Goal: Task Accomplishment & Management: Manage account settings

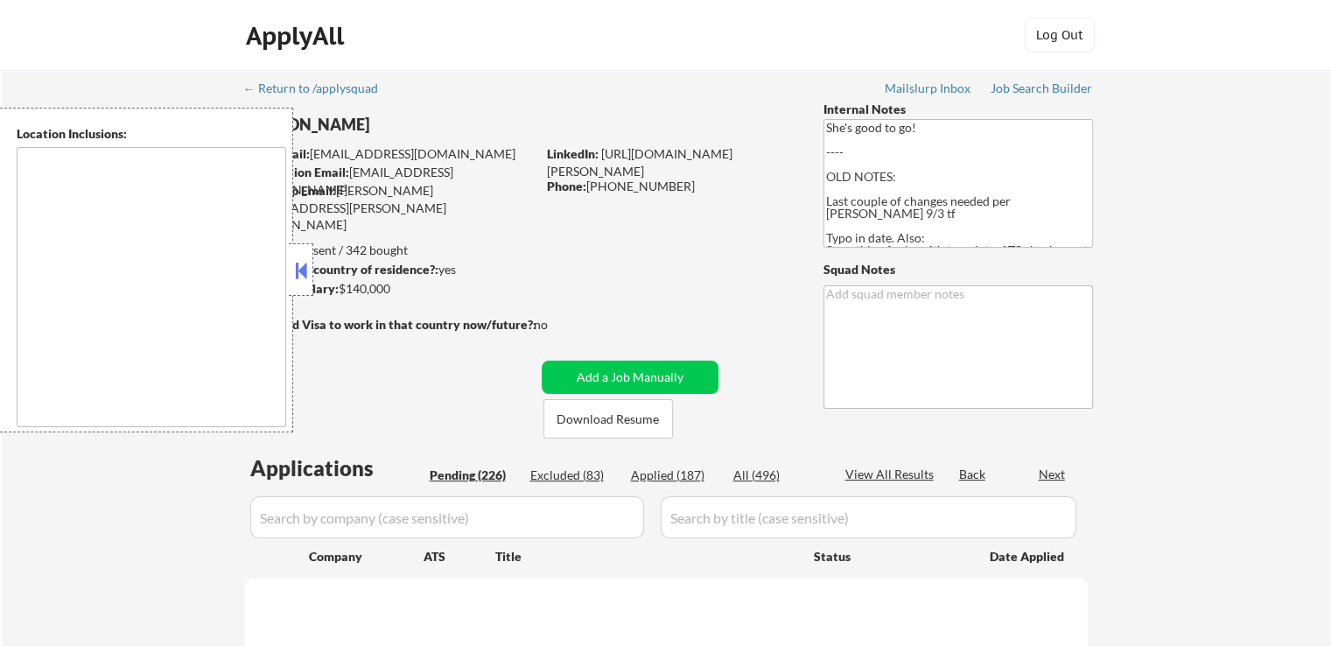
select select ""pending""
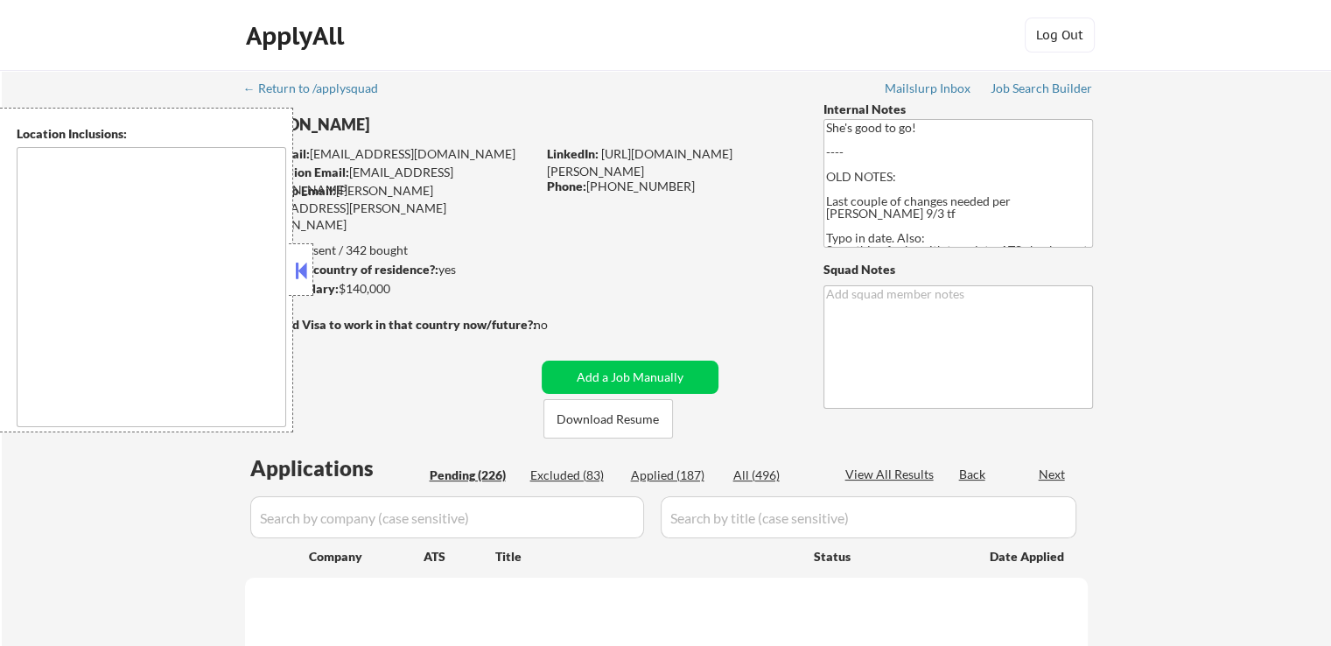
select select ""pending""
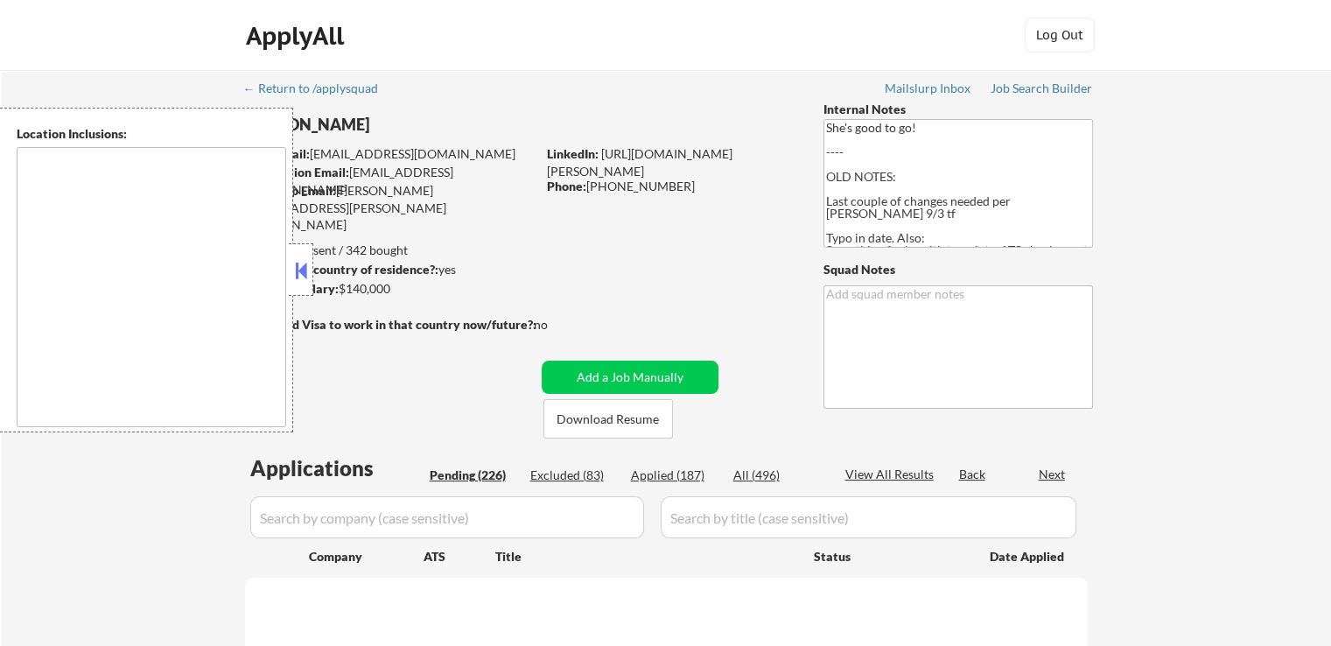
select select ""pending""
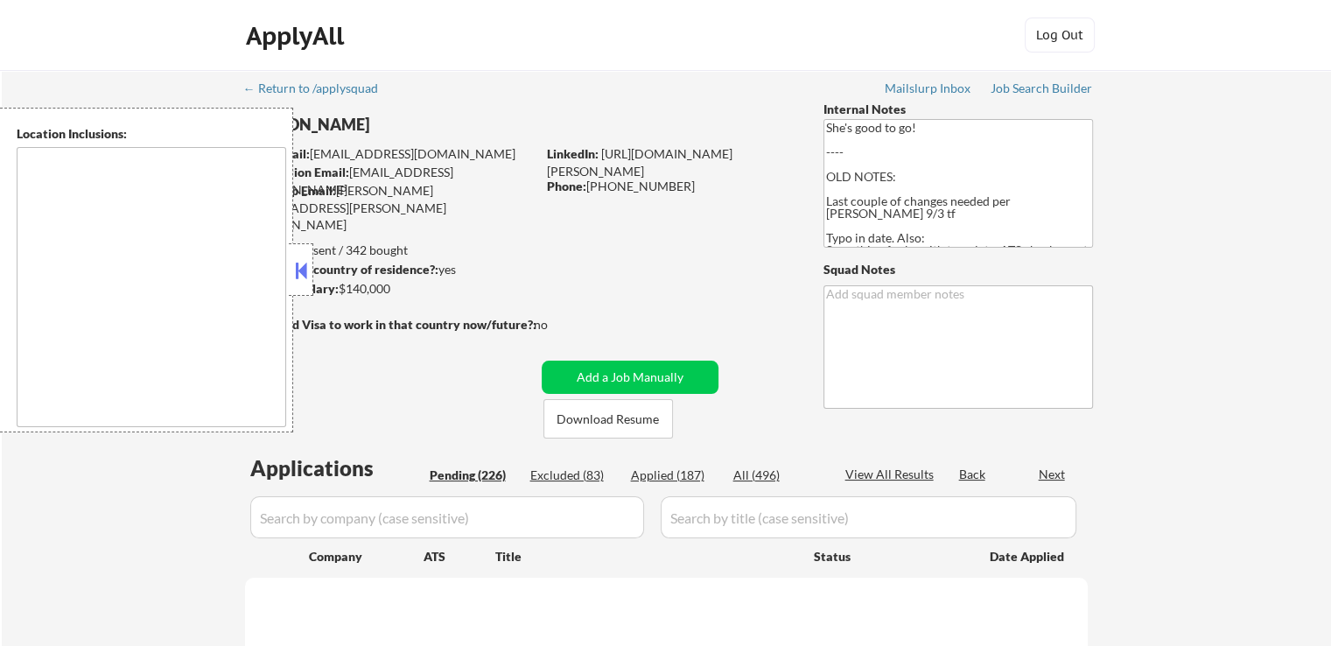
select select ""pending""
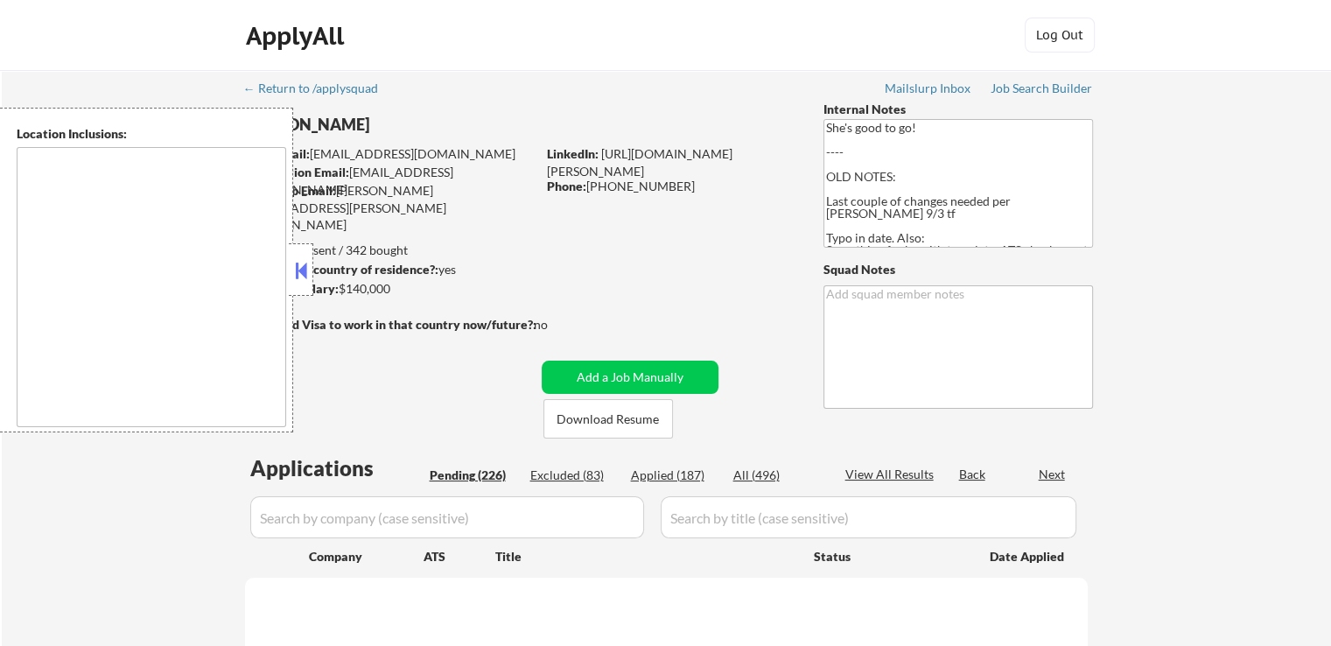
select select ""pending""
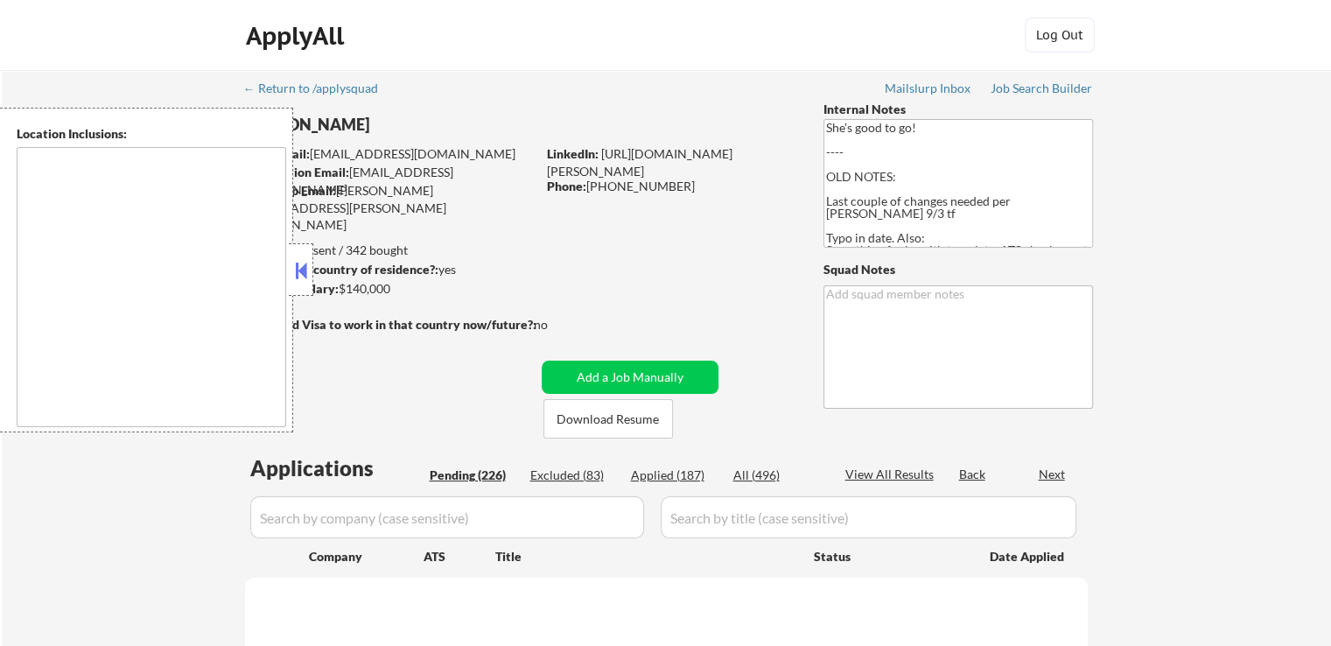
select select ""pending""
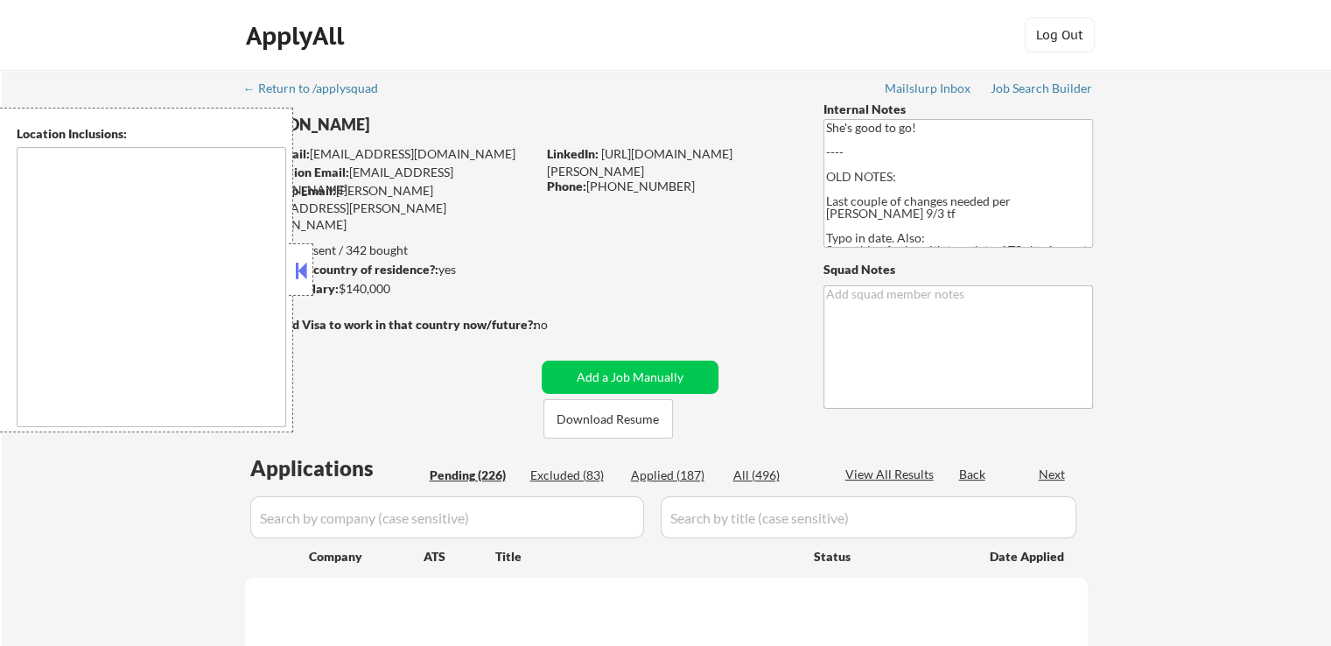
select select ""pending""
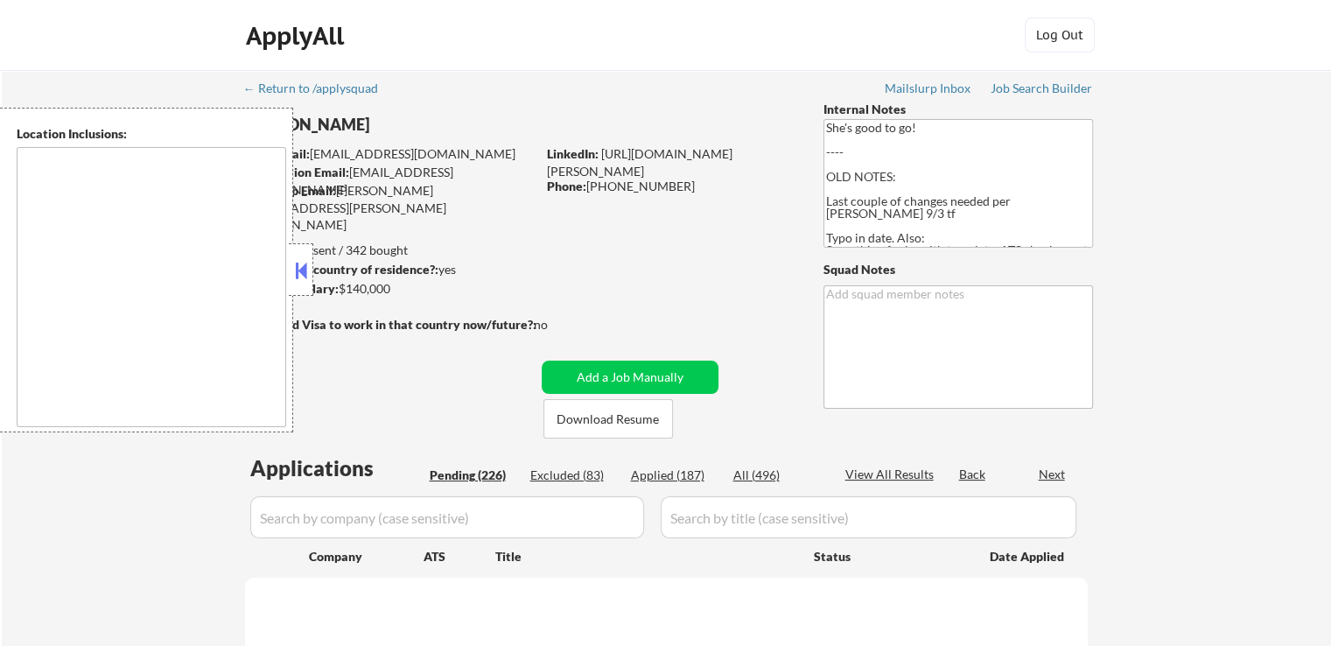
select select ""pending""
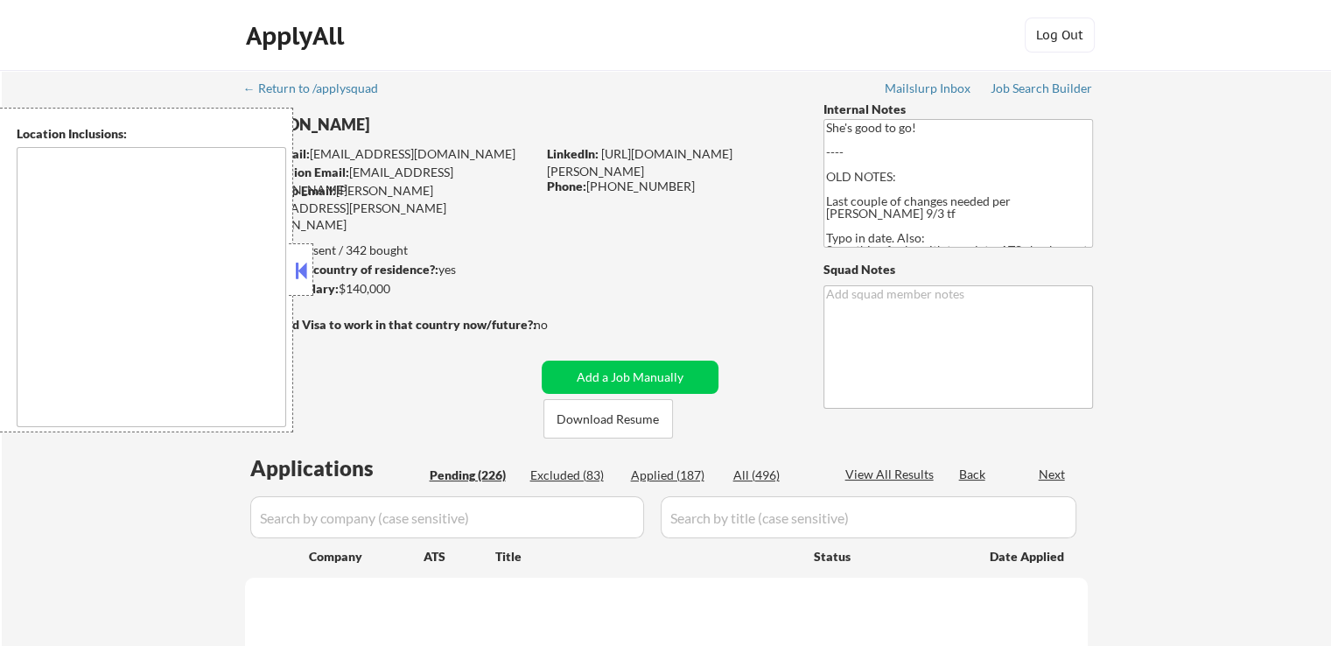
select select ""pending""
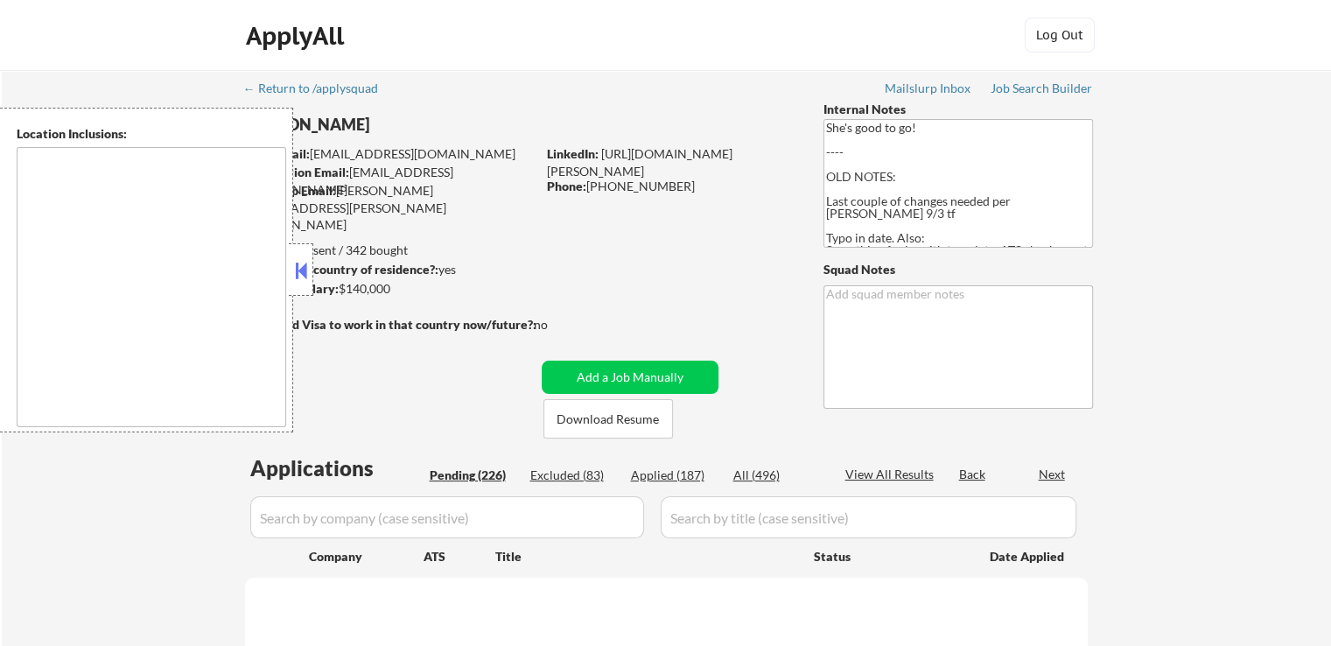
select select ""pending""
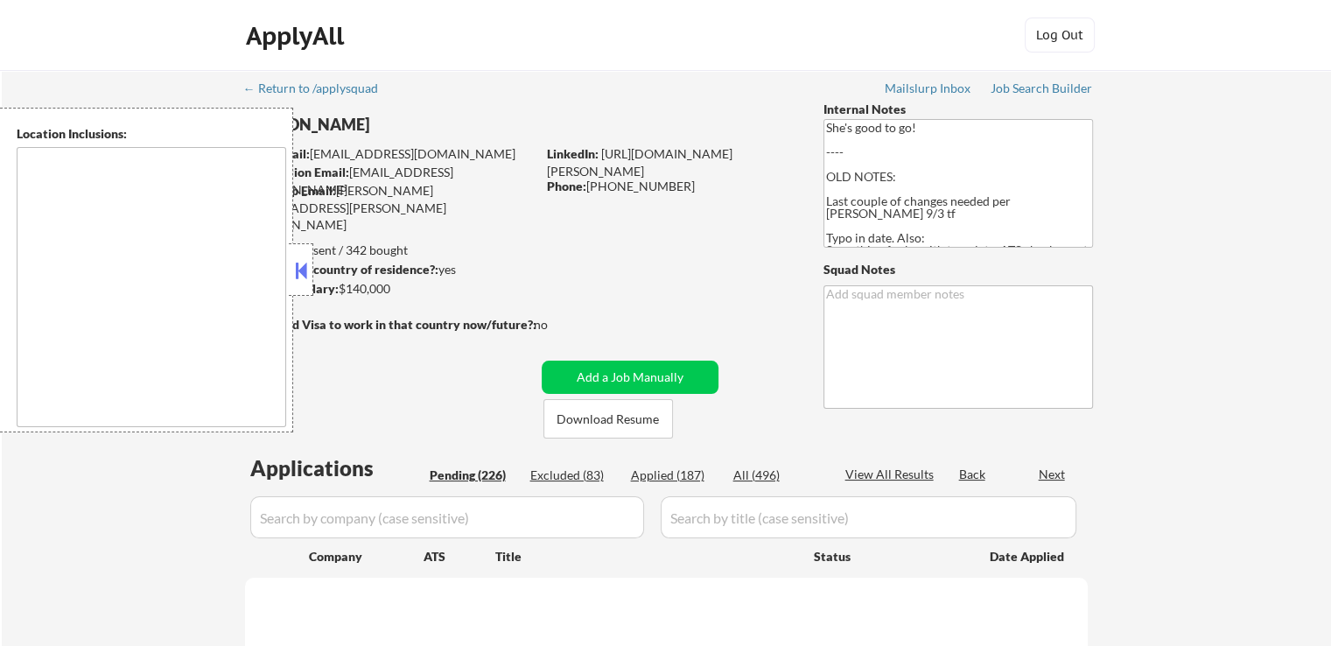
select select ""pending""
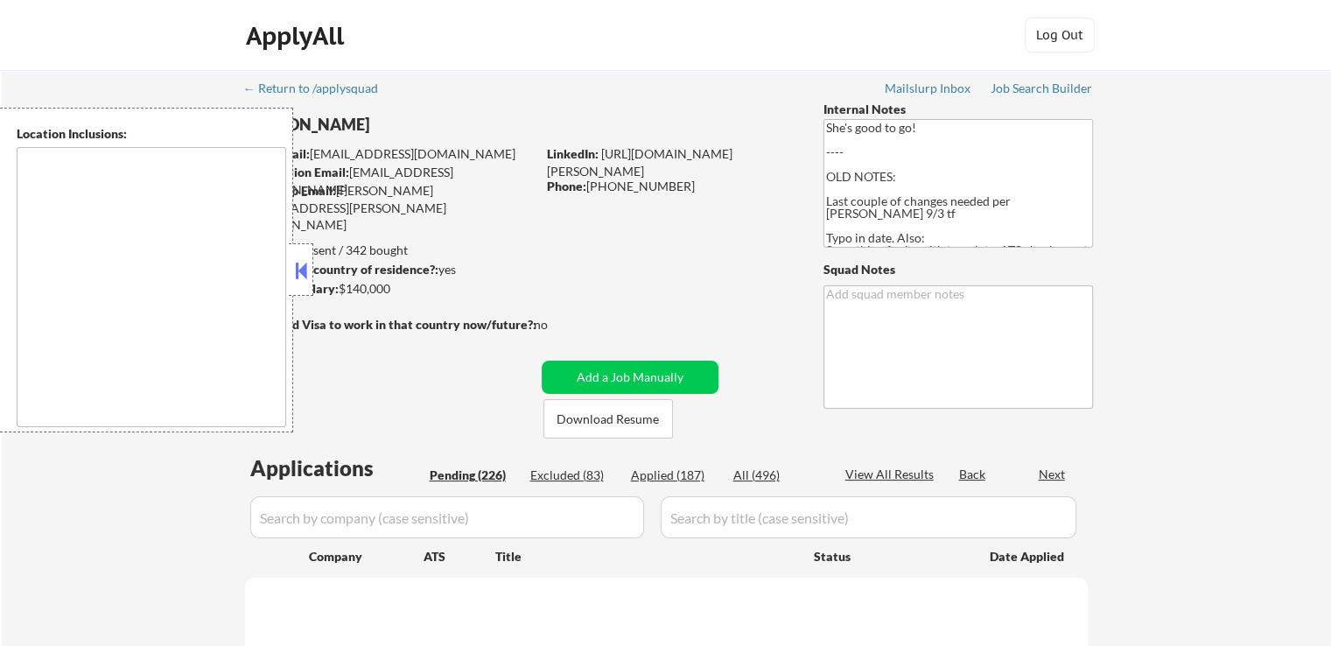
select select ""pending""
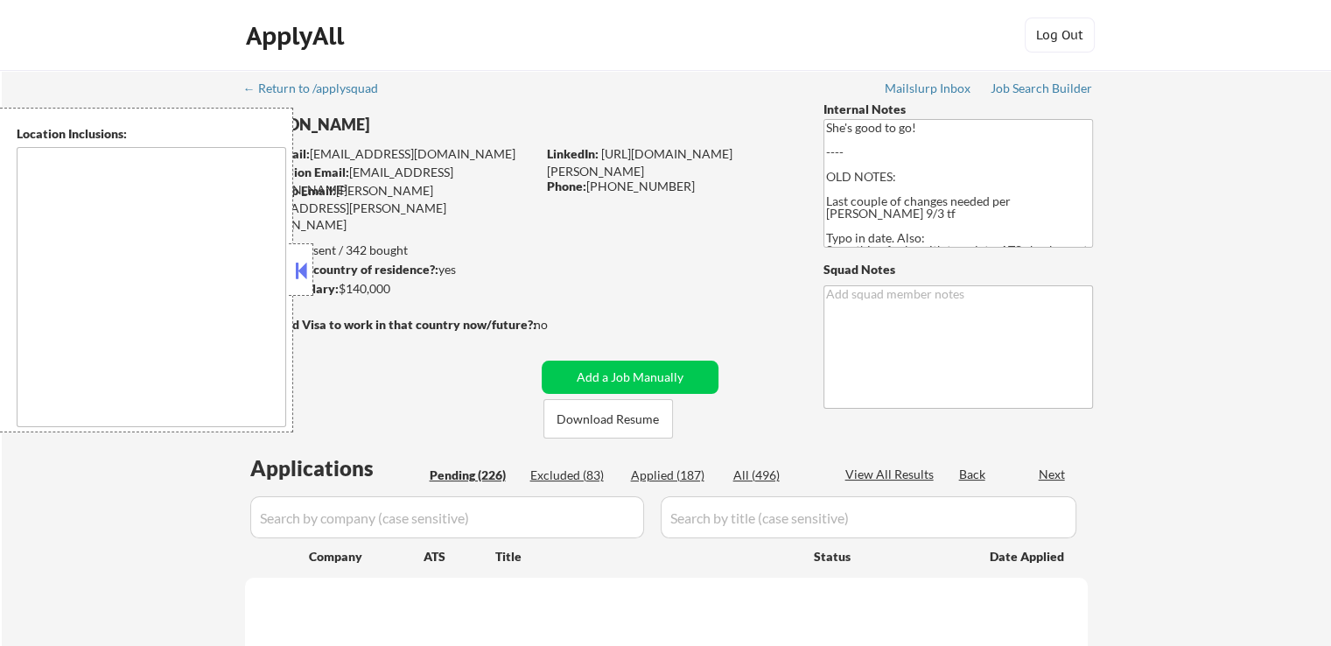
select select ""pending""
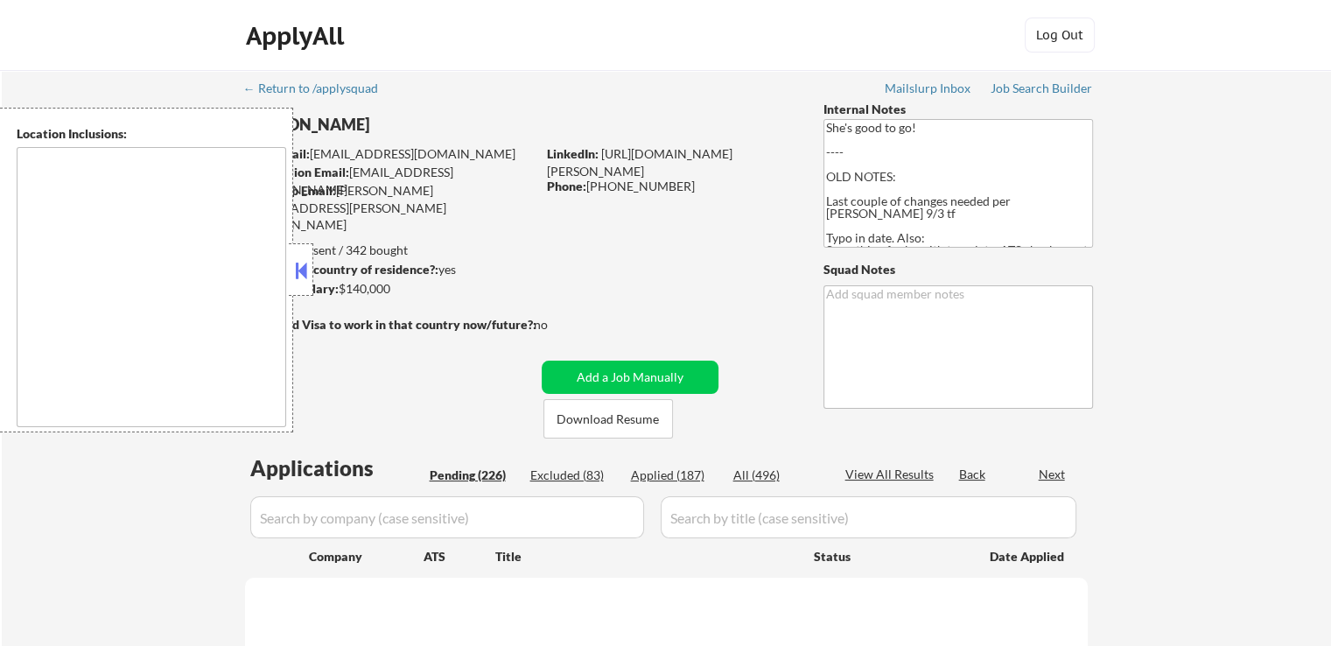
select select ""pending""
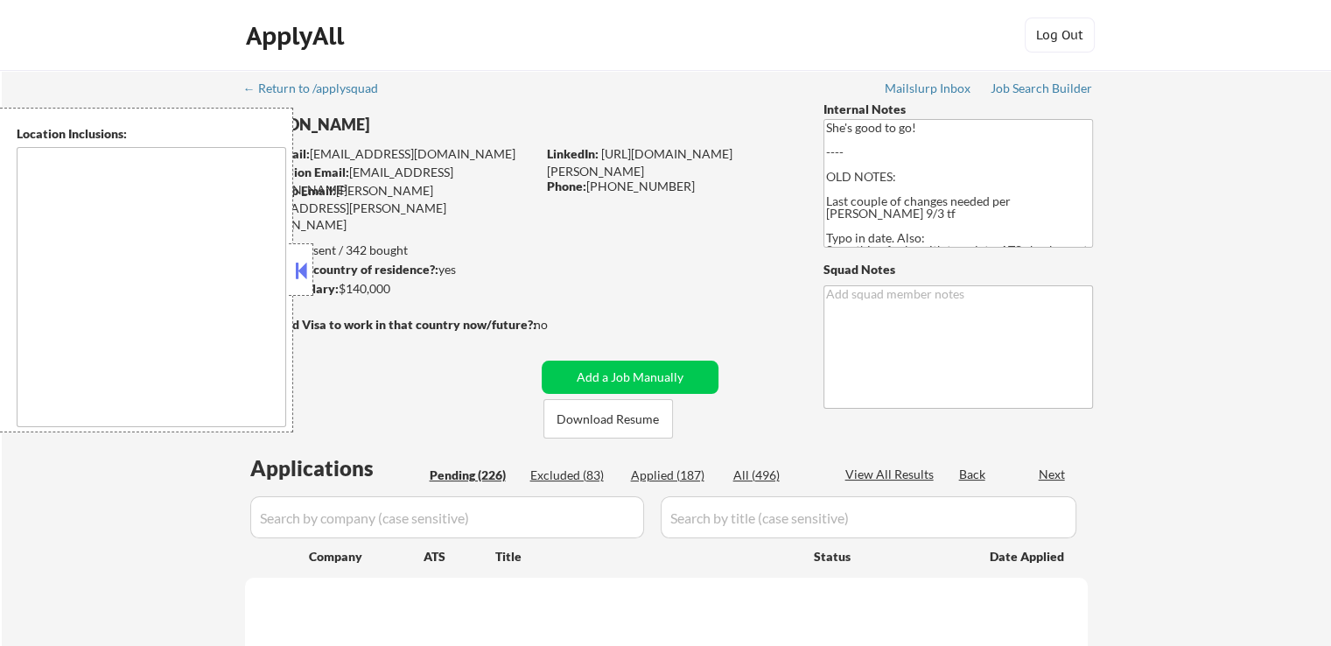
select select ""pending""
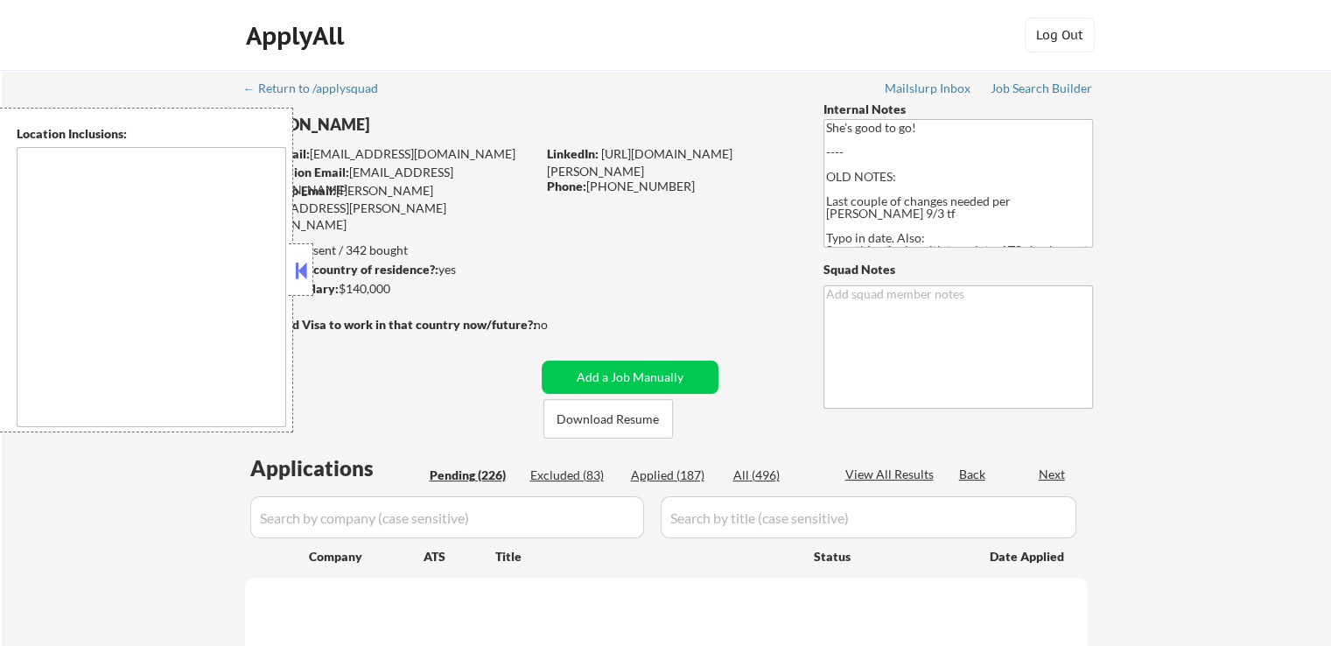
select select ""pending""
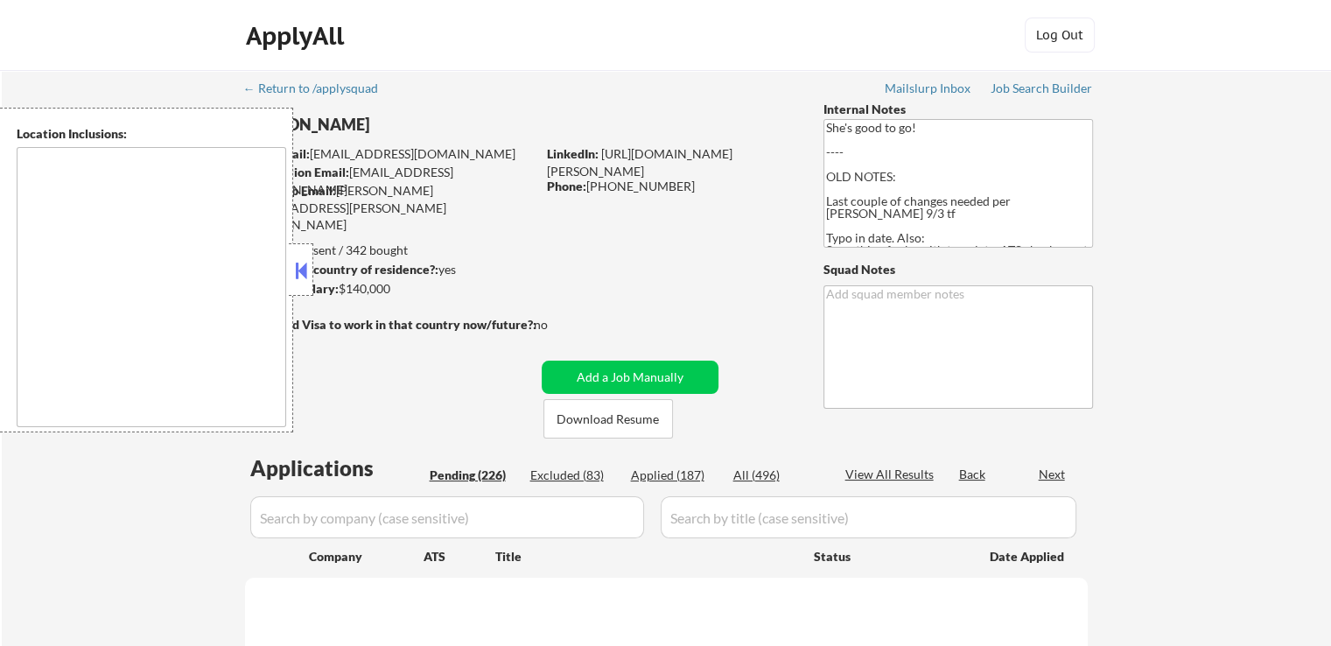
select select ""pending""
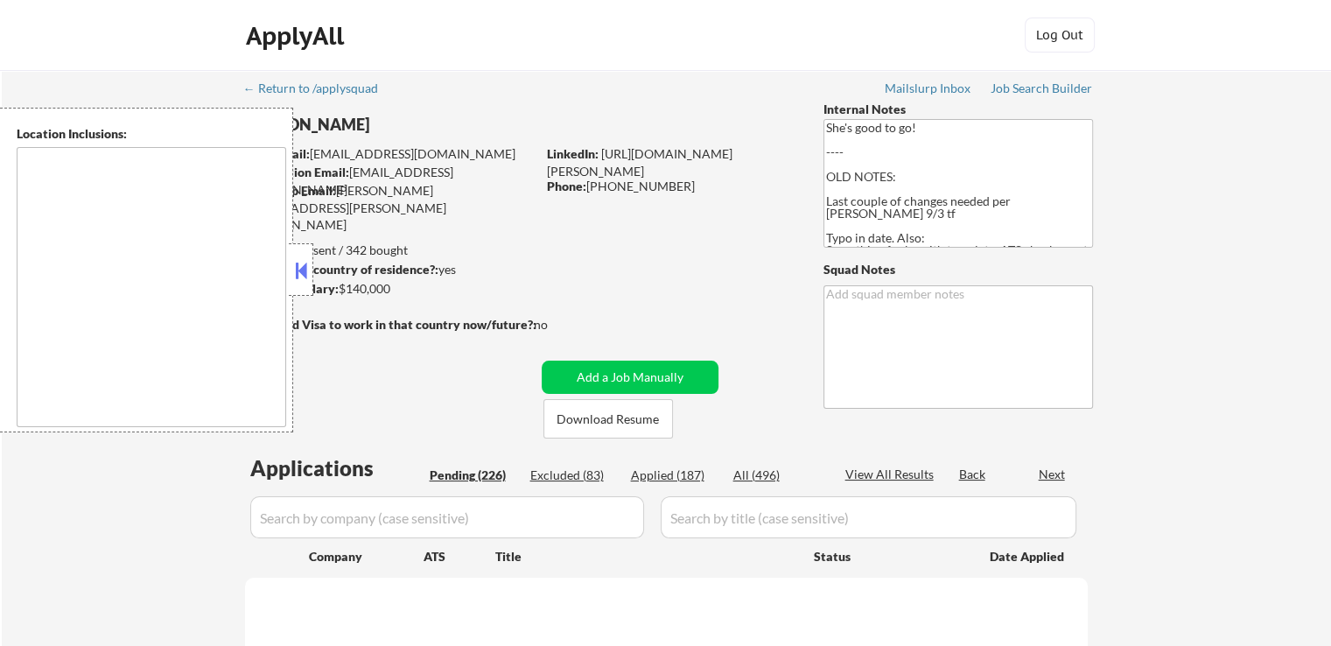
select select ""pending""
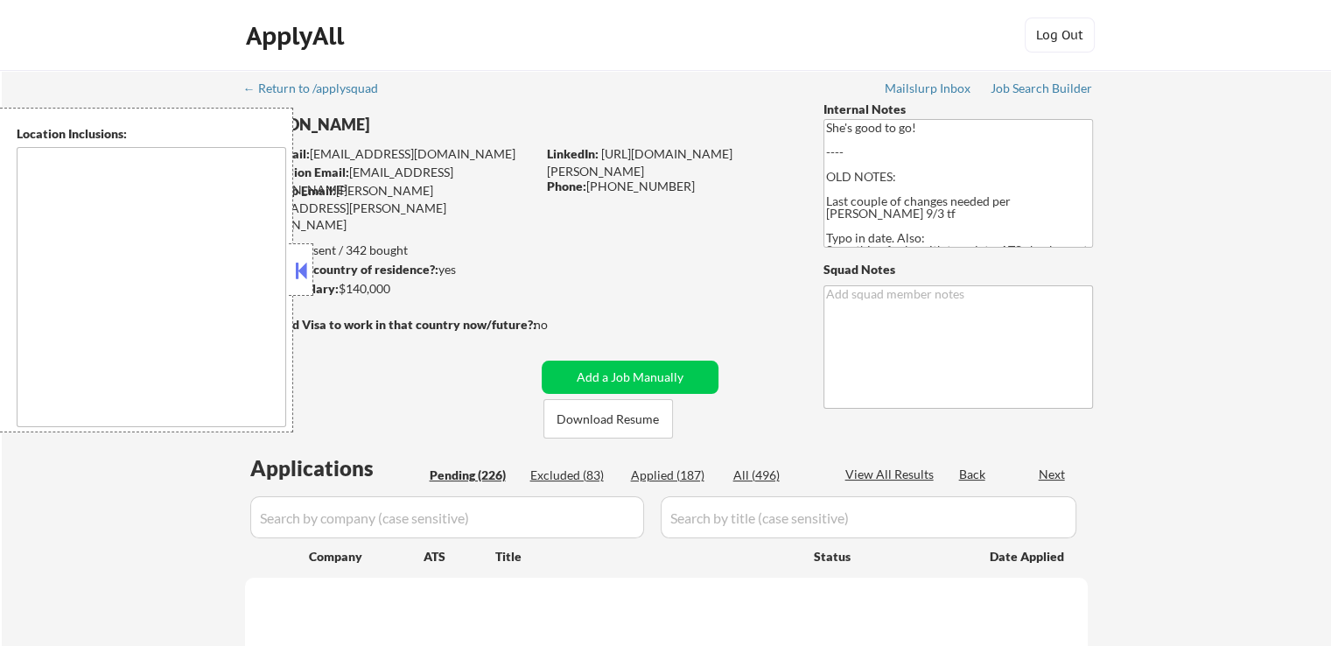
select select ""pending""
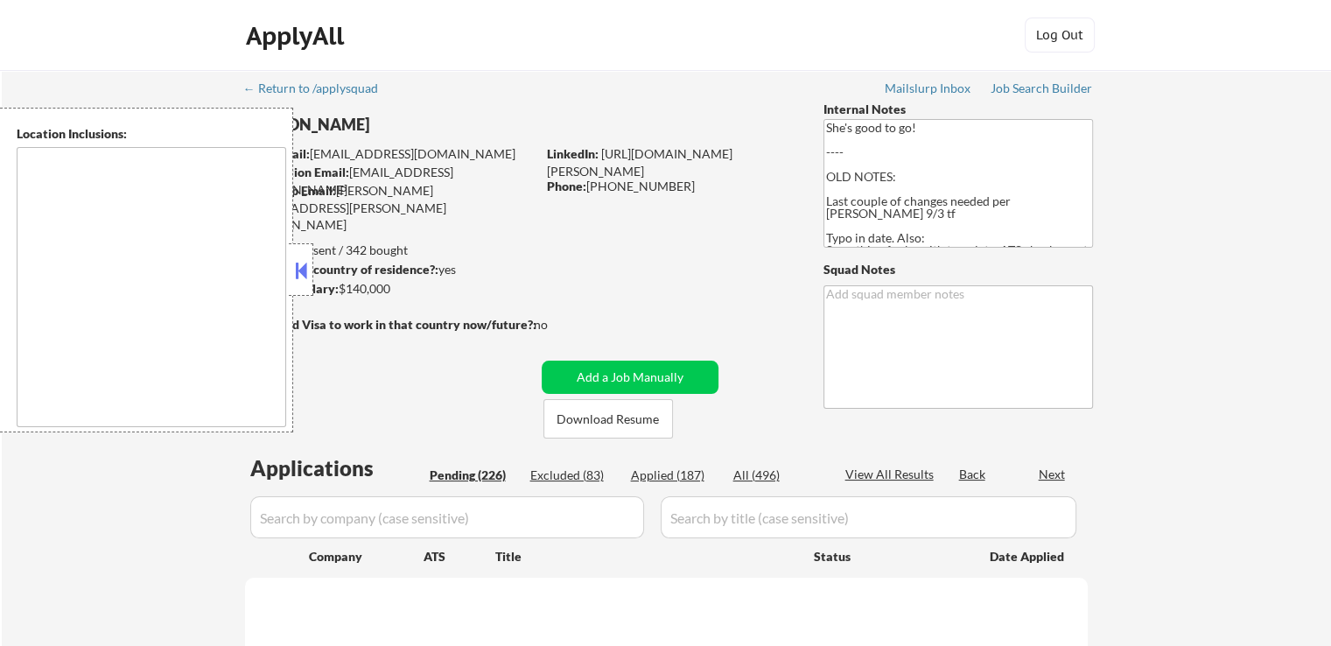
select select ""pending""
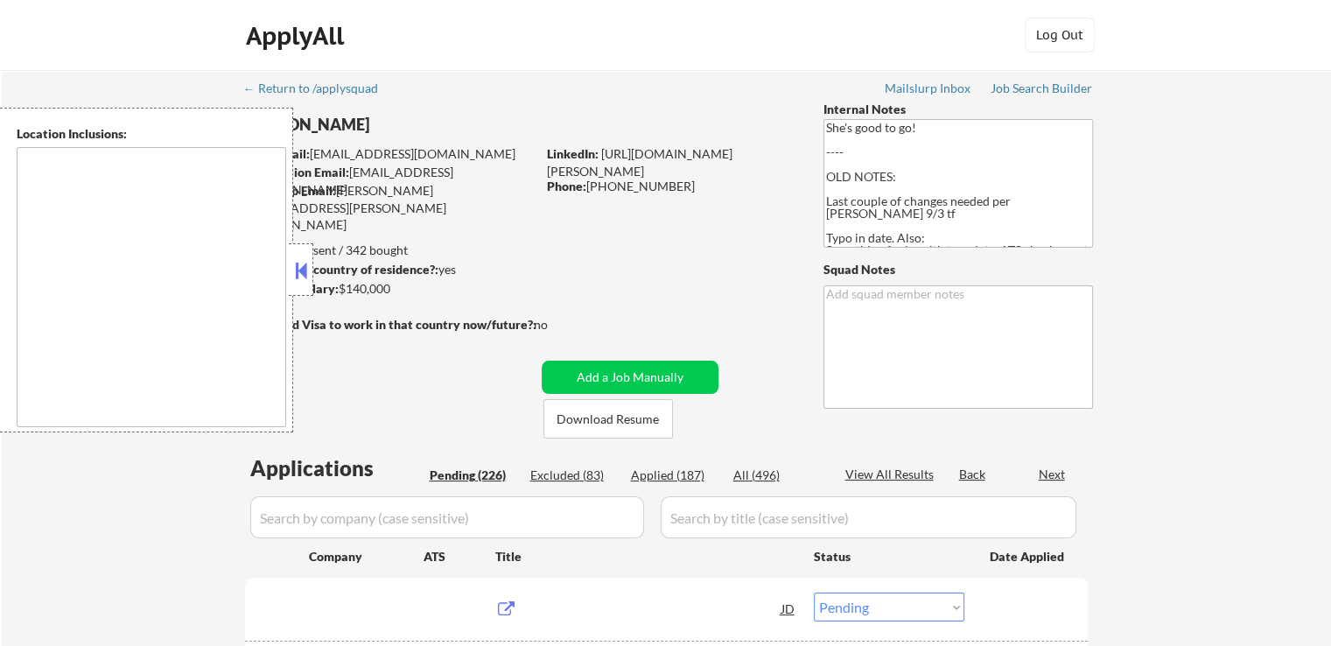
type textarea "[GEOGRAPHIC_DATA], [GEOGRAPHIC_DATA] [GEOGRAPHIC_DATA], [GEOGRAPHIC_DATA] [GEOG…"
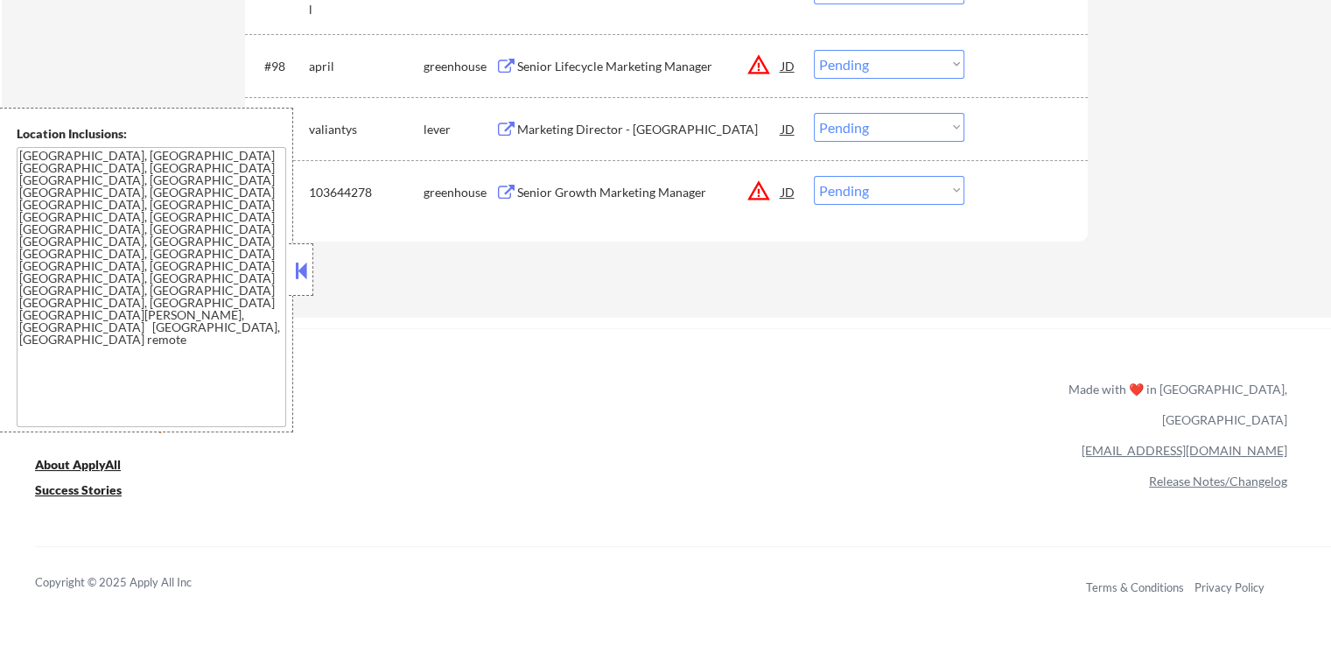
scroll to position [7089, 0]
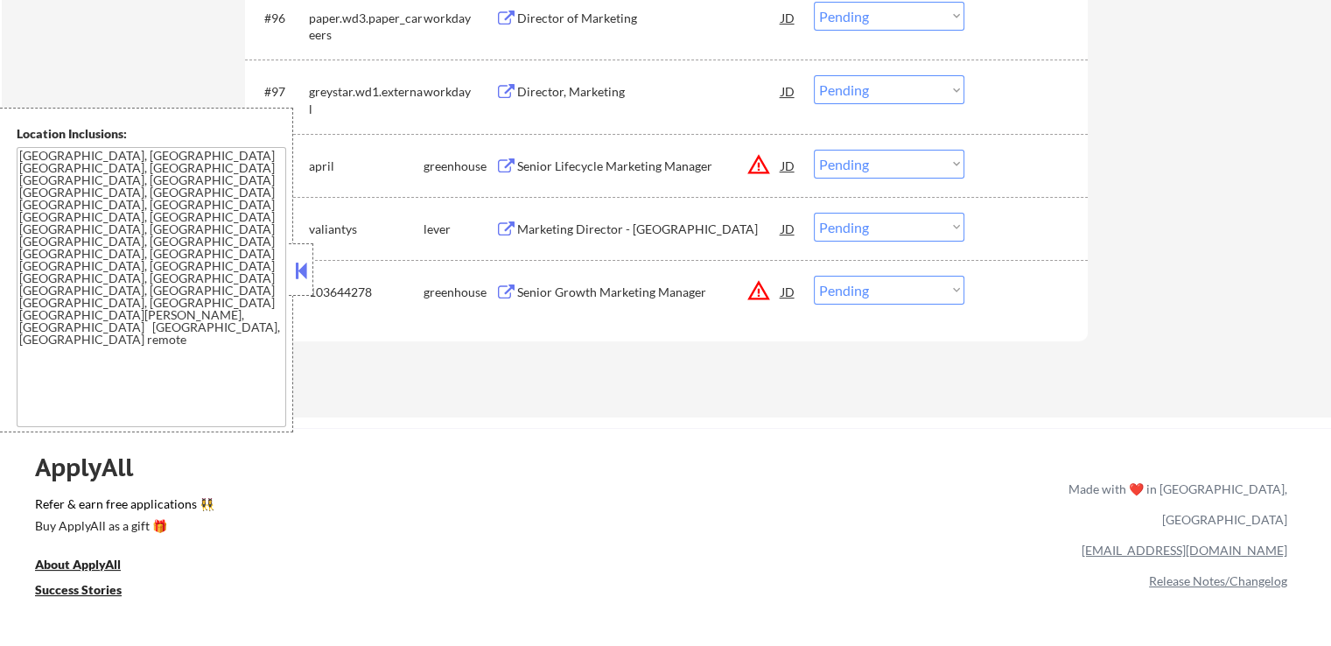
click at [298, 259] on button at bounding box center [300, 270] width 19 height 26
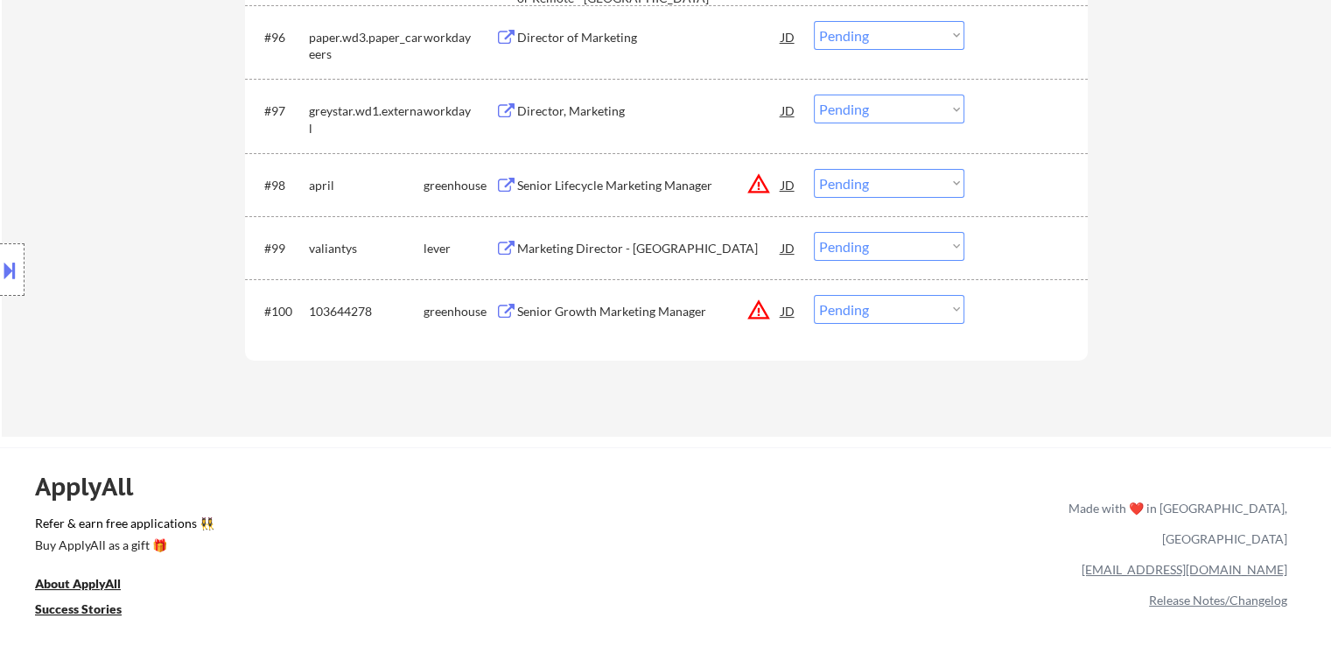
scroll to position [7177, 0]
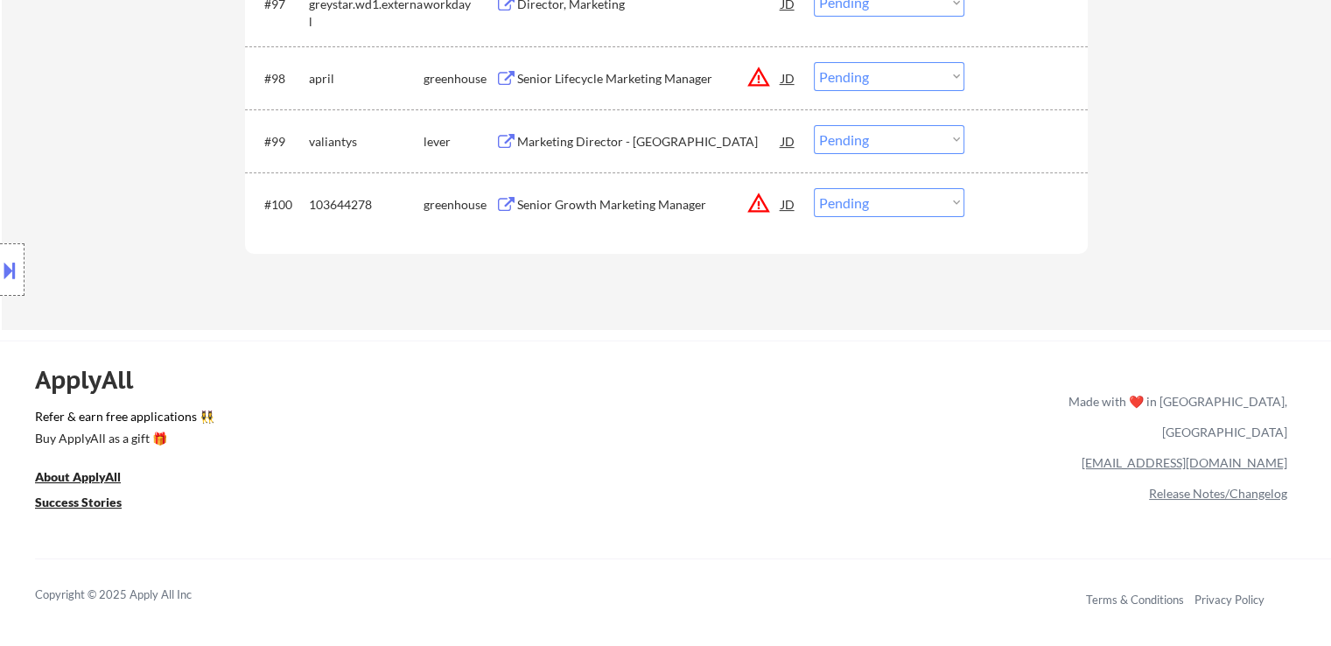
click at [510, 202] on button at bounding box center [506, 205] width 22 height 17
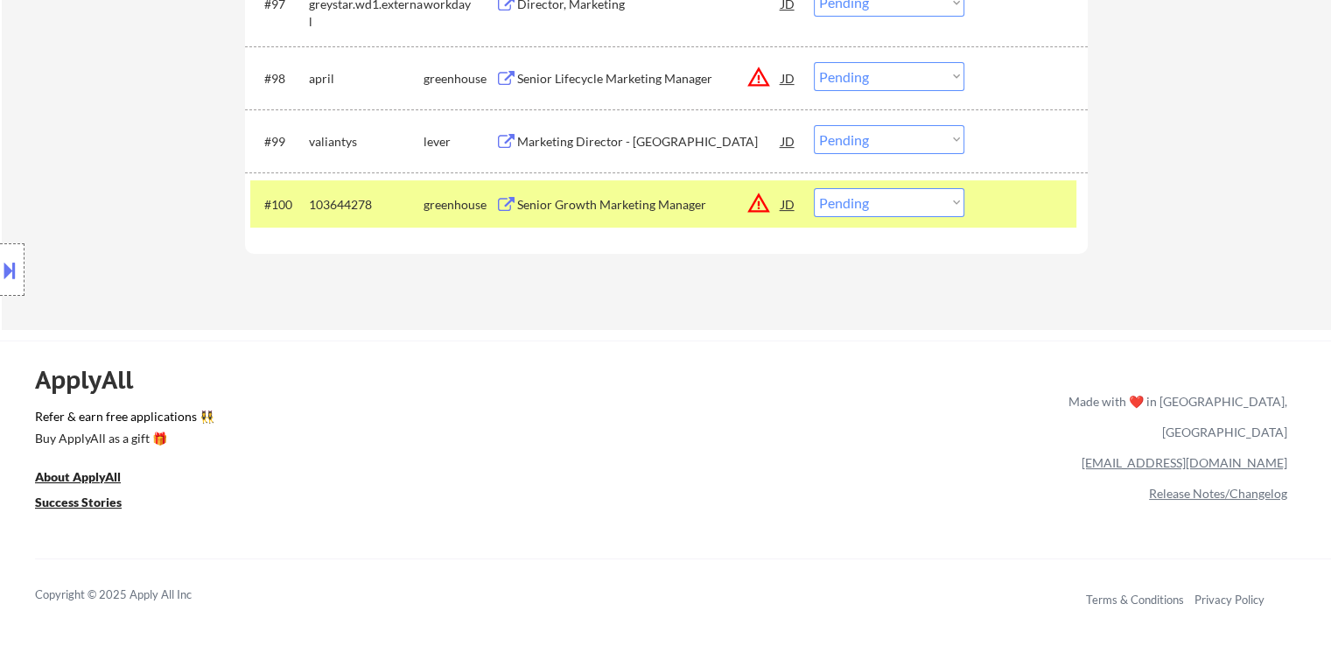
click at [516, 137] on button at bounding box center [506, 142] width 22 height 17
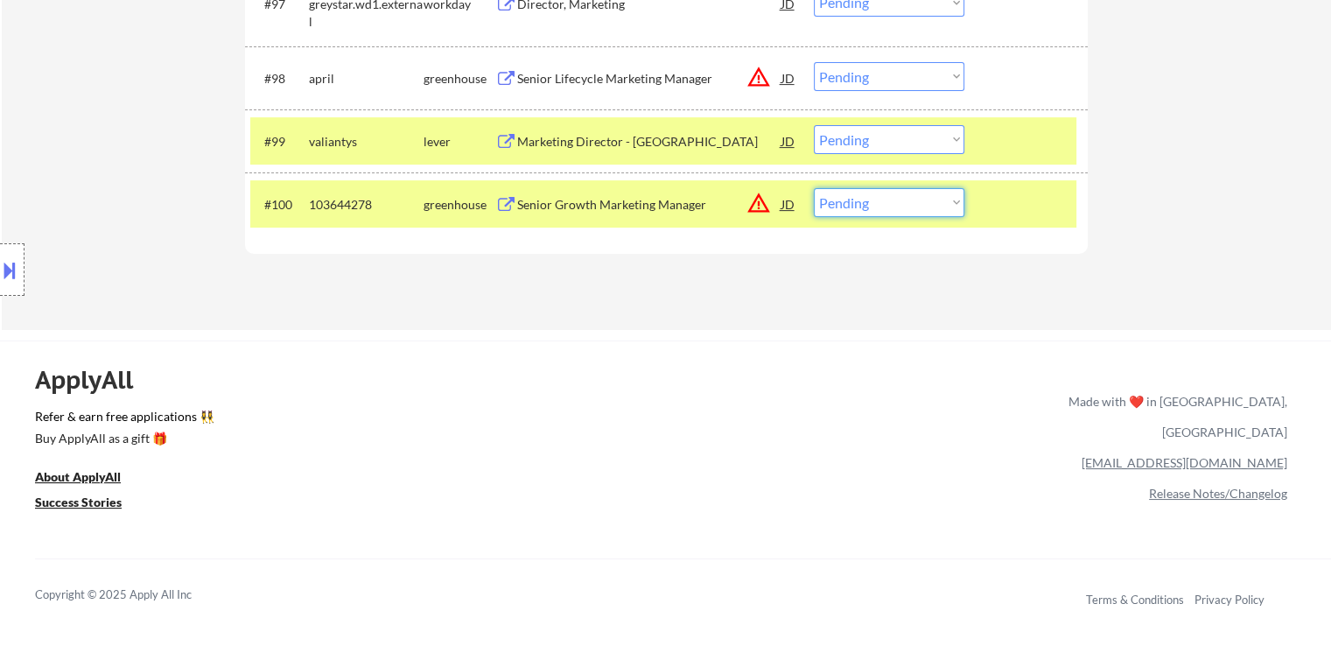
click at [866, 212] on select "Choose an option... Pending Applied Excluded (Questions) Excluded (Expired) Exc…" at bounding box center [889, 202] width 151 height 29
click at [814, 188] on select "Choose an option... Pending Applied Excluded (Questions) Excluded (Expired) Exc…" at bounding box center [889, 202] width 151 height 29
click at [783, 424] on div "ApplyAll Refer & earn free applications 👯‍♀️ Buy ApplyAll as a gift 🎁 About App…" at bounding box center [665, 491] width 1331 height 277
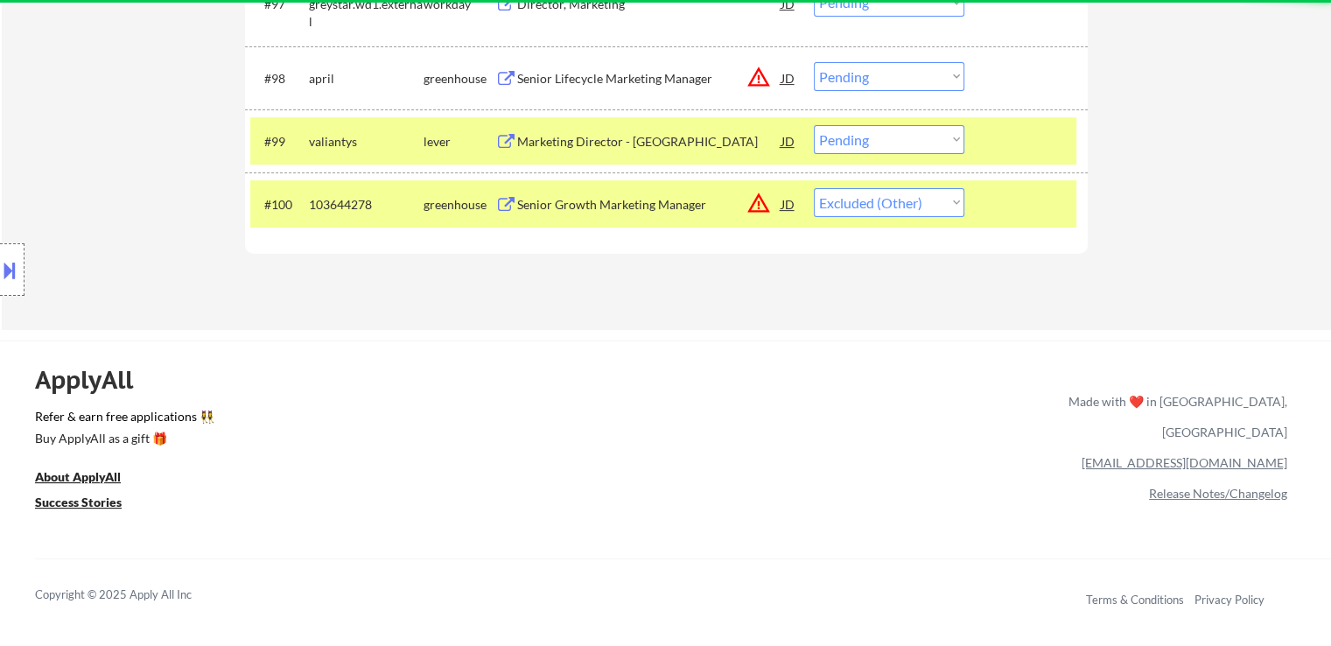
select select ""pending""
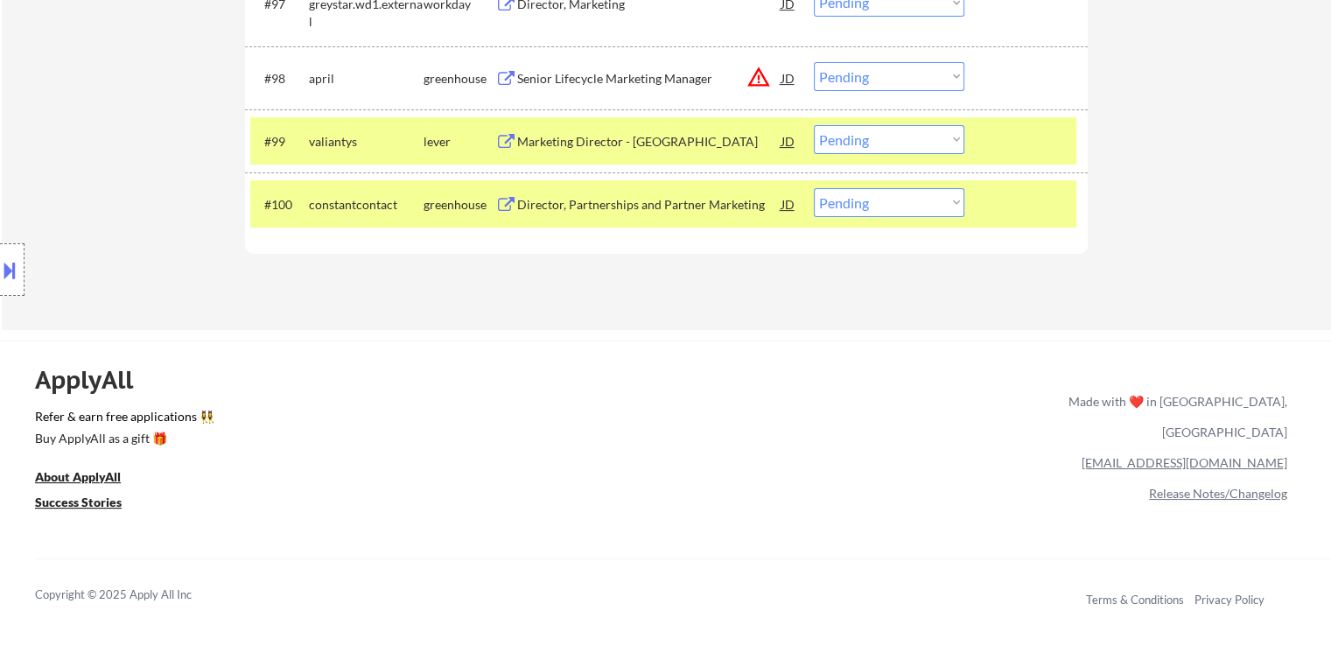
click at [879, 138] on select "Choose an option... Pending Applied Excluded (Questions) Excluded (Expired) Exc…" at bounding box center [889, 139] width 151 height 29
click at [814, 125] on select "Choose an option... Pending Applied Excluded (Questions) Excluded (Expired) Exc…" at bounding box center [889, 139] width 151 height 29
click at [671, 211] on div "Director, Partnerships and Partner Marketing" at bounding box center [649, 205] width 264 height 18
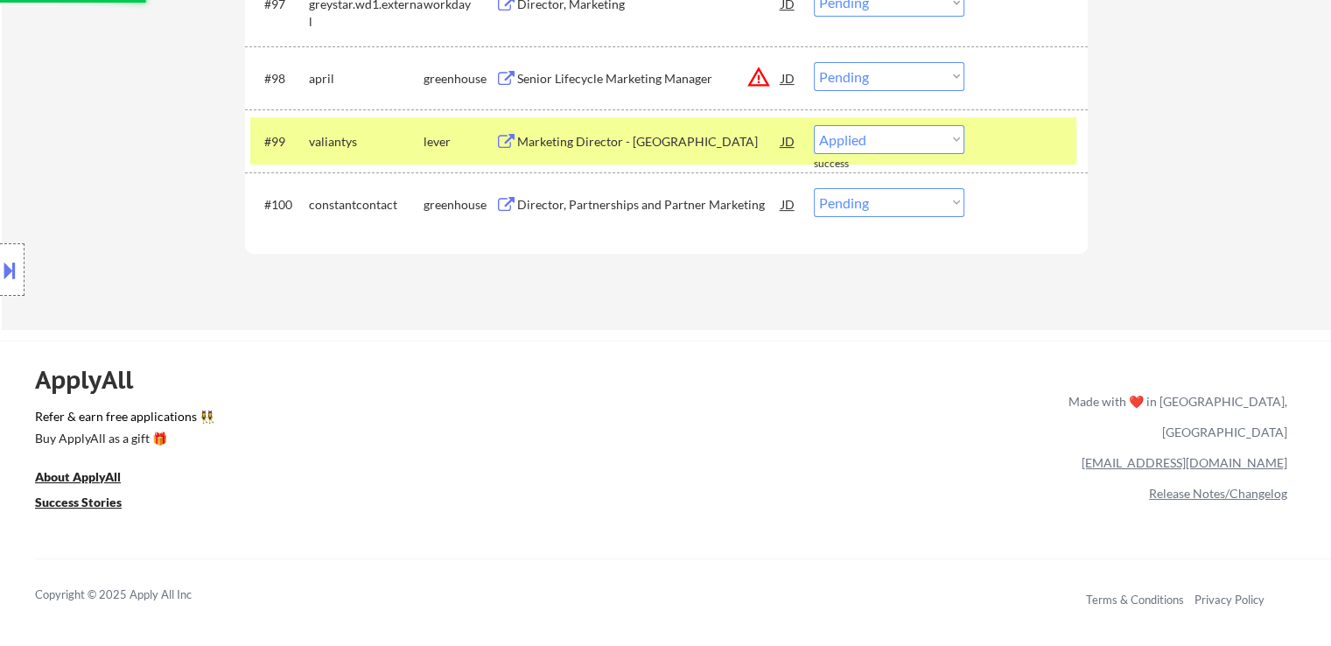
select select ""pending""
click at [6, 267] on button at bounding box center [9, 270] width 19 height 29
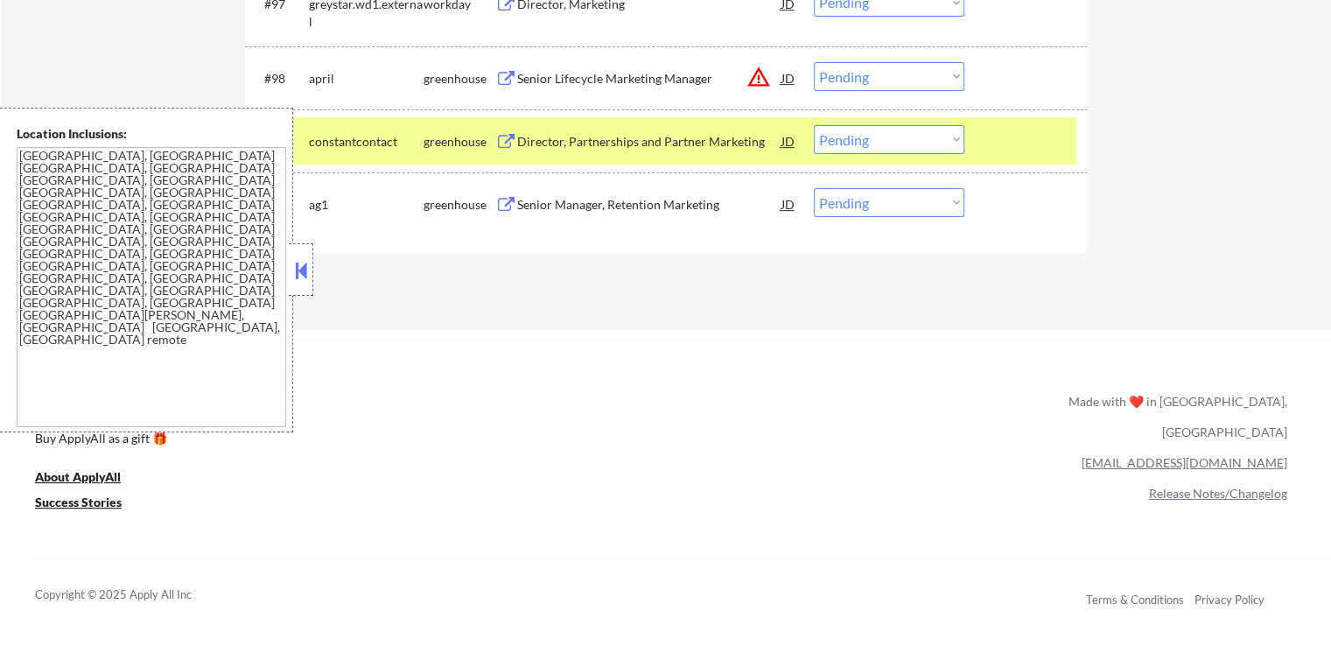
click at [866, 142] on select "Choose an option... Pending Applied Excluded (Questions) Excluded (Expired) Exc…" at bounding box center [889, 139] width 151 height 29
click at [613, 207] on div "Senior Manager, Retention Marketing" at bounding box center [649, 205] width 264 height 18
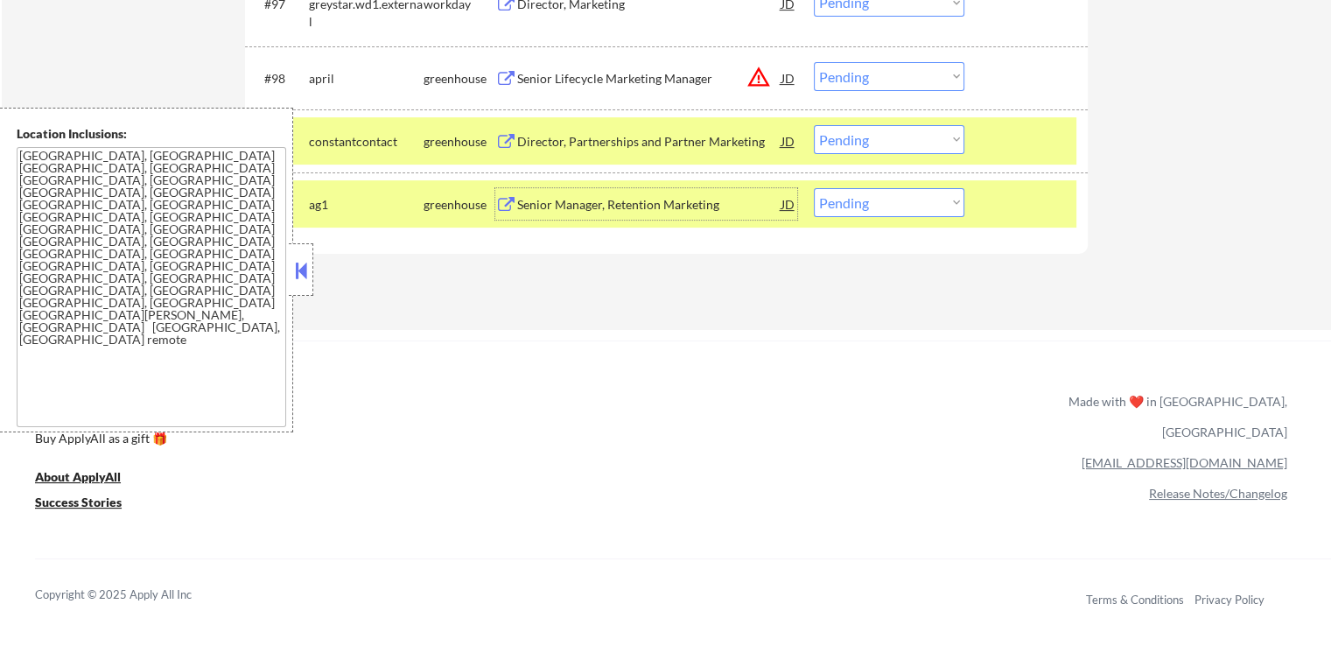
click at [897, 207] on select "Choose an option... Pending Applied Excluded (Questions) Excluded (Expired) Exc…" at bounding box center [889, 202] width 151 height 29
click at [814, 188] on select "Choose an option... Pending Applied Excluded (Questions) Excluded (Expired) Exc…" at bounding box center [889, 202] width 151 height 29
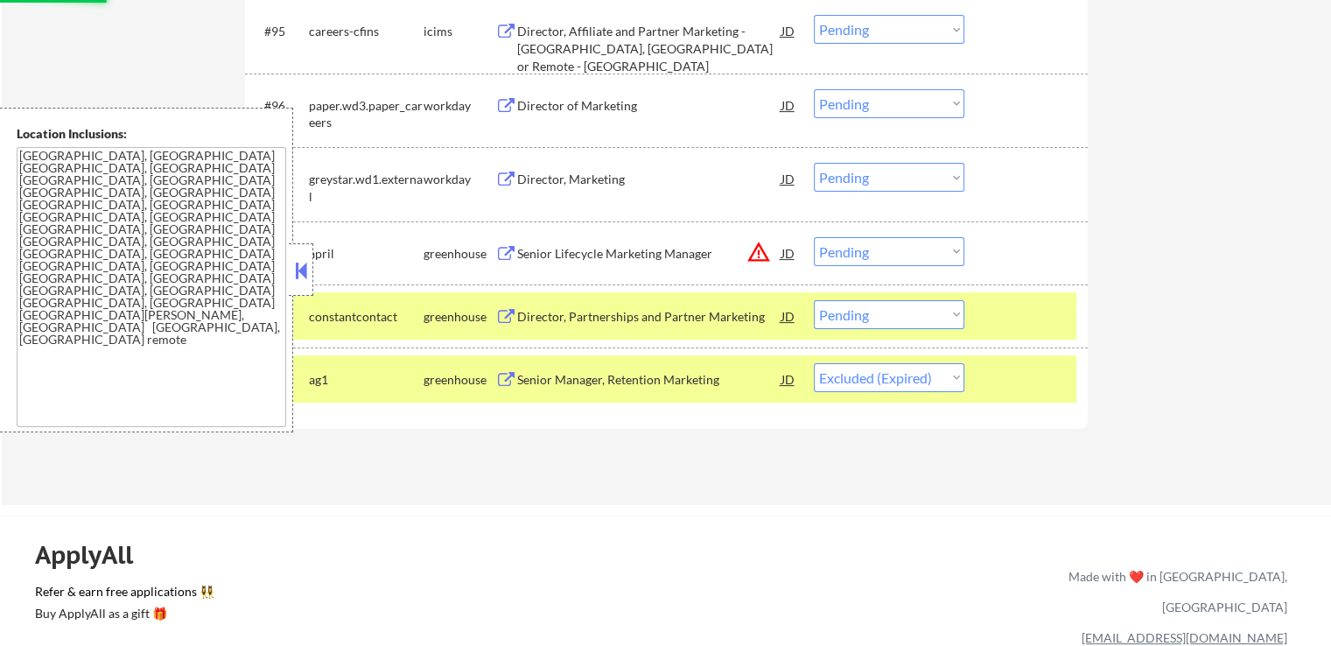
scroll to position [6826, 0]
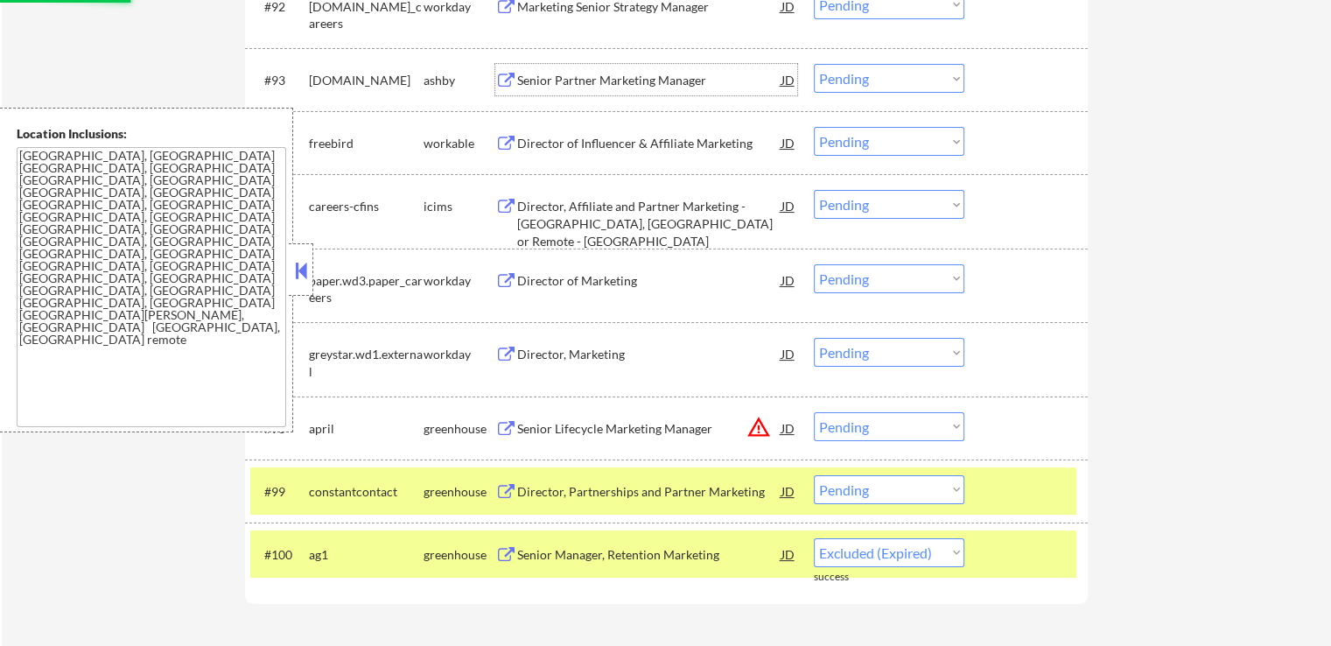
click at [546, 91] on div "Senior Partner Marketing Manager" at bounding box center [649, 80] width 264 height 32
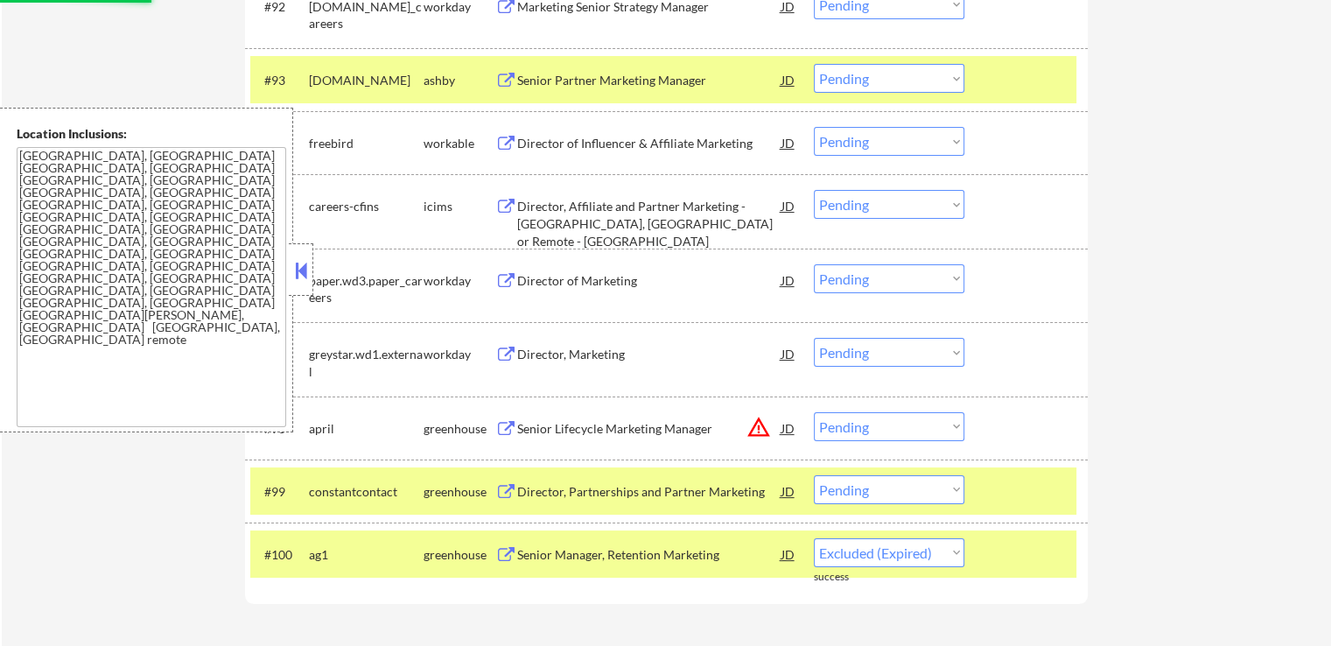
select select ""pending""
click at [543, 142] on div "Director of Influencer & Affiliate Marketing" at bounding box center [649, 144] width 264 height 18
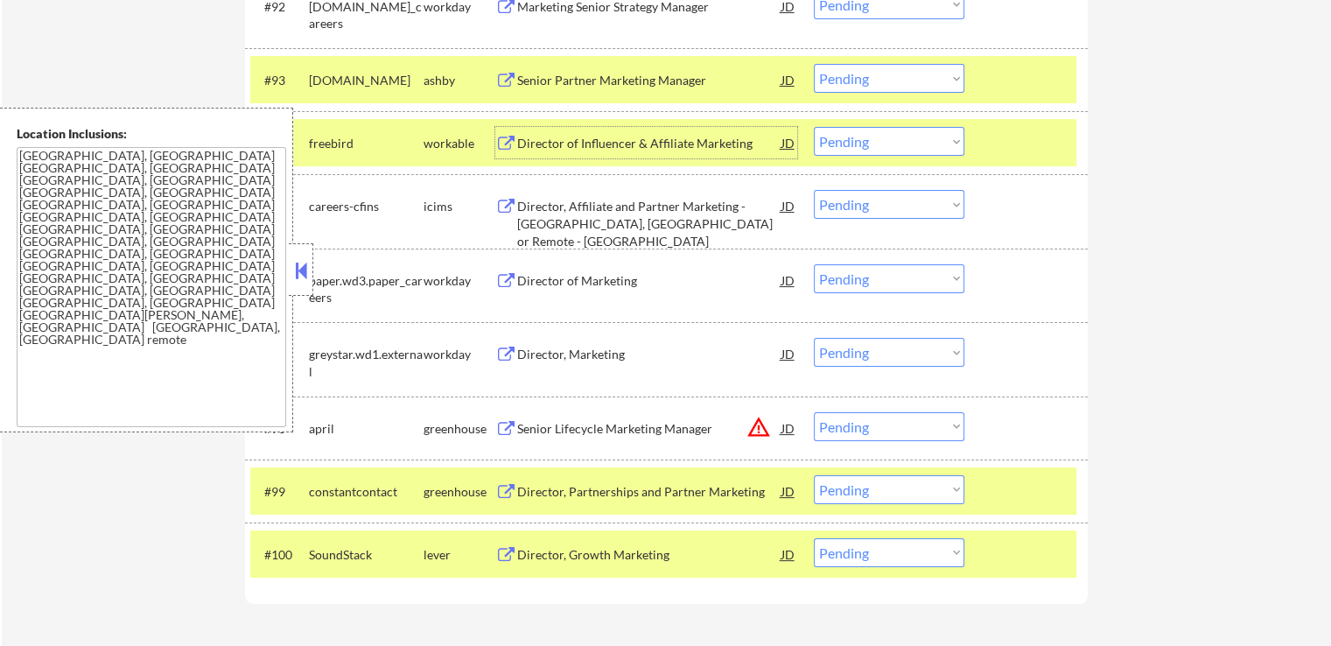
scroll to position [6914, 0]
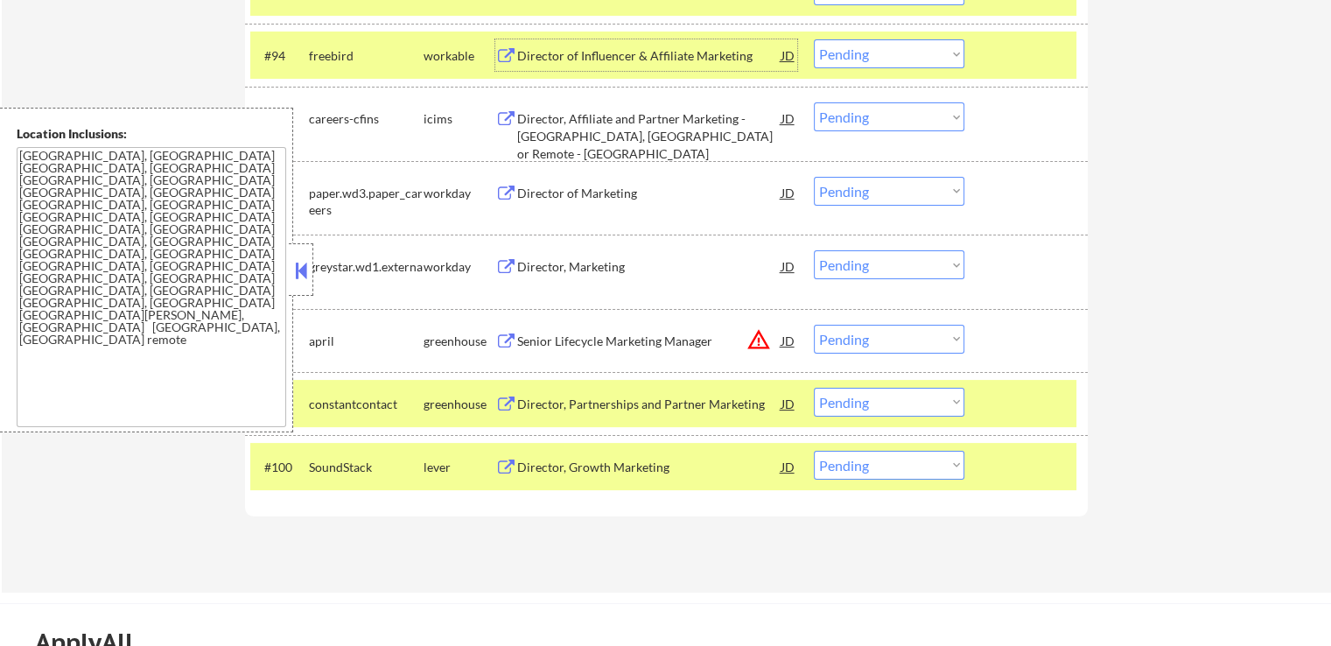
click at [885, 53] on select "Choose an option... Pending Applied Excluded (Questions) Excluded (Expired) Exc…" at bounding box center [889, 53] width 151 height 29
click at [814, 40] on select "Choose an option... Pending Applied Excluded (Questions) Excluded (Expired) Exc…" at bounding box center [889, 53] width 151 height 29
select select ""pending""
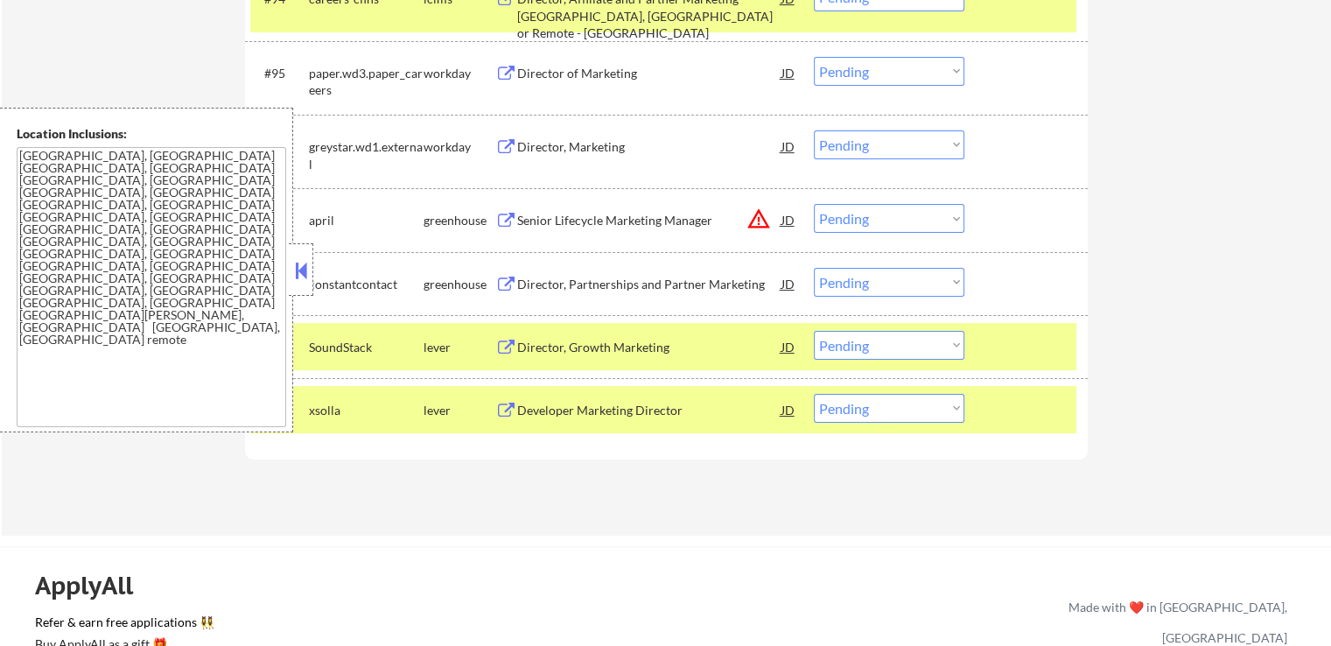
scroll to position [7001, 0]
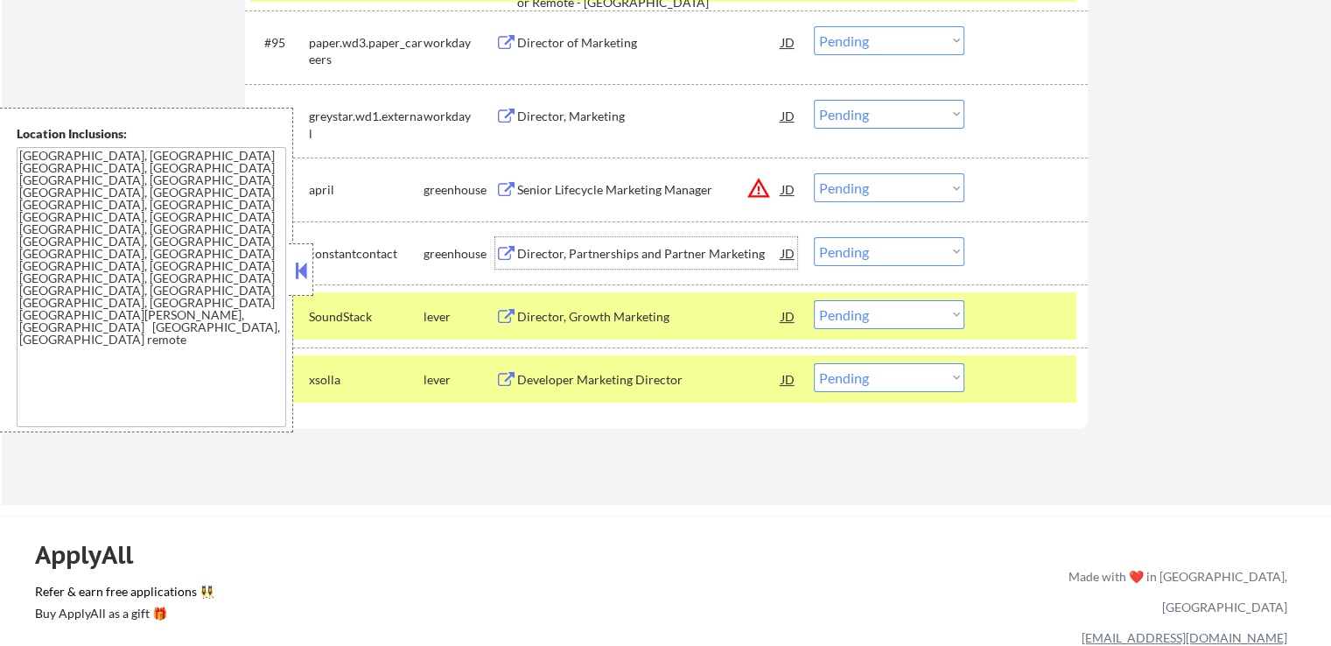
click at [575, 249] on div "Director, Partnerships and Partner Marketing" at bounding box center [649, 254] width 264 height 18
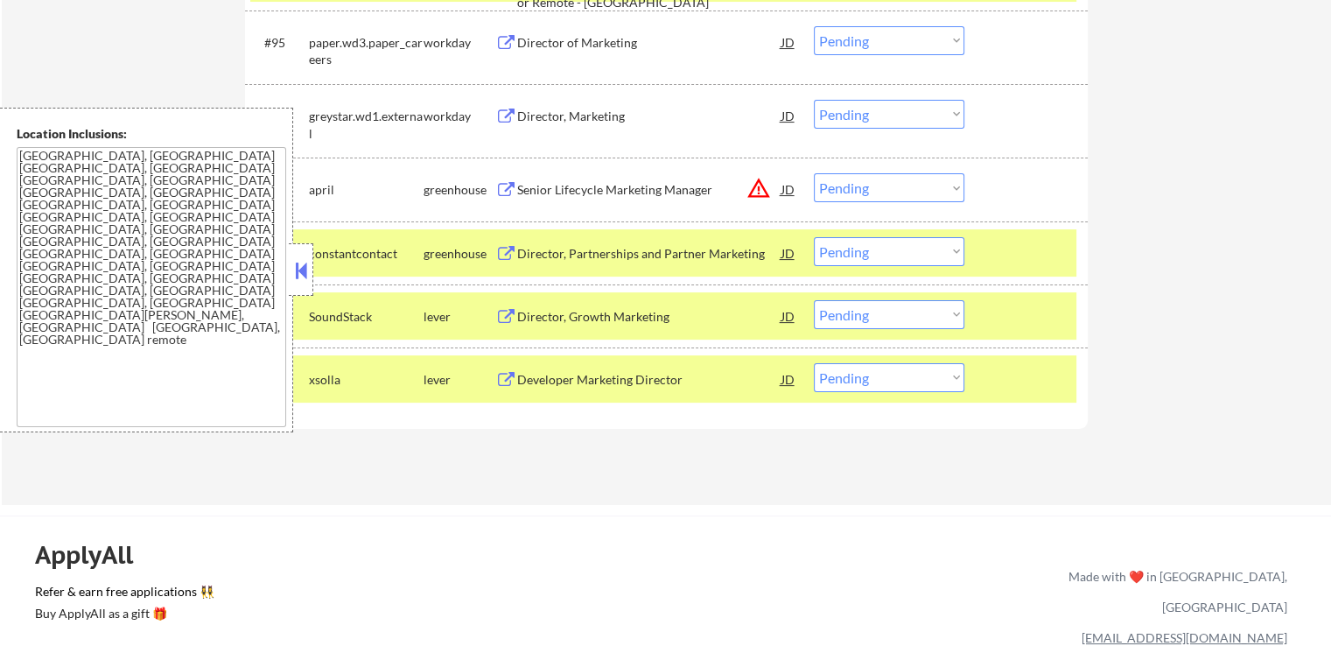
click at [566, 317] on div "Director, Growth Marketing" at bounding box center [649, 317] width 264 height 18
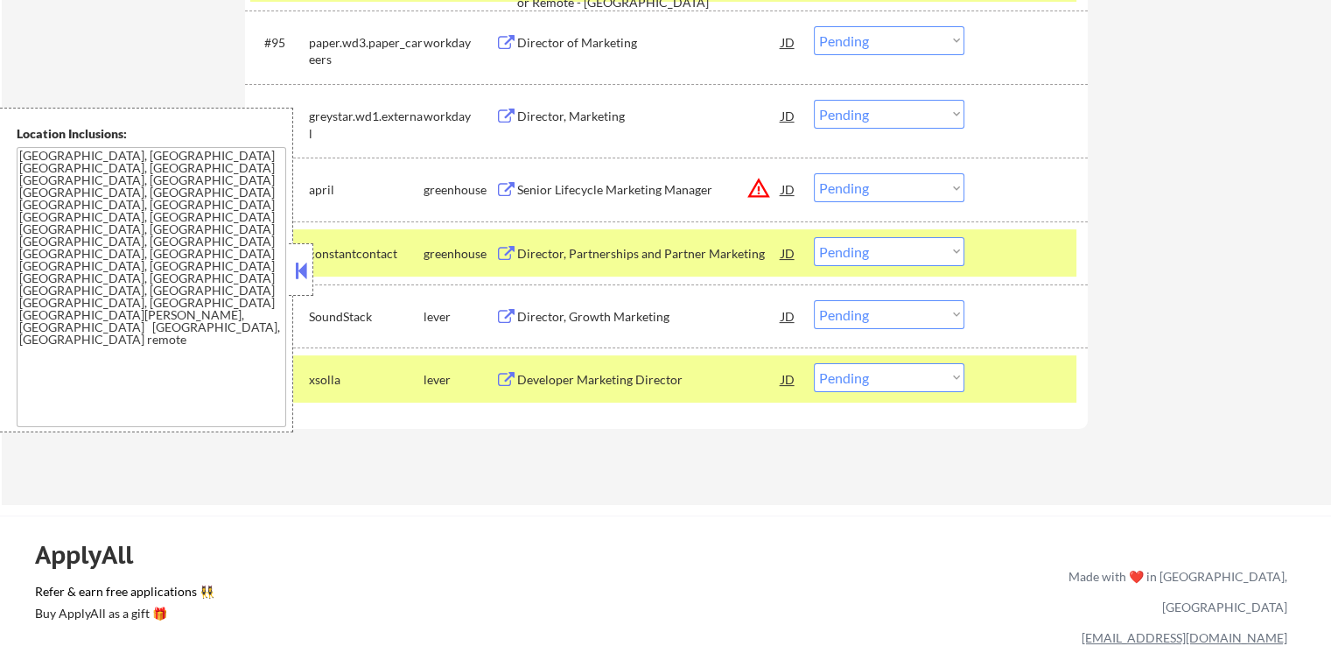
click at [567, 375] on div "Developer Marketing Director" at bounding box center [649, 380] width 264 height 18
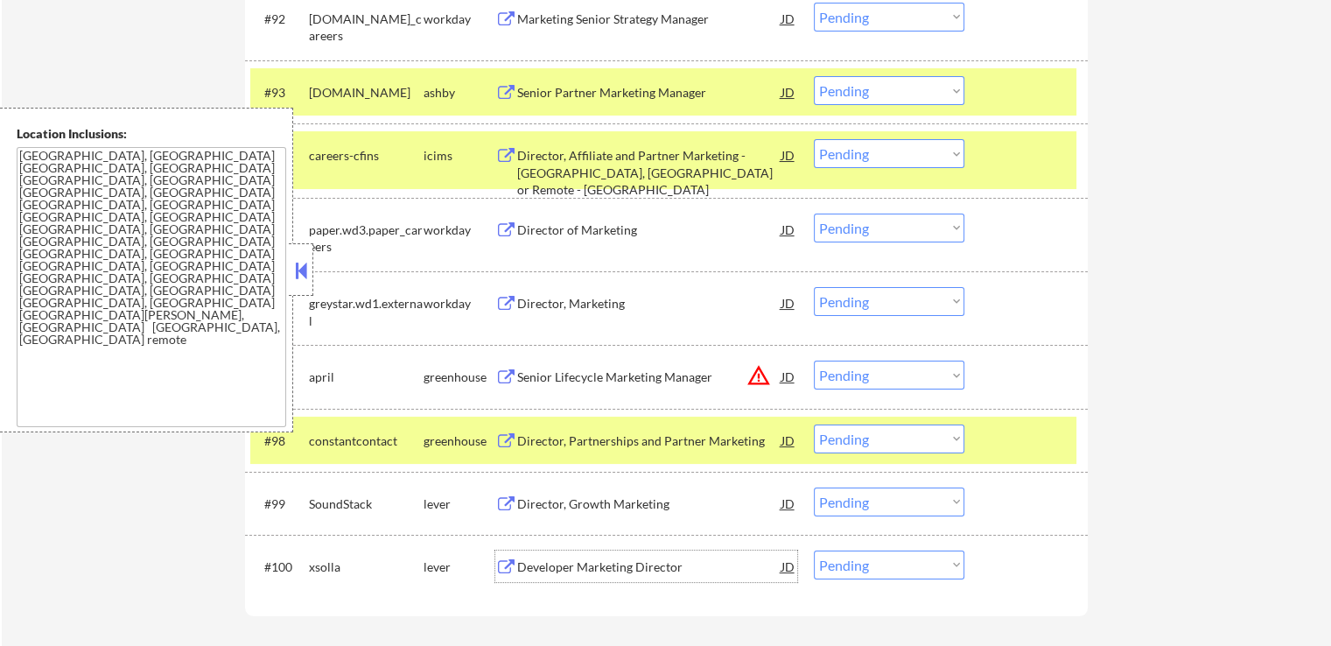
scroll to position [6739, 0]
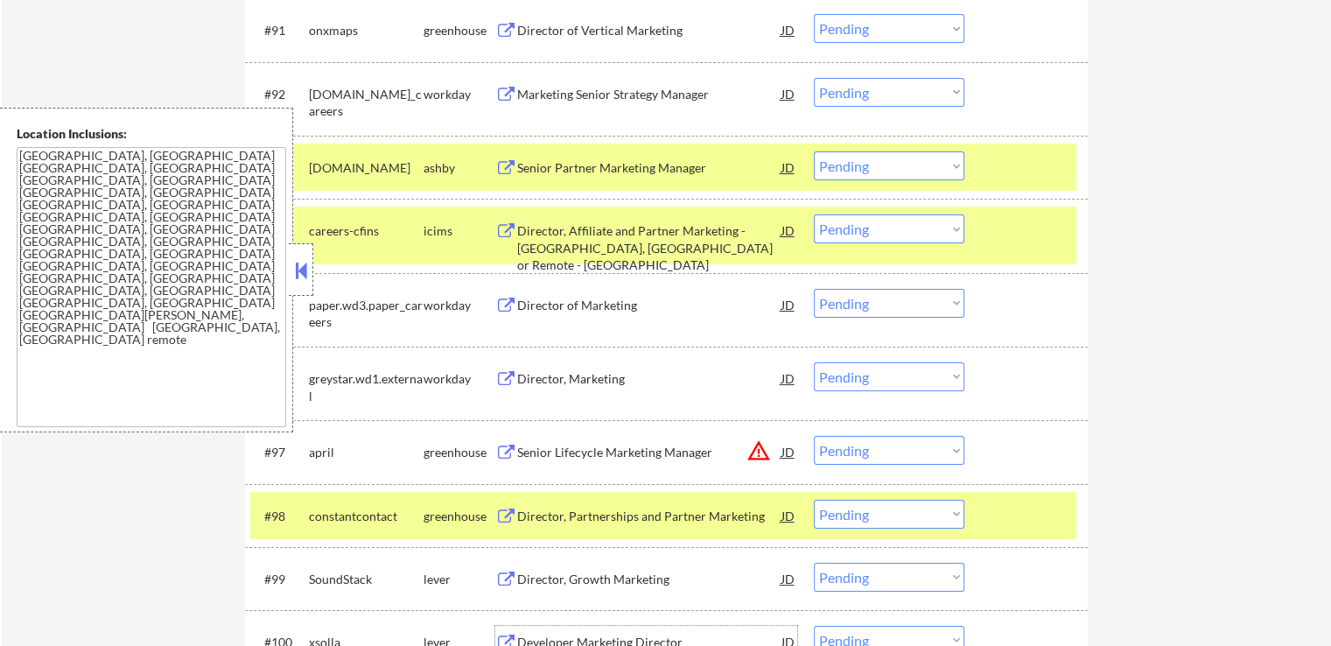
click at [879, 164] on select "Choose an option... Pending Applied Excluded (Questions) Excluded (Expired) Exc…" at bounding box center [889, 165] width 151 height 29
click at [814, 151] on select "Choose an option... Pending Applied Excluded (Questions) Excluded (Expired) Exc…" at bounding box center [889, 165] width 151 height 29
click at [556, 29] on div "Director of Vertical Marketing" at bounding box center [649, 31] width 264 height 18
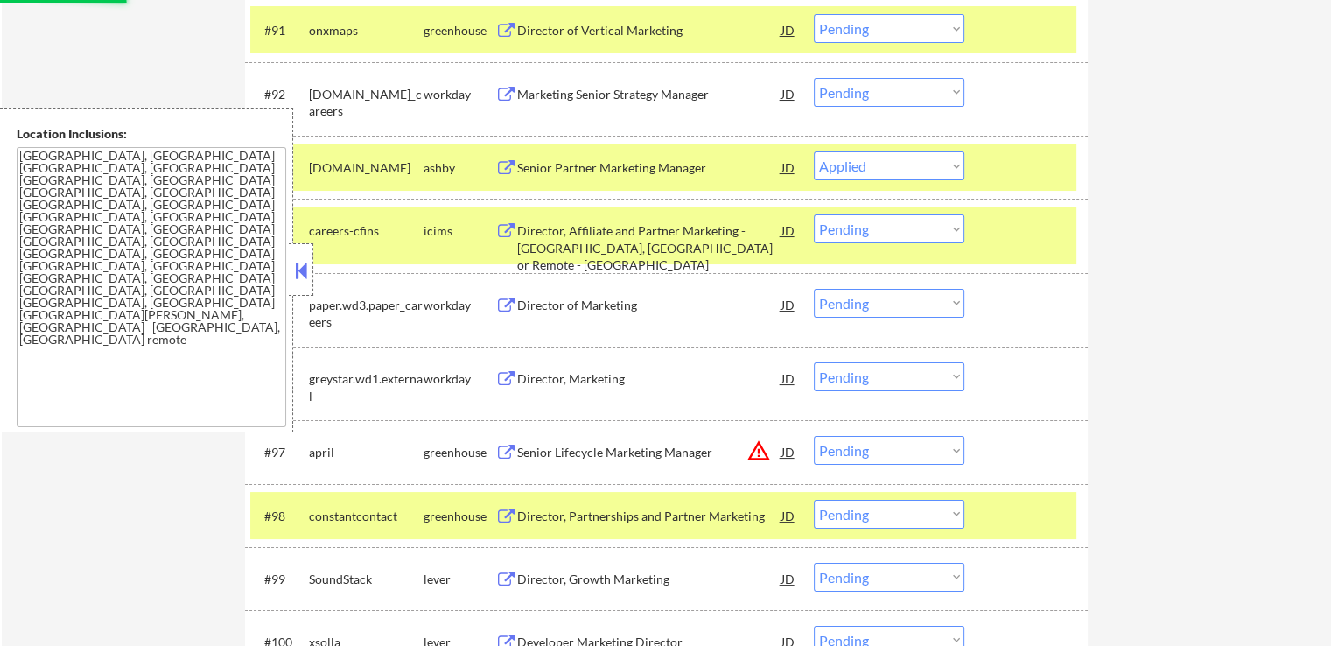
select select ""pending""
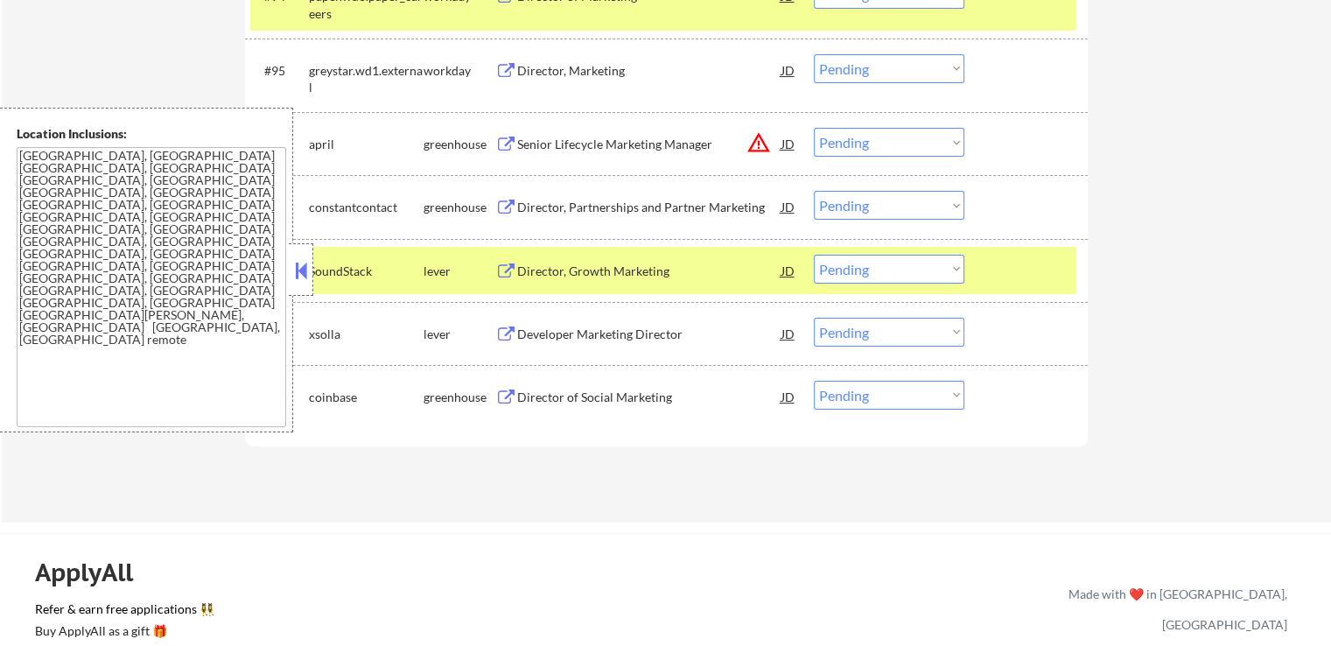
scroll to position [7089, 0]
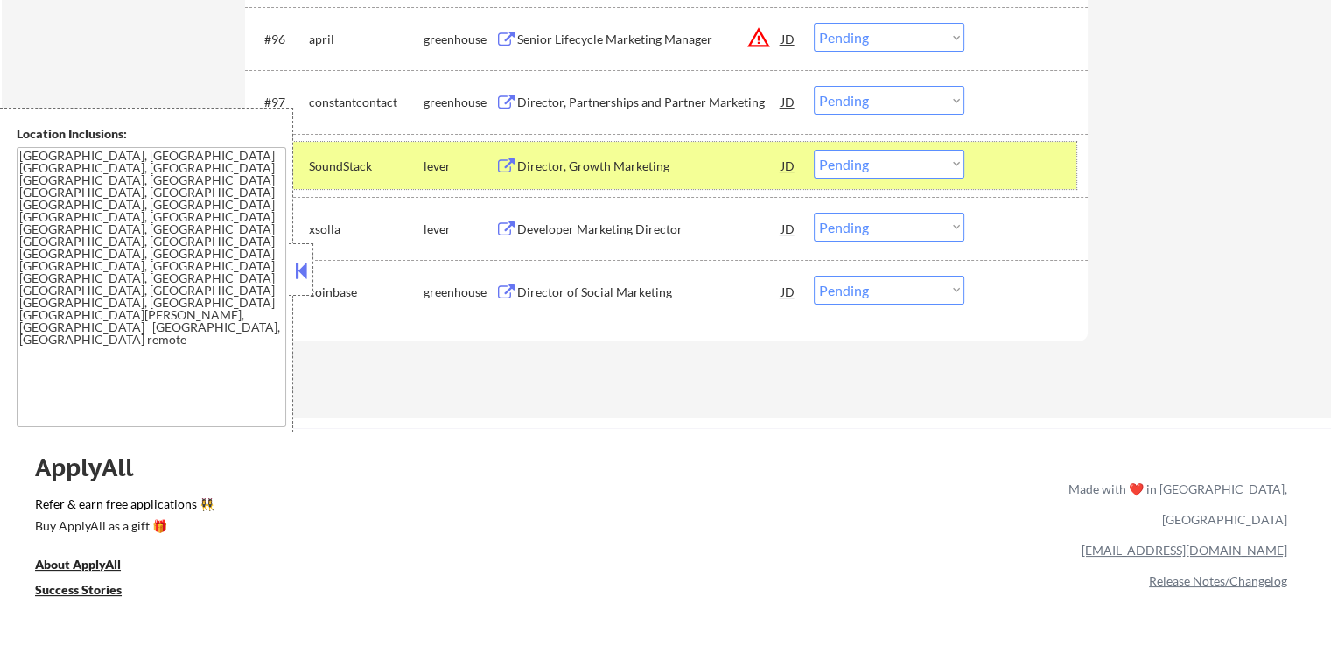
click at [861, 179] on div "#98 SoundStack lever Director, Growth Marketing JD warning_amber Choose an opti…" at bounding box center [663, 165] width 826 height 47
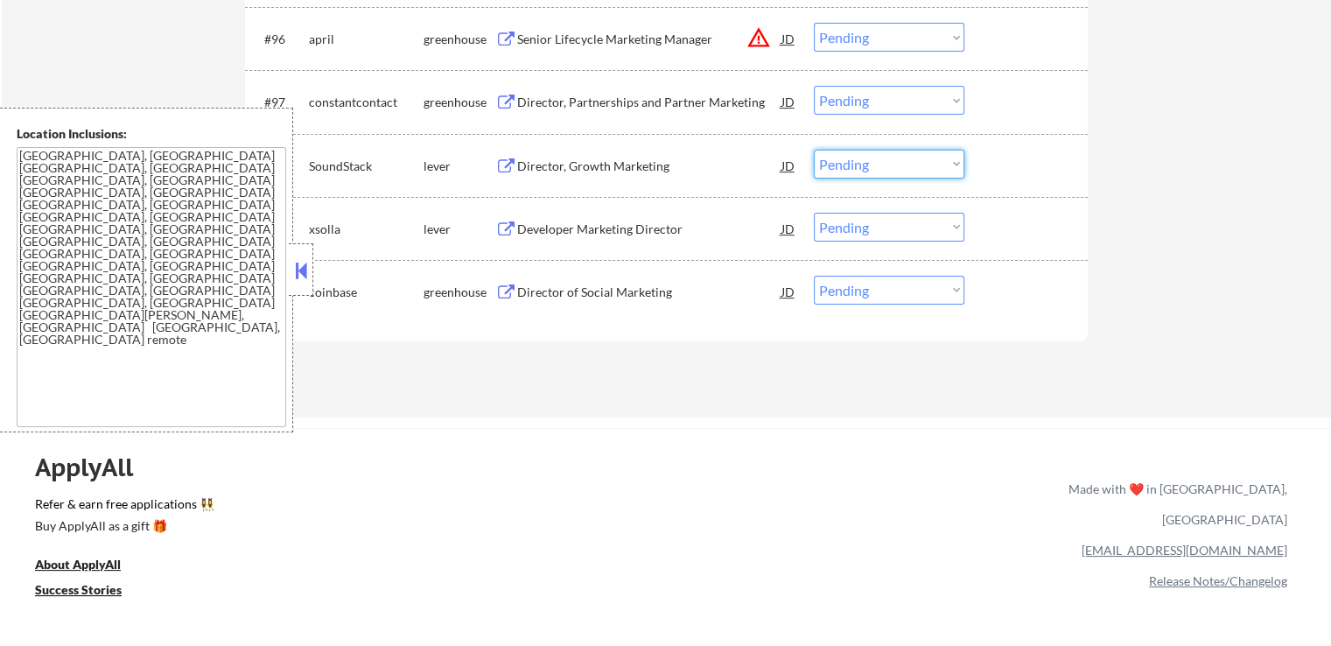
click at [866, 172] on select "Choose an option... Pending Applied Excluded (Questions) Excluded (Expired) Exc…" at bounding box center [889, 164] width 151 height 29
click at [814, 150] on select "Choose an option... Pending Applied Excluded (Questions) Excluded (Expired) Exc…" at bounding box center [889, 164] width 151 height 29
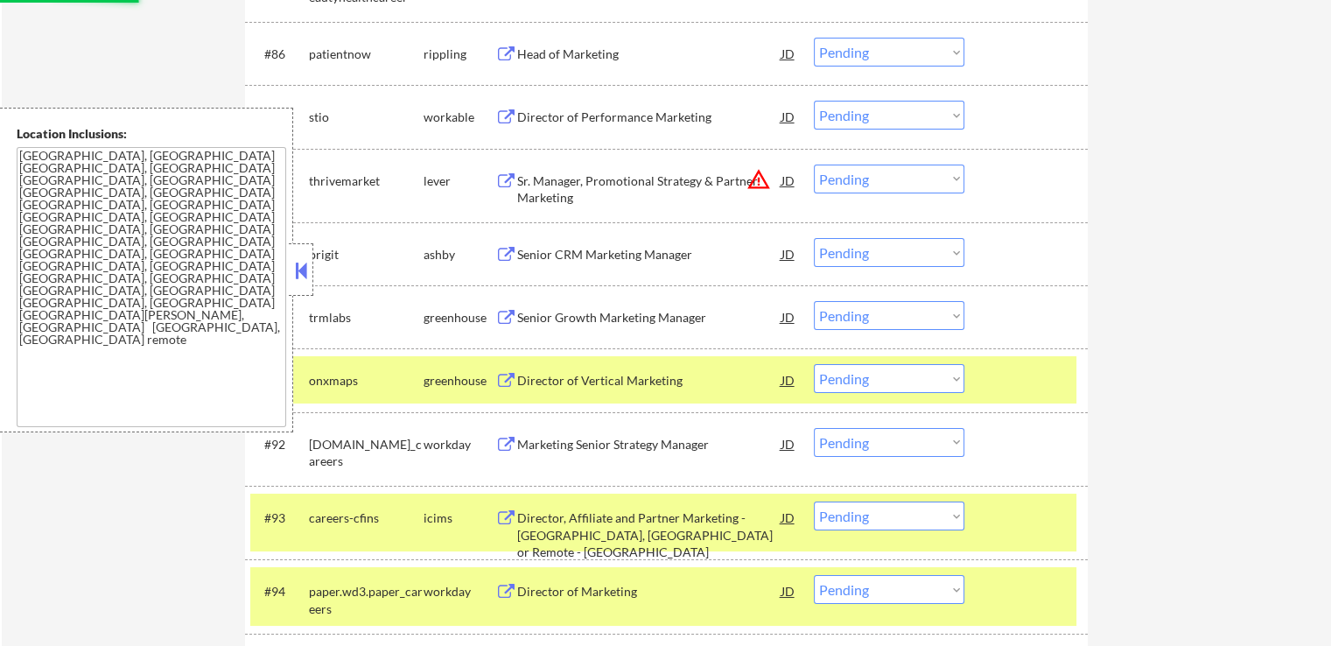
scroll to position [6476, 0]
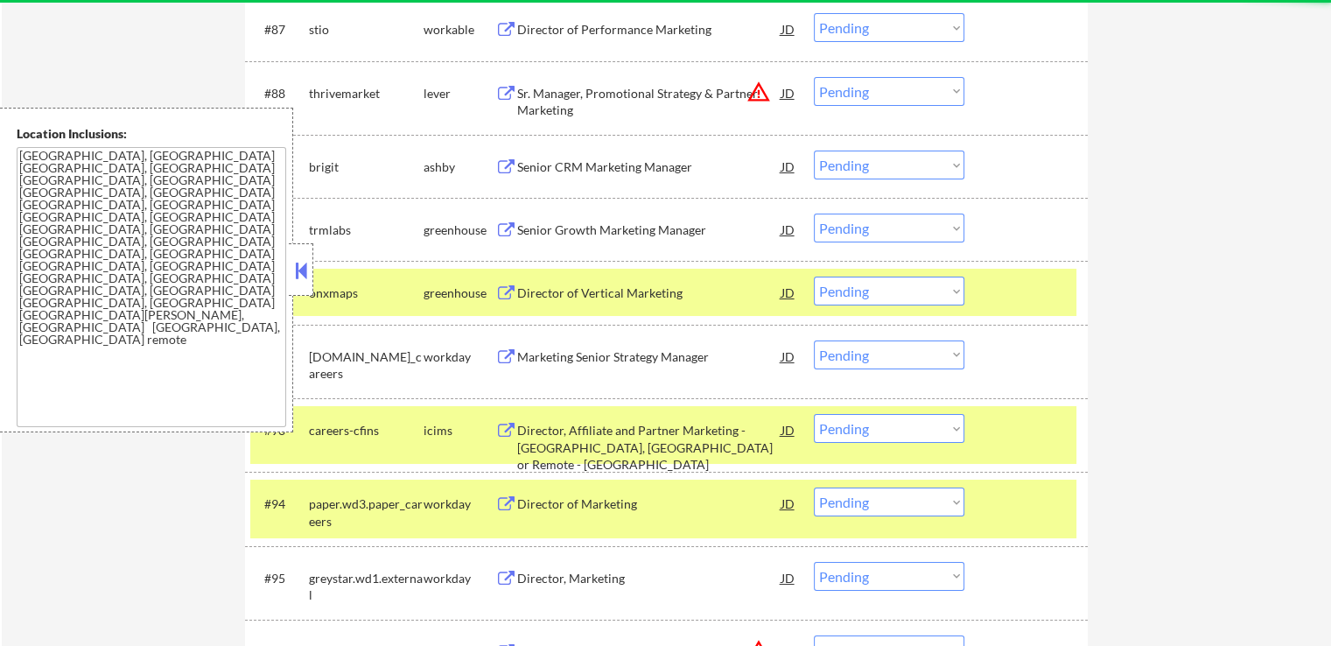
click at [564, 169] on div "Senior CRM Marketing Manager" at bounding box center [649, 167] width 264 height 18
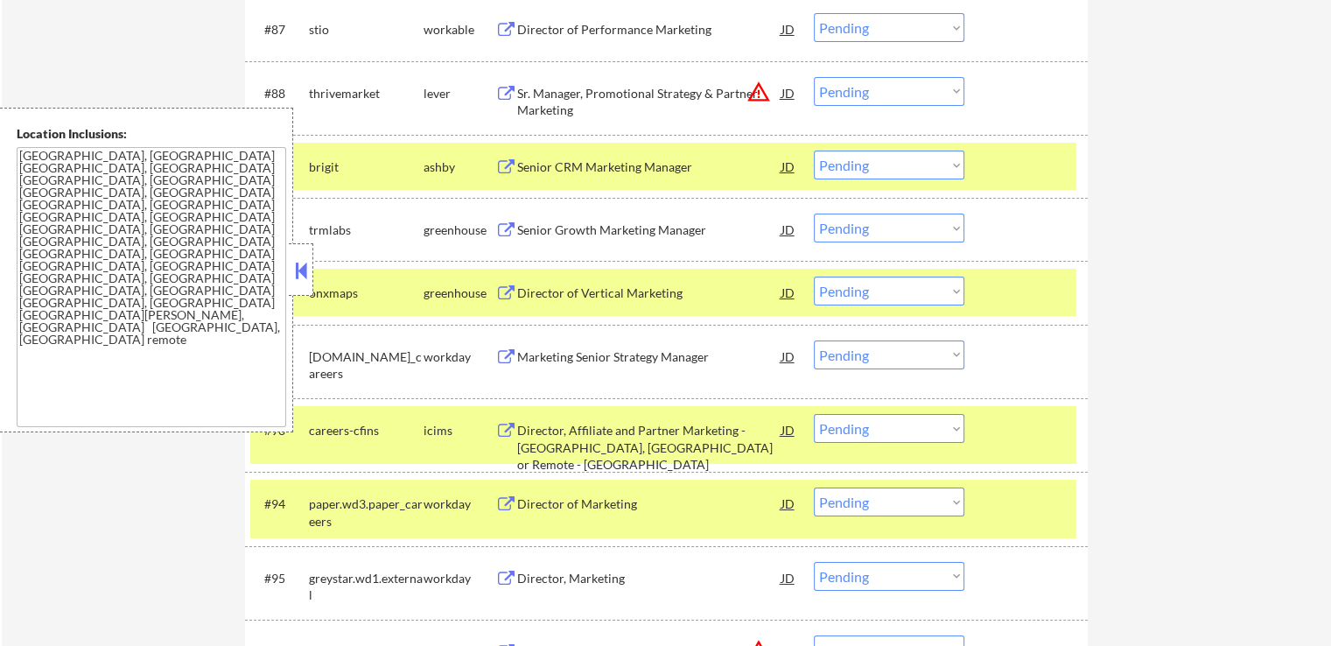
select select ""pending""
click at [557, 235] on div "Senior Growth Marketing Manager" at bounding box center [649, 230] width 264 height 18
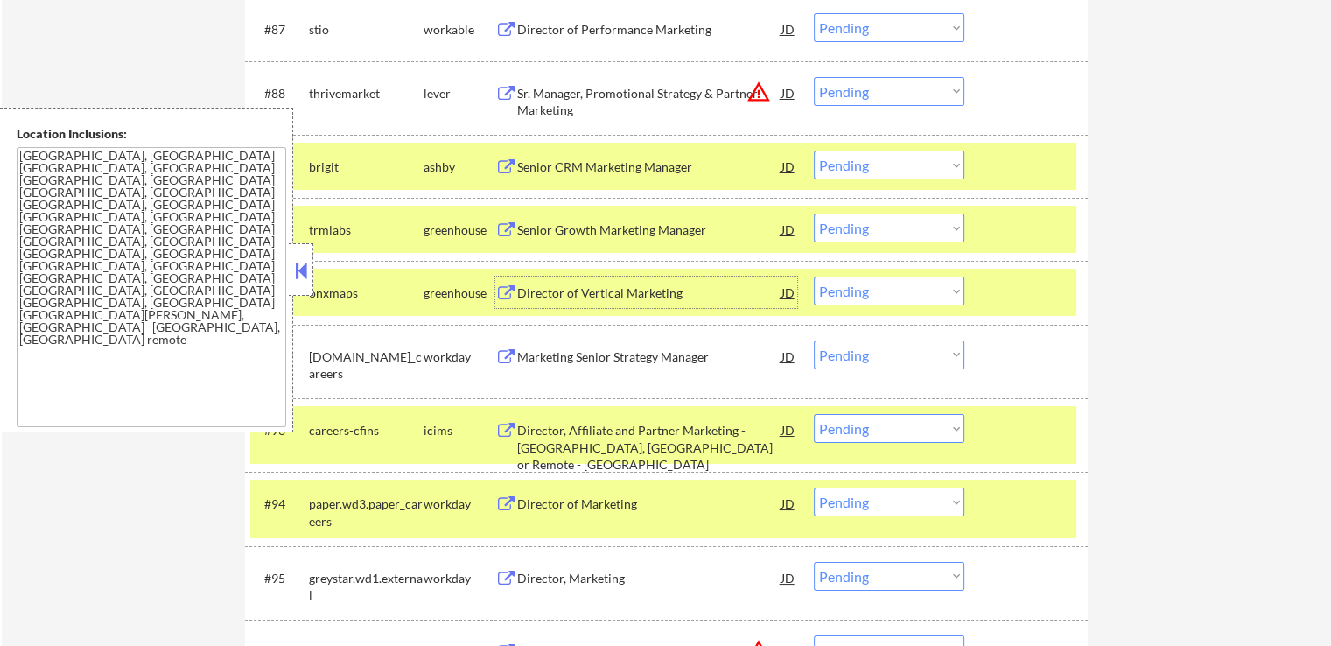
click at [548, 289] on div "Director of Vertical Marketing" at bounding box center [649, 293] width 264 height 18
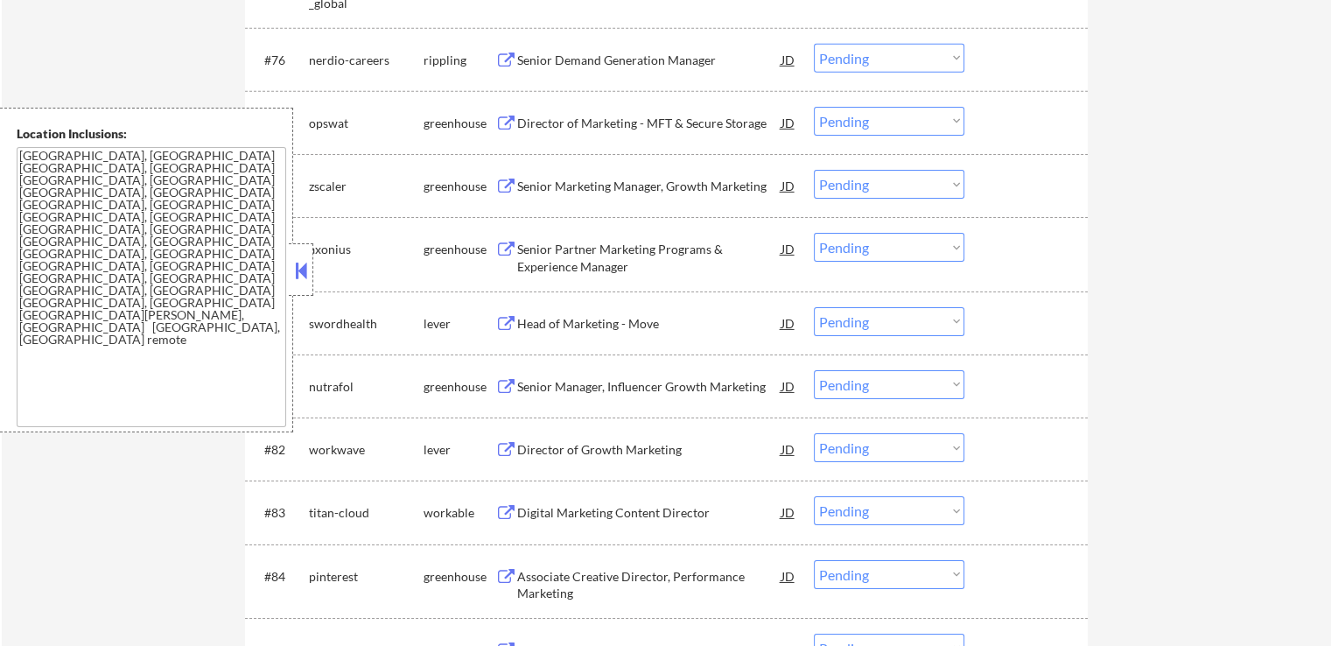
scroll to position [5689, 0]
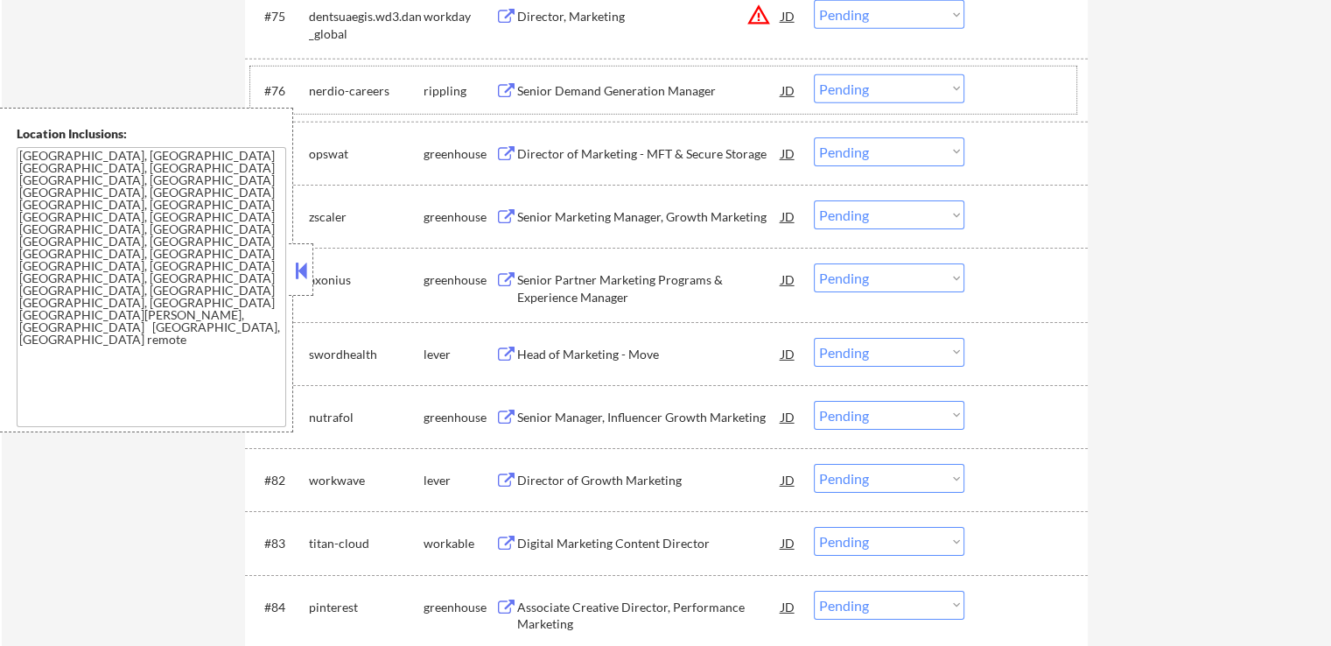
click at [541, 109] on div "#76 nerdio-careers rippling Senior Demand Generation Manager JD Choose an optio…" at bounding box center [663, 90] width 826 height 47
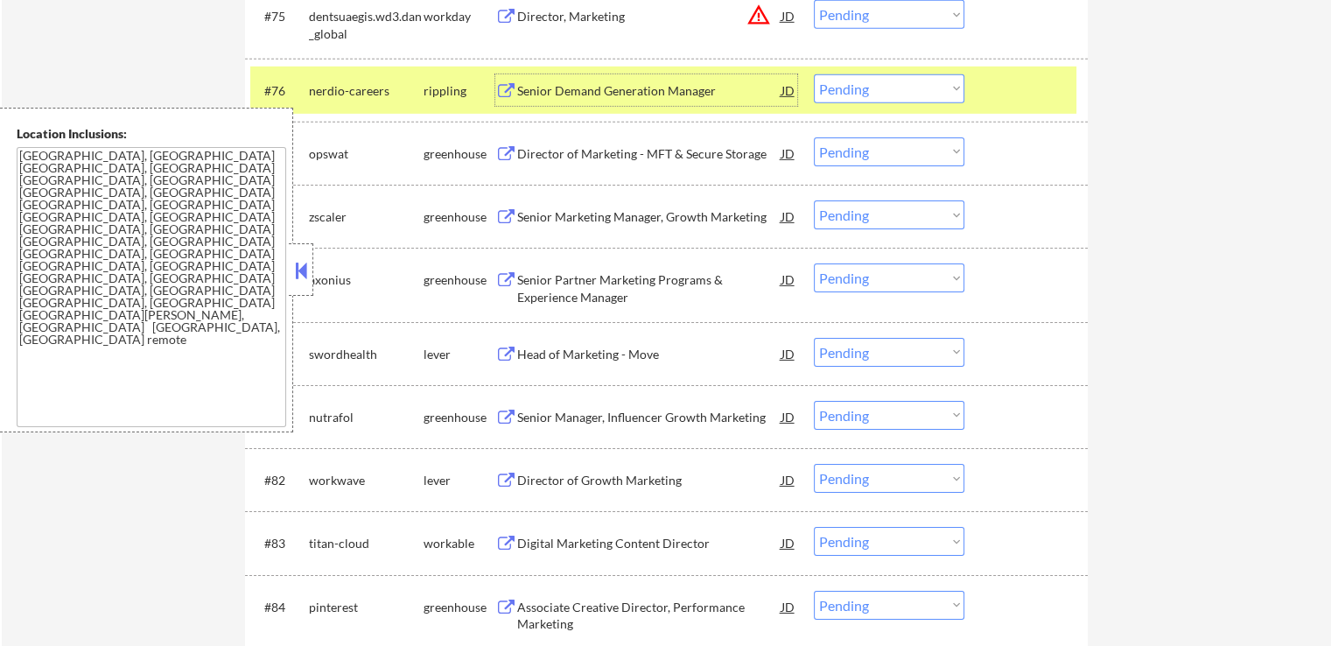
click at [562, 99] on div "Senior Demand Generation Manager" at bounding box center [649, 91] width 264 height 18
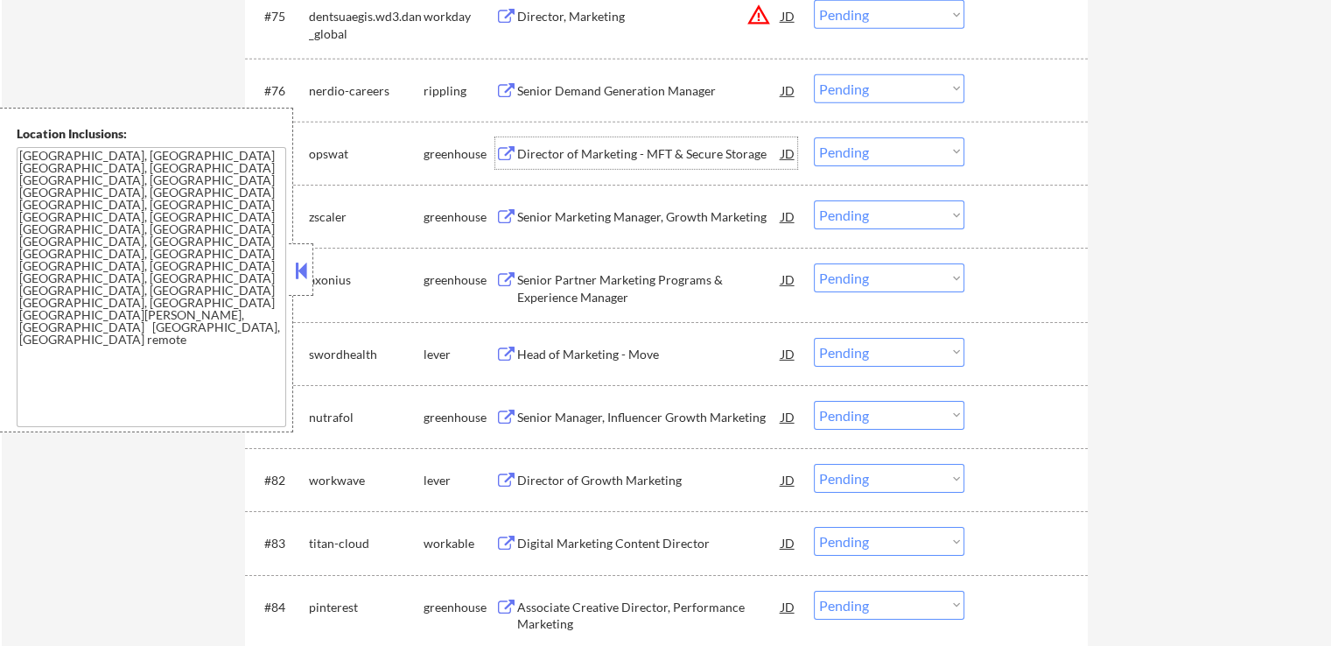
click at [550, 144] on div "Director of Marketing - MFT & Secure Storage" at bounding box center [649, 153] width 264 height 32
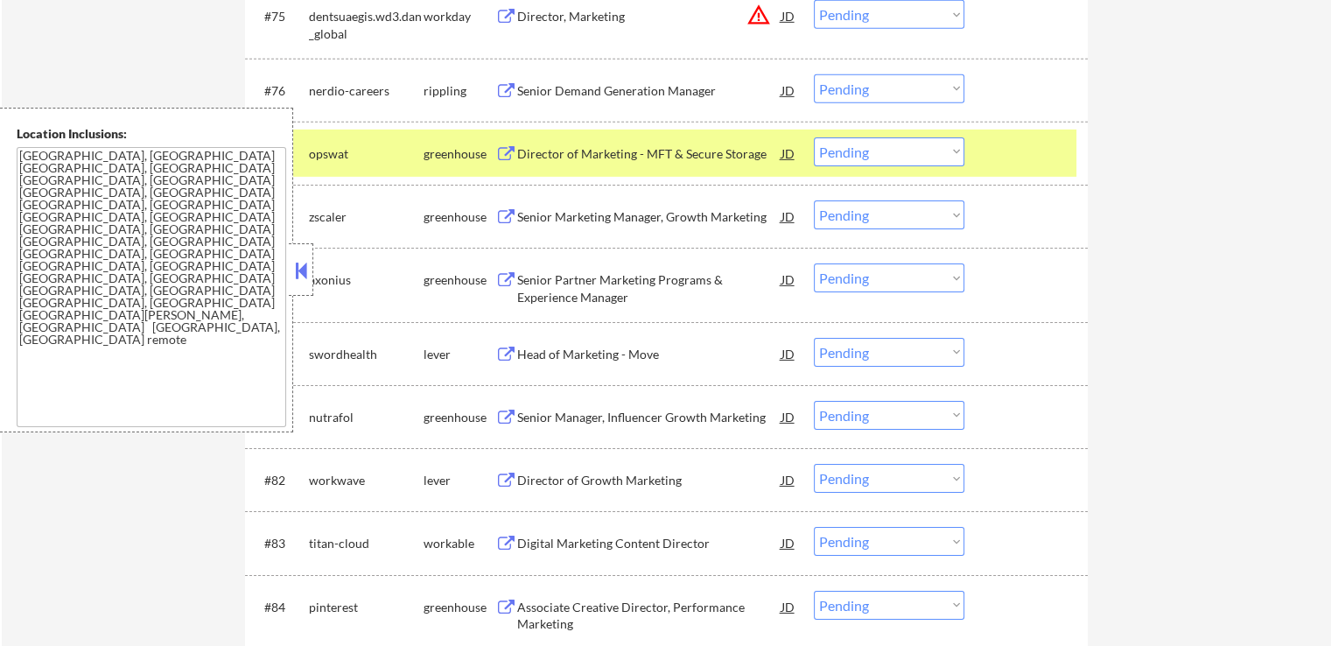
click at [550, 212] on div "Senior Marketing Manager, Growth Marketing" at bounding box center [649, 217] width 264 height 18
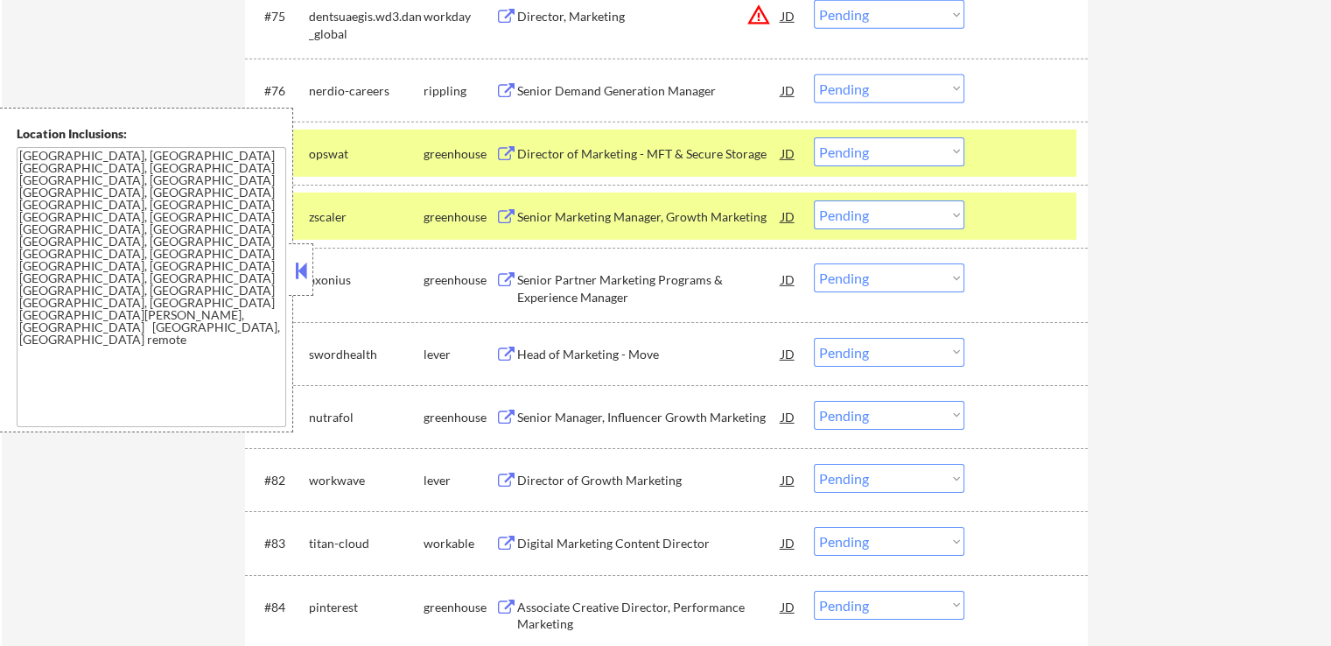
click at [549, 289] on div "Senior Partner Marketing Programs & Experience Manager" at bounding box center [649, 288] width 264 height 34
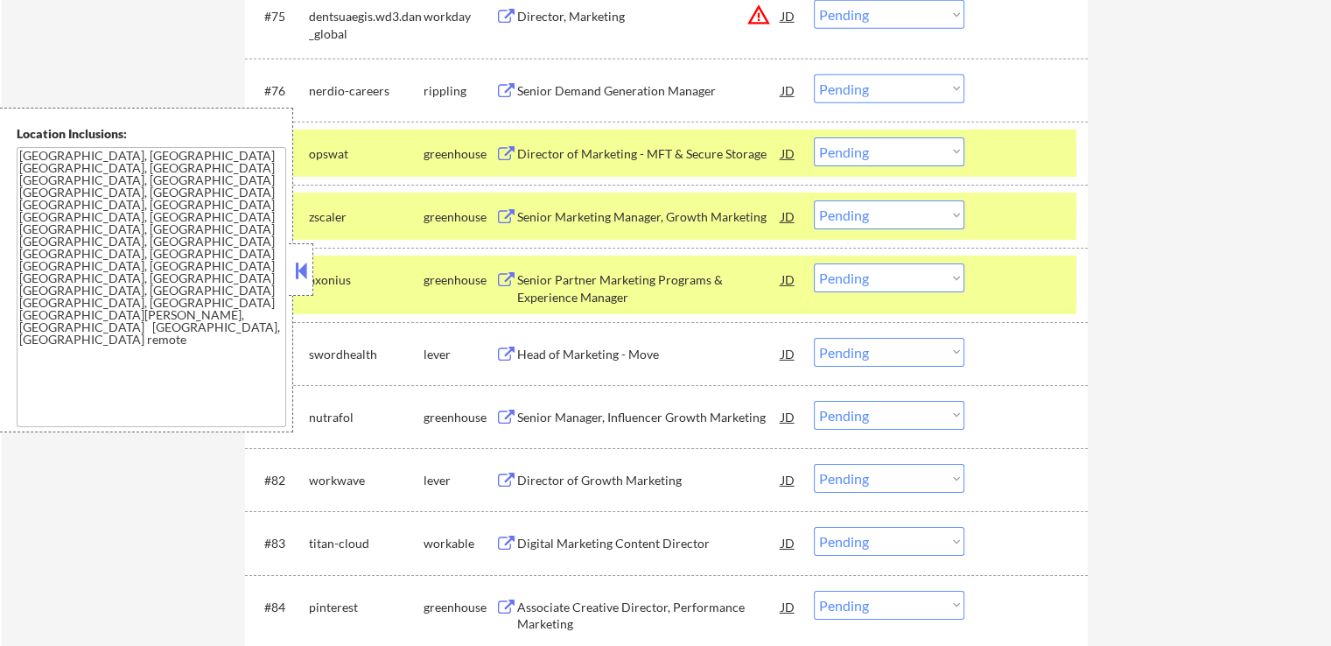
click at [547, 352] on div "Head of Marketing - Move" at bounding box center [649, 355] width 264 height 18
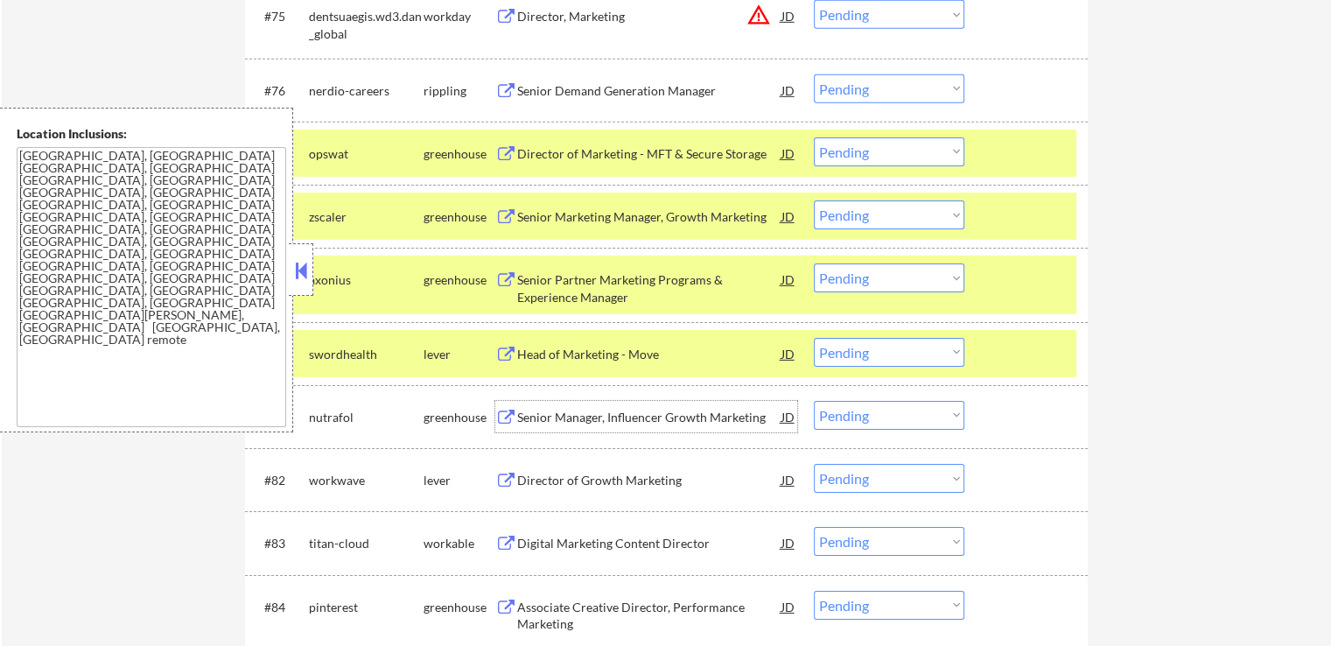
click at [525, 412] on div "Senior Manager, Influencer Growth Marketing" at bounding box center [649, 418] width 264 height 18
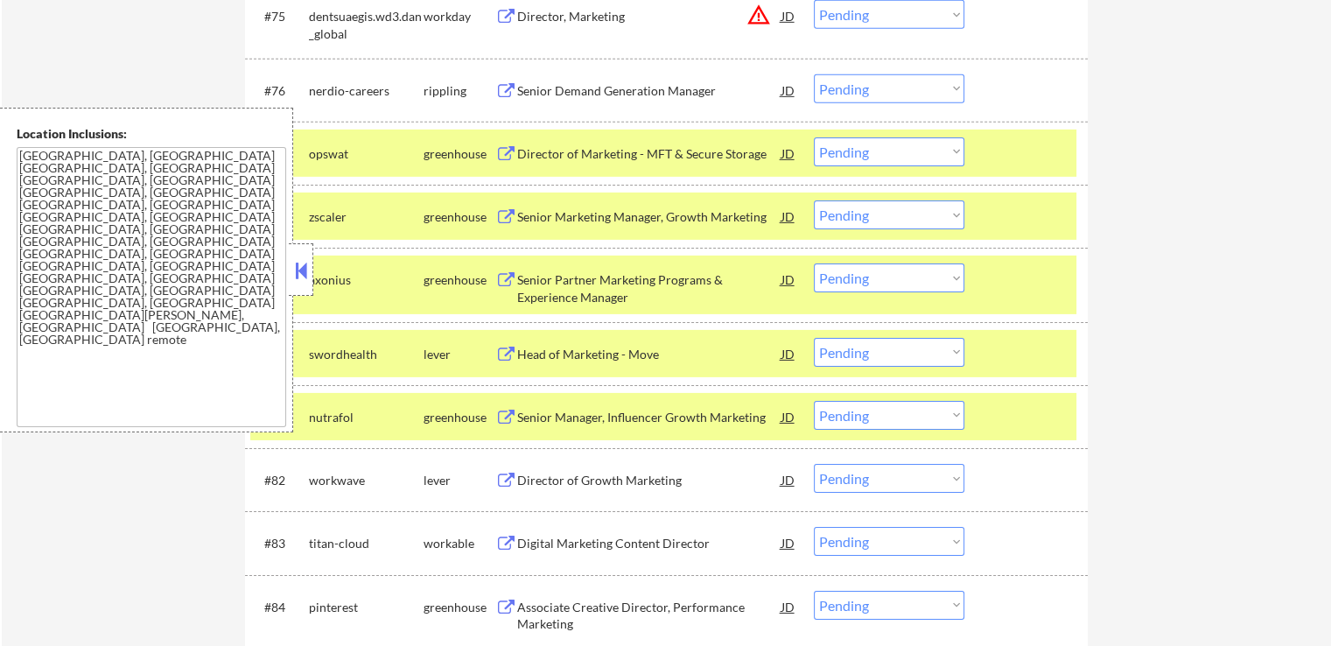
click at [526, 478] on div "Director of Growth Marketing" at bounding box center [649, 481] width 264 height 18
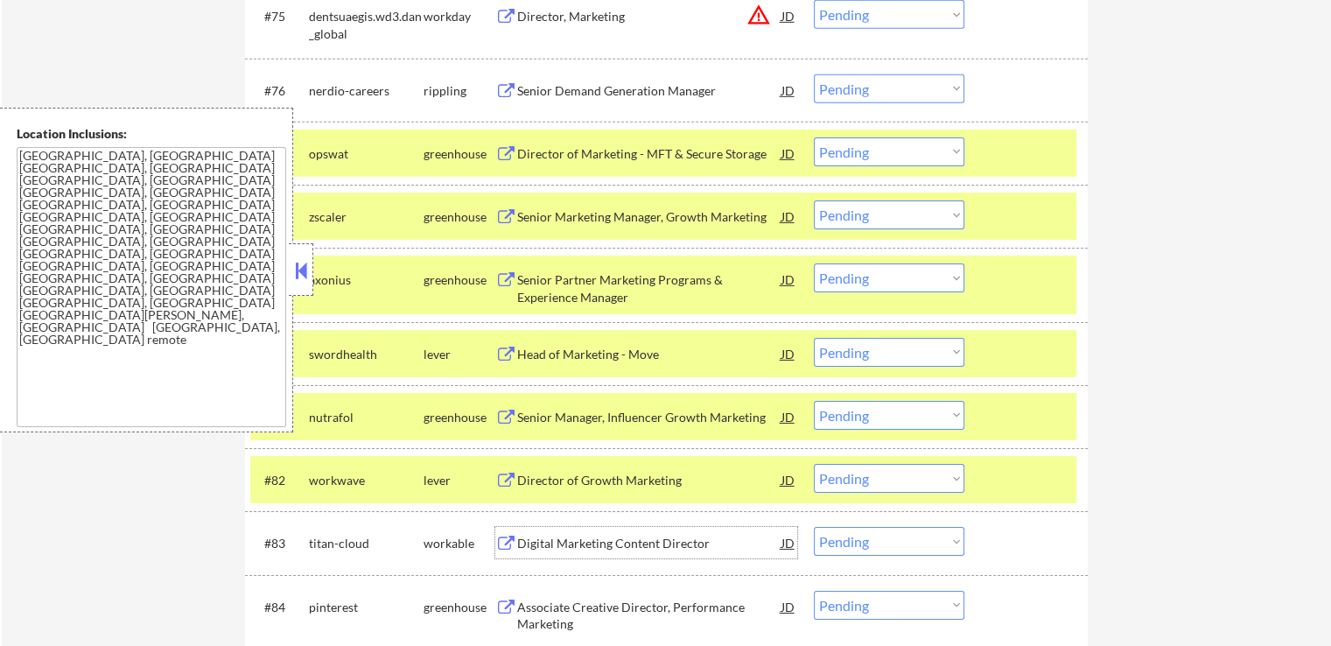
click at [536, 547] on div "Digital Marketing Content Director" at bounding box center [649, 544] width 264 height 18
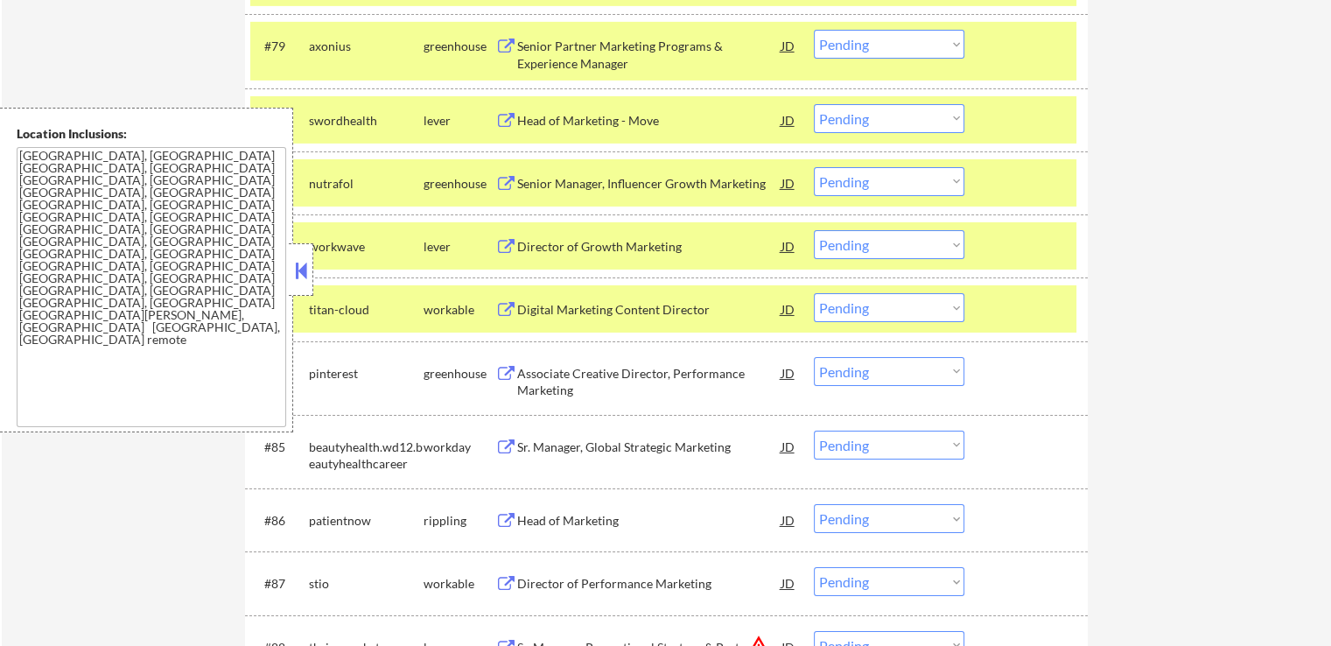
scroll to position [5951, 0]
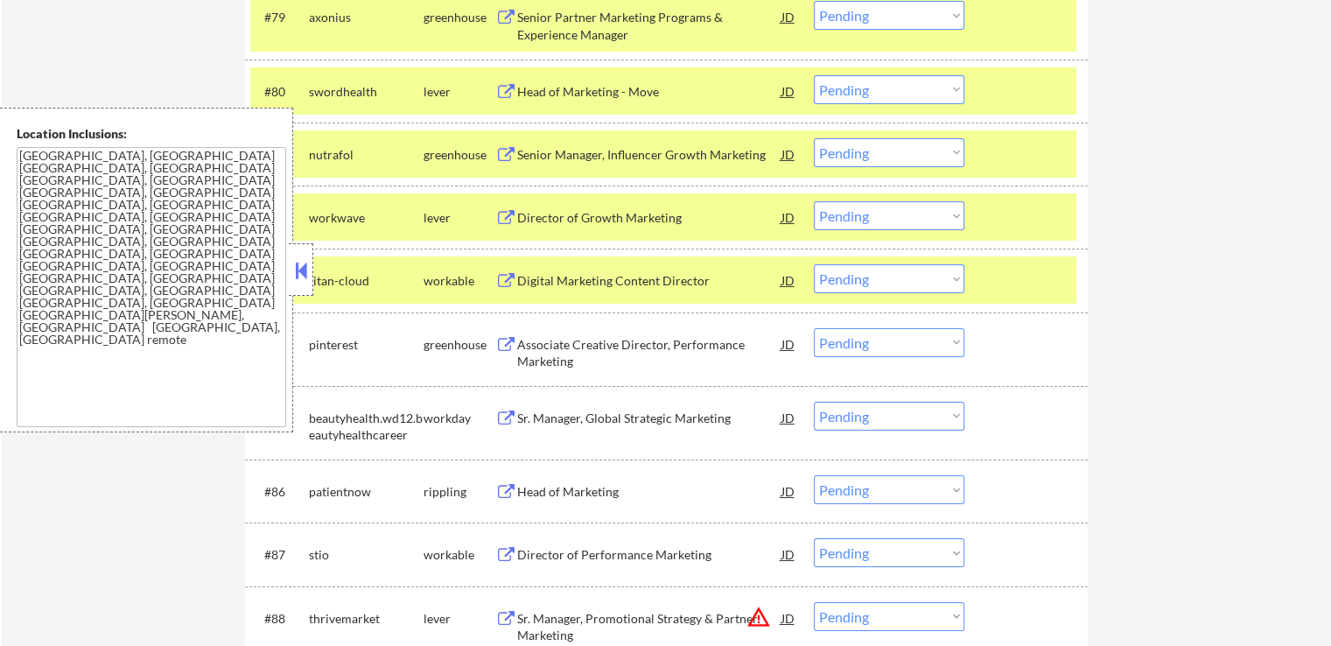
drag, startPoint x: 547, startPoint y: 346, endPoint x: 547, endPoint y: 414, distance: 68.3
click at [547, 346] on div "Associate Creative Director, Performance Marketing" at bounding box center [649, 353] width 264 height 34
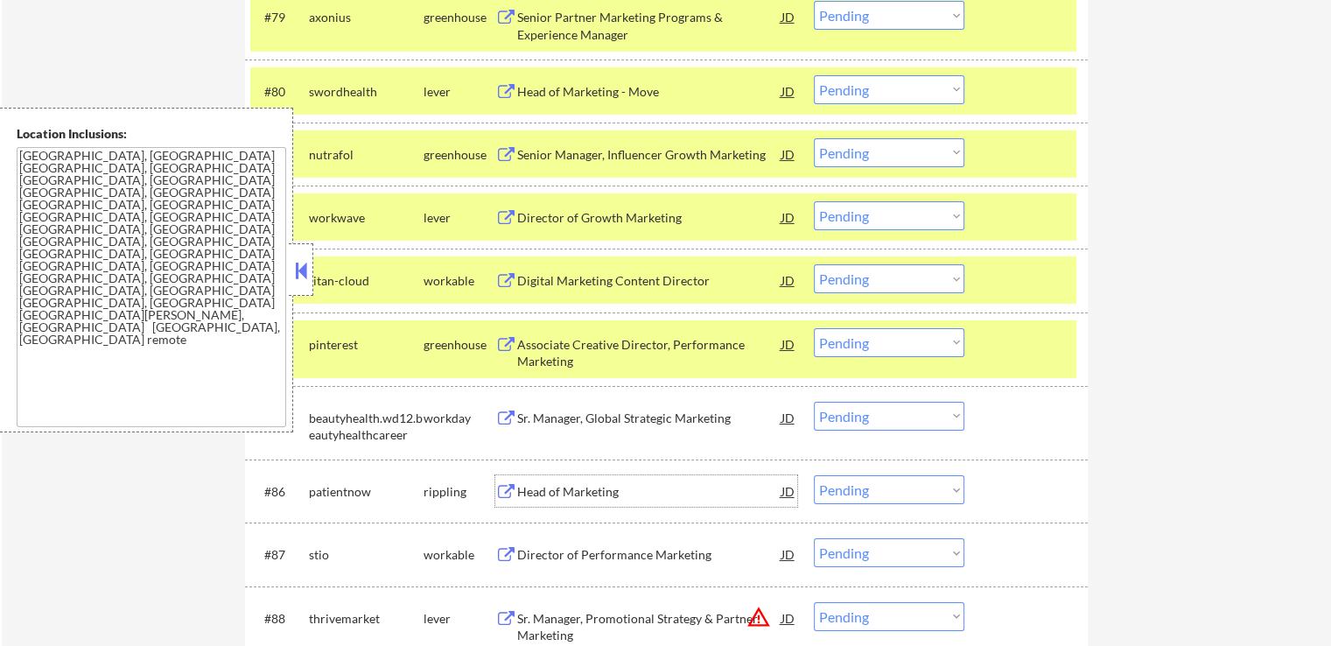
click at [526, 487] on div "Head of Marketing" at bounding box center [649, 492] width 264 height 18
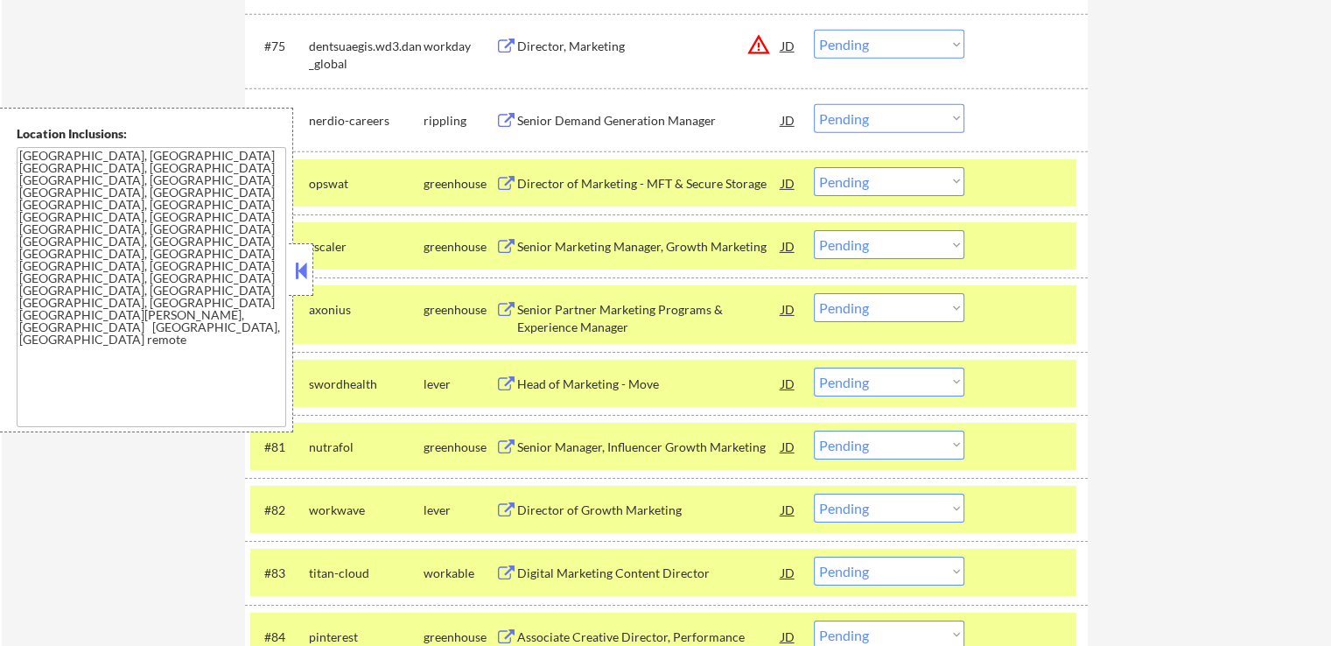
scroll to position [5689, 0]
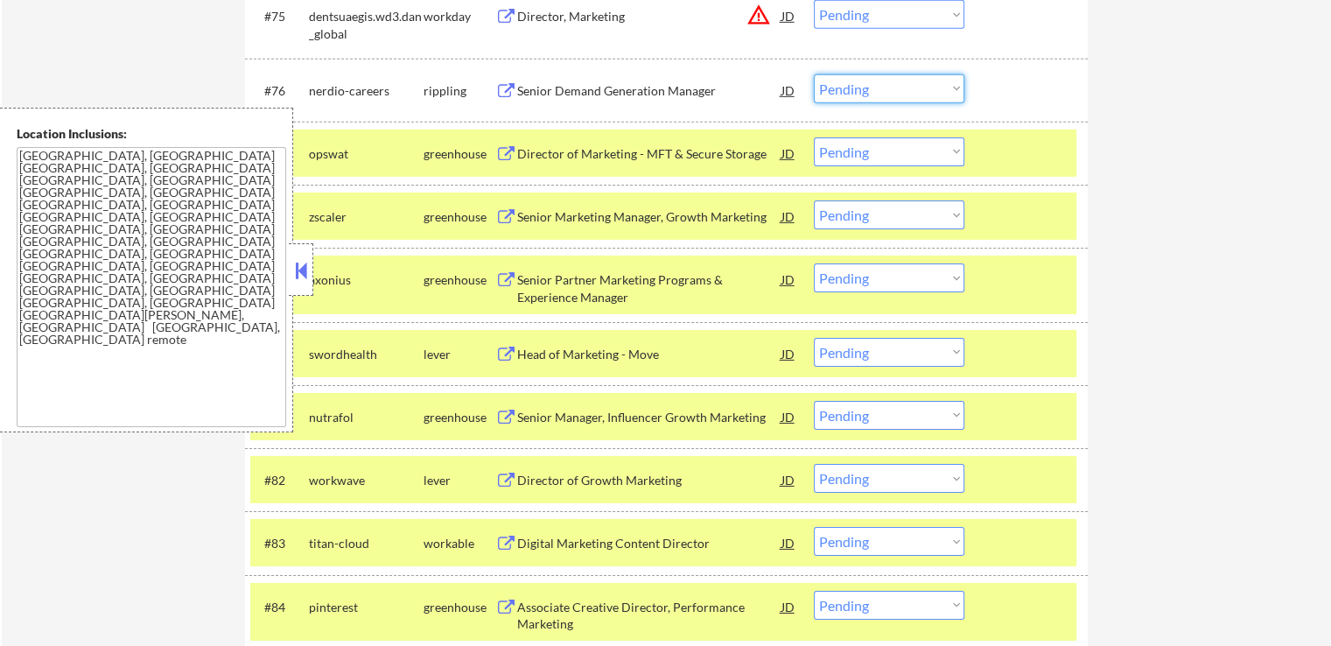
click at [899, 88] on select "Choose an option... Pending Applied Excluded (Questions) Excluded (Expired) Exc…" at bounding box center [889, 88] width 151 height 29
click at [814, 74] on select "Choose an option... Pending Applied Excluded (Questions) Excluded (Expired) Exc…" at bounding box center [889, 88] width 151 height 29
select select ""pending""
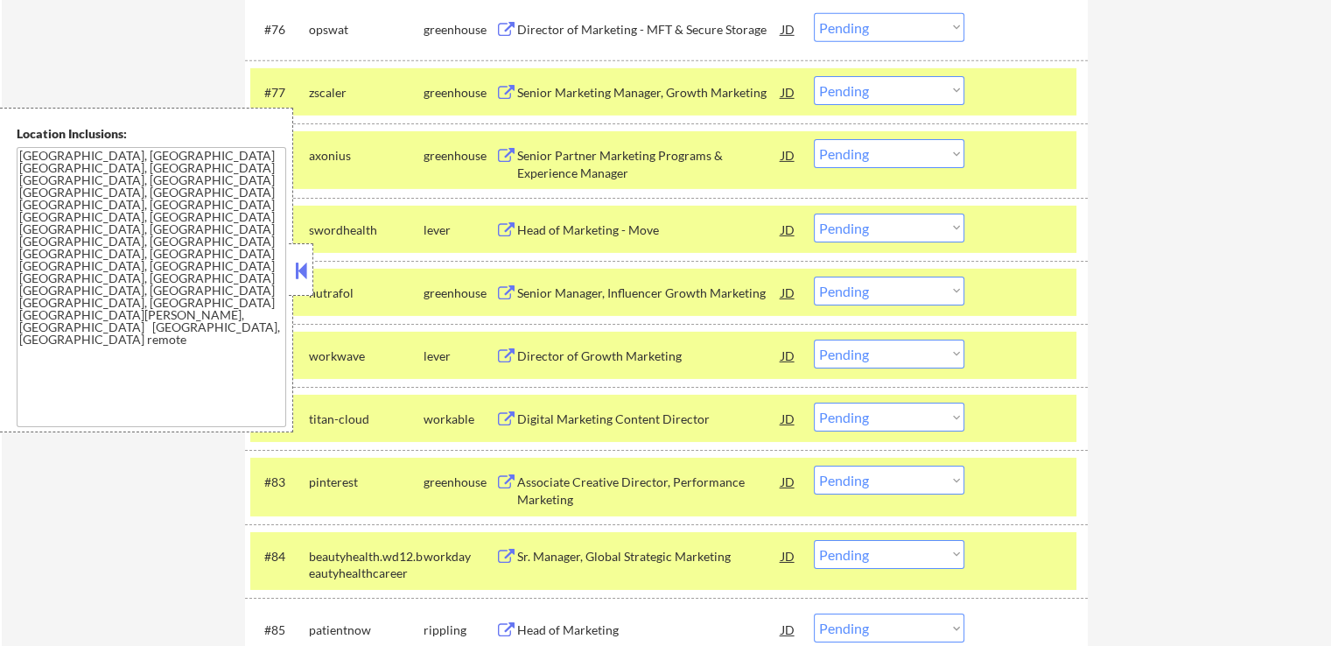
scroll to position [5776, 0]
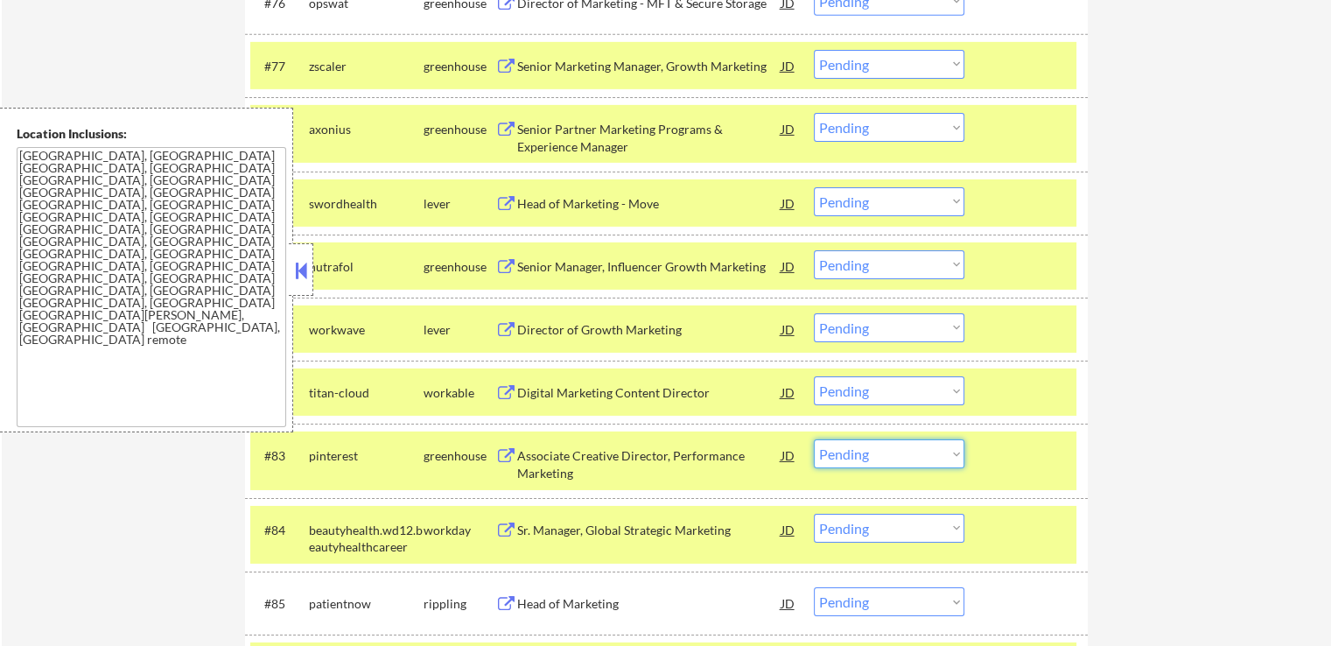
click at [877, 460] on select "Choose an option... Pending Applied Excluded (Questions) Excluded (Expired) Exc…" at bounding box center [889, 453] width 151 height 29
click at [814, 440] on select "Choose an option... Pending Applied Excluded (Questions) Excluded (Expired) Exc…" at bounding box center [889, 453] width 151 height 29
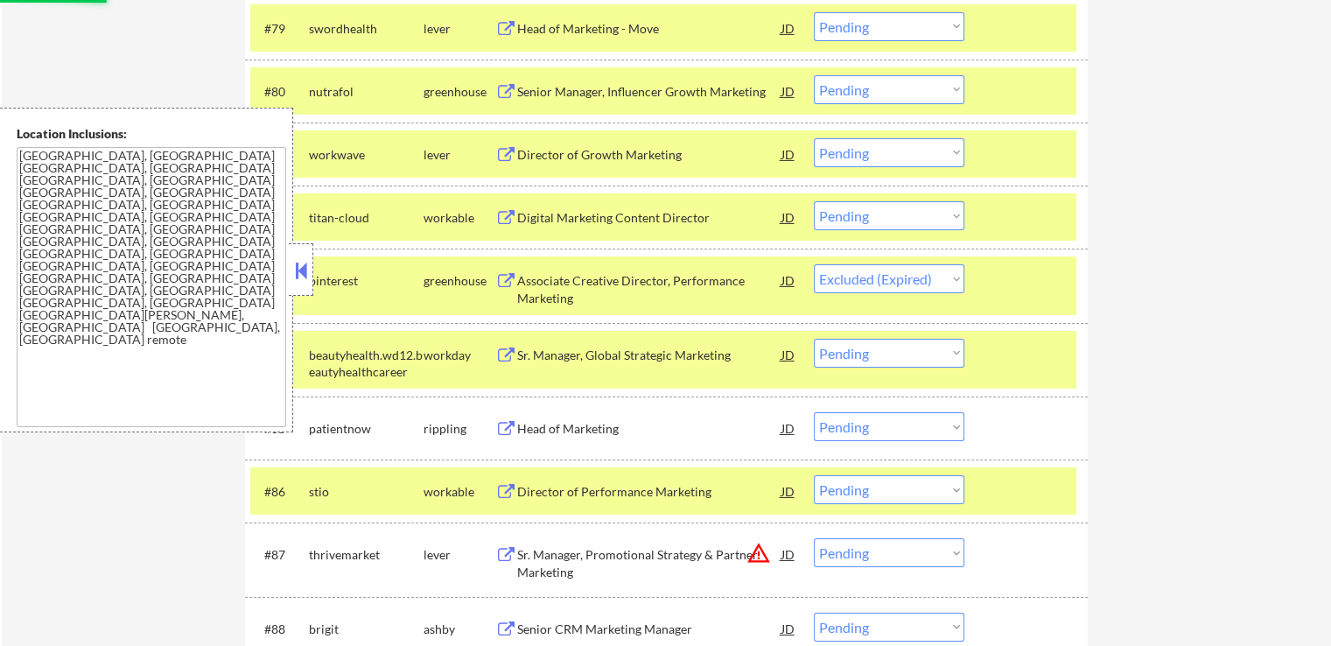
scroll to position [6039, 0]
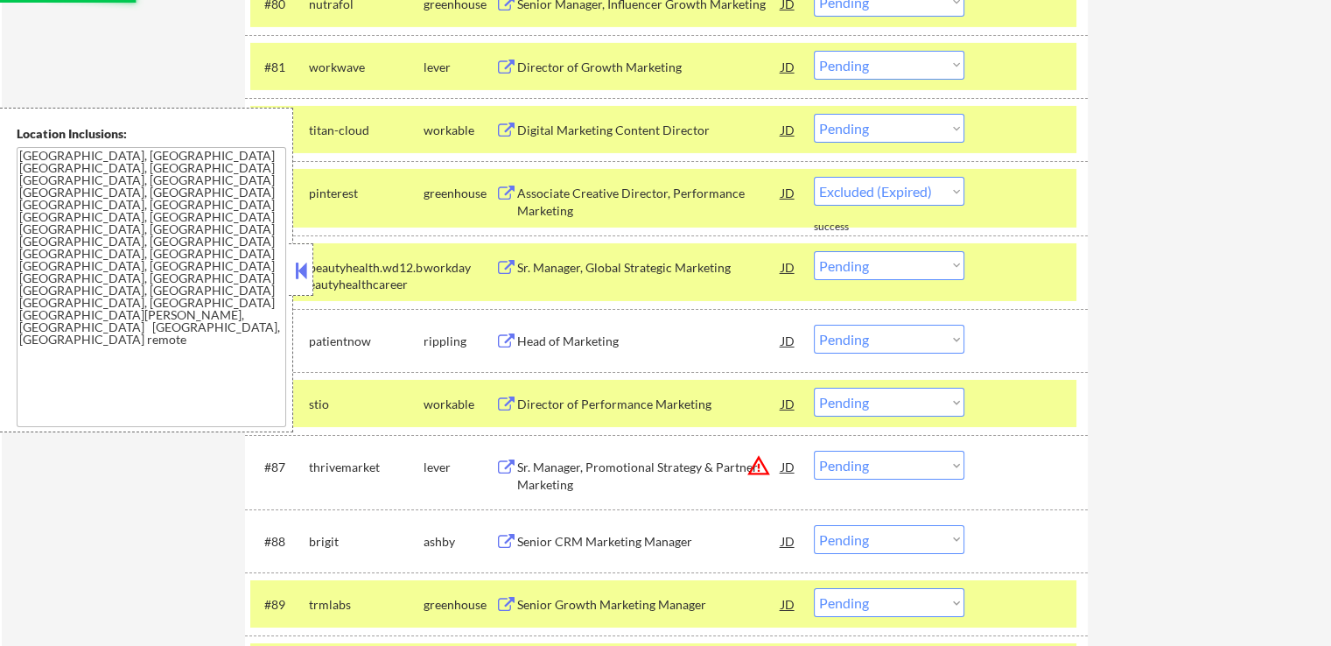
select select ""pending""
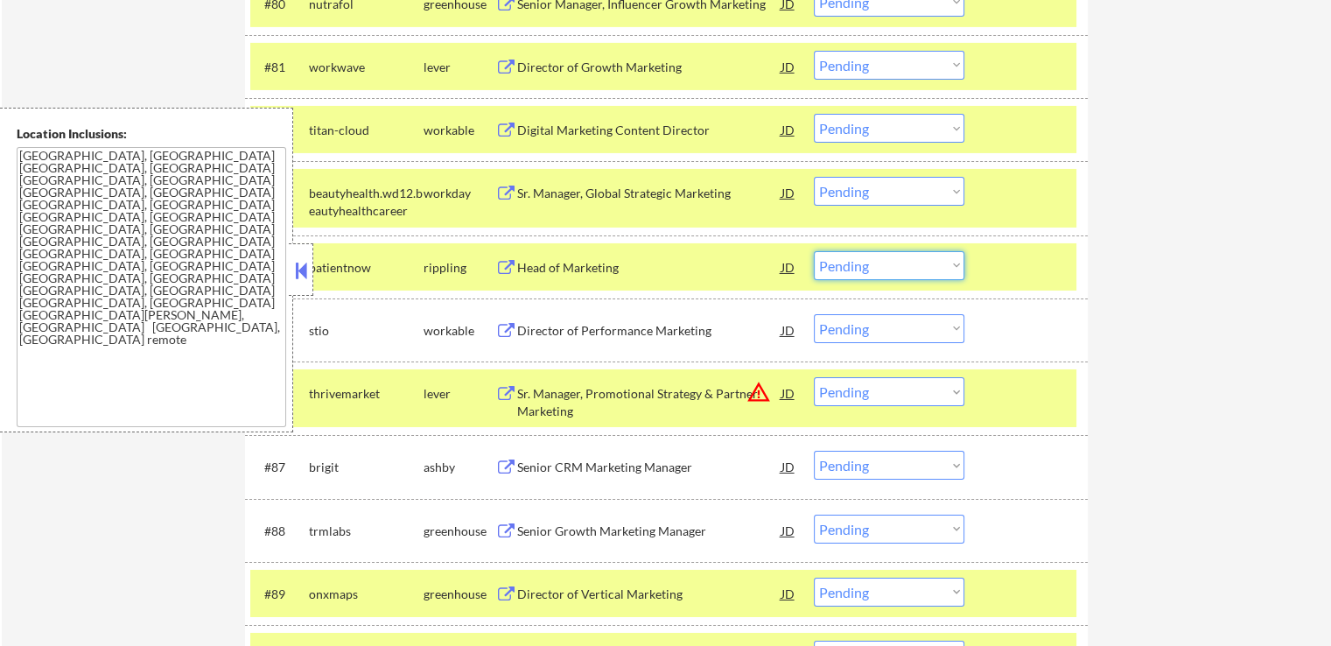
click at [861, 263] on select "Choose an option... Pending Applied Excluded (Questions) Excluded (Expired) Exc…" at bounding box center [889, 265] width 151 height 29
click at [814, 251] on select "Choose an option... Pending Applied Excluded (Questions) Excluded (Expired) Exc…" at bounding box center [889, 265] width 151 height 29
select select ""pending""
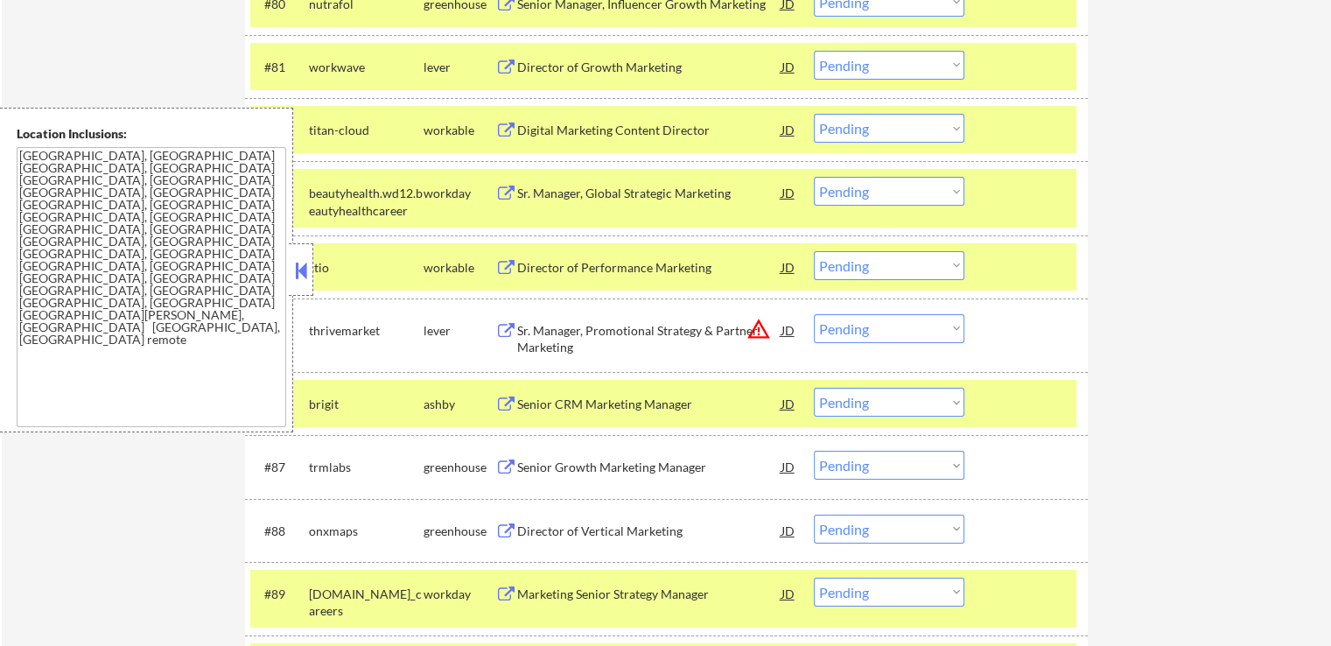
drag, startPoint x: 875, startPoint y: 129, endPoint x: 876, endPoint y: 137, distance: 8.8
click at [875, 129] on select "Choose an option... Pending Applied Excluded (Questions) Excluded (Expired) Exc…" at bounding box center [889, 128] width 151 height 29
click at [814, 114] on select "Choose an option... Pending Applied Excluded (Questions) Excluded (Expired) Exc…" at bounding box center [889, 128] width 151 height 29
click at [607, 65] on div "Director of Growth Marketing" at bounding box center [649, 68] width 264 height 18
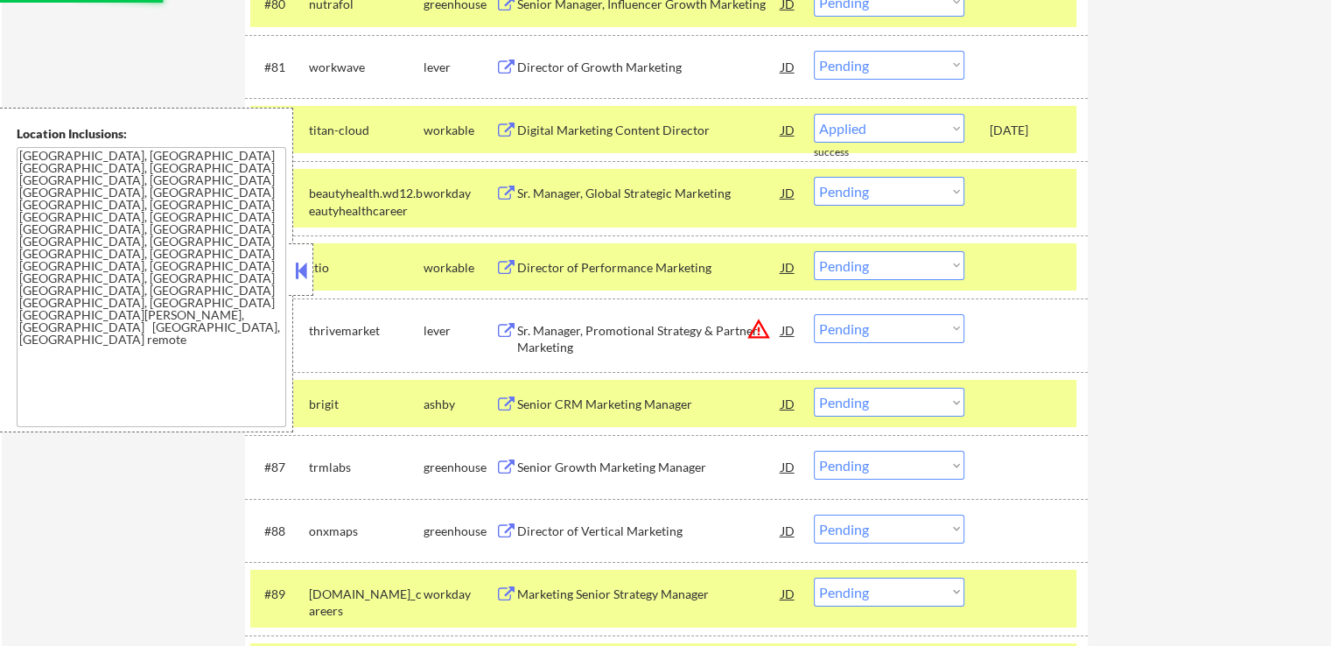
select select ""pending""
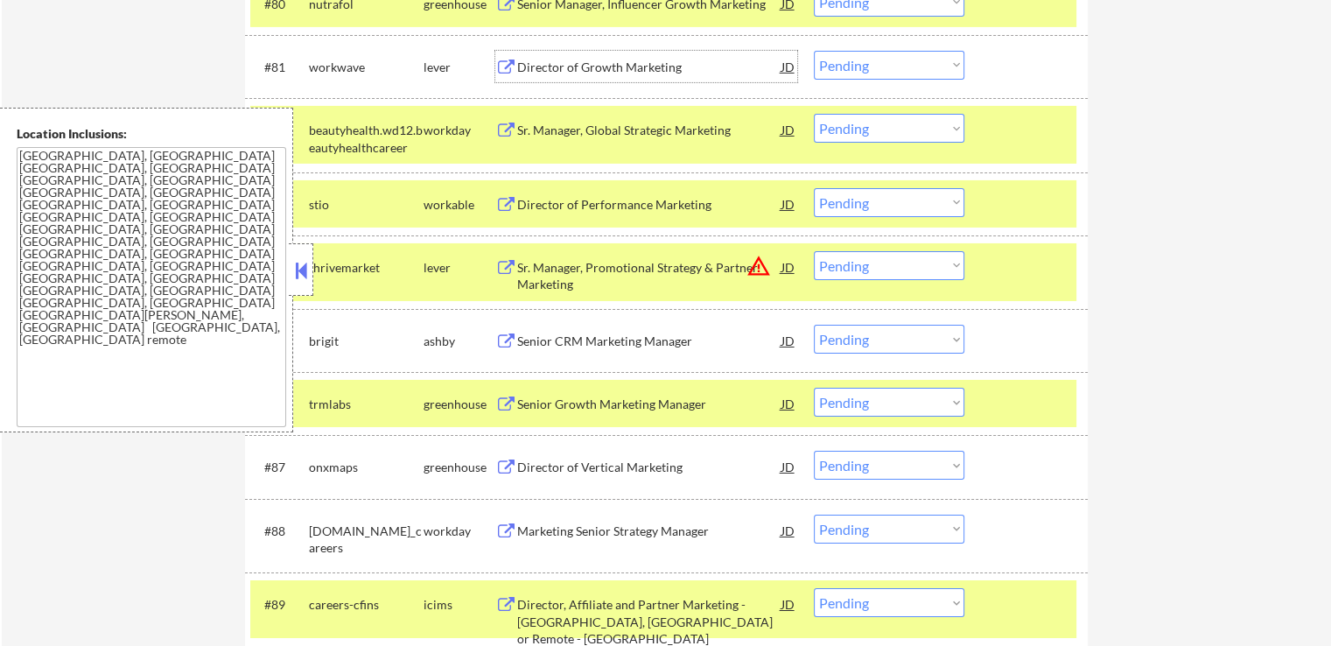
scroll to position [5951, 0]
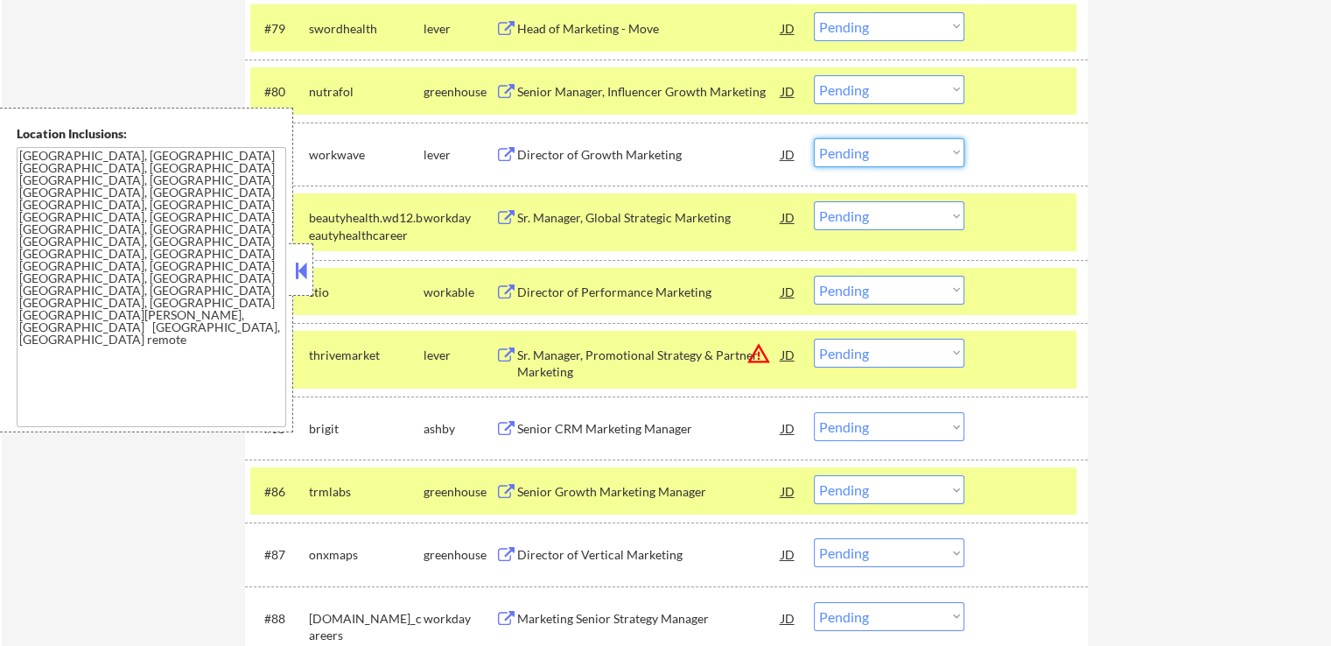
drag, startPoint x: 845, startPoint y: 148, endPoint x: 852, endPoint y: 165, distance: 17.7
click at [845, 148] on select "Choose an option... Pending Applied Excluded (Questions) Excluded (Expired) Exc…" at bounding box center [889, 152] width 151 height 29
select select ""applied""
click at [814, 138] on select "Choose an option... Pending Applied Excluded (Questions) Excluded (Expired) Exc…" at bounding box center [889, 152] width 151 height 29
click at [893, 27] on select "Choose an option... Pending Applied Excluded (Questions) Excluded (Expired) Exc…" at bounding box center [889, 26] width 151 height 29
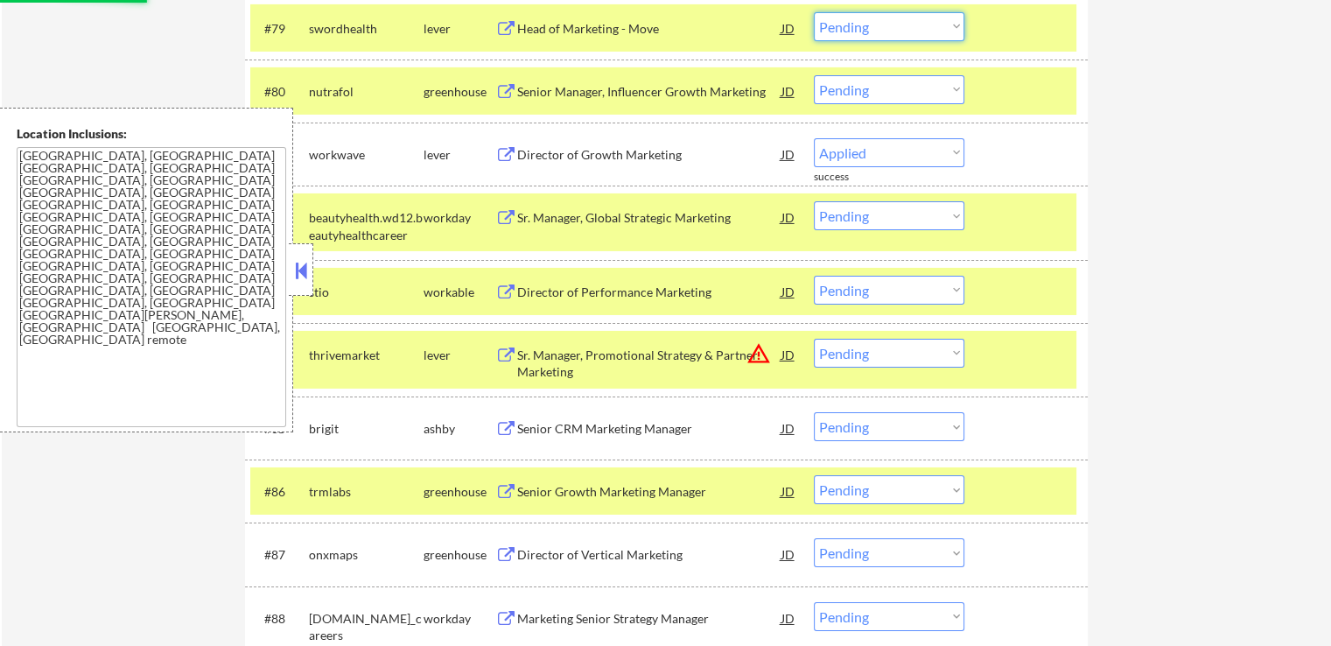
select select ""applied""
click at [814, 12] on select "Choose an option... Pending Applied Excluded (Questions) Excluded (Expired) Exc…" at bounding box center [889, 26] width 151 height 29
select select ""pending""
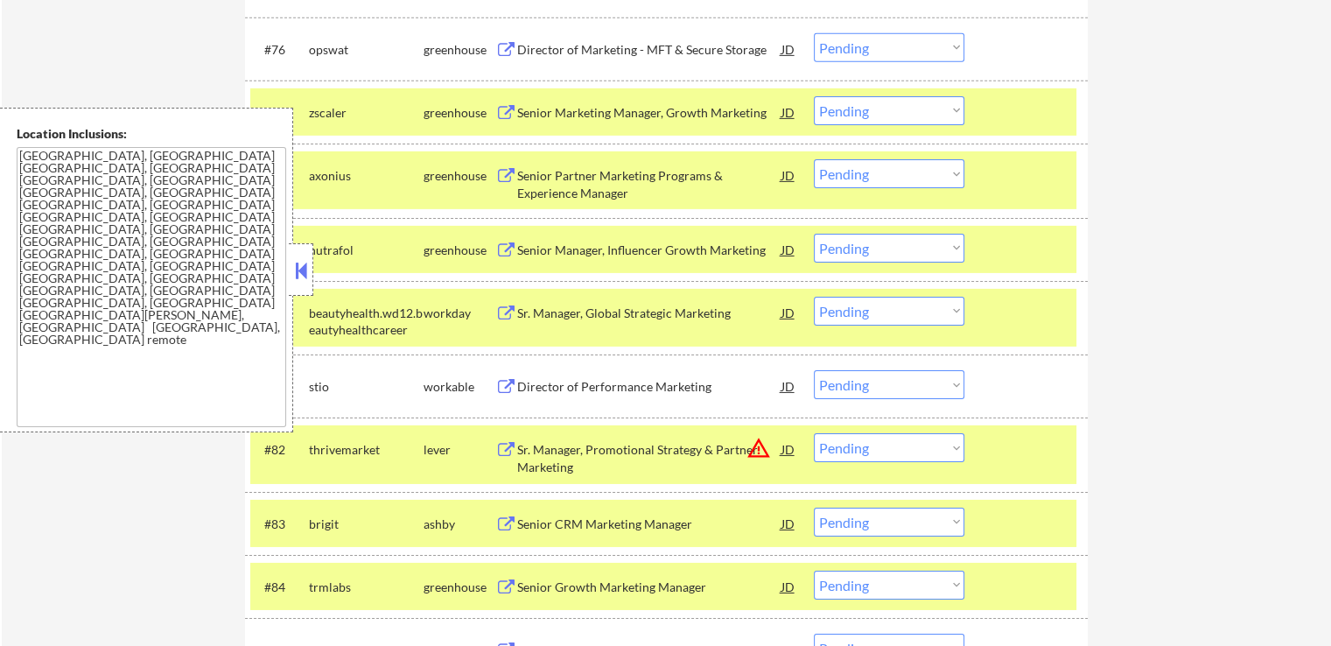
scroll to position [5689, 0]
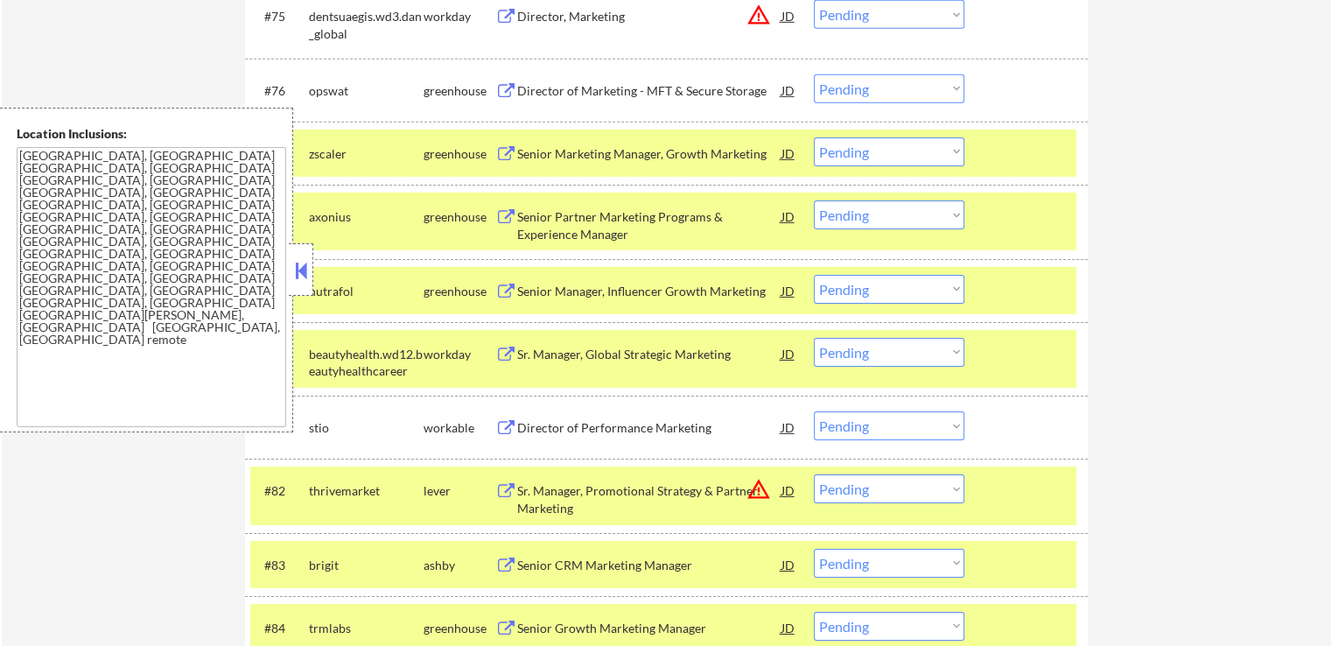
click at [872, 88] on select "Choose an option... Pending Applied Excluded (Questions) Excluded (Expired) Exc…" at bounding box center [889, 88] width 151 height 29
click at [814, 74] on select "Choose an option... Pending Applied Excluded (Questions) Excluded (Expired) Exc…" at bounding box center [889, 88] width 151 height 29
select select ""pending""
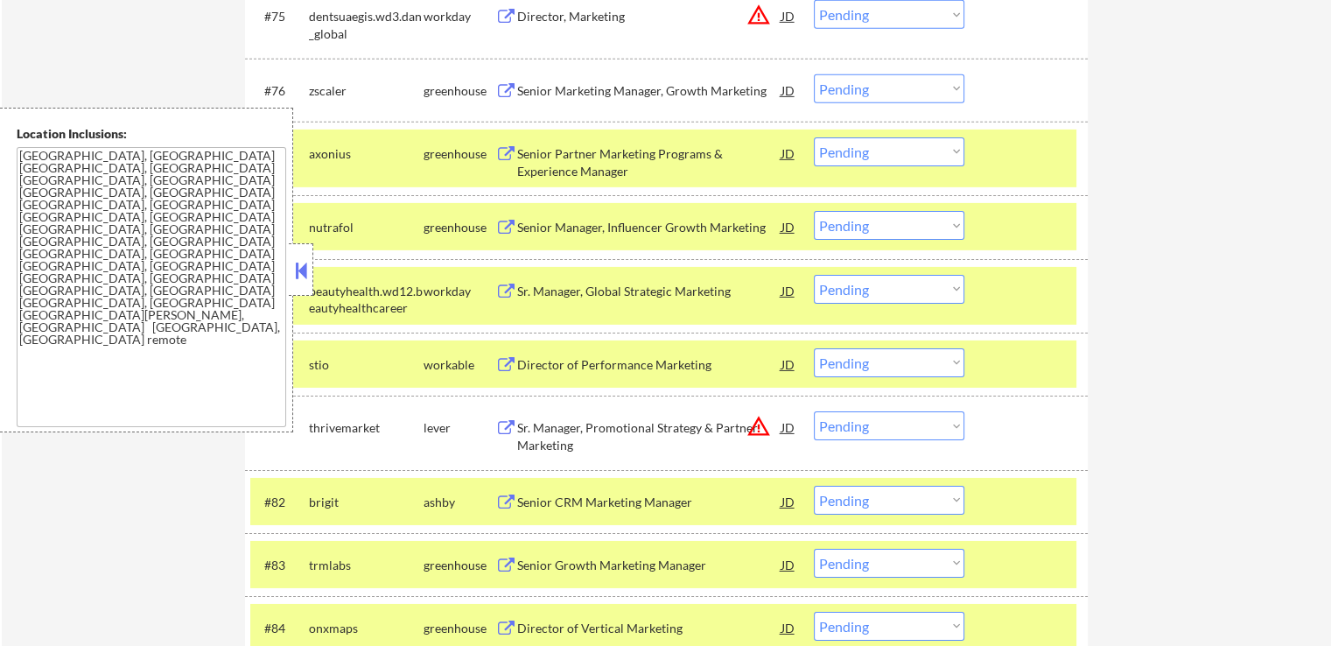
click at [873, 146] on select "Choose an option... Pending Applied Excluded (Questions) Excluded (Expired) Exc…" at bounding box center [889, 151] width 151 height 29
select select ""applied""
click at [814, 137] on select "Choose an option... Pending Applied Excluded (Questions) Excluded (Expired) Exc…" at bounding box center [889, 151] width 151 height 29
click at [874, 80] on select "Choose an option... Pending Applied Excluded (Questions) Excluded (Expired) Exc…" at bounding box center [889, 88] width 151 height 29
click at [814, 74] on select "Choose an option... Pending Applied Excluded (Questions) Excluded (Expired) Exc…" at bounding box center [889, 88] width 151 height 29
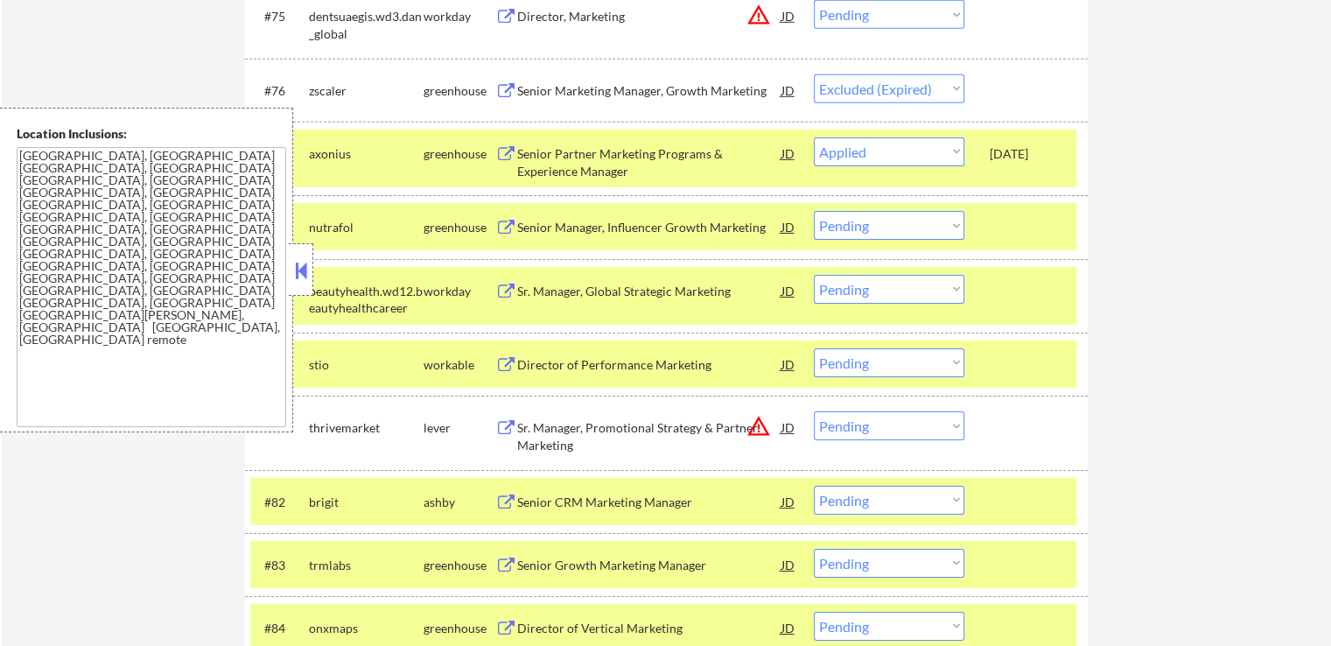
select select ""pending""
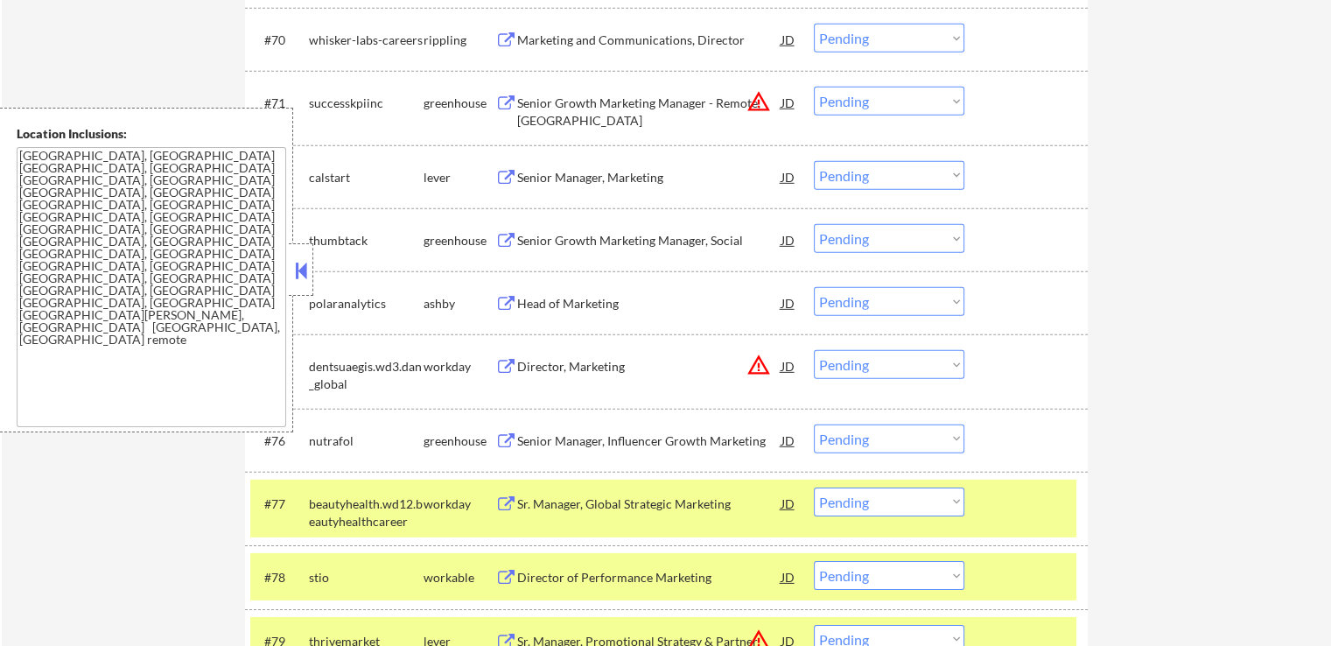
scroll to position [5426, 0]
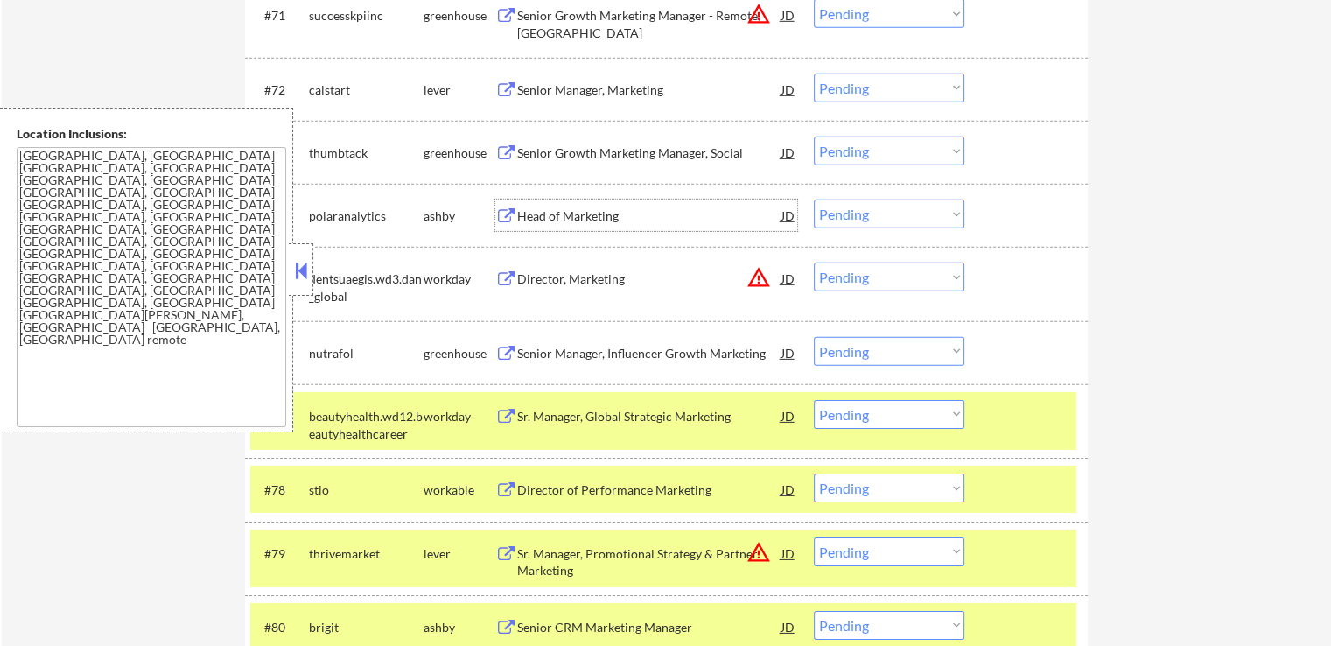
click at [575, 218] on div "Head of Marketing" at bounding box center [649, 216] width 264 height 18
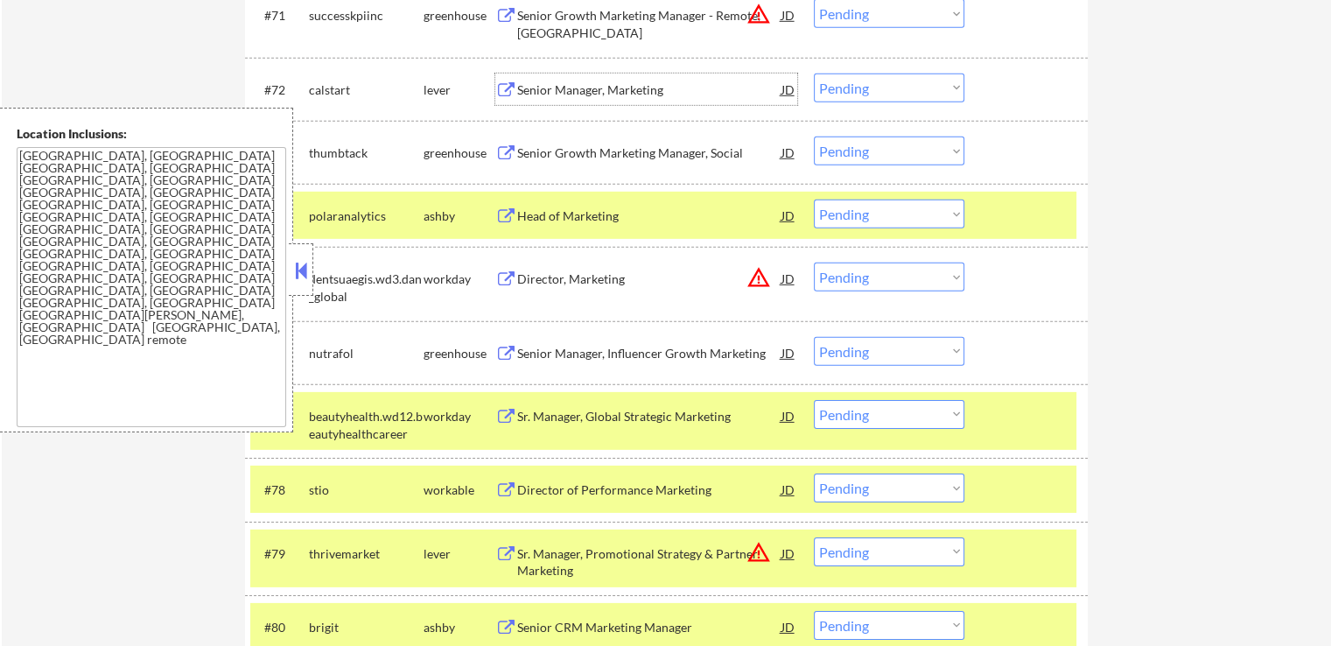
click at [578, 92] on div "Senior Manager, Marketing" at bounding box center [649, 90] width 264 height 18
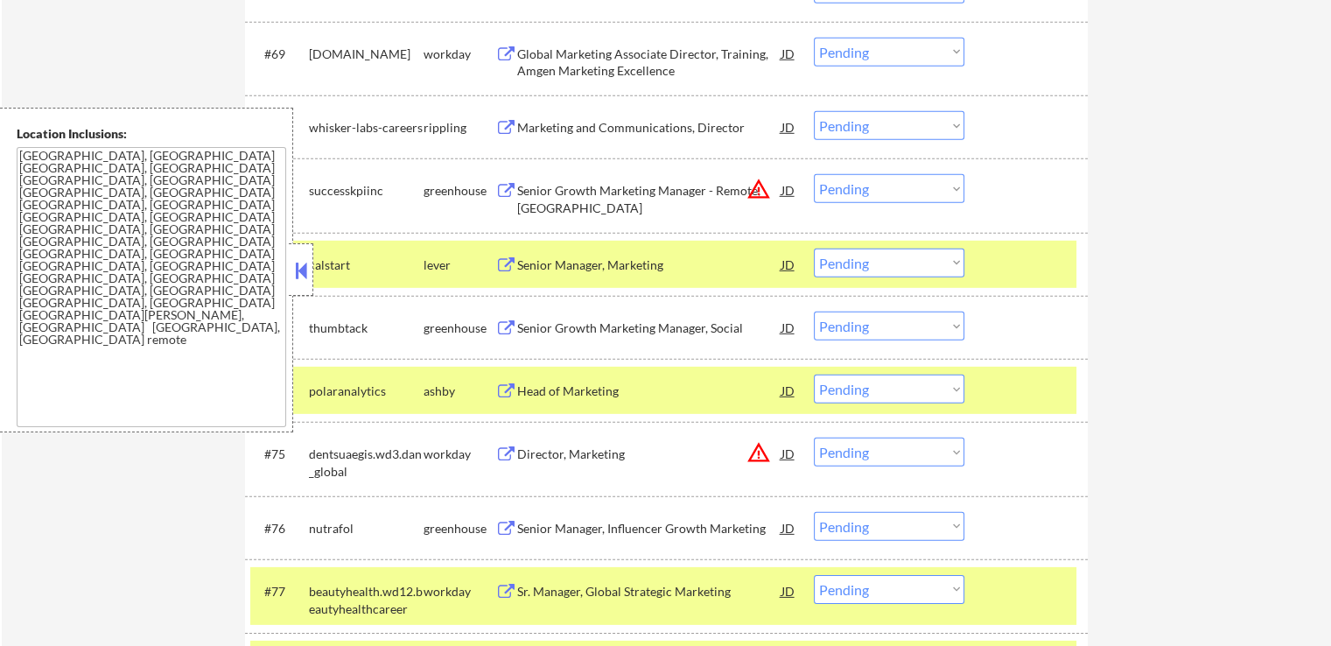
scroll to position [5251, 0]
click at [608, 130] on div "Marketing and Communications, Director" at bounding box center [649, 128] width 264 height 18
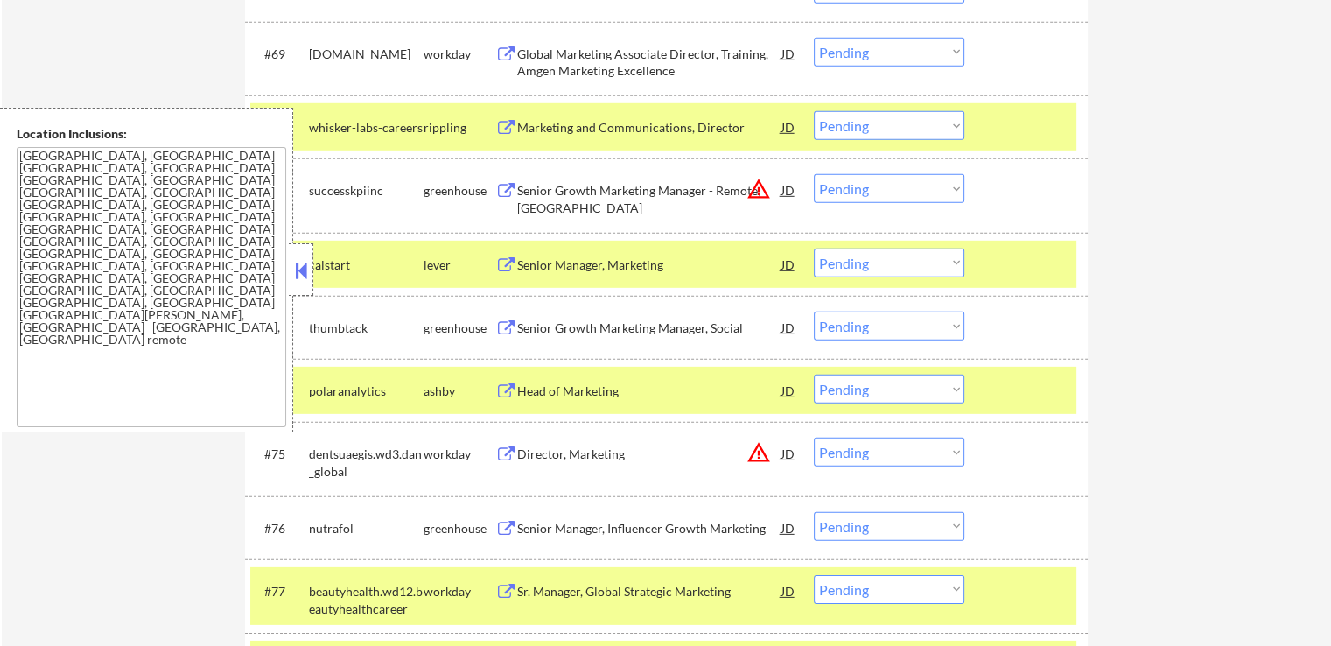
scroll to position [5164, 0]
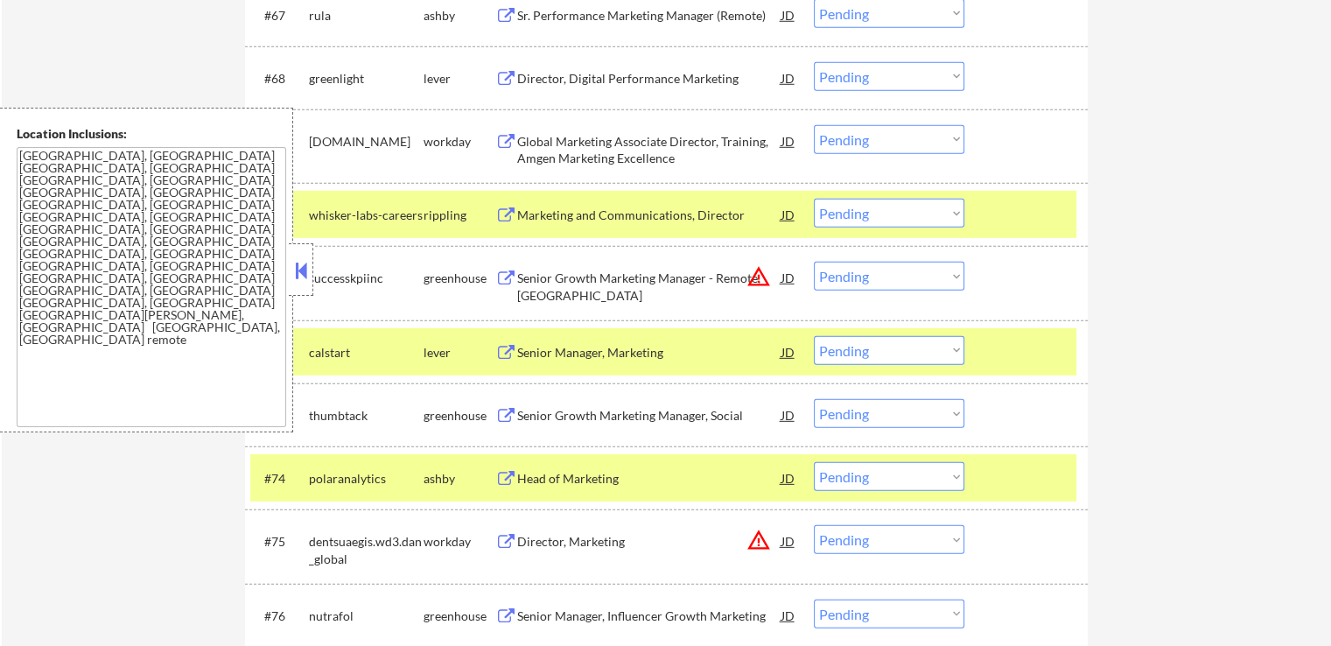
click at [585, 78] on div "Director, Digital Performance Marketing" at bounding box center [649, 79] width 264 height 18
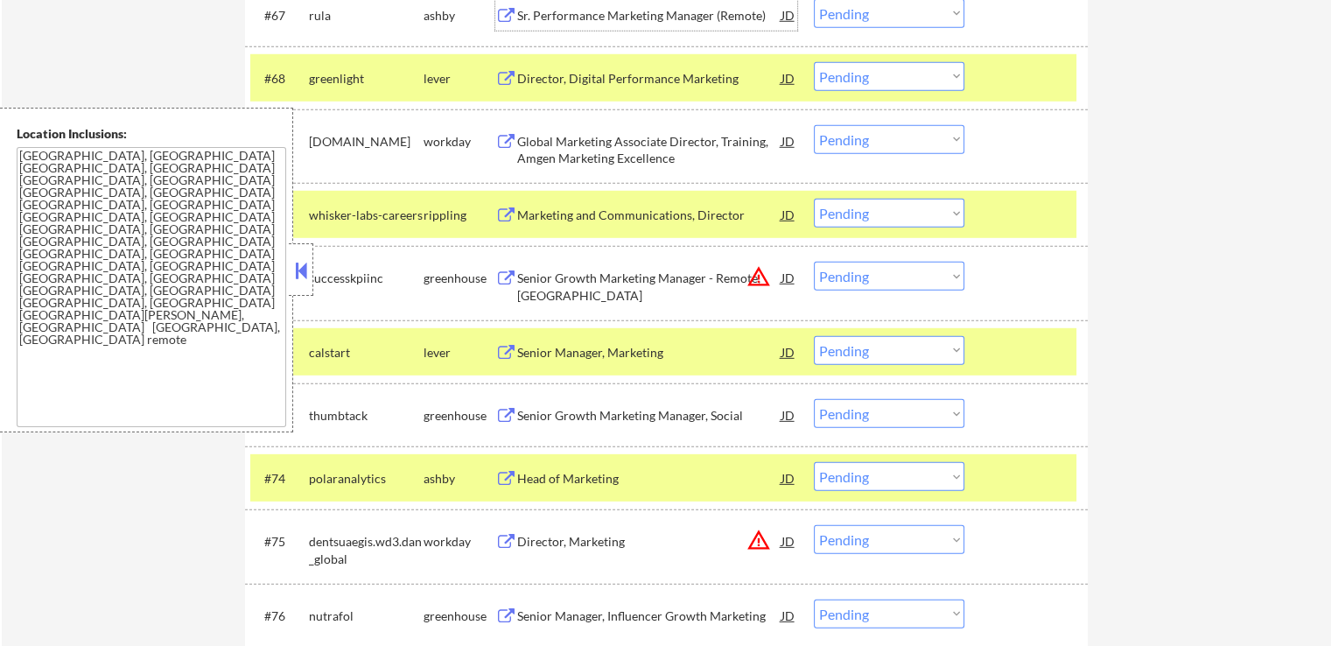
click at [575, 19] on div "Sr. Performance Marketing Manager (Remote)" at bounding box center [649, 16] width 264 height 18
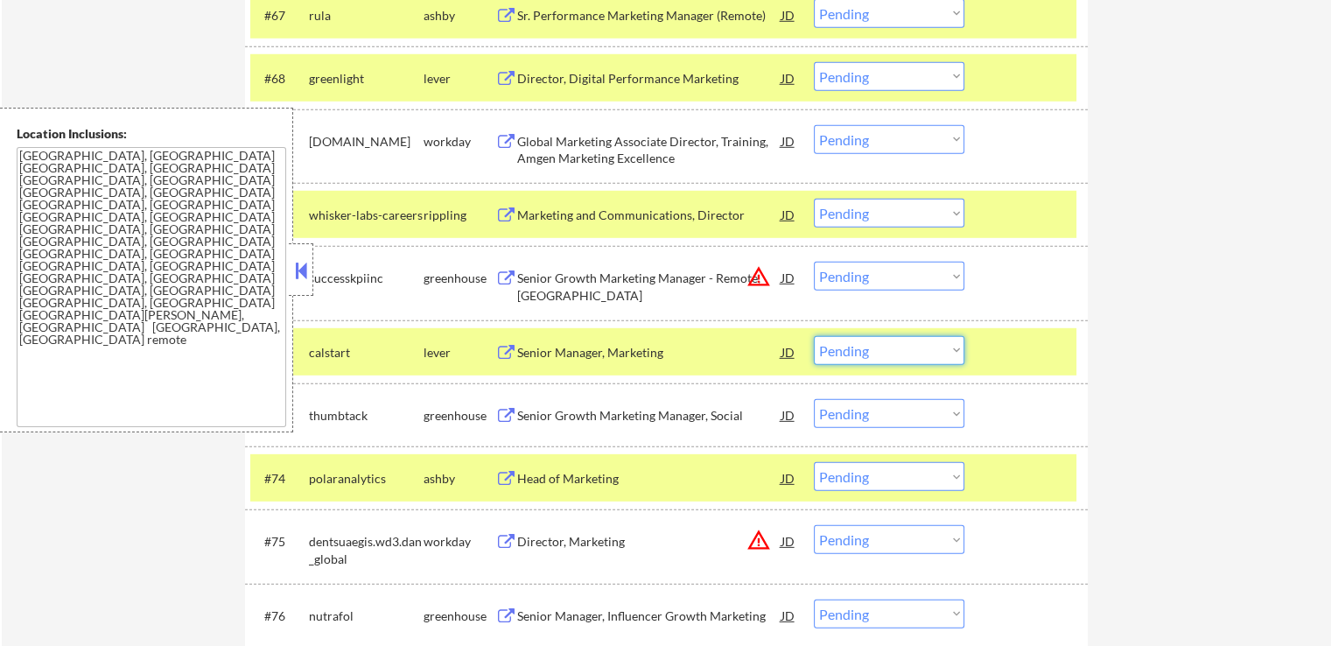
click at [906, 353] on select "Choose an option... Pending Applied Excluded (Questions) Excluded (Expired) Exc…" at bounding box center [889, 350] width 151 height 29
click at [814, 336] on select "Choose an option... Pending Applied Excluded (Questions) Excluded (Expired) Exc…" at bounding box center [889, 350] width 151 height 29
select select ""pending""
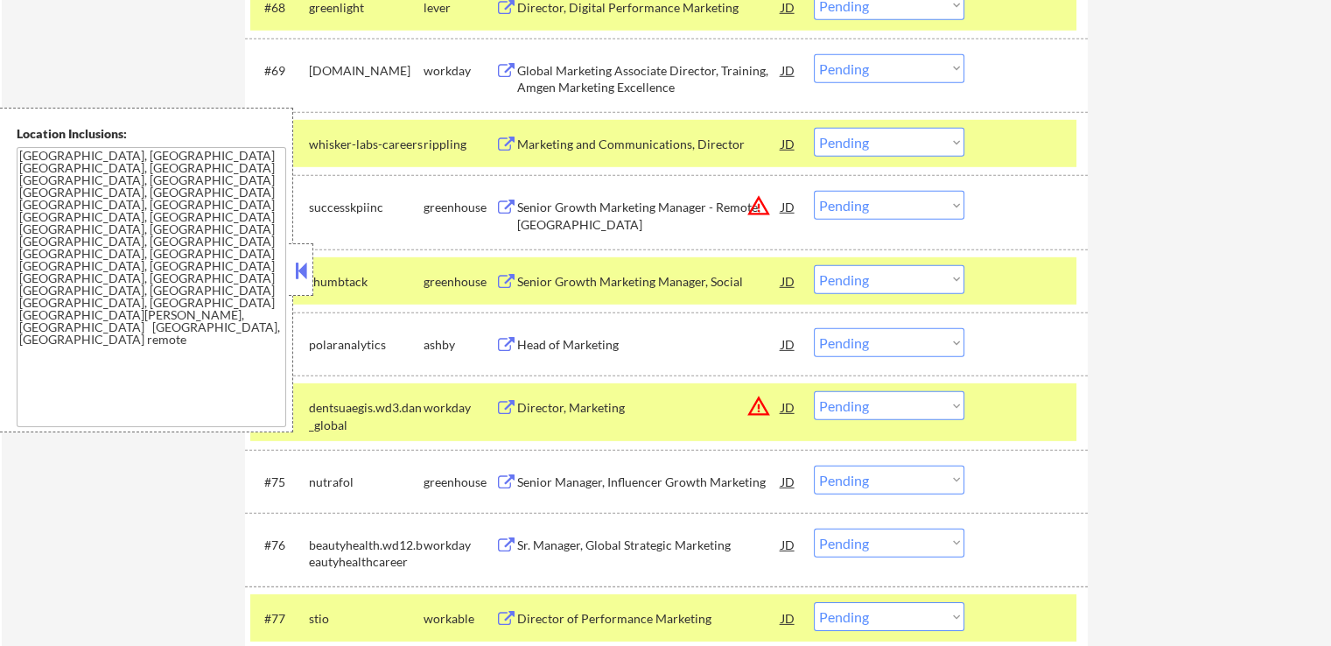
scroll to position [5251, 0]
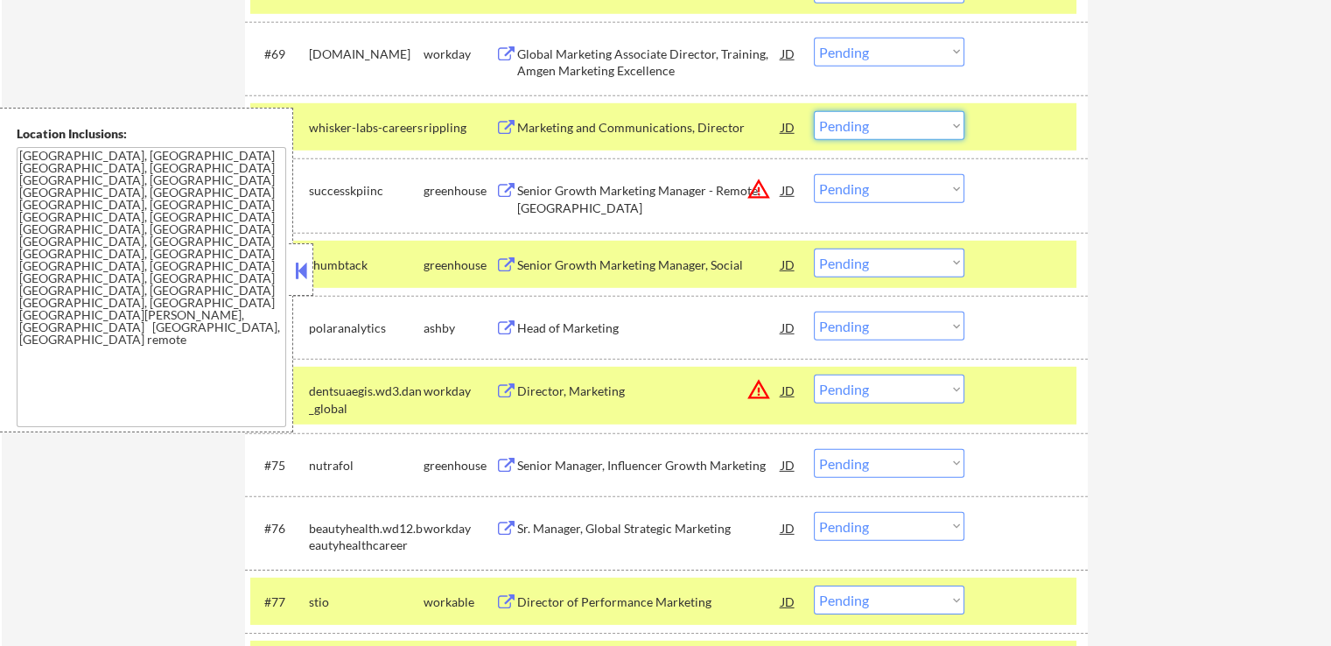
click at [893, 130] on select "Choose an option... Pending Applied Excluded (Questions) Excluded (Expired) Exc…" at bounding box center [889, 125] width 151 height 29
click at [814, 111] on select "Choose an option... Pending Applied Excluded (Questions) Excluded (Expired) Exc…" at bounding box center [889, 125] width 151 height 29
select select ""pending""
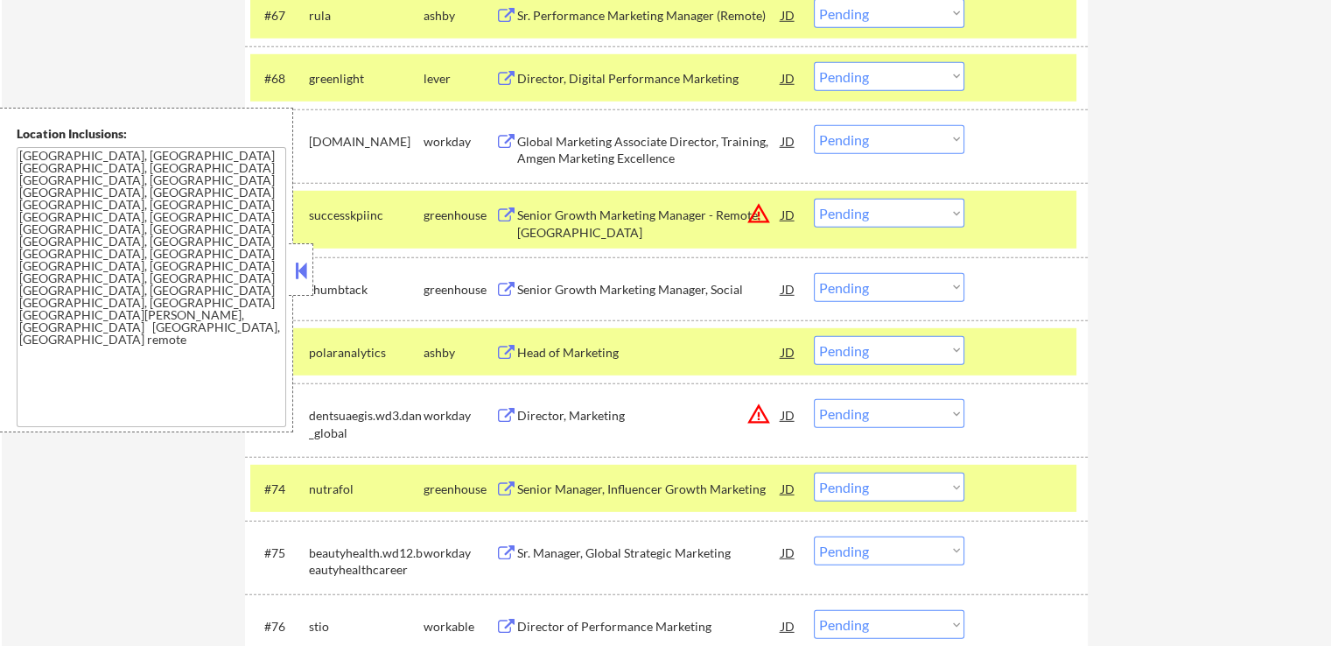
scroll to position [5076, 0]
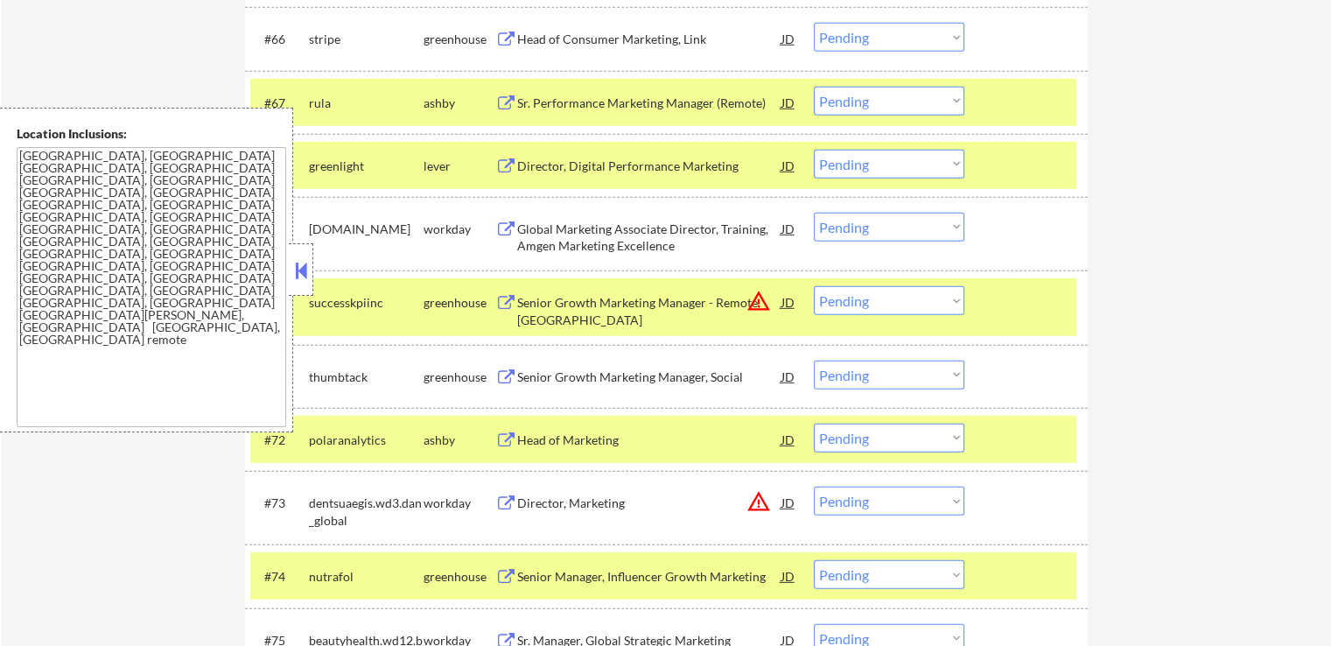
click at [868, 109] on select "Choose an option... Pending Applied Excluded (Questions) Excluded (Expired) Exc…" at bounding box center [889, 101] width 151 height 29
click at [814, 87] on select "Choose an option... Pending Applied Excluded (Questions) Excluded (Expired) Exc…" at bounding box center [889, 101] width 151 height 29
select select ""pending""
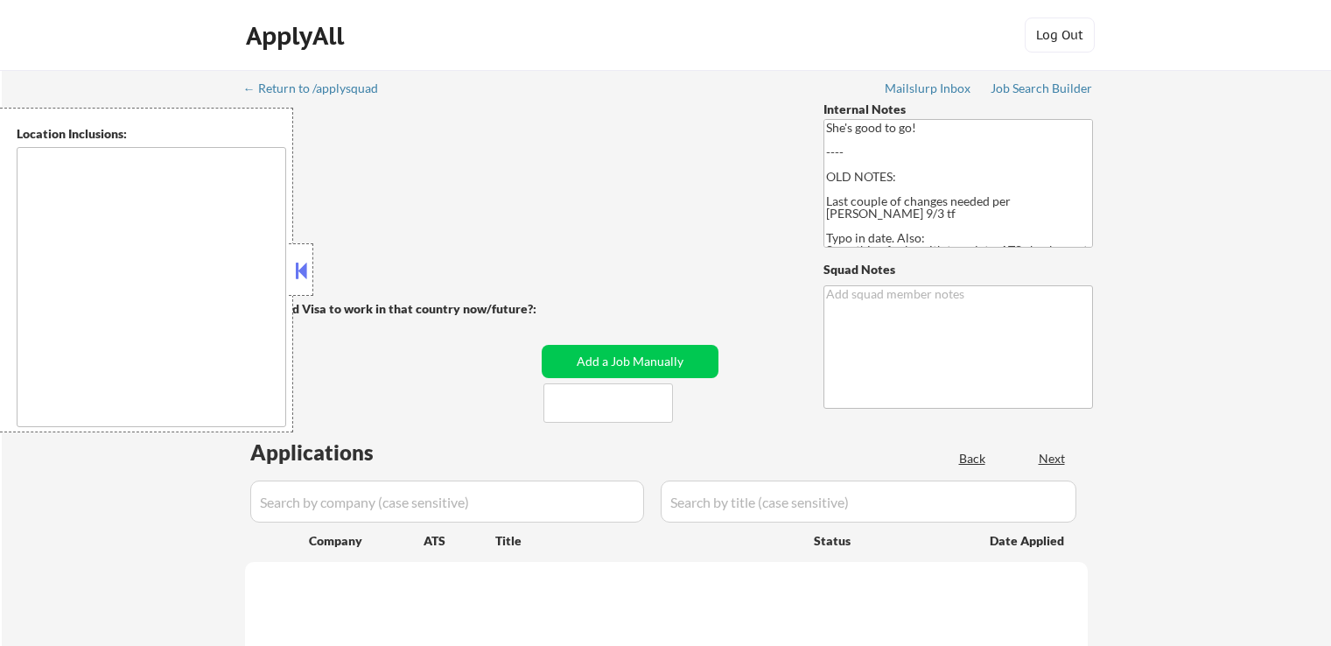
type textarea "[GEOGRAPHIC_DATA], [GEOGRAPHIC_DATA] [GEOGRAPHIC_DATA], [GEOGRAPHIC_DATA] [GEOG…"
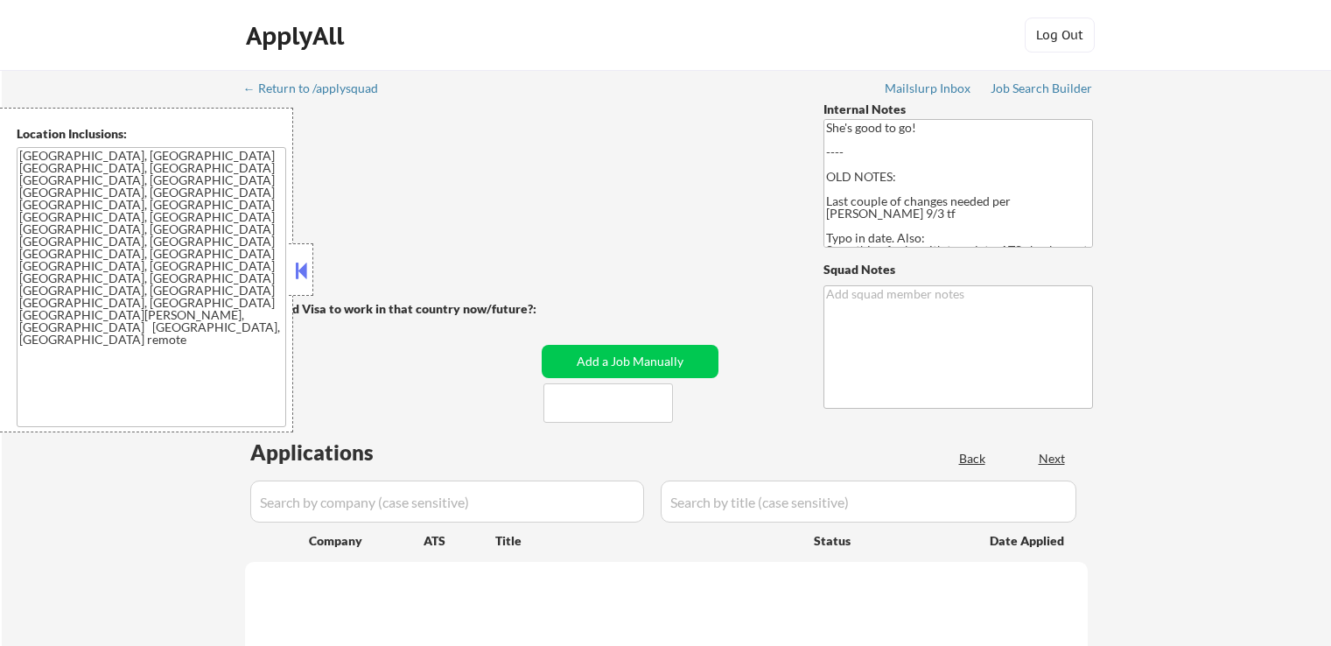
select select ""pending""
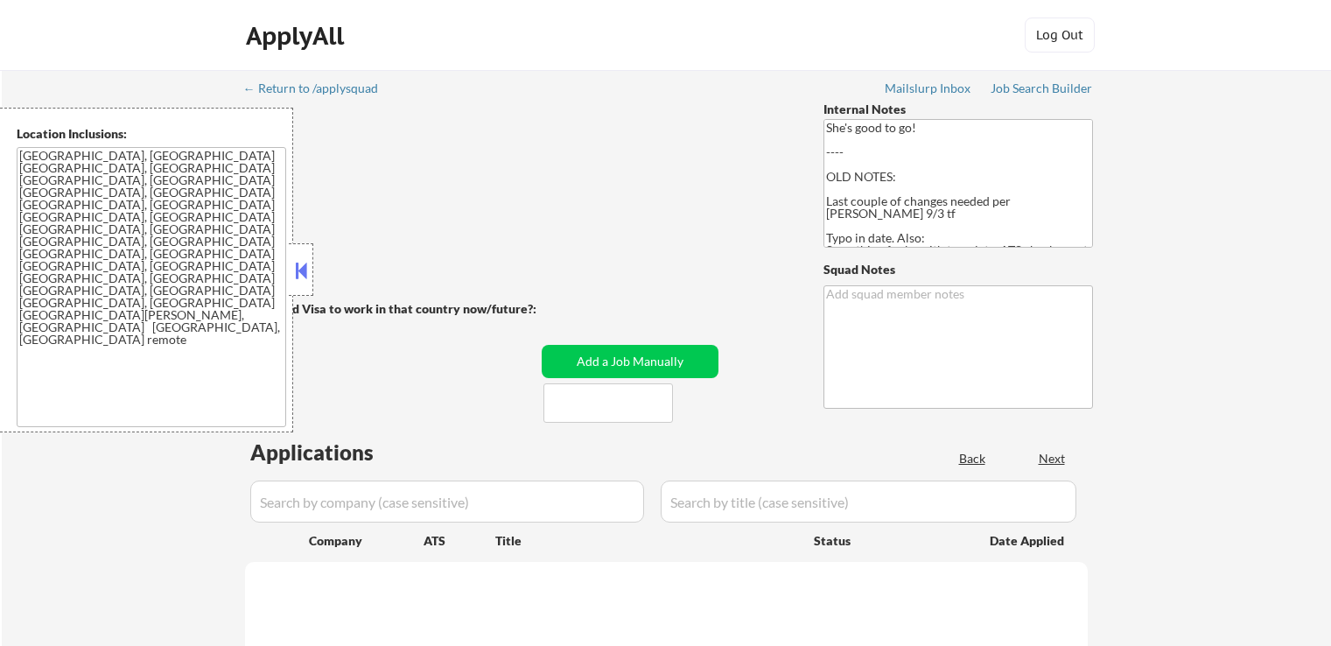
select select ""pending""
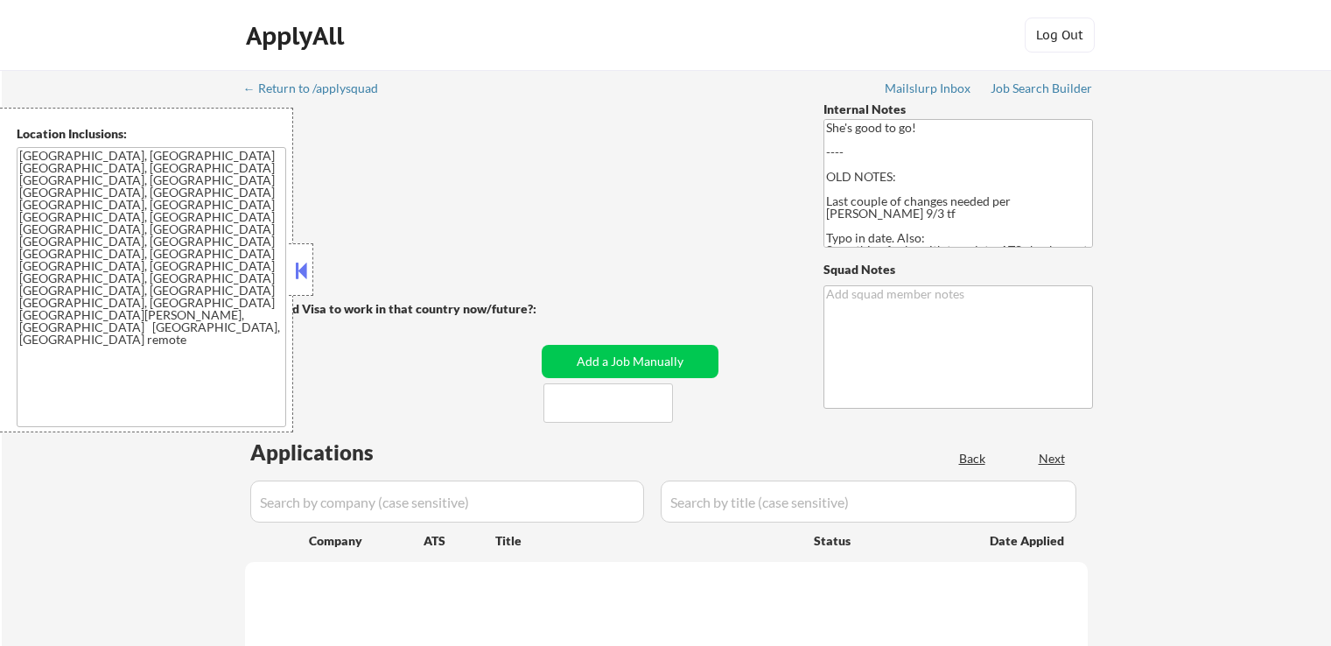
select select ""pending""
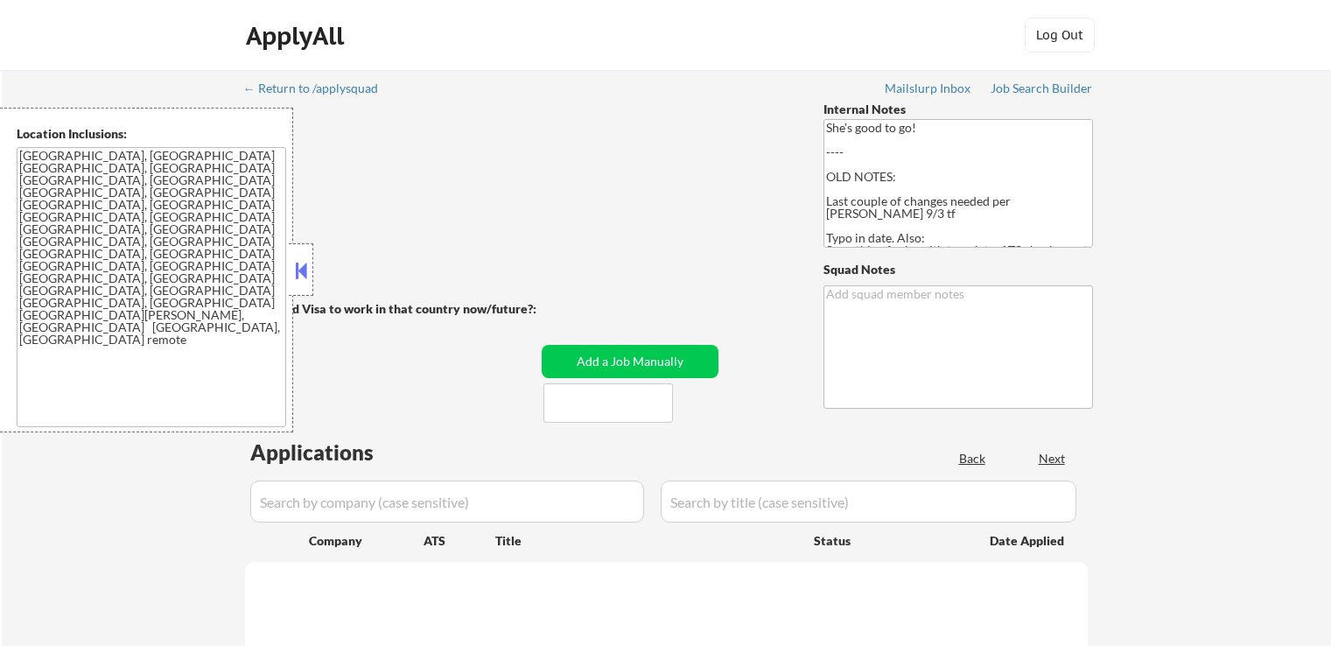
select select ""pending""
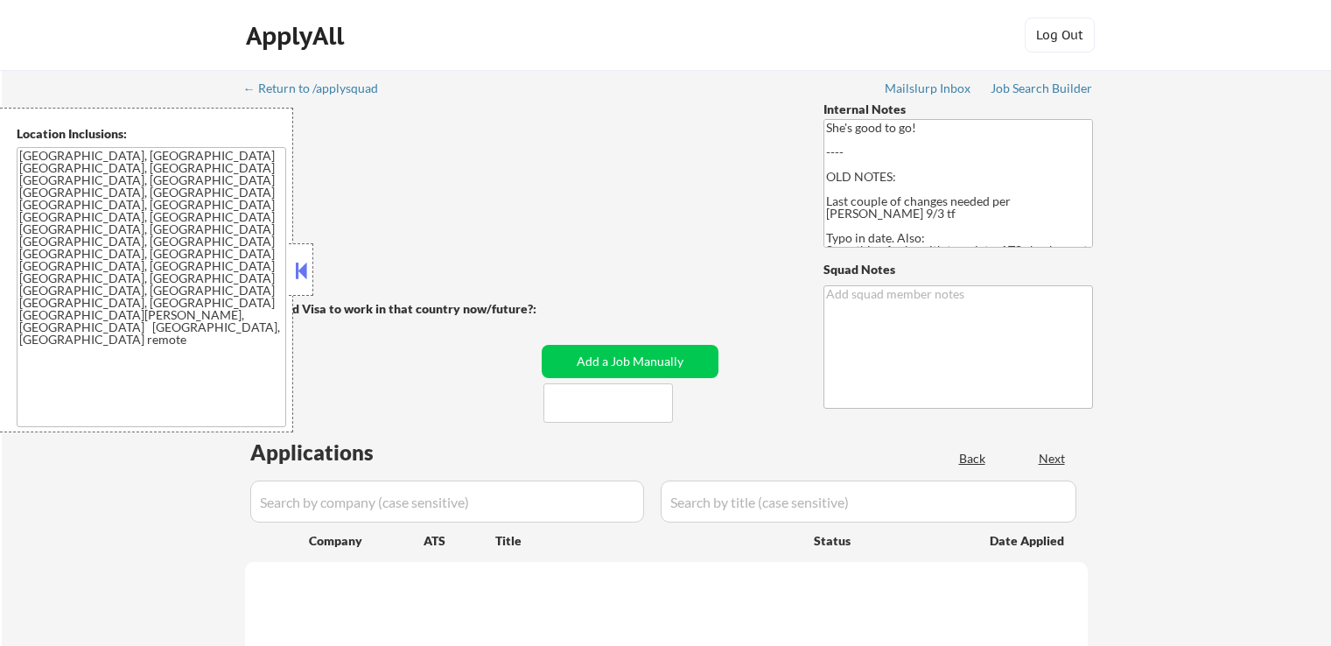
select select ""pending""
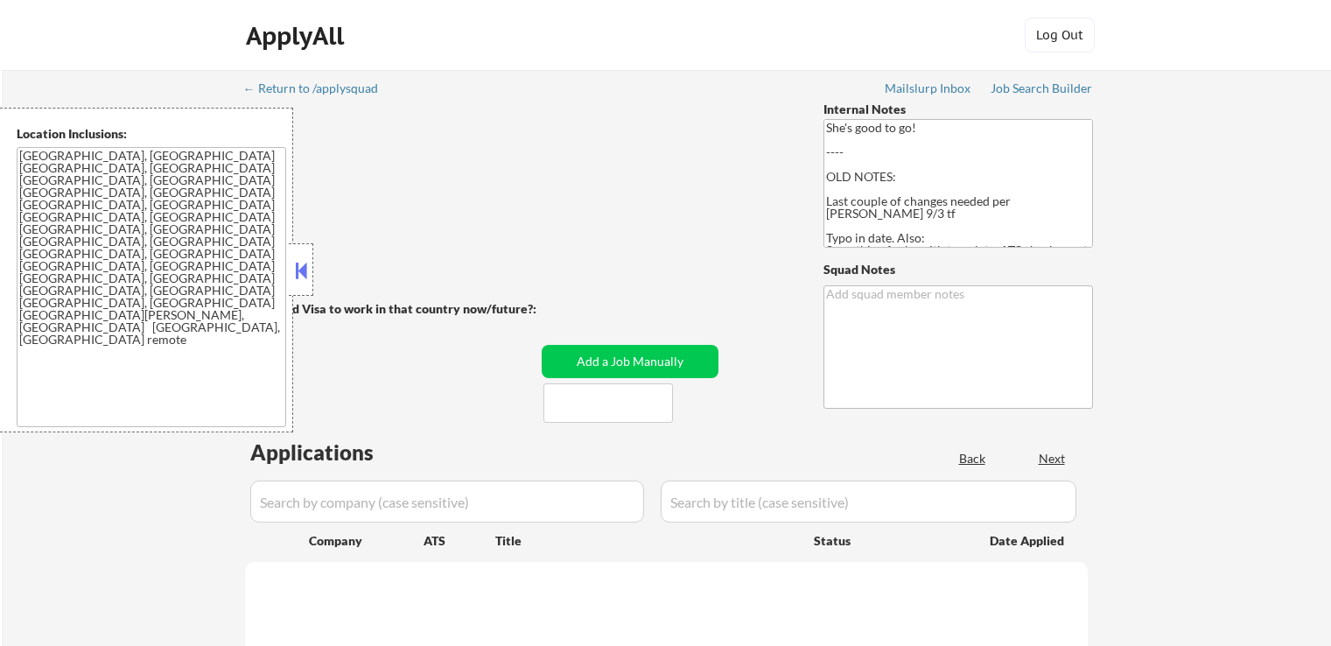
select select ""pending""
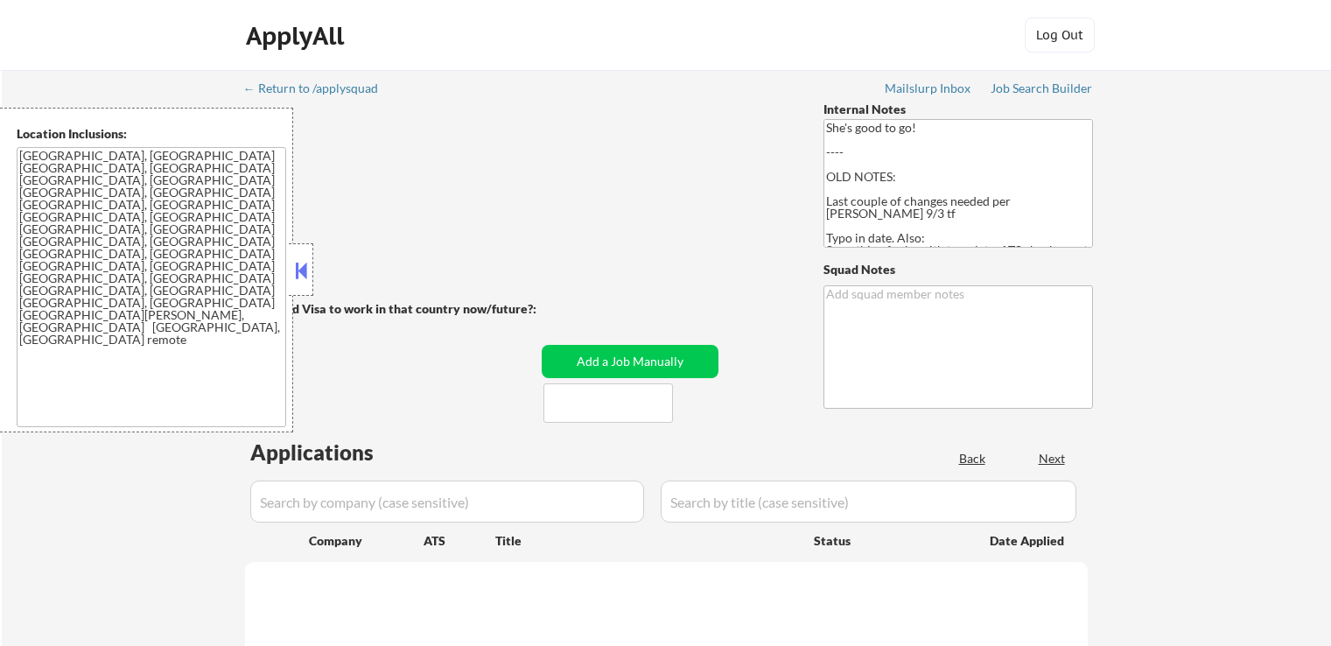
select select ""pending""
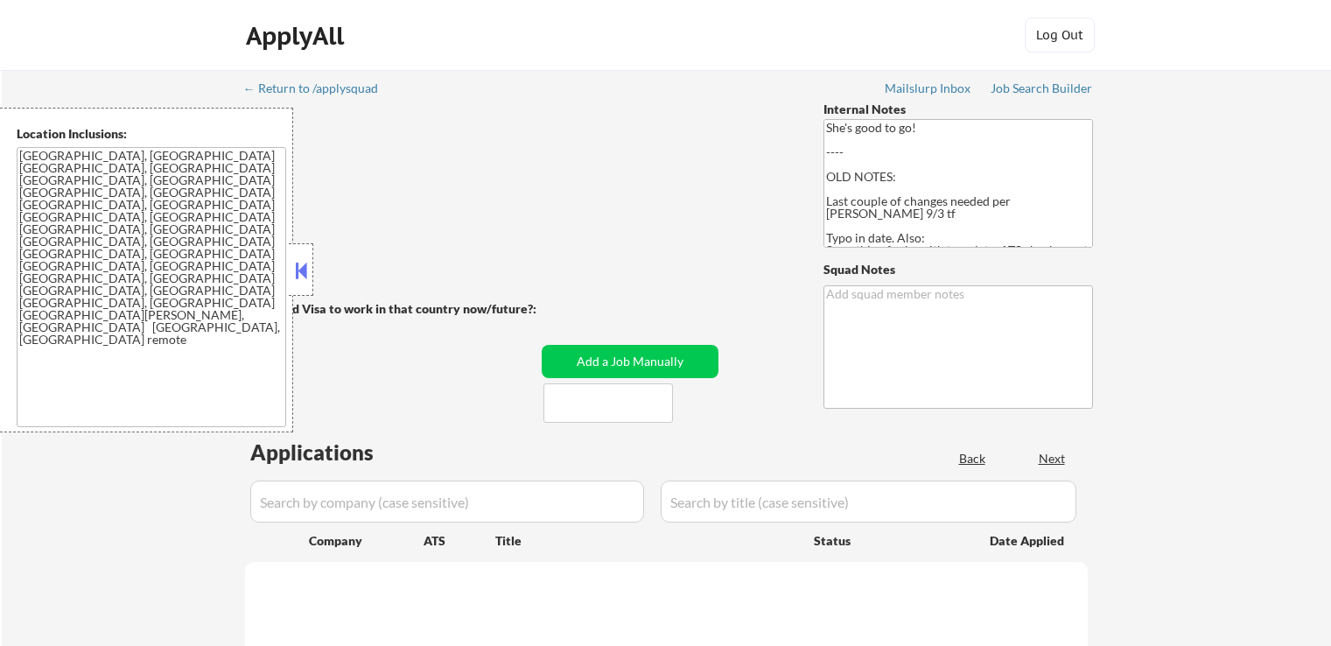
select select ""pending""
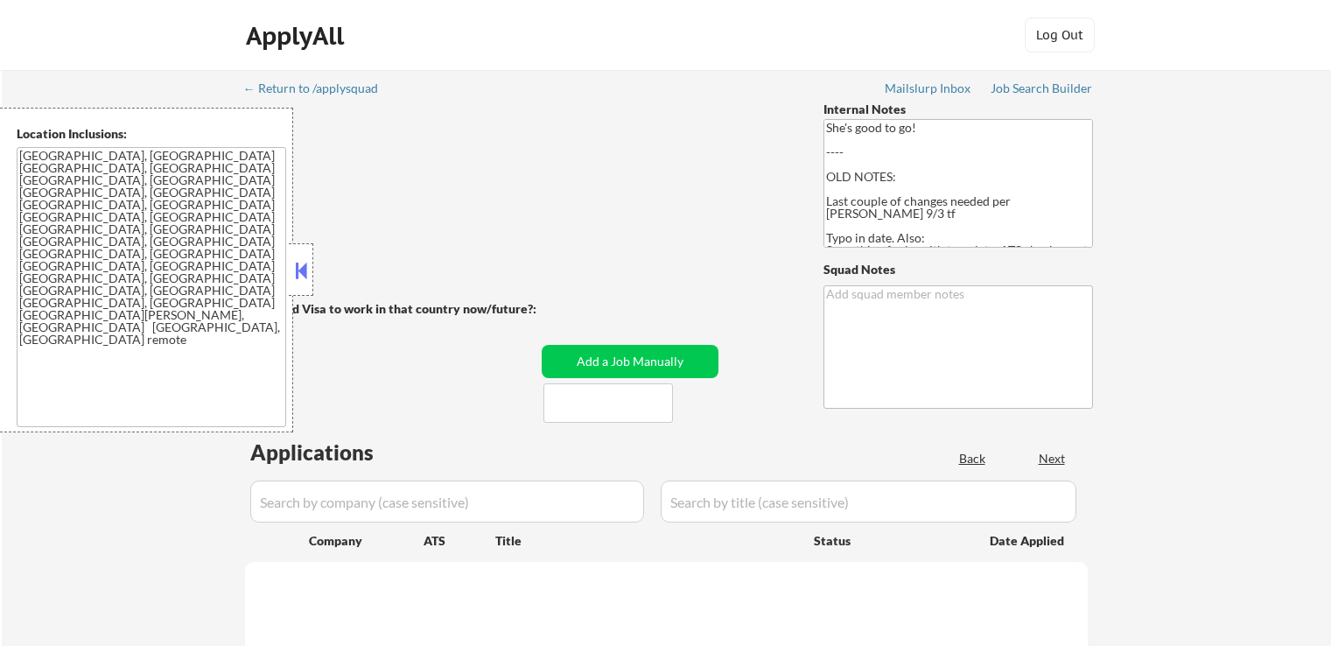
select select ""pending""
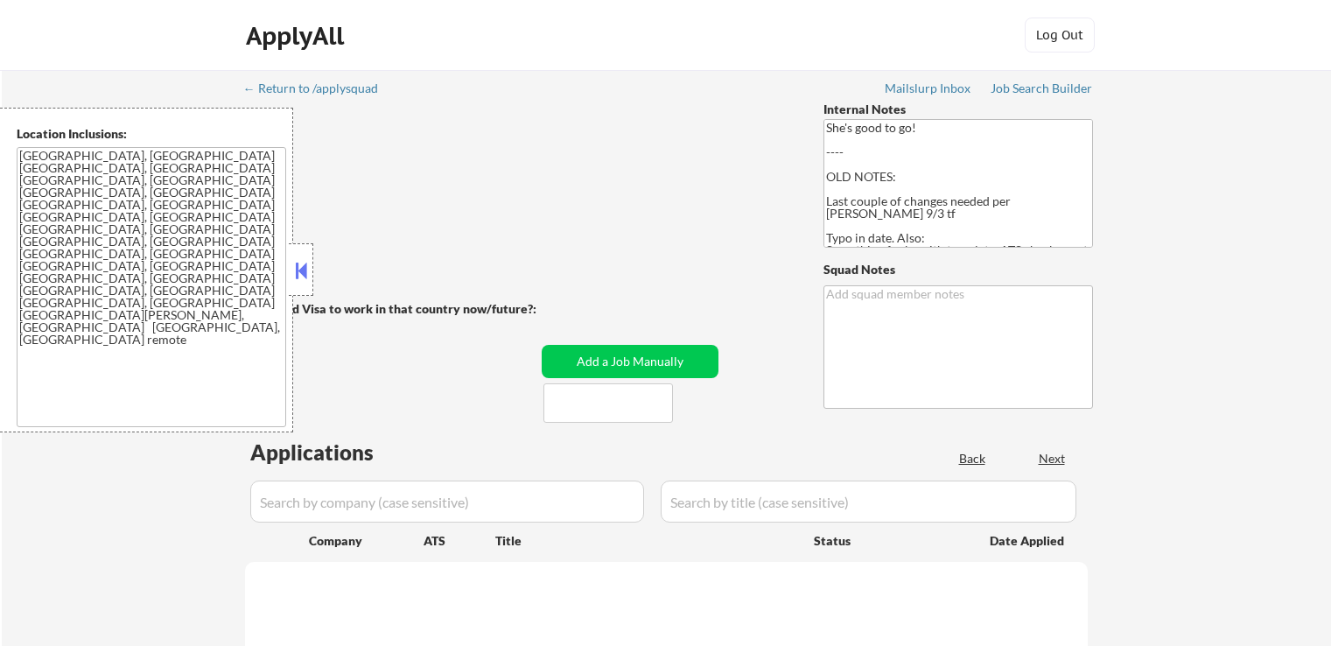
select select ""pending""
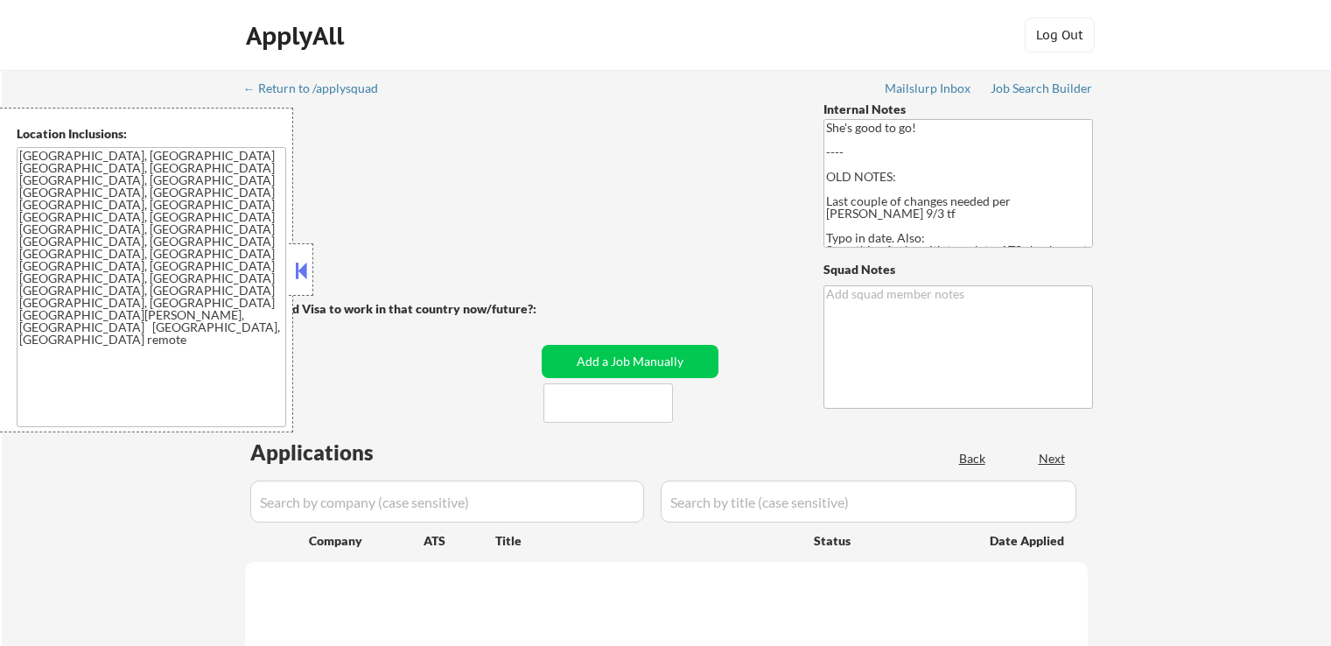
select select ""pending""
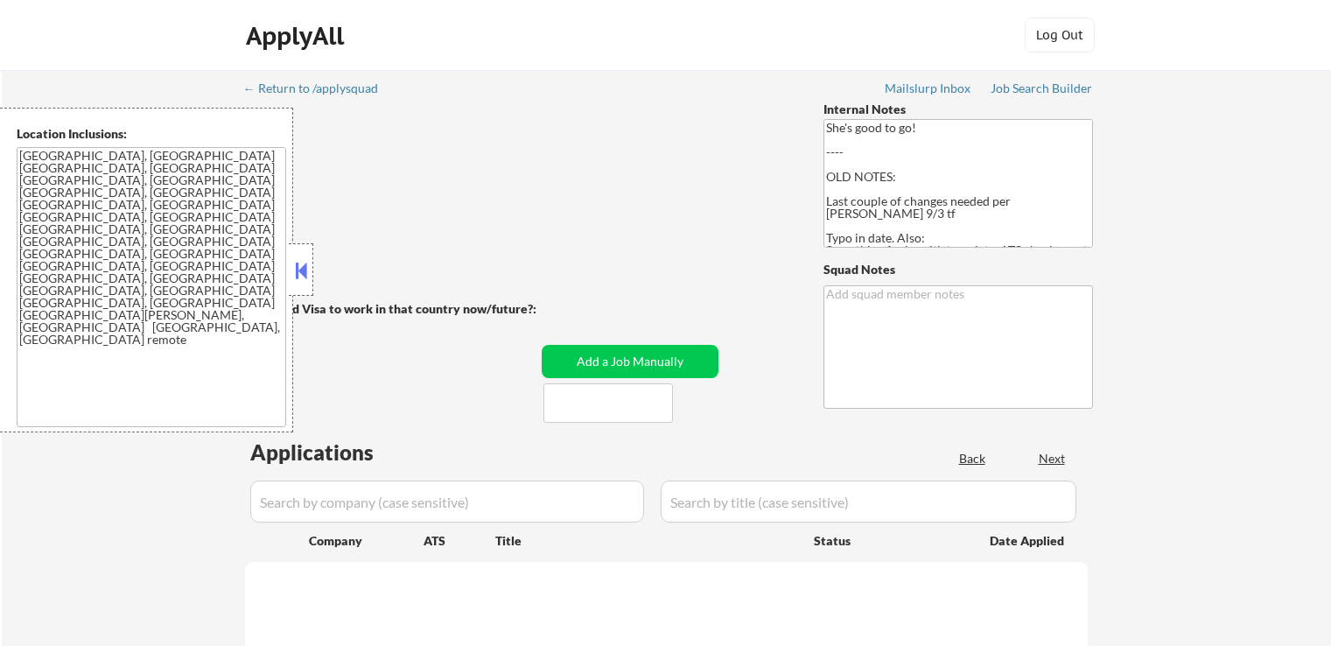
select select ""pending""
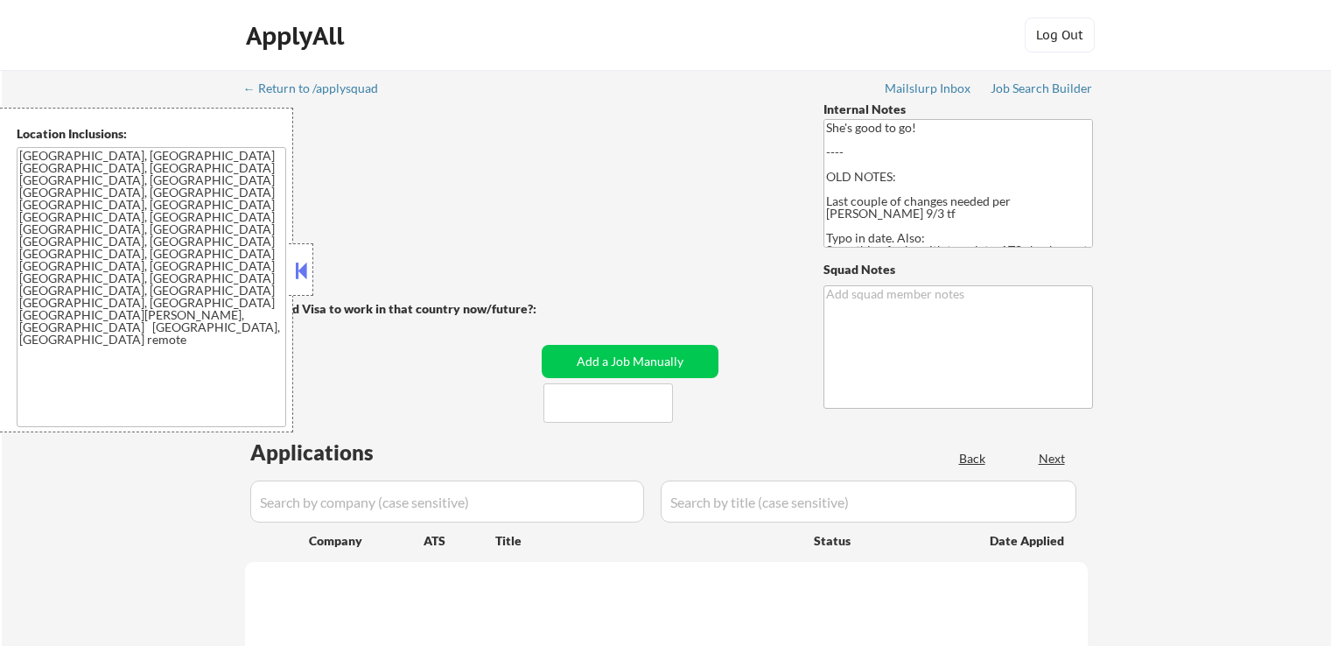
select select ""pending""
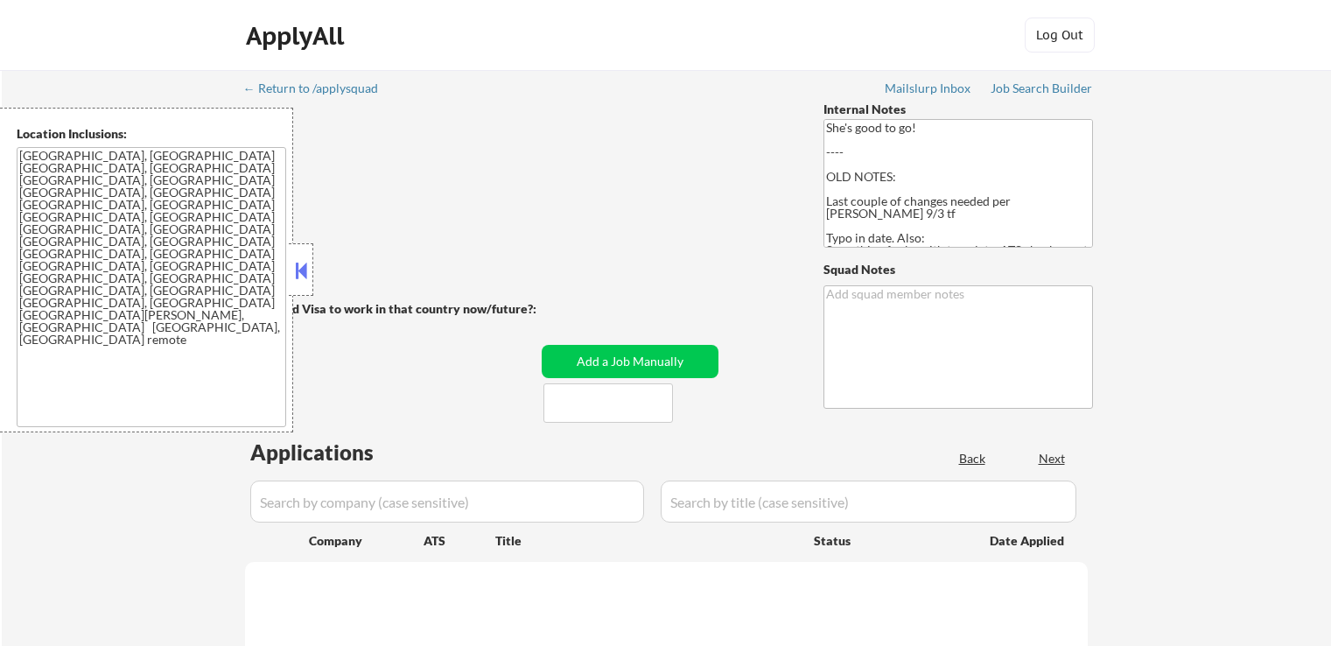
select select ""pending""
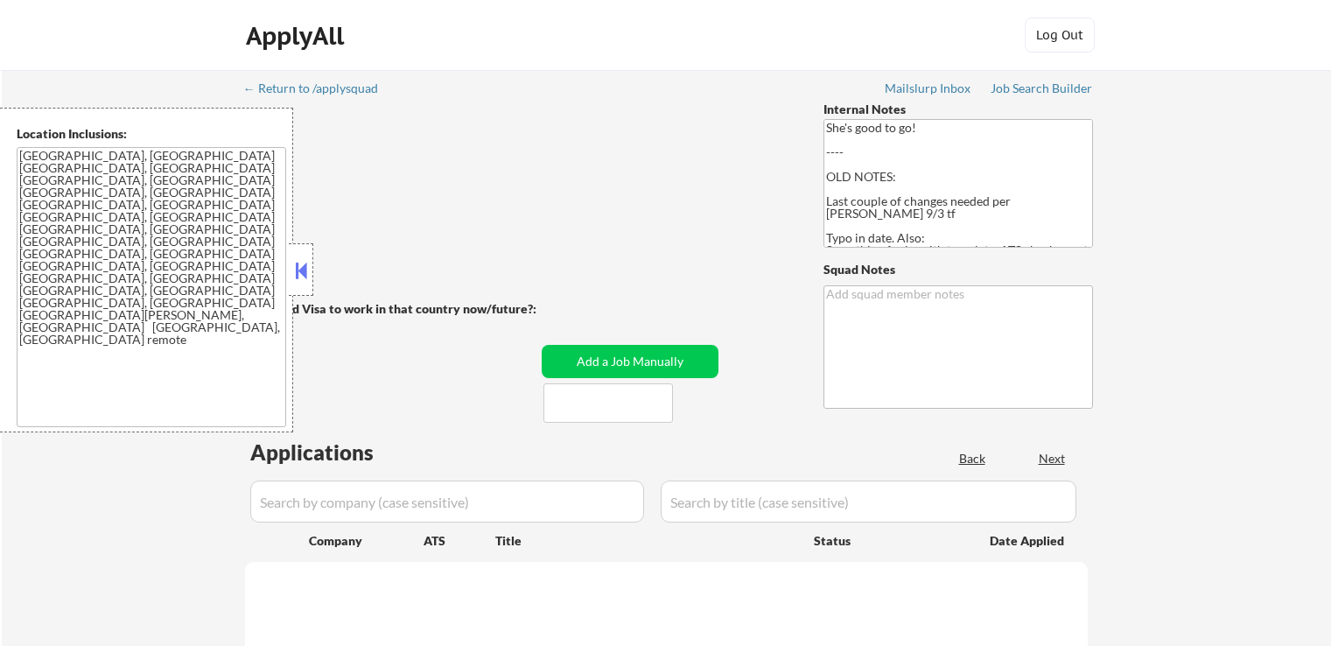
select select ""pending""
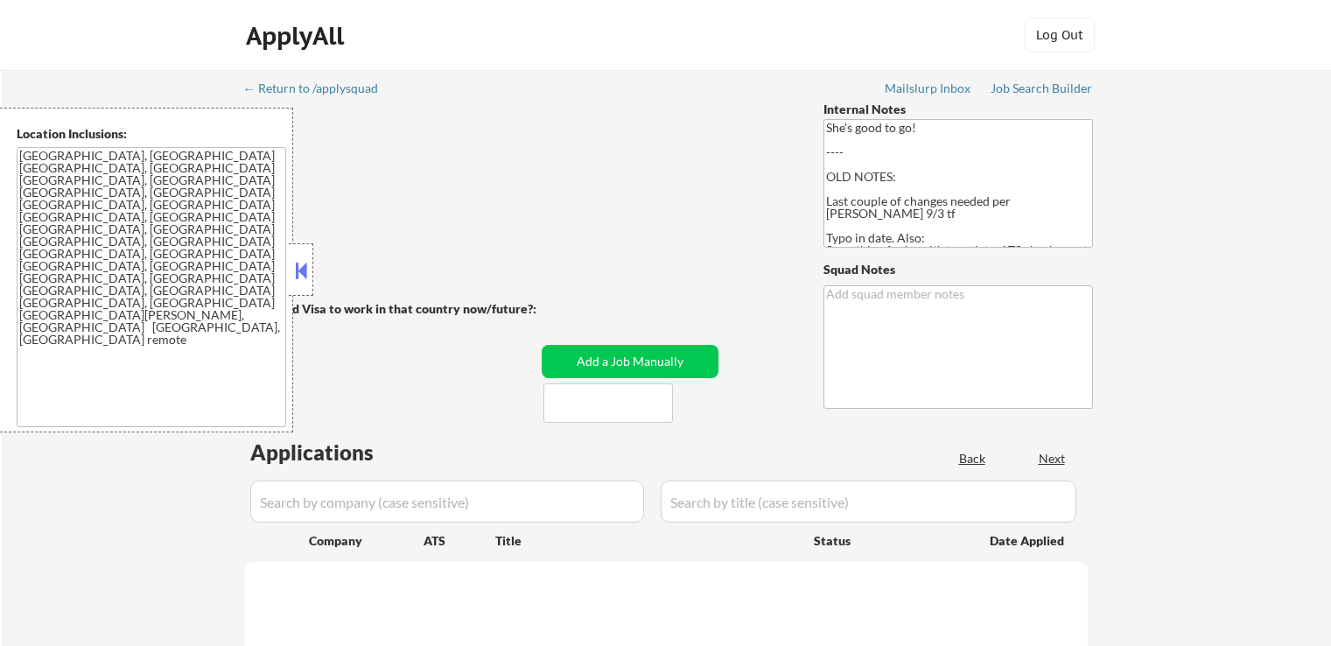
select select ""pending""
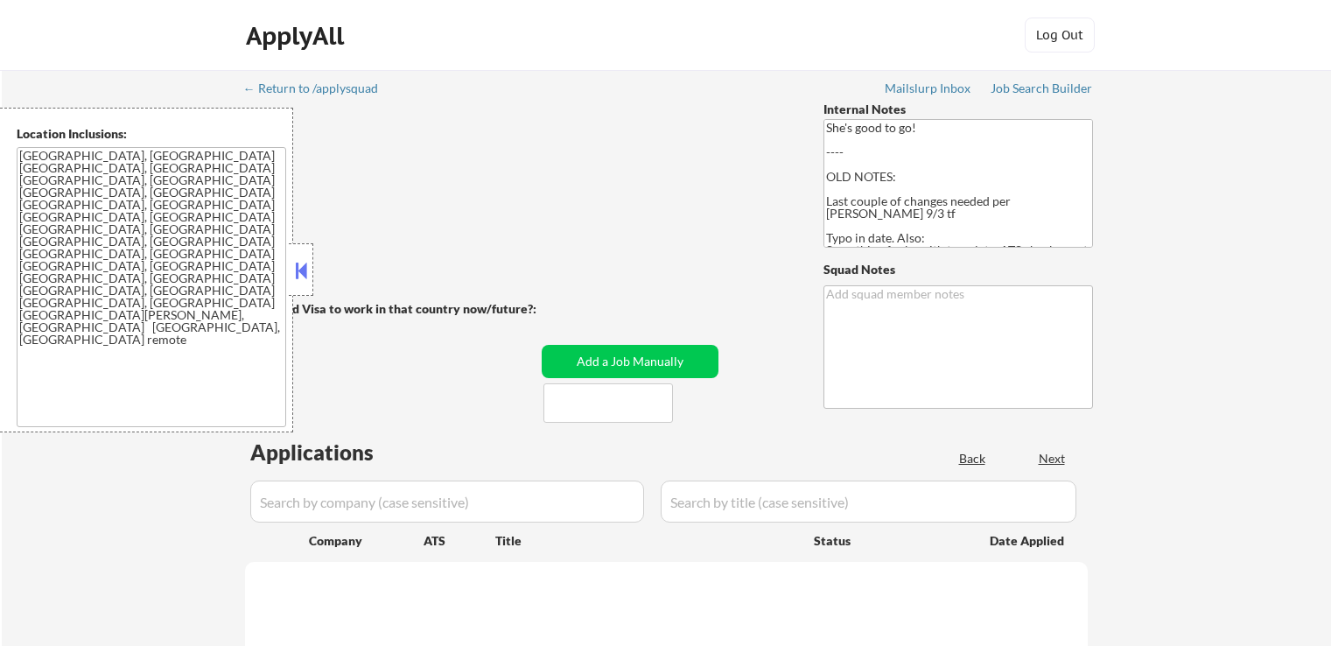
select select ""pending""
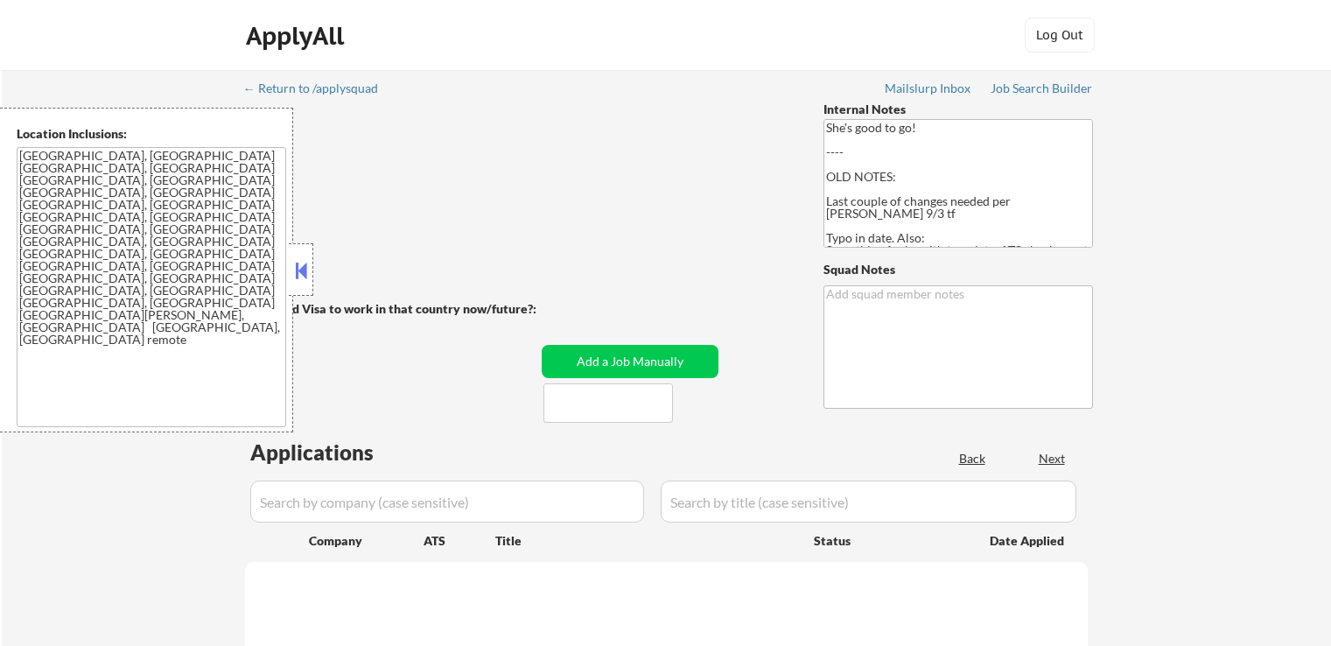
select select ""pending""
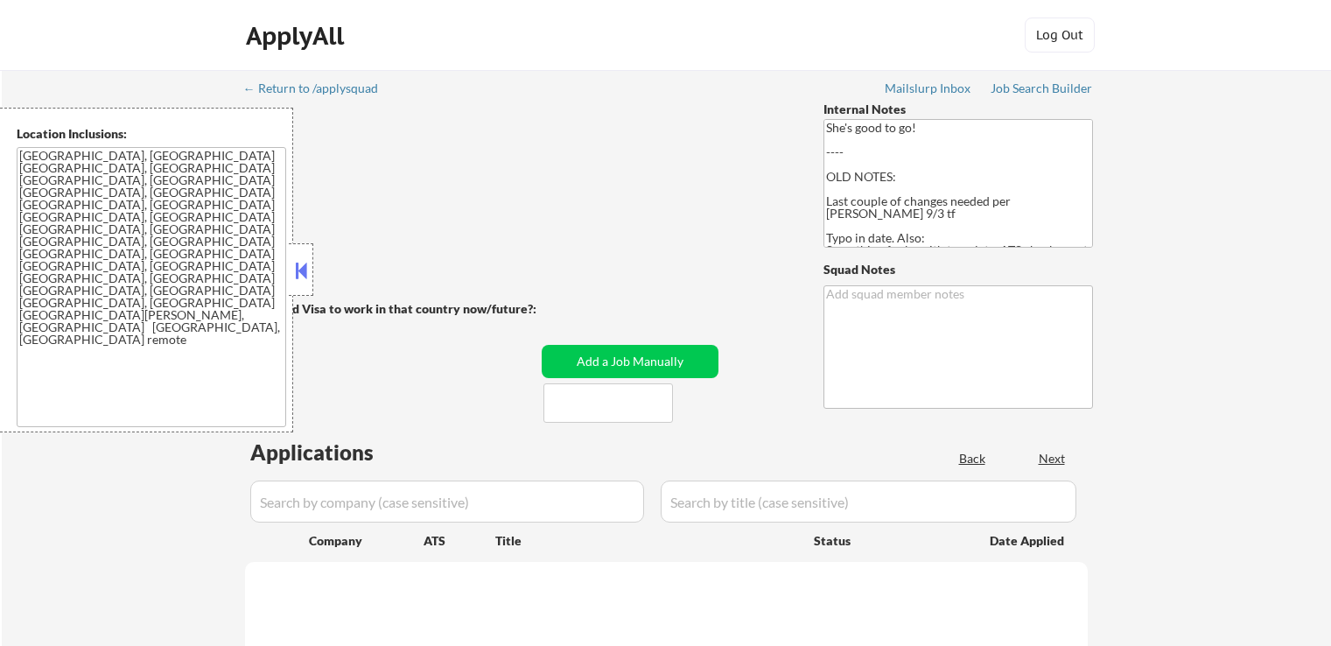
select select ""pending""
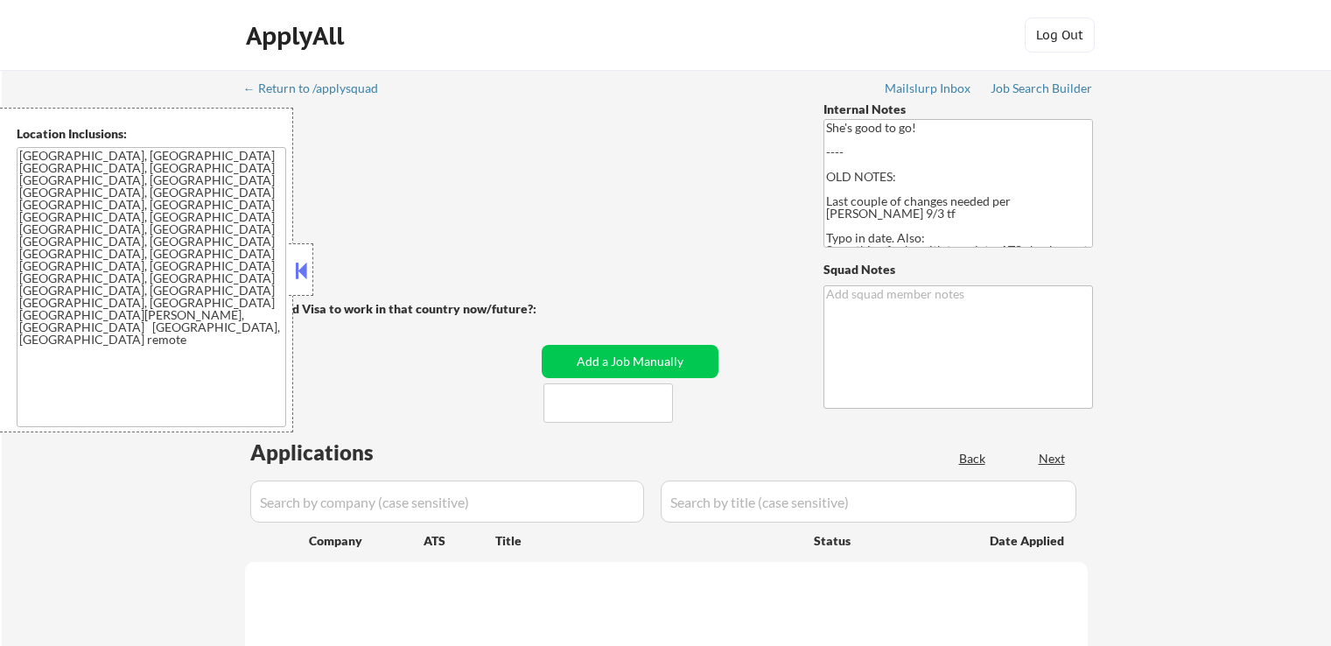
select select ""pending""
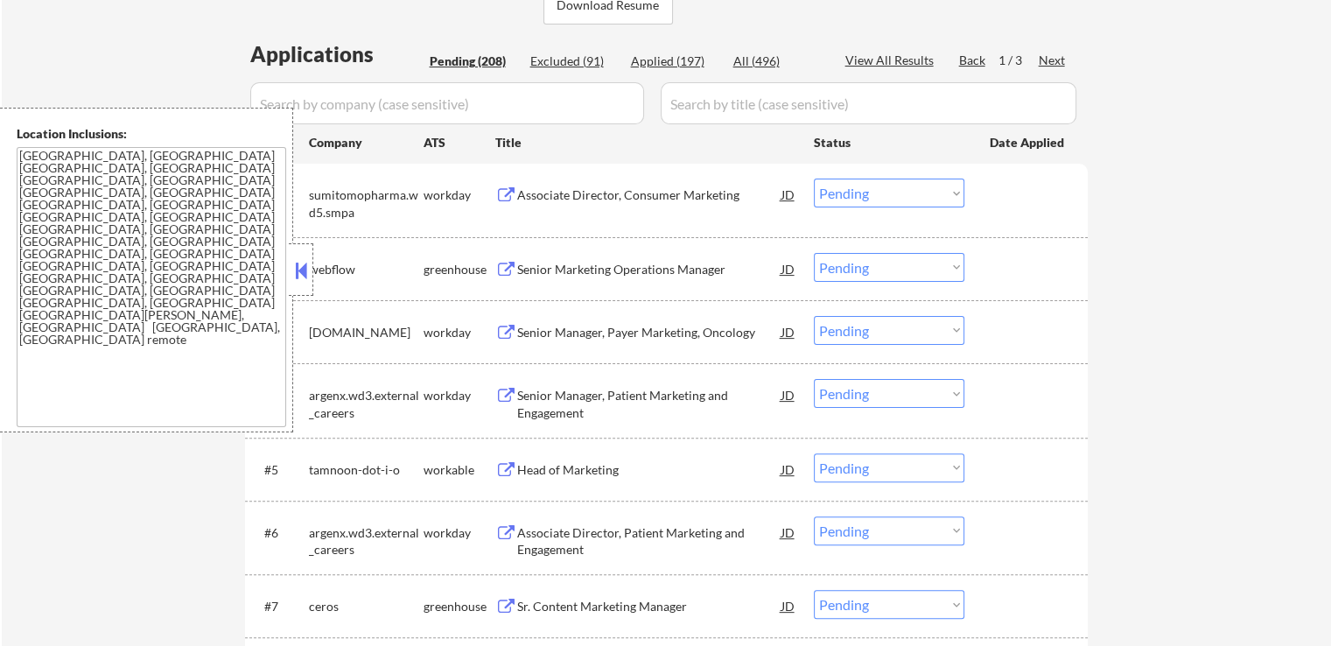
scroll to position [350, 0]
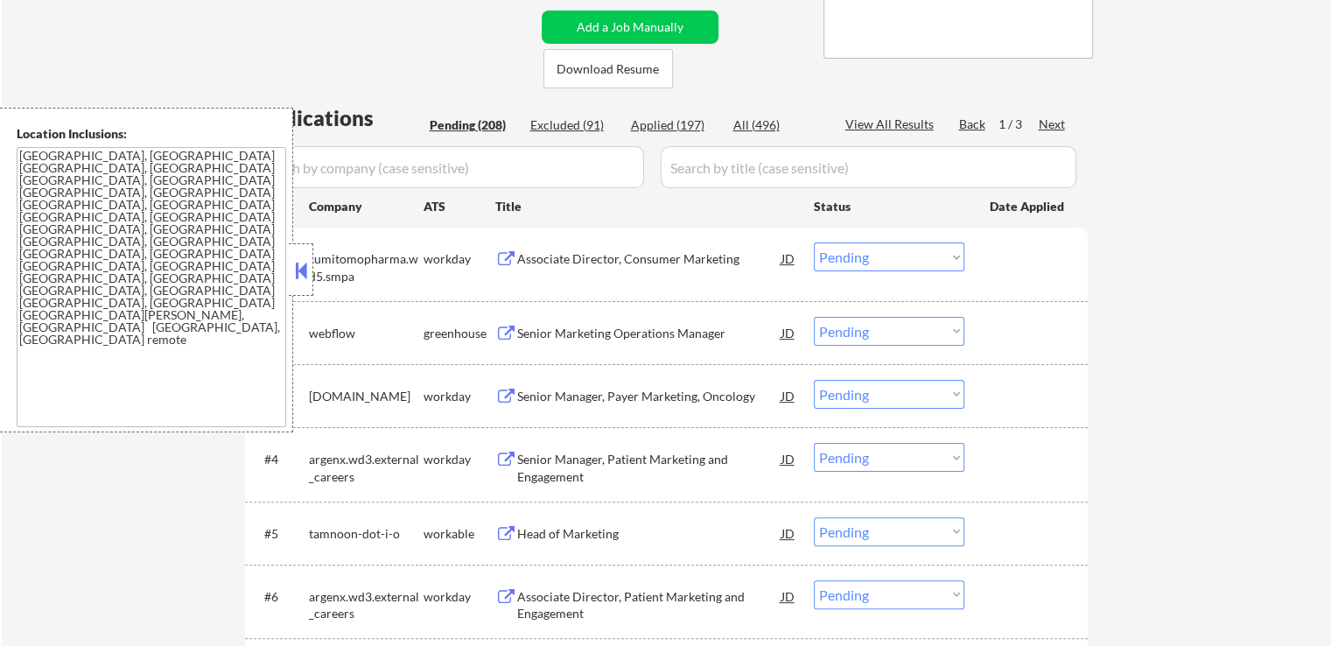
click at [1059, 127] on div "Next" at bounding box center [1053, 125] width 28 height 18
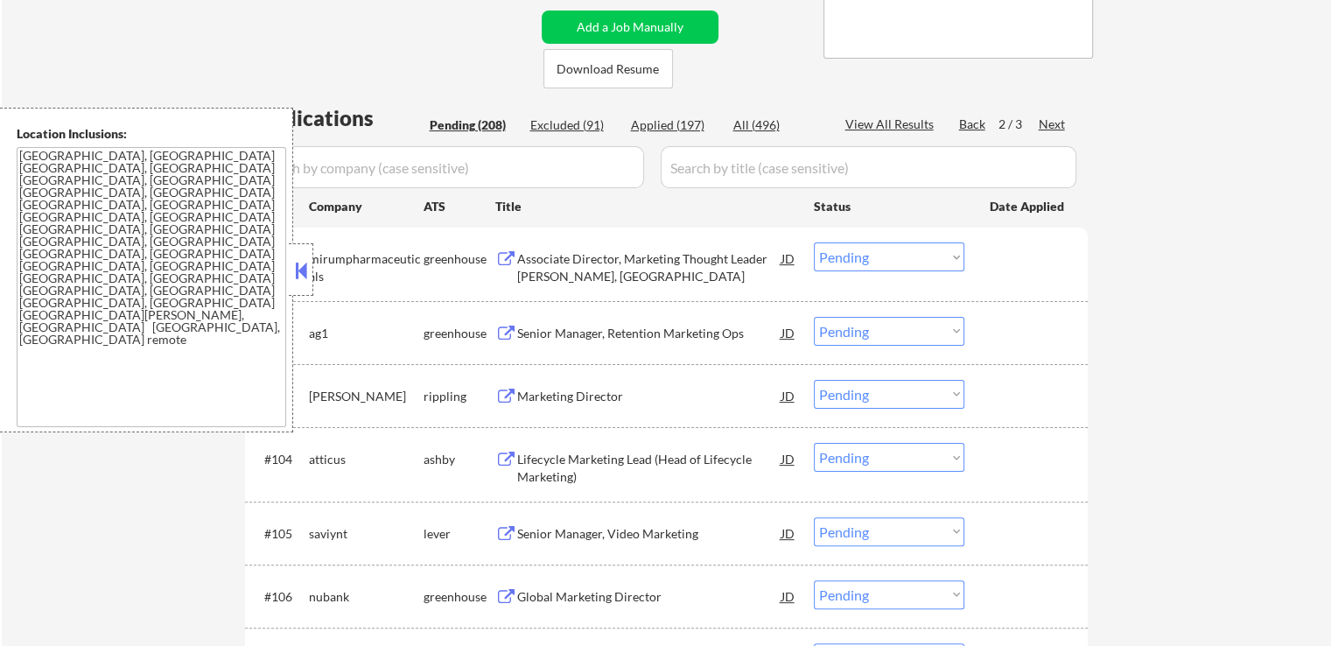
click at [543, 270] on div "Associate Director, Marketing Thought Leader Liaison, East" at bounding box center [649, 267] width 264 height 34
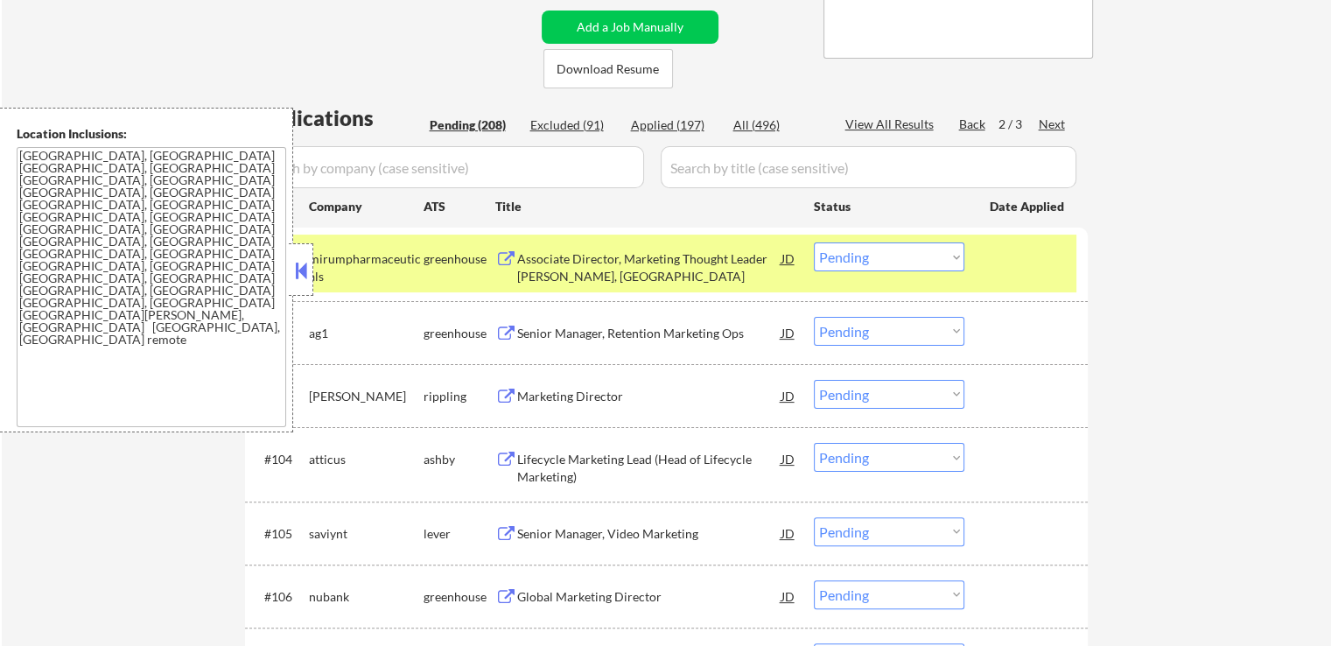
click at [525, 325] on div "Senior Manager, Retention Marketing Ops" at bounding box center [649, 334] width 264 height 18
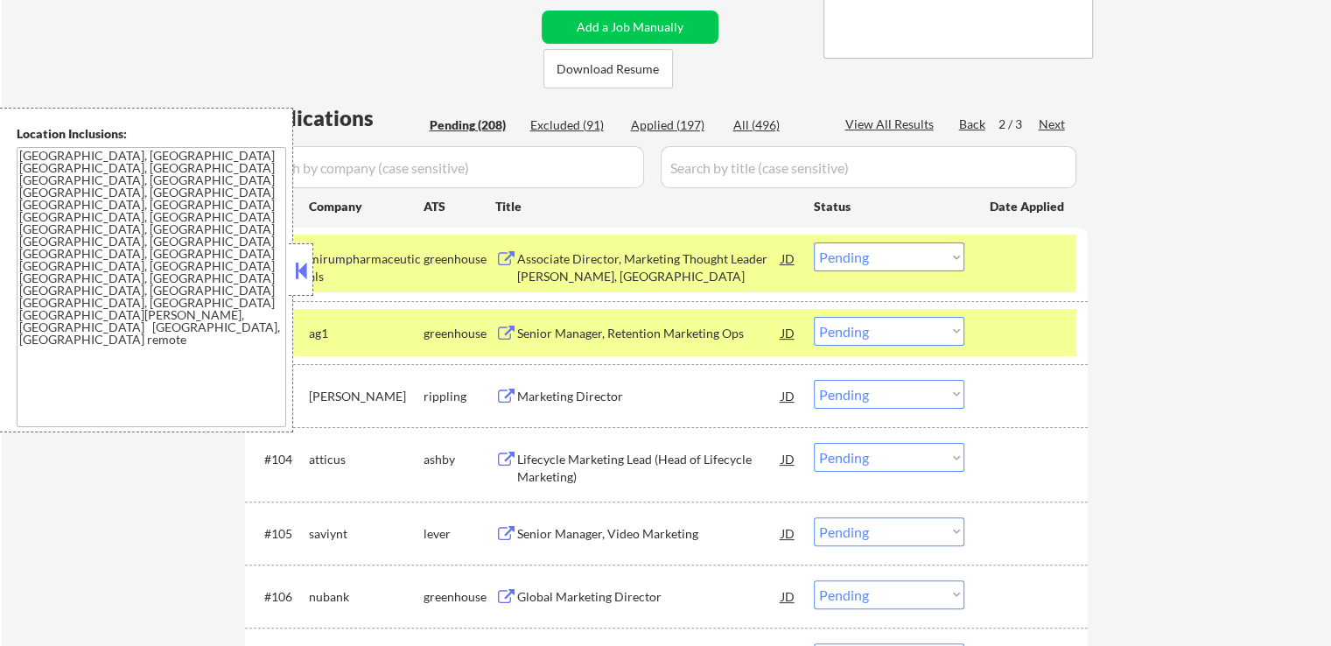
click at [517, 389] on div "Marketing Director" at bounding box center [649, 397] width 264 height 18
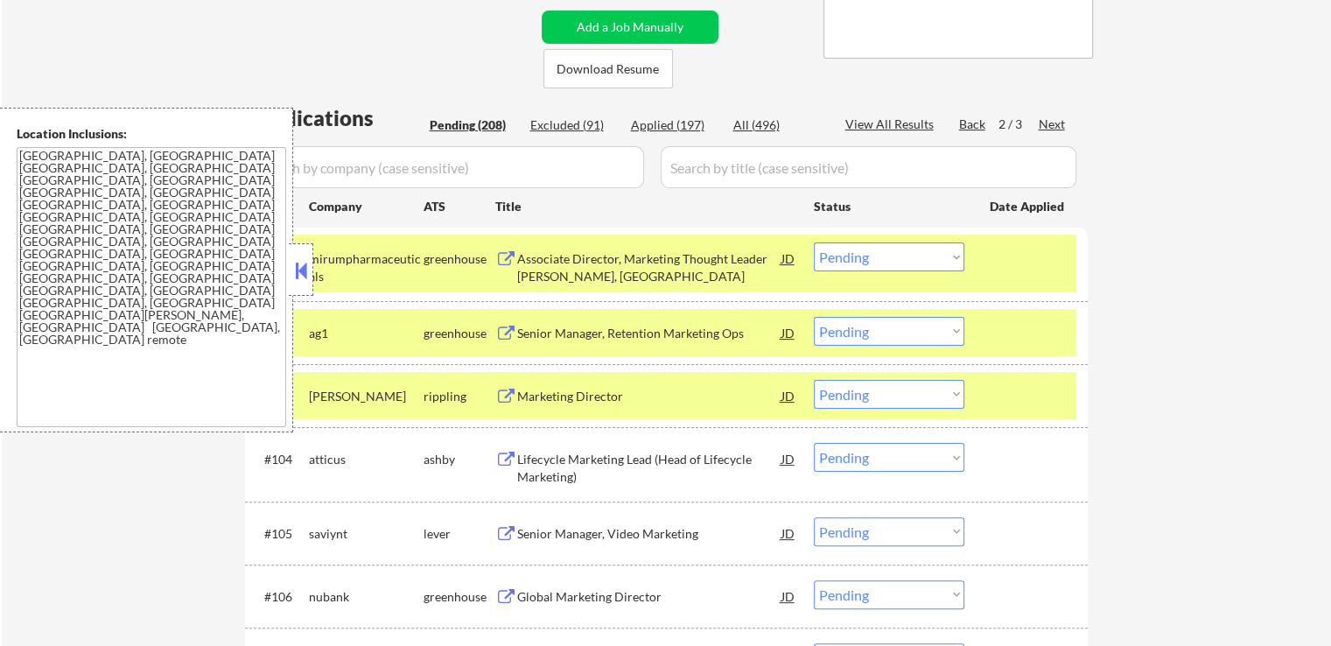
click at [526, 461] on div "Lifecycle Marketing Lead (Head of Lifecycle Marketing)" at bounding box center [649, 468] width 264 height 34
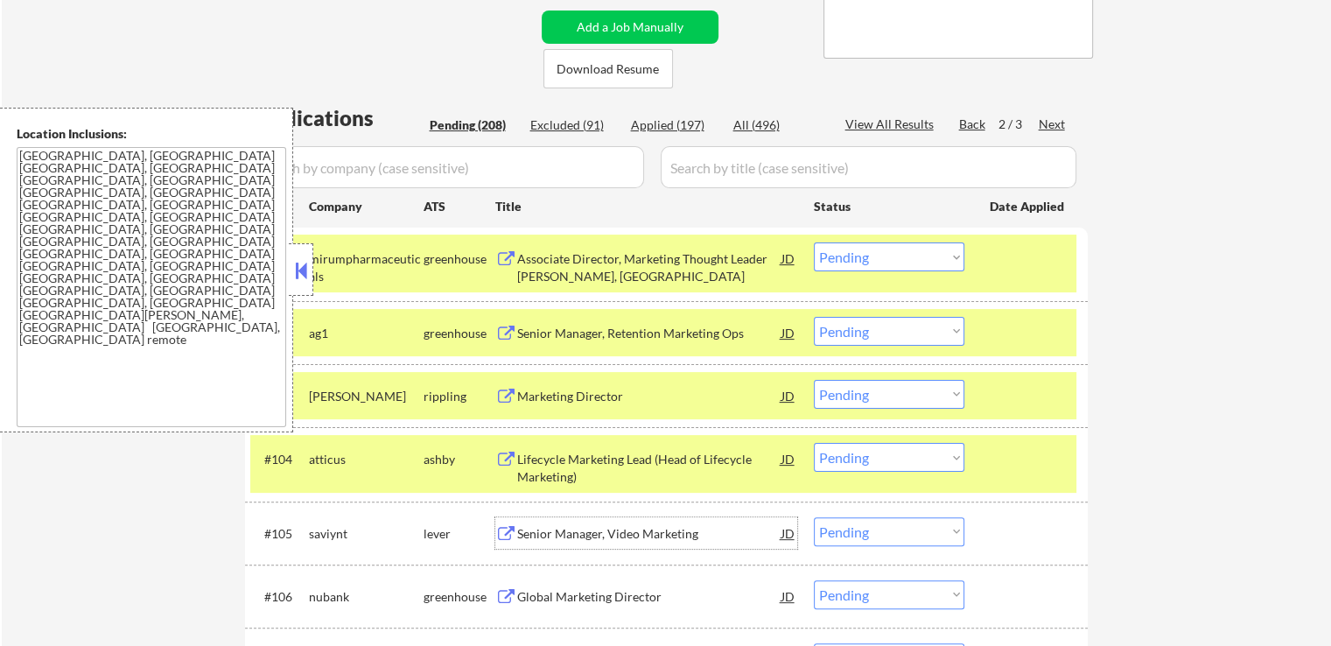
click at [539, 528] on div "Senior Manager, Video Marketing" at bounding box center [649, 534] width 264 height 18
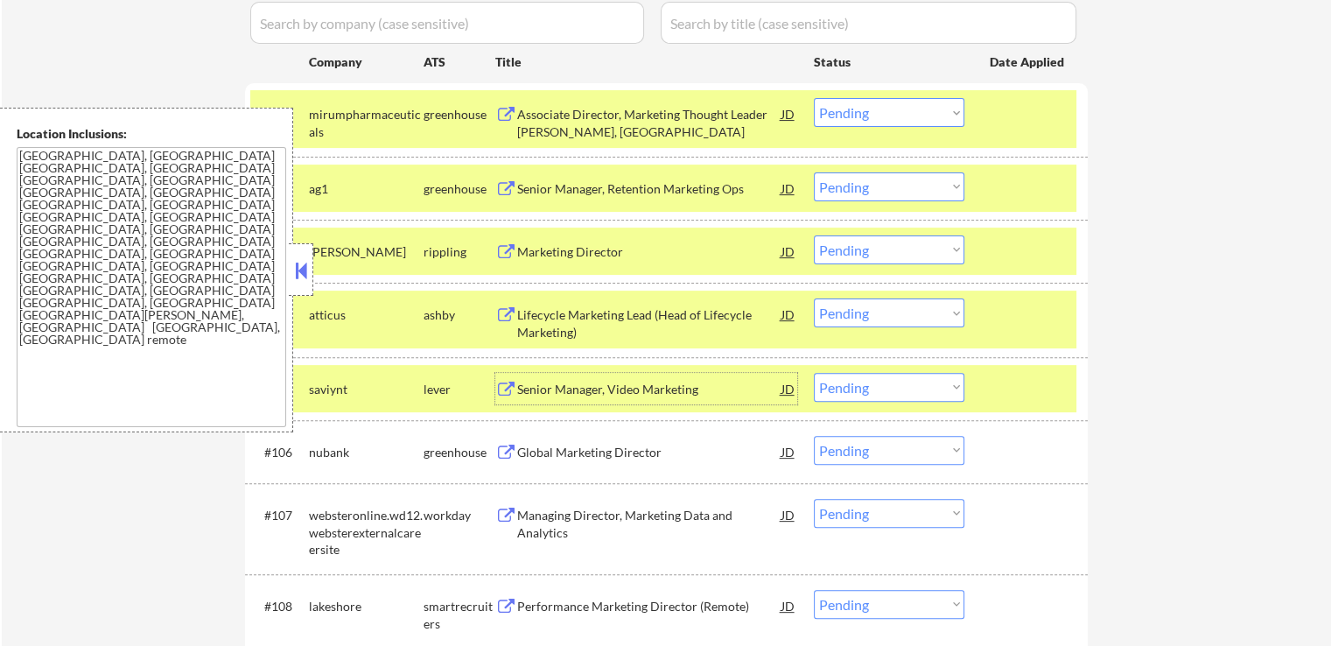
scroll to position [525, 0]
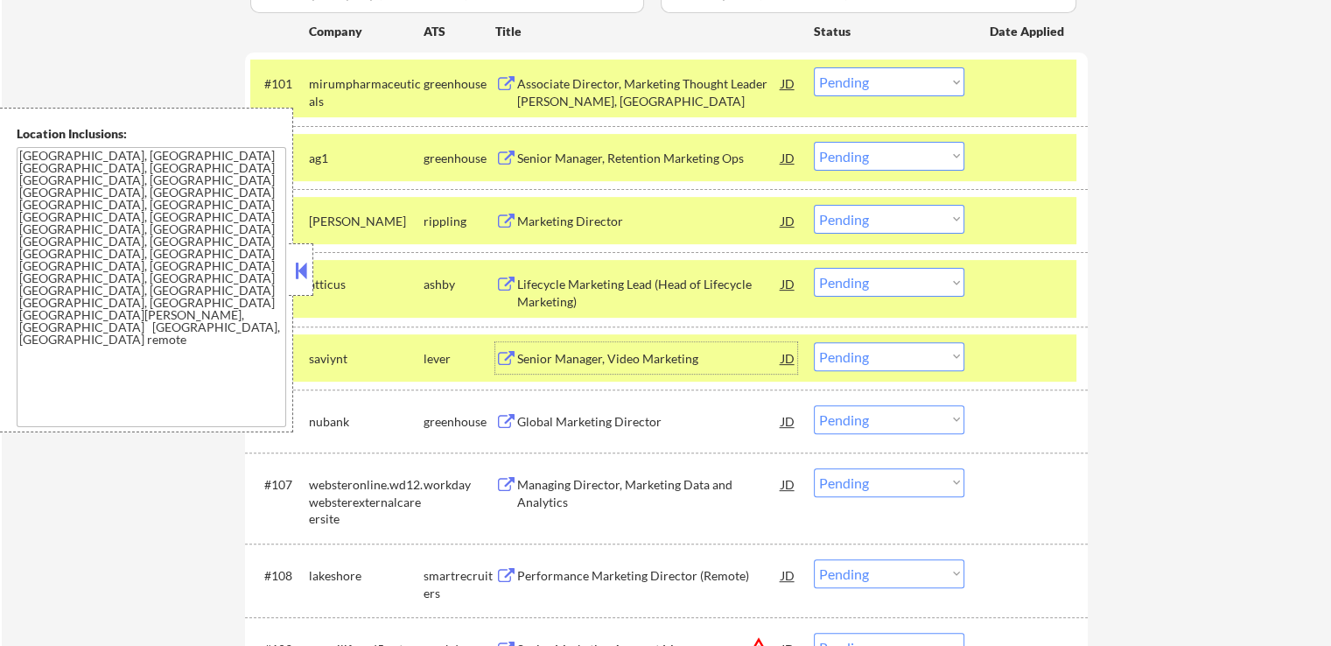
drag, startPoint x: 870, startPoint y: 158, endPoint x: 878, endPoint y: 167, distance: 11.8
click at [872, 158] on select "Choose an option... Pending Applied Excluded (Questions) Excluded (Expired) Exc…" at bounding box center [889, 156] width 151 height 29
click at [814, 142] on select "Choose an option... Pending Applied Excluded (Questions) Excluded (Expired) Exc…" at bounding box center [889, 156] width 151 height 29
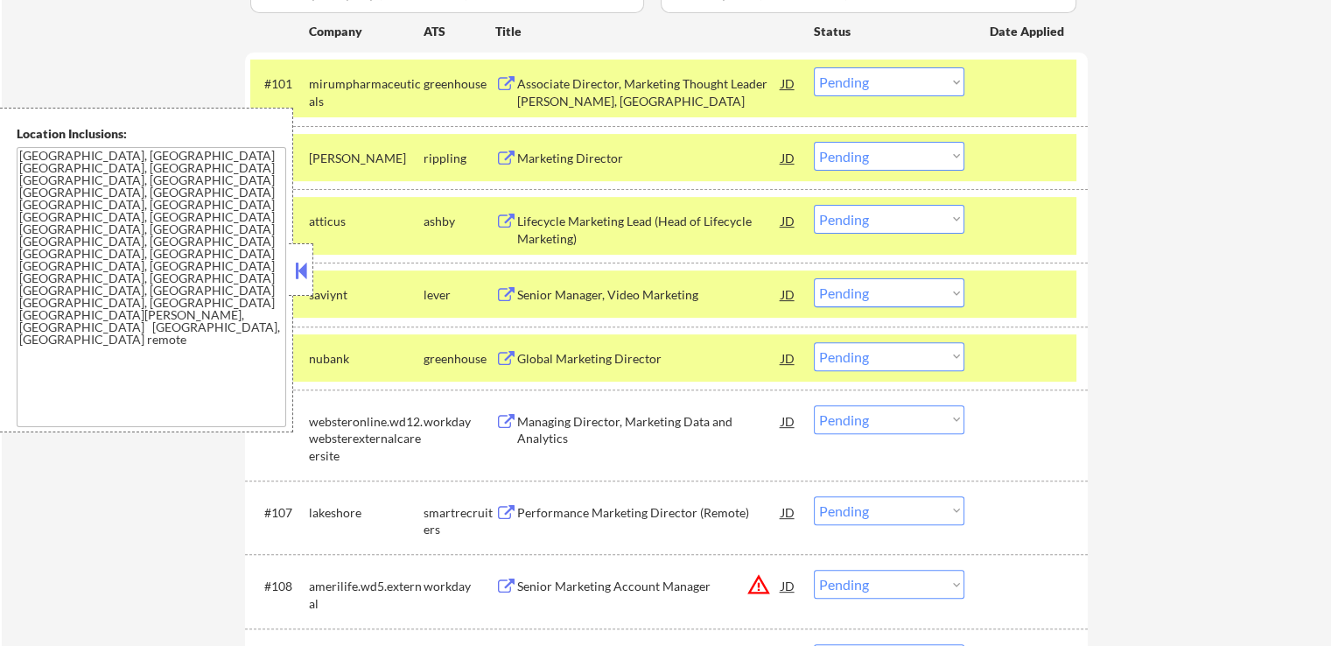
click at [845, 157] on select "Choose an option... Pending Applied Excluded (Questions) Excluded (Expired) Exc…" at bounding box center [889, 156] width 151 height 29
click at [814, 142] on select "Choose an option... Pending Applied Excluded (Questions) Excluded (Expired) Exc…" at bounding box center [889, 156] width 151 height 29
select select ""pending""
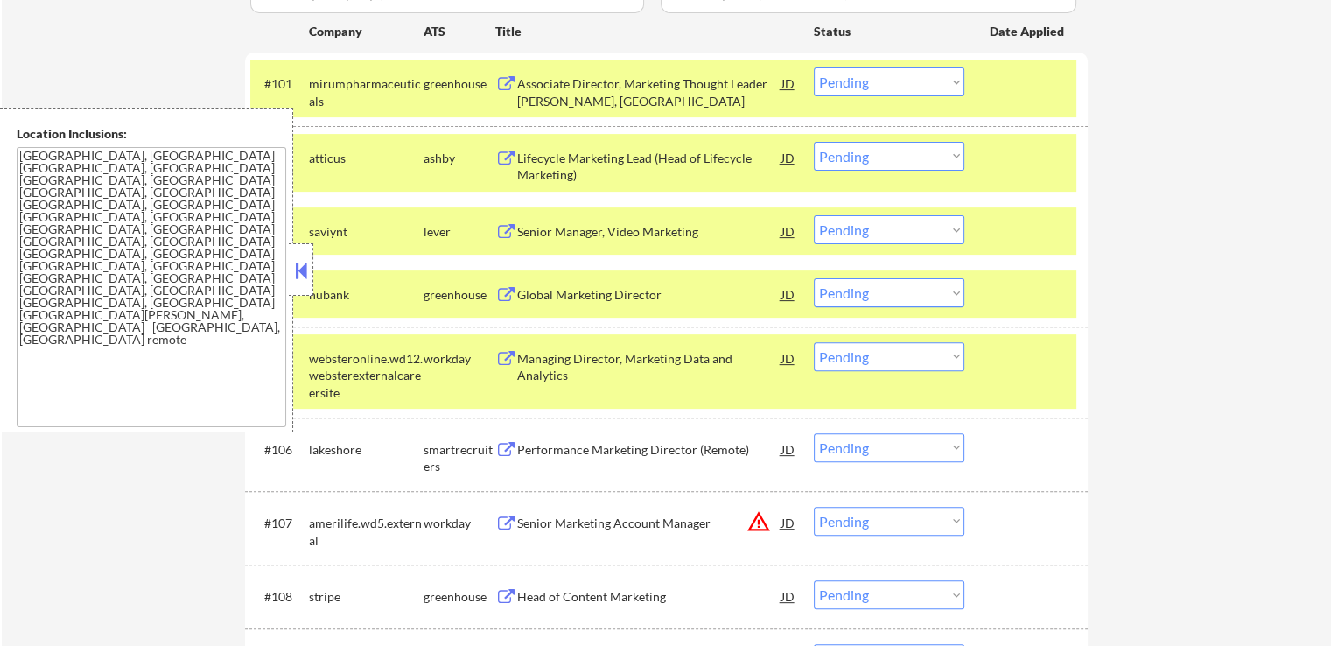
click at [880, 81] on select "Choose an option... Pending Applied Excluded (Questions) Excluded (Expired) Exc…" at bounding box center [889, 81] width 151 height 29
click at [814, 67] on select "Choose an option... Pending Applied Excluded (Questions) Excluded (Expired) Exc…" at bounding box center [889, 81] width 151 height 29
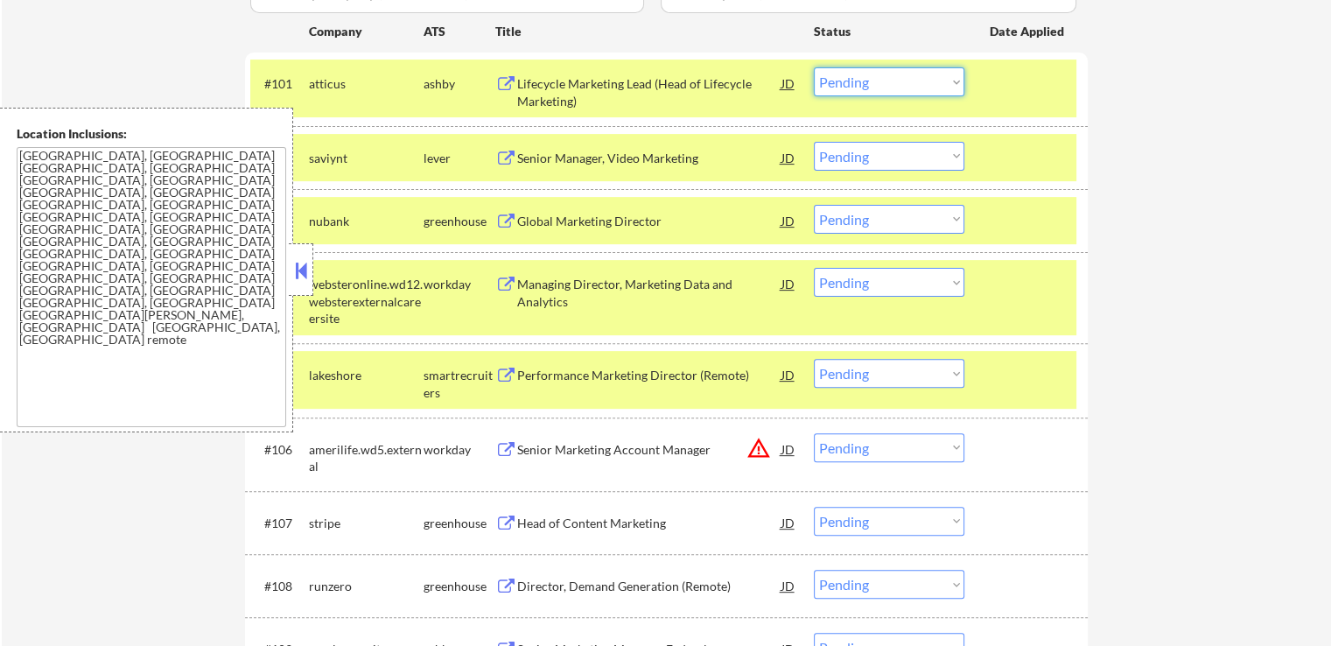
drag, startPoint x: 841, startPoint y: 81, endPoint x: 845, endPoint y: 95, distance: 13.6
click at [841, 81] on select "Choose an option... Pending Applied Excluded (Questions) Excluded (Expired) Exc…" at bounding box center [889, 81] width 151 height 29
click at [814, 67] on select "Choose an option... Pending Applied Excluded (Questions) Excluded (Expired) Exc…" at bounding box center [889, 81] width 151 height 29
select select ""pending""
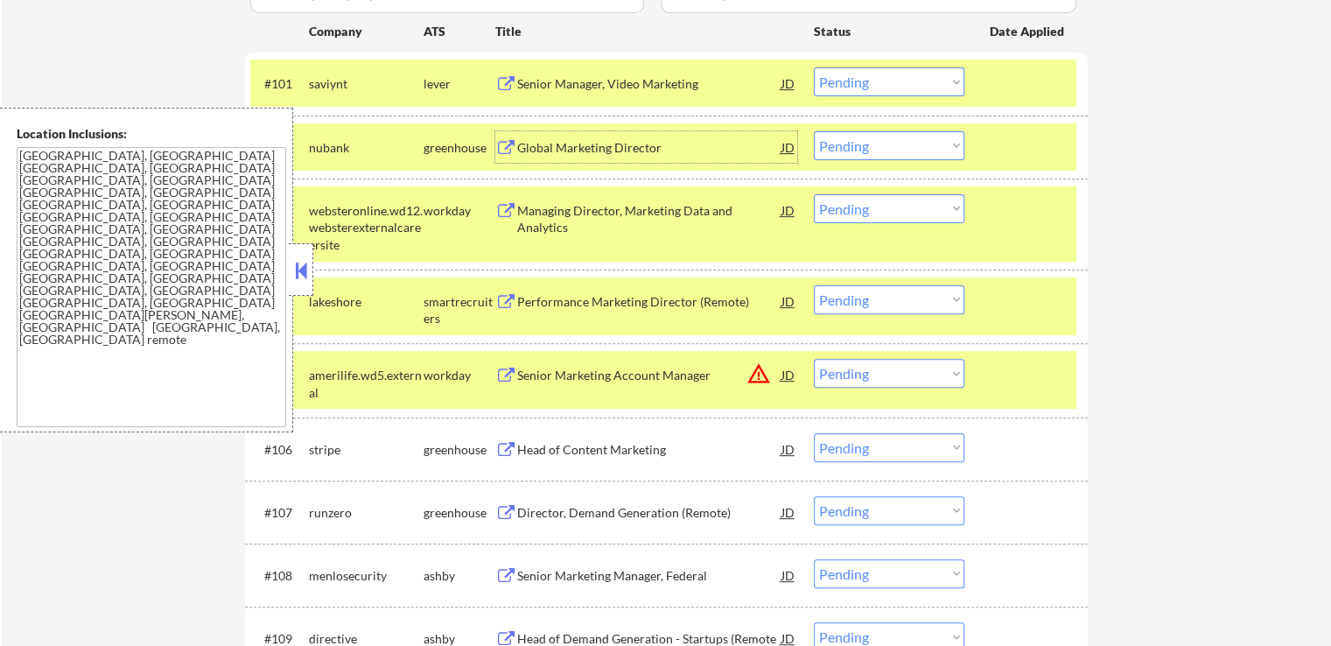
click at [585, 144] on div "Global Marketing Director" at bounding box center [649, 148] width 264 height 18
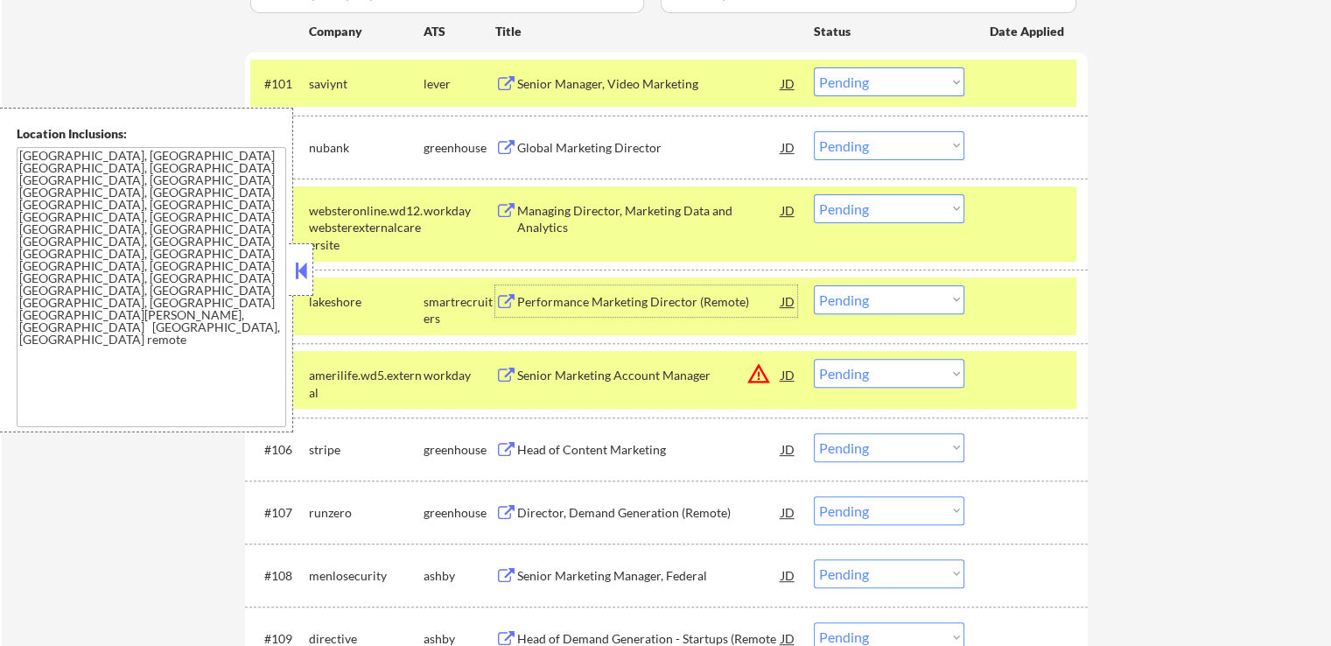
click at [564, 302] on div "Performance Marketing Director (Remote)" at bounding box center [649, 302] width 264 height 18
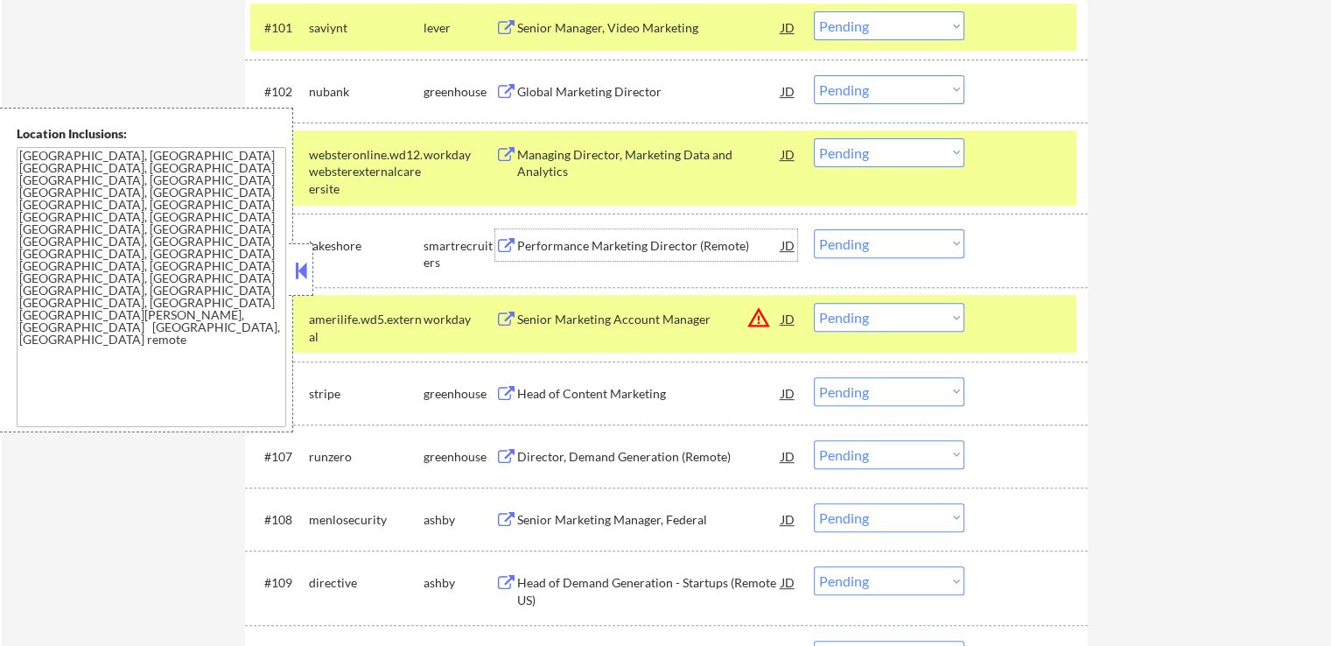
scroll to position [613, 0]
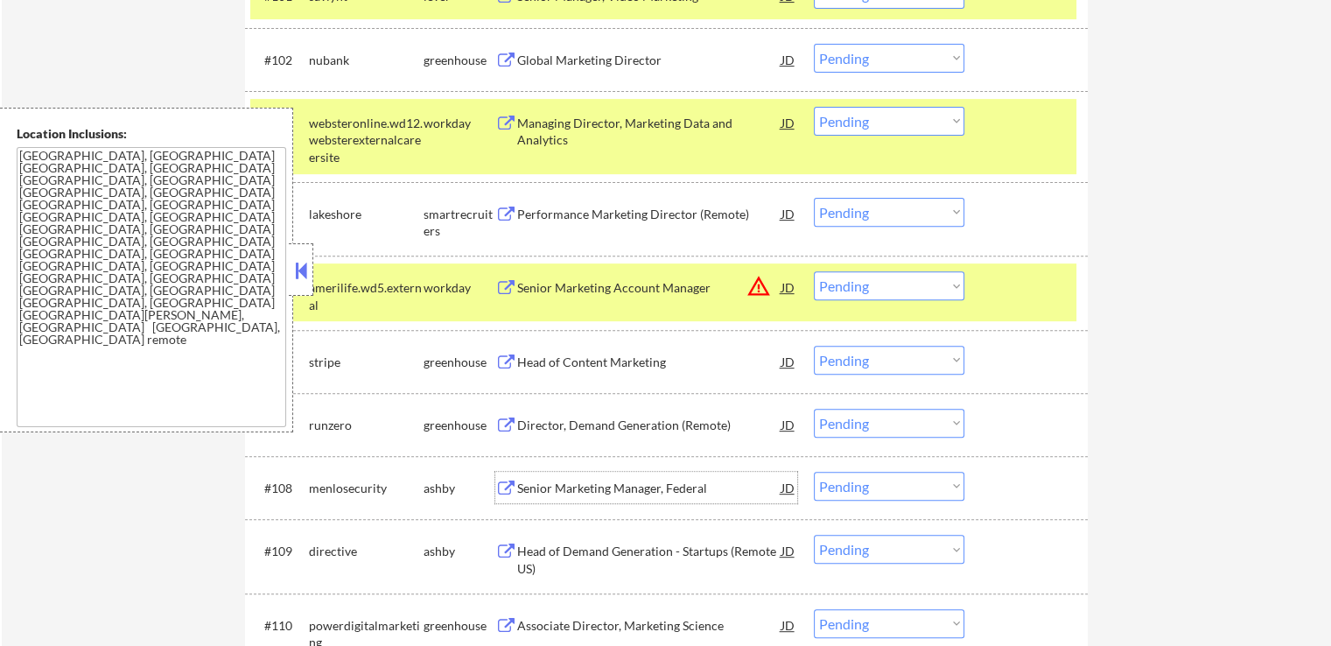
click at [547, 494] on div "Senior Marketing Manager, Federal" at bounding box center [649, 489] width 264 height 18
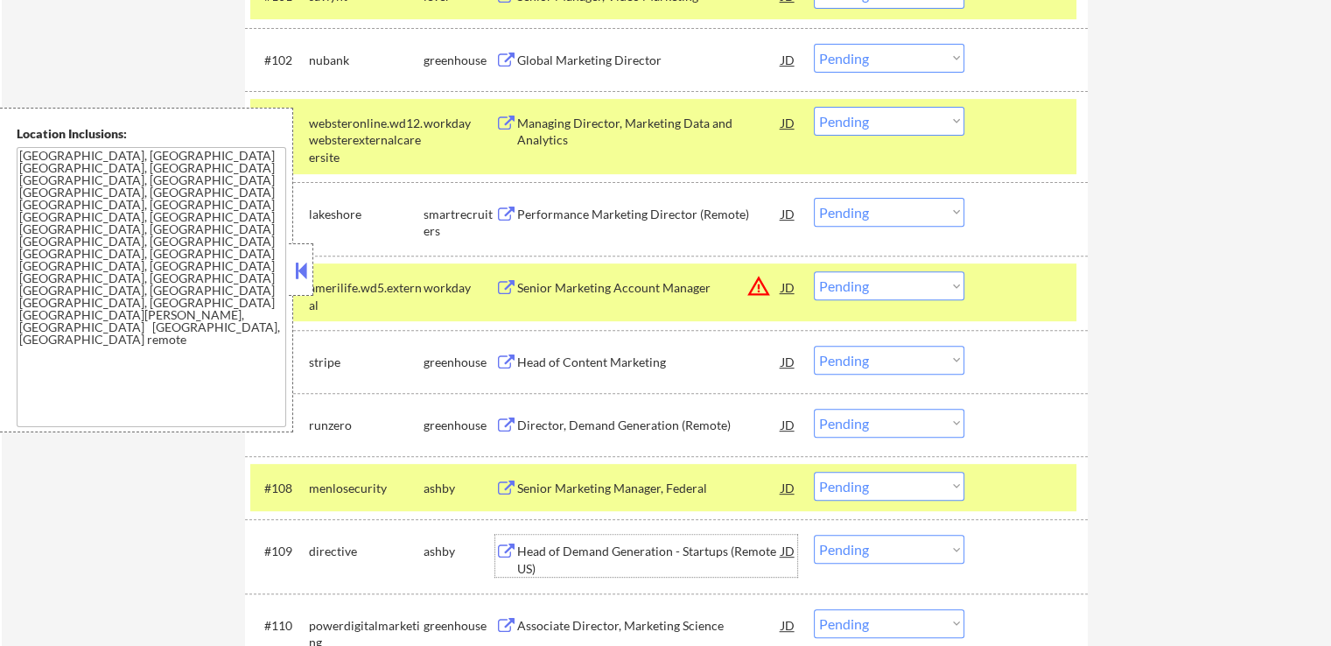
click at [574, 553] on div "Head of Demand Generation - Startups (Remote US)" at bounding box center [649, 560] width 264 height 34
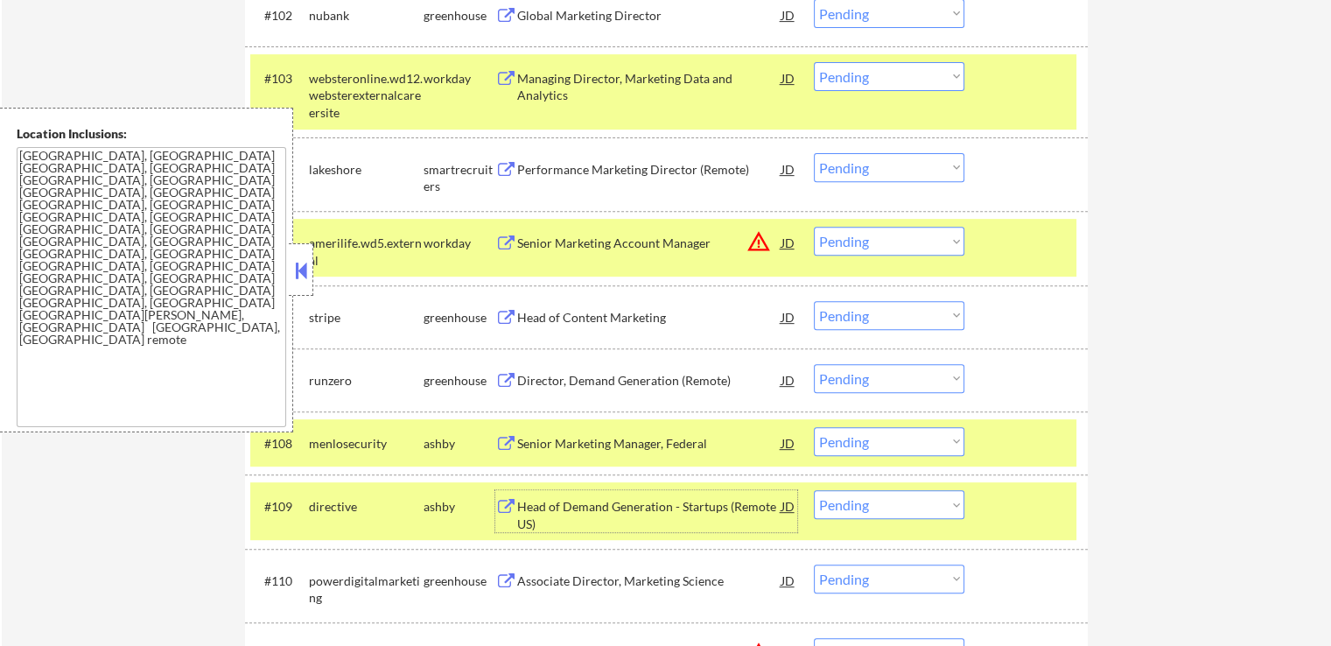
scroll to position [700, 0]
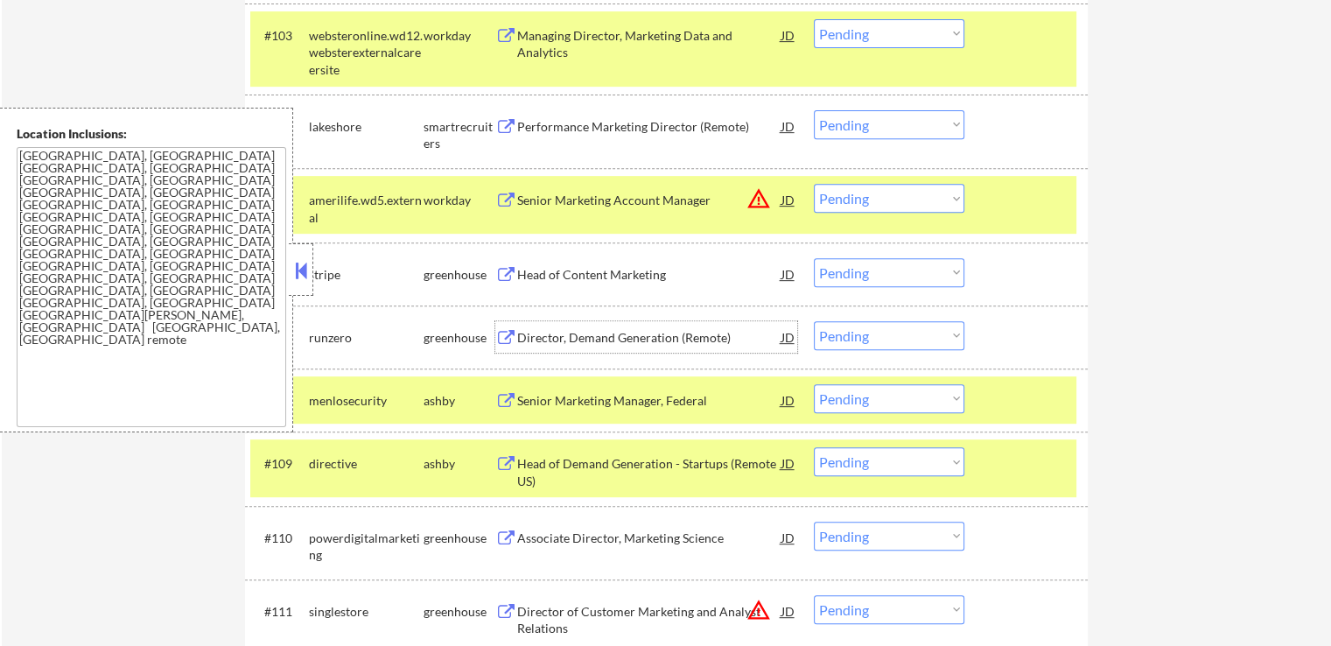
click at [592, 344] on div "Director, Demand Generation (Remote)" at bounding box center [649, 338] width 264 height 18
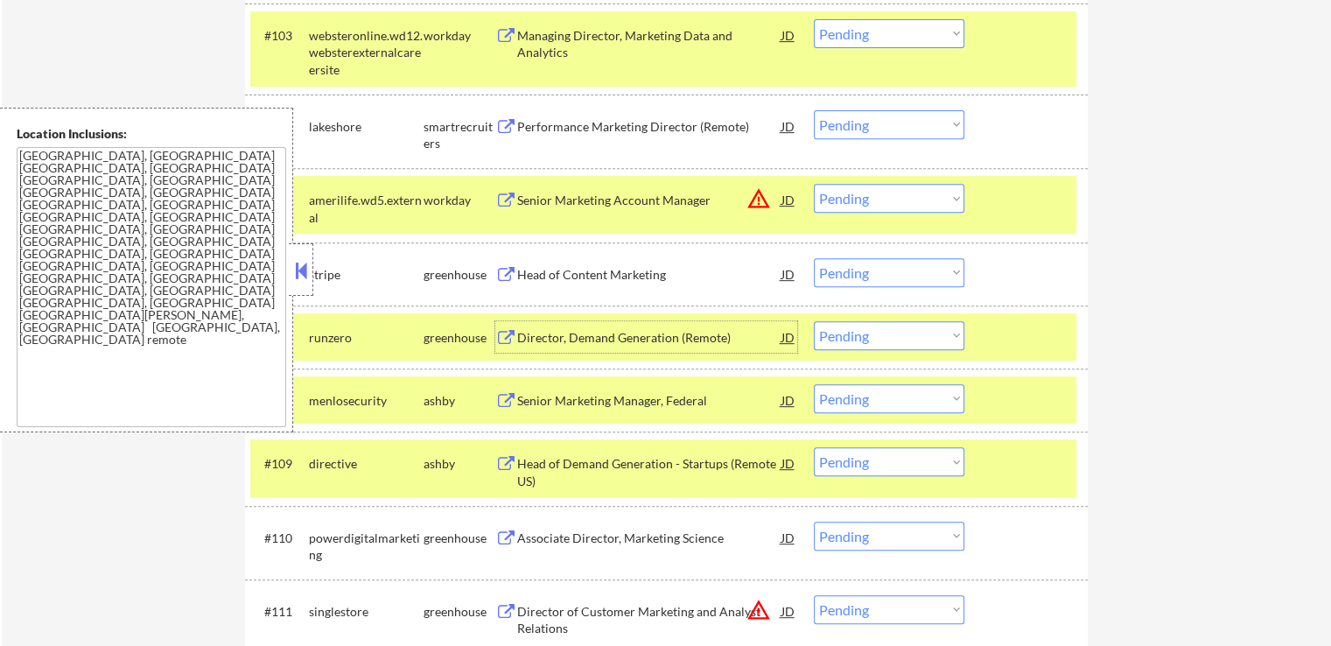
scroll to position [788, 0]
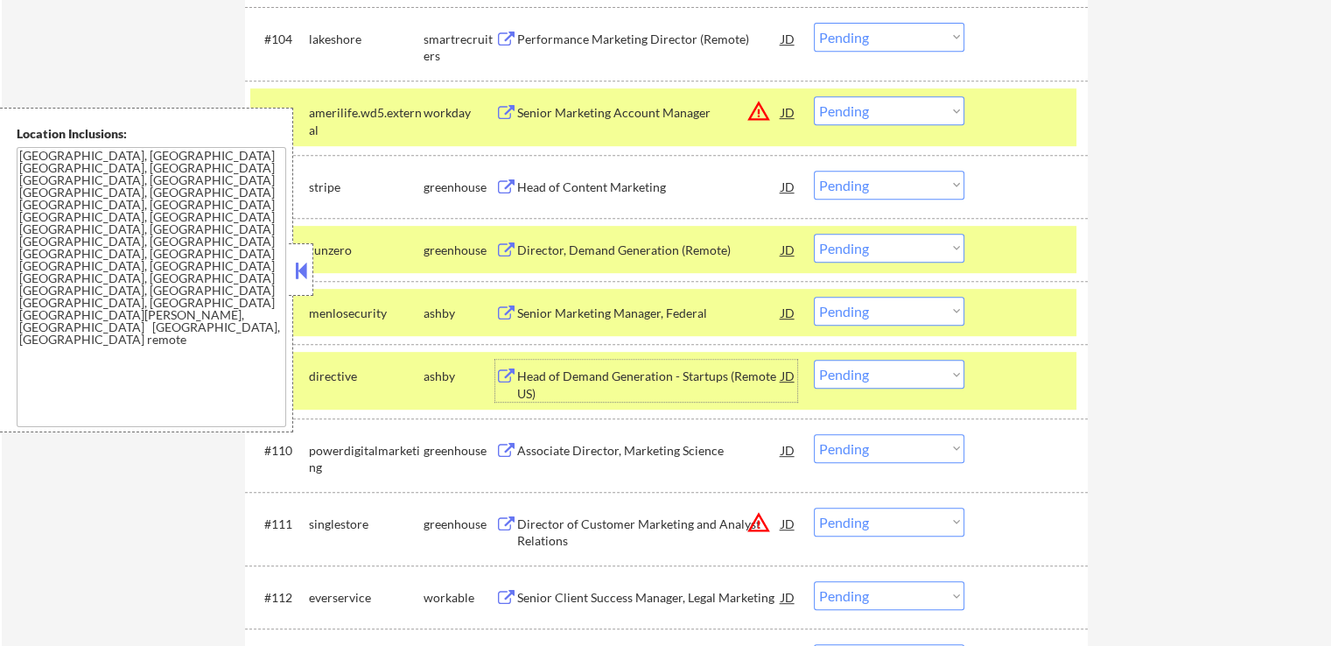
click at [576, 379] on div "Head of Demand Generation - Startups (Remote US)" at bounding box center [649, 385] width 264 height 34
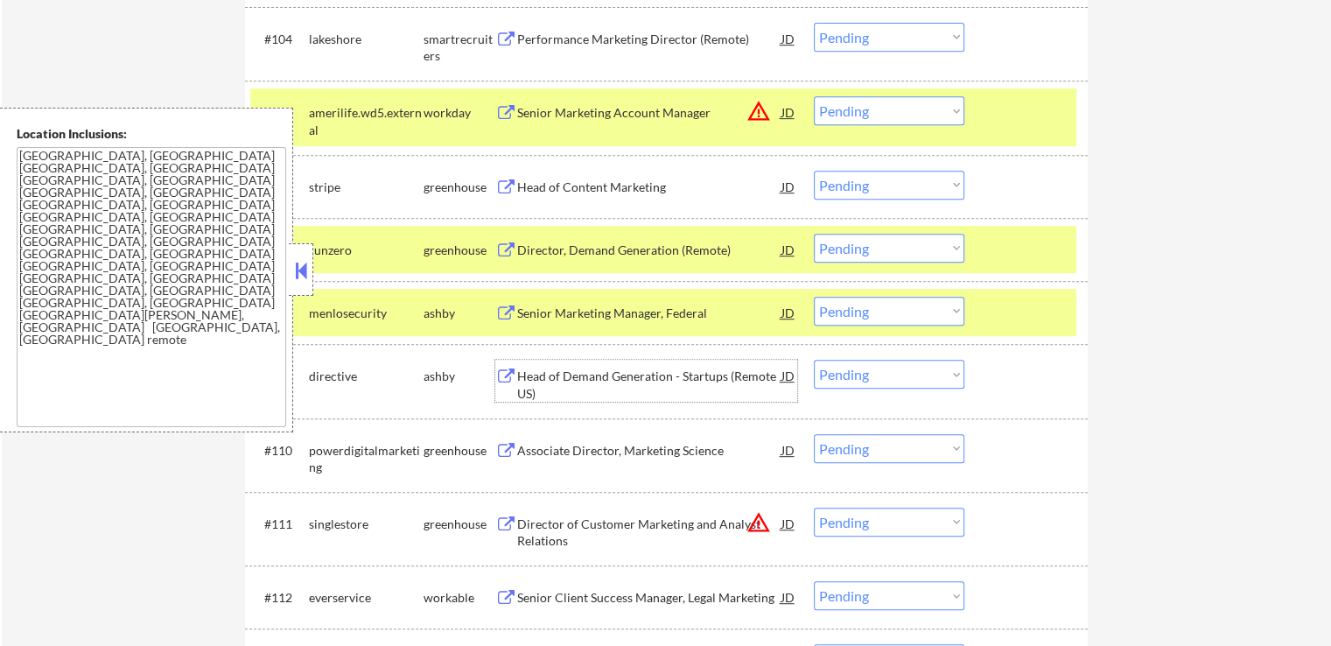
scroll to position [963, 0]
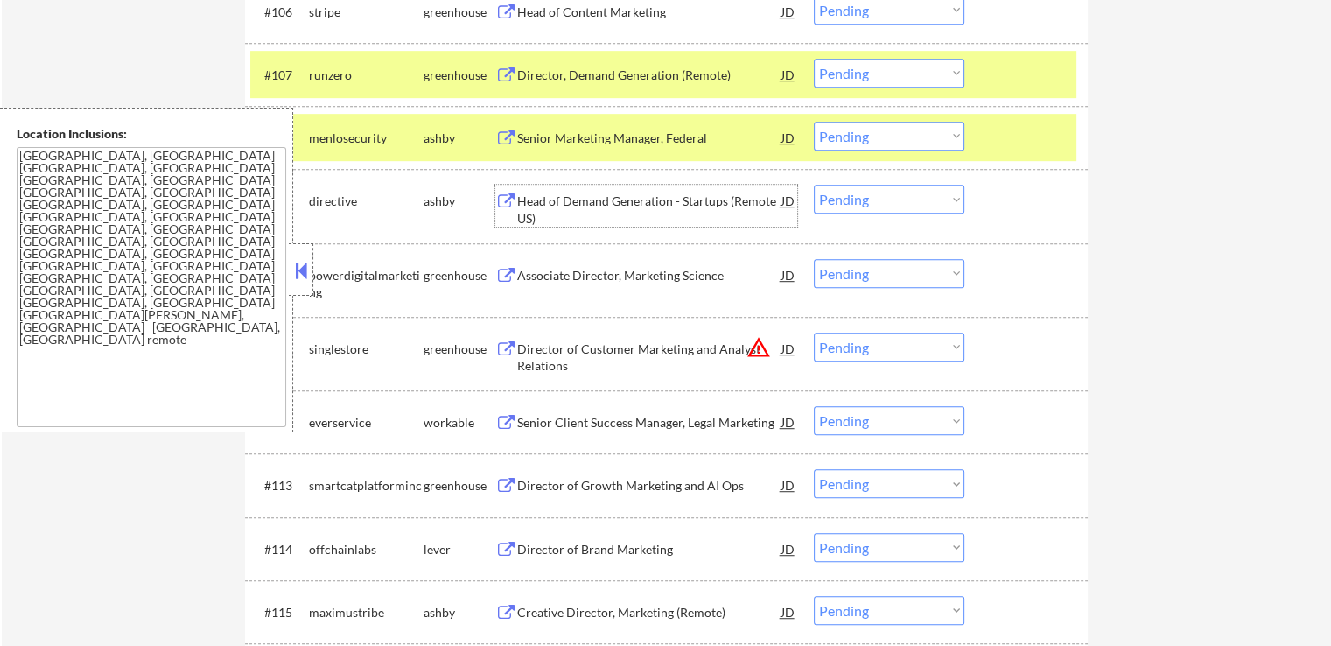
click at [868, 205] on select "Choose an option... Pending Applied Excluded (Questions) Excluded (Expired) Exc…" at bounding box center [889, 199] width 151 height 29
select select ""excluded""
click at [814, 185] on select "Choose an option... Pending Applied Excluded (Questions) Excluded (Expired) Exc…" at bounding box center [889, 199] width 151 height 29
click at [898, 134] on select "Choose an option... Pending Applied Excluded (Questions) Excluded (Expired) Exc…" at bounding box center [889, 136] width 151 height 29
select select ""excluded""
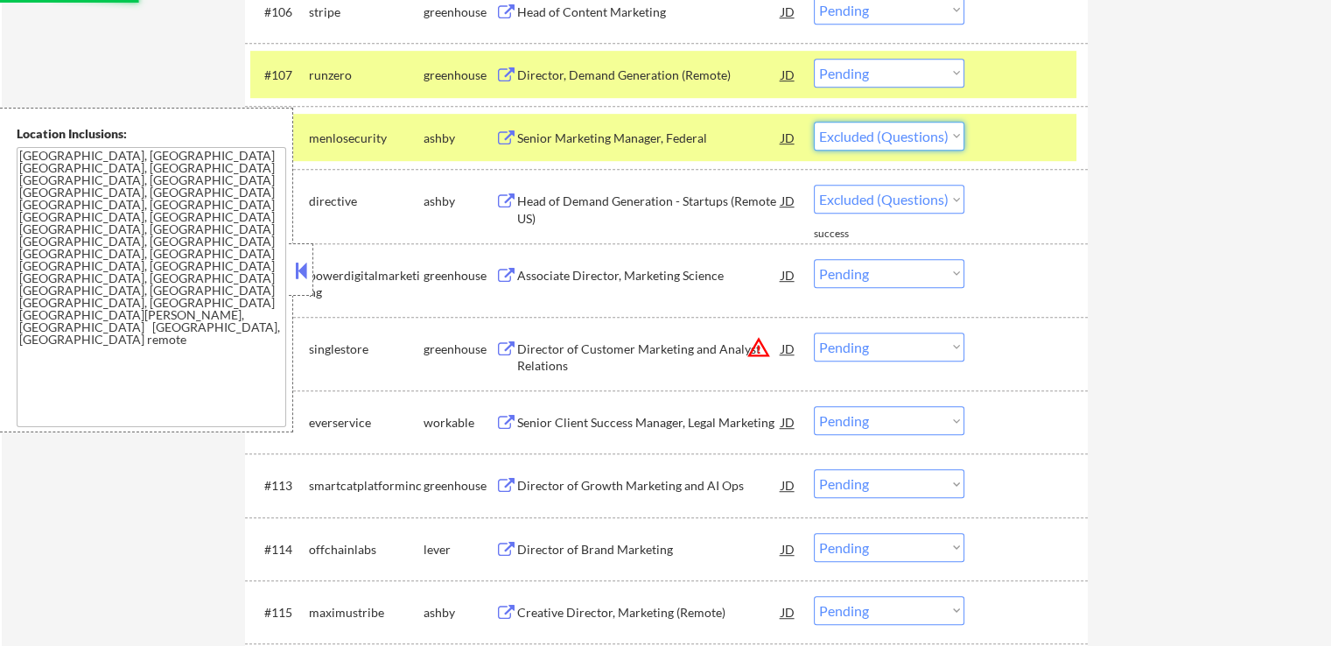
click at [814, 122] on select "Choose an option... Pending Applied Excluded (Questions) Excluded (Expired) Exc…" at bounding box center [889, 136] width 151 height 29
click at [536, 428] on div "Senior Client Success Manager, Legal Marketing" at bounding box center [649, 423] width 264 height 18
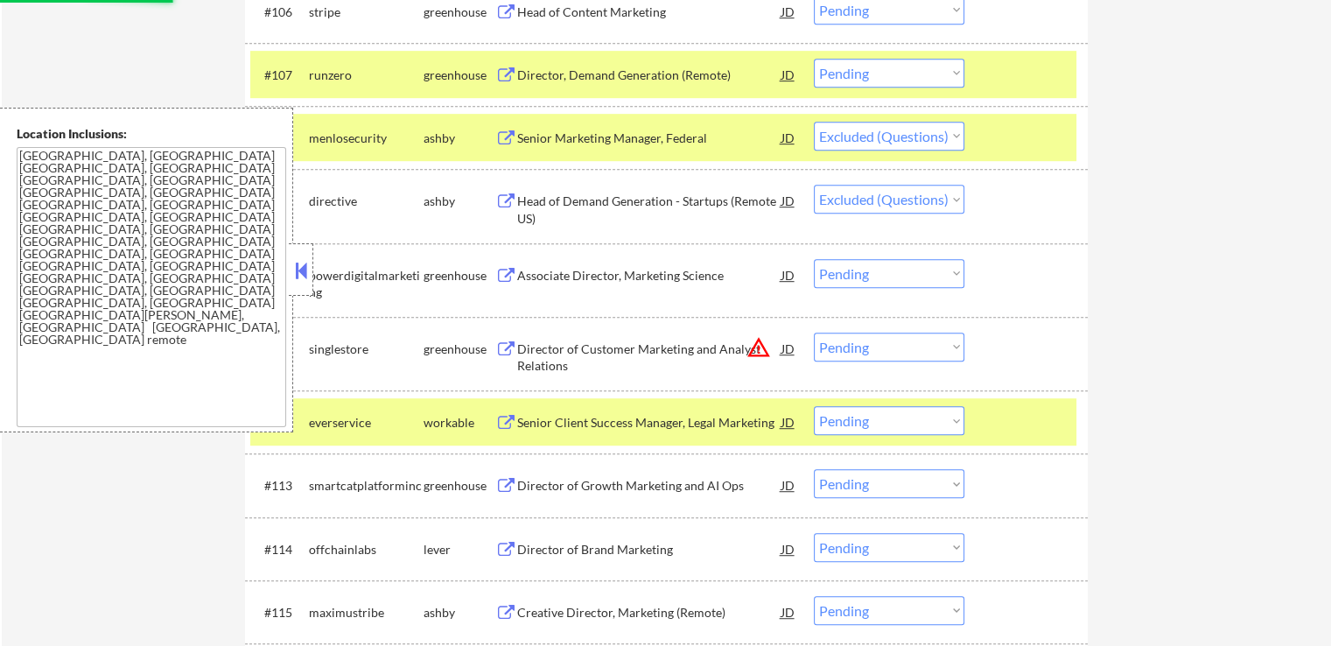
select select ""pending""
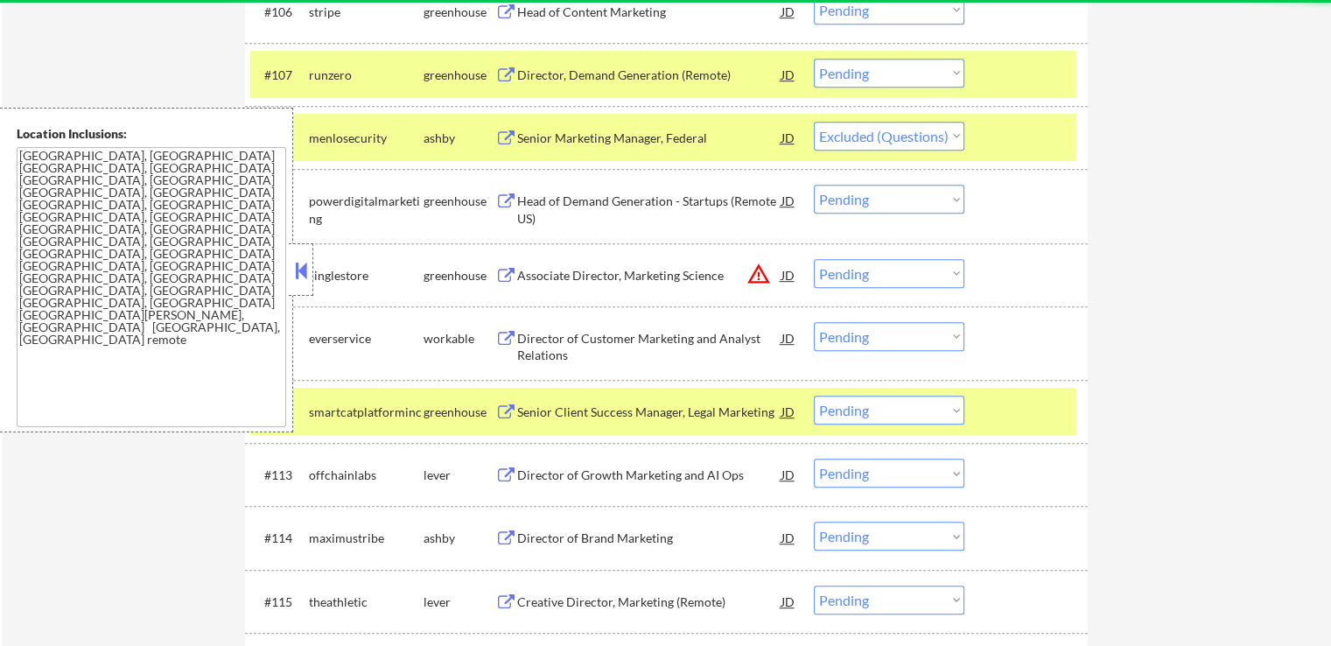
select select ""pending""
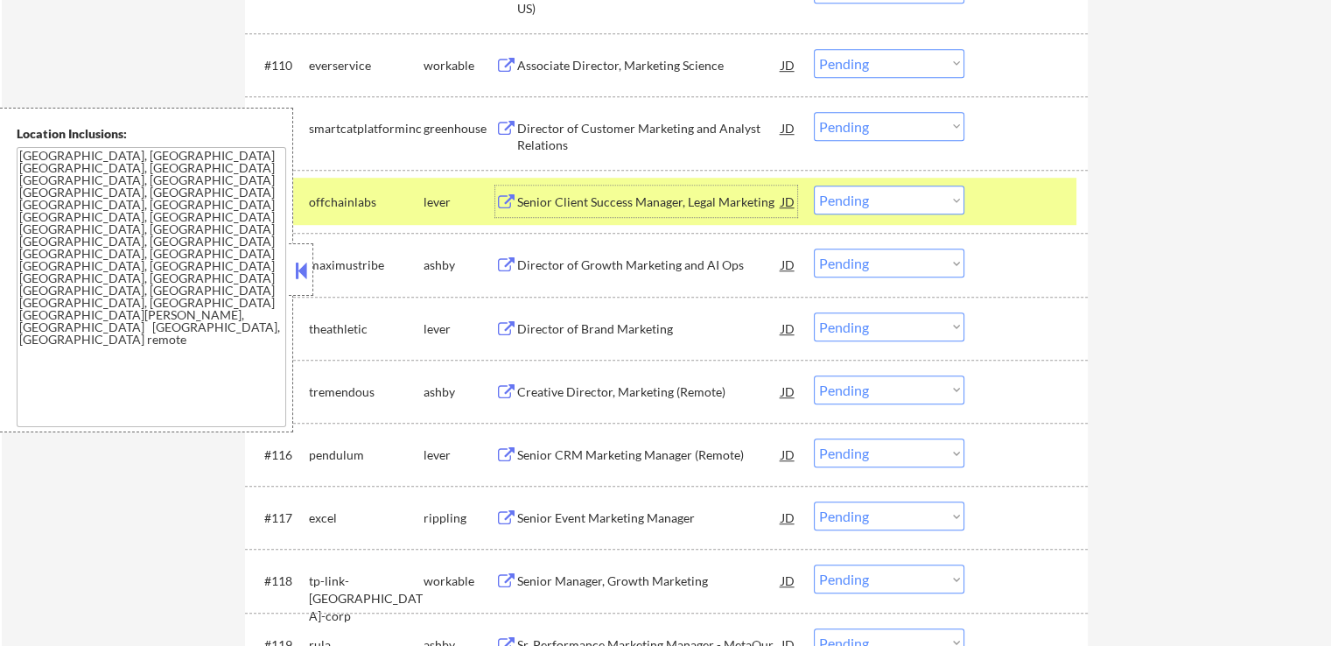
scroll to position [1225, 0]
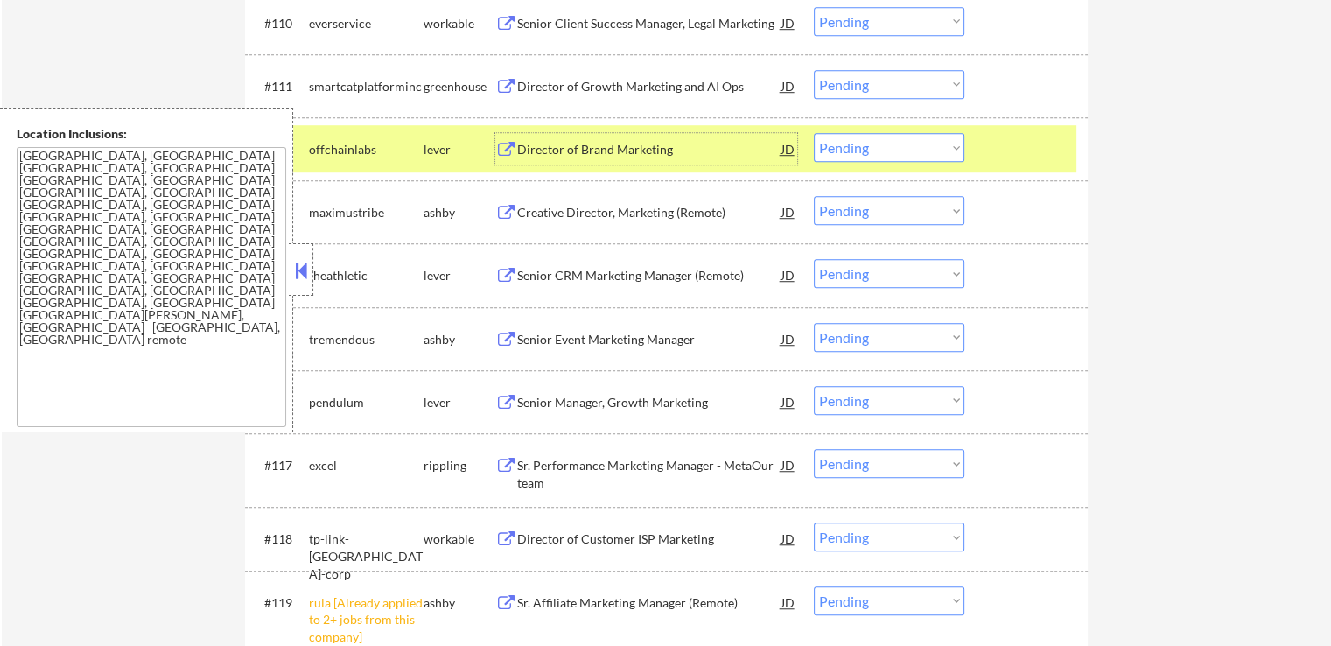
click at [536, 151] on div "Director of Brand Marketing" at bounding box center [649, 150] width 264 height 18
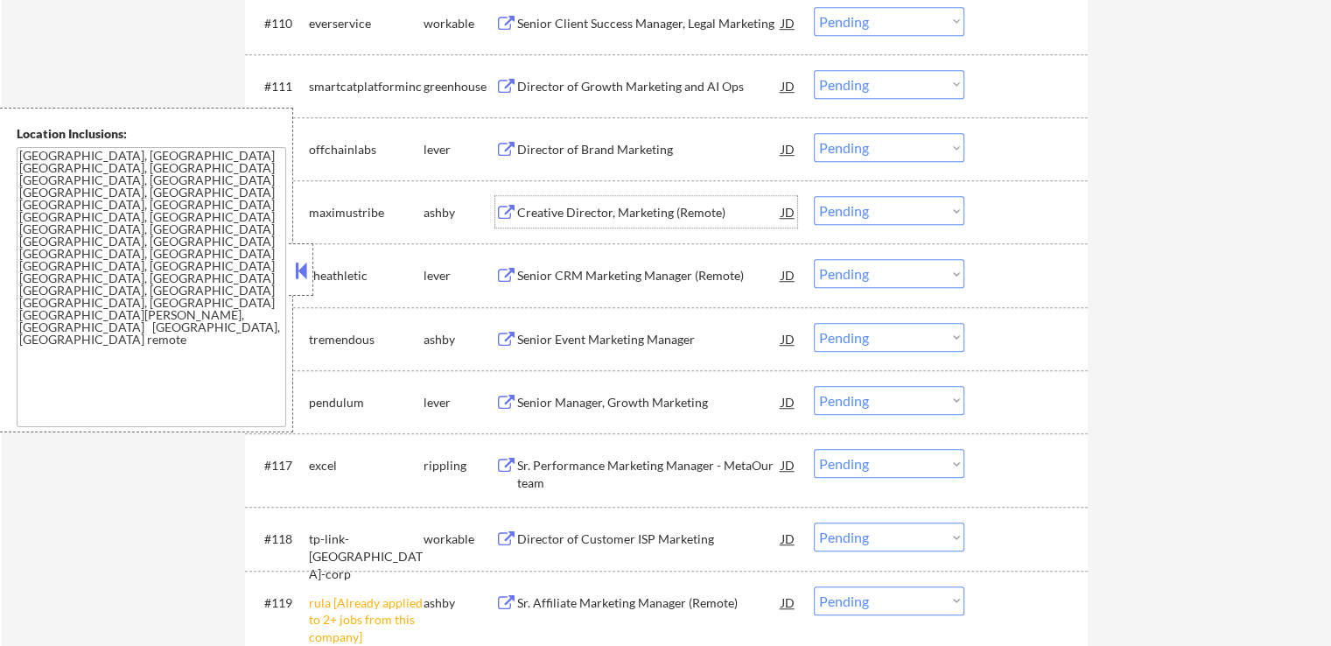
click at [536, 204] on div "Creative Director, Marketing (Remote)" at bounding box center [649, 213] width 264 height 18
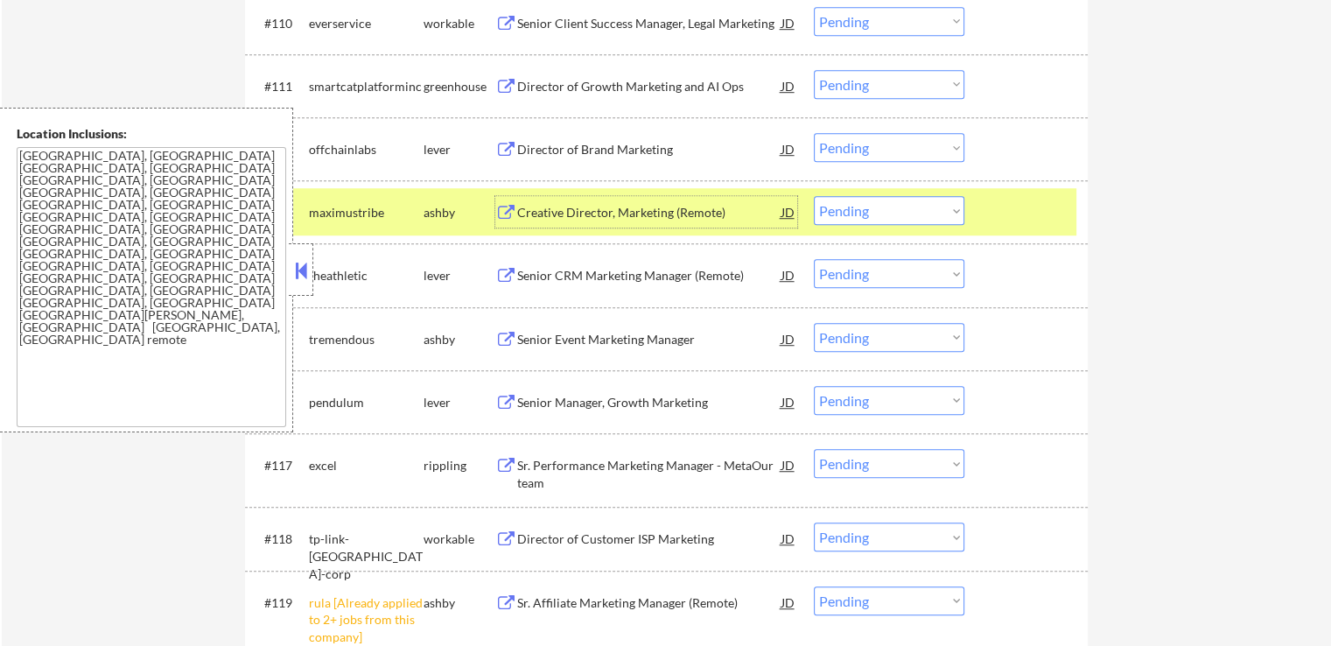
drag, startPoint x: 822, startPoint y: 207, endPoint x: 848, endPoint y: 221, distance: 29.8
click at [823, 207] on select "Choose an option... Pending Applied Excluded (Questions) Excluded (Expired) Exc…" at bounding box center [889, 210] width 151 height 29
click at [814, 196] on select "Choose an option... Pending Applied Excluded (Questions) Excluded (Expired) Exc…" at bounding box center [889, 210] width 151 height 29
select select ""pending""
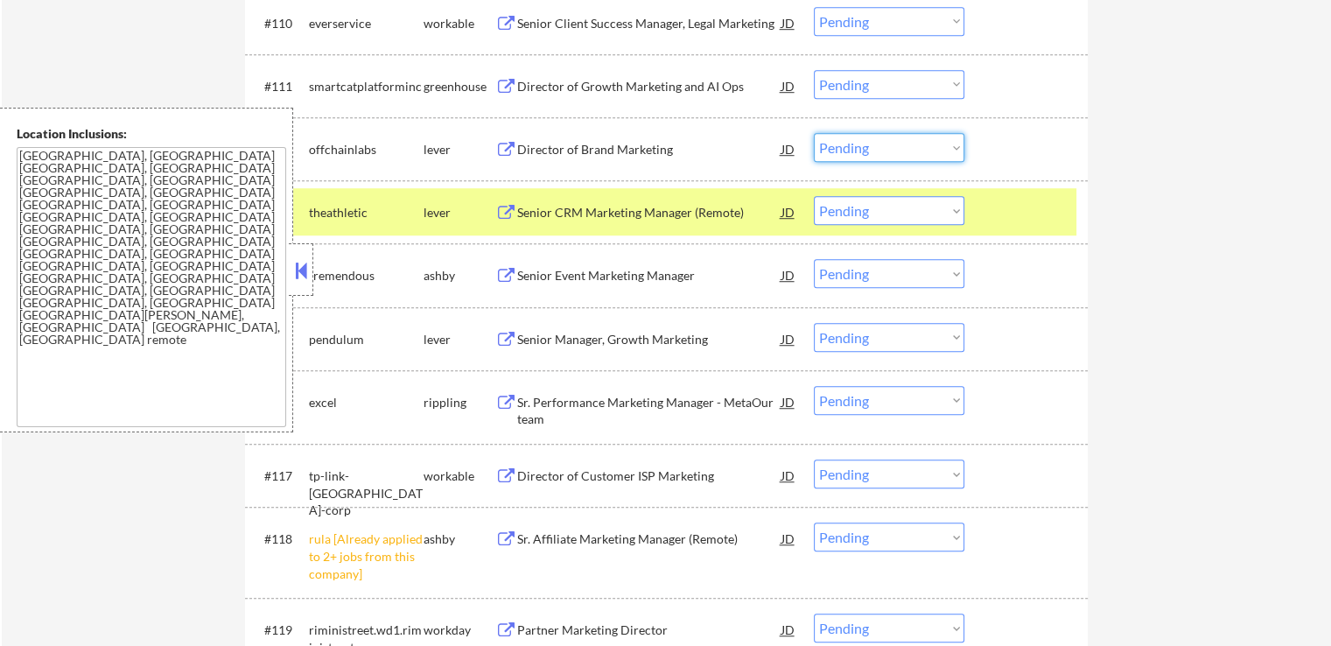
drag, startPoint x: 864, startPoint y: 147, endPoint x: 870, endPoint y: 158, distance: 12.9
click at [864, 147] on select "Choose an option... Pending Applied Excluded (Questions) Excluded (Expired) Exc…" at bounding box center [889, 147] width 151 height 29
click at [814, 133] on select "Choose an option... Pending Applied Excluded (Questions) Excluded (Expired) Exc…" at bounding box center [889, 147] width 151 height 29
click at [539, 90] on div "Director of Growth Marketing and AI Ops" at bounding box center [649, 87] width 264 height 18
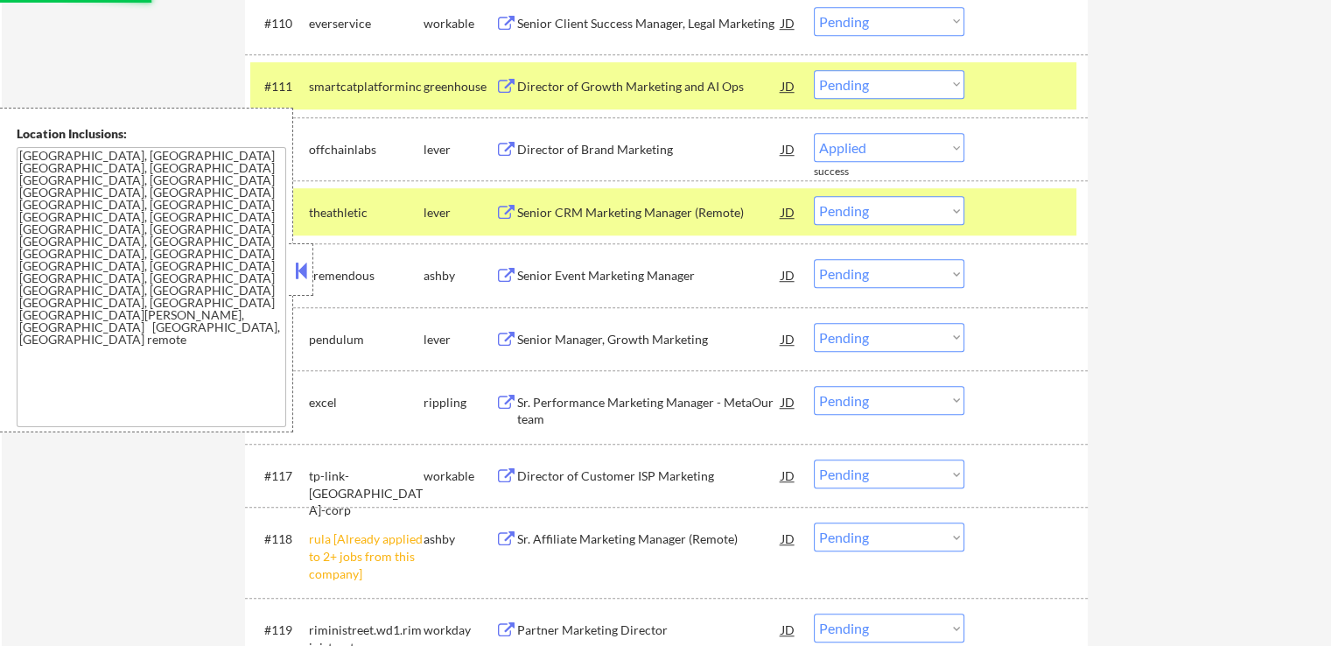
select select ""pending""
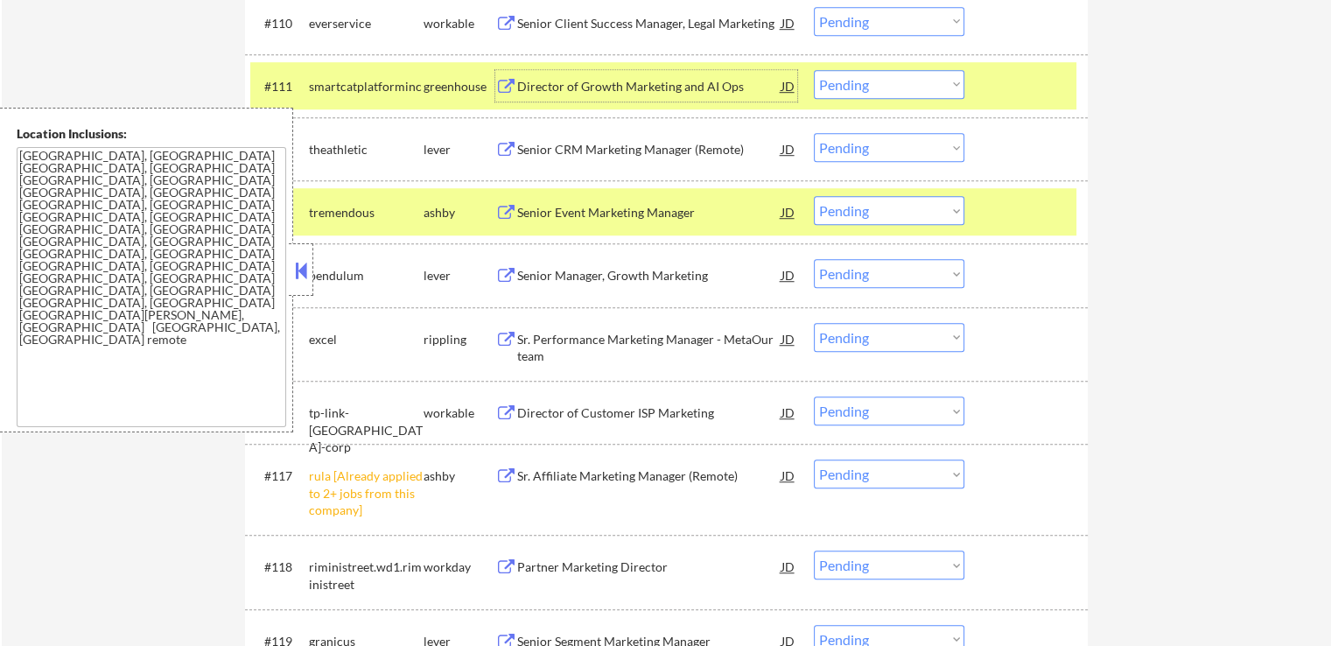
drag, startPoint x: 857, startPoint y: 87, endPoint x: 866, endPoint y: 95, distance: 13.0
click at [857, 87] on select "Choose an option... Pending Applied Excluded (Questions) Excluded (Expired) Exc…" at bounding box center [889, 84] width 151 height 29
click at [814, 70] on select "Choose an option... Pending Applied Excluded (Questions) Excluded (Expired) Exc…" at bounding box center [889, 84] width 151 height 29
select select ""pending""
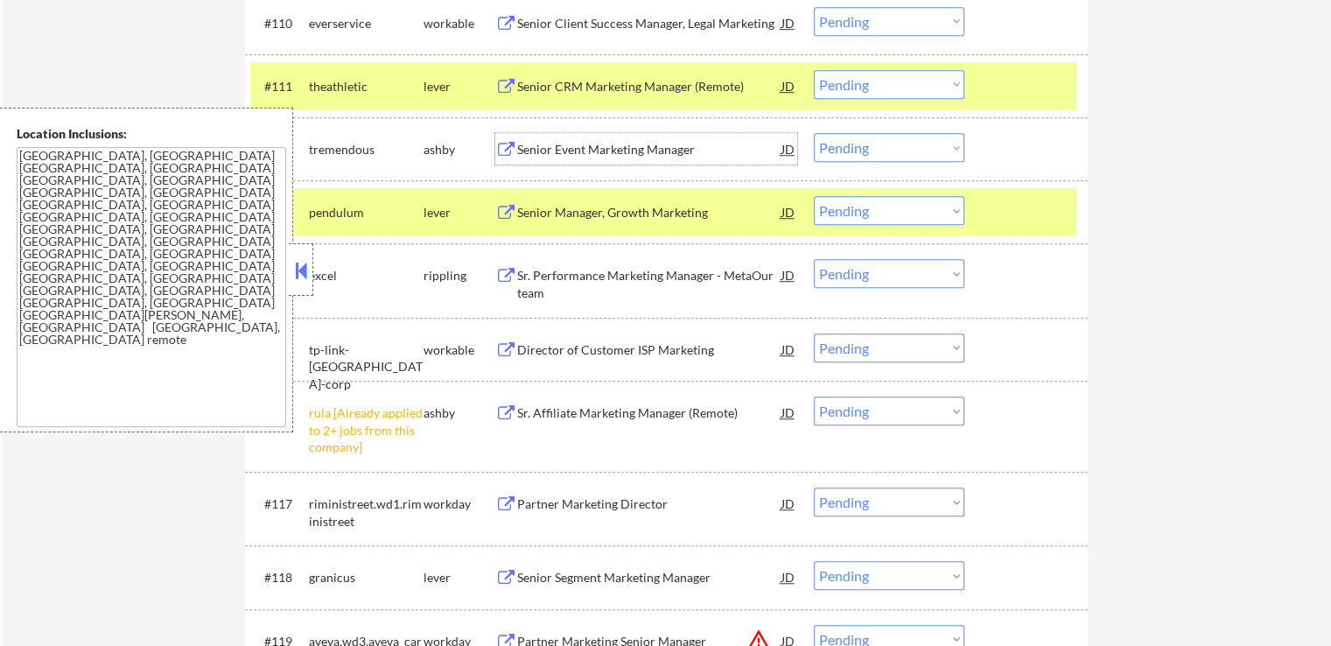
click at [554, 144] on div "Senior Event Marketing Manager" at bounding box center [649, 150] width 264 height 18
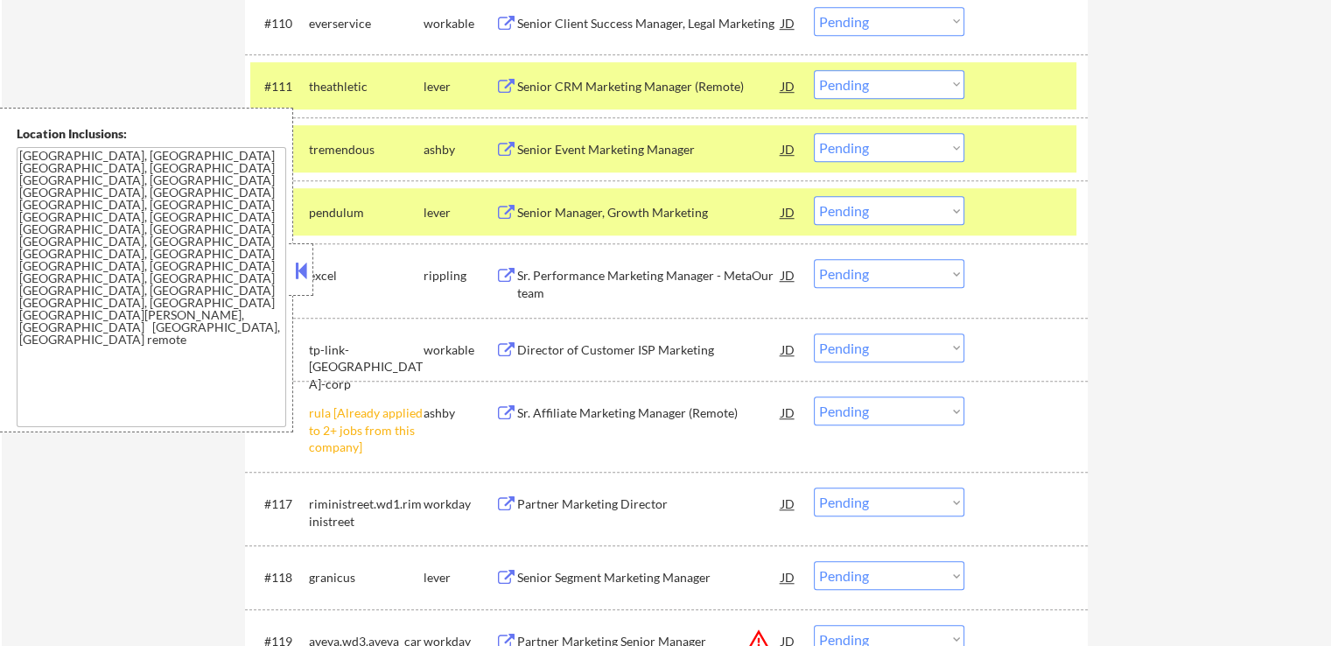
click at [557, 211] on div "Senior Manager, Growth Marketing" at bounding box center [649, 213] width 264 height 18
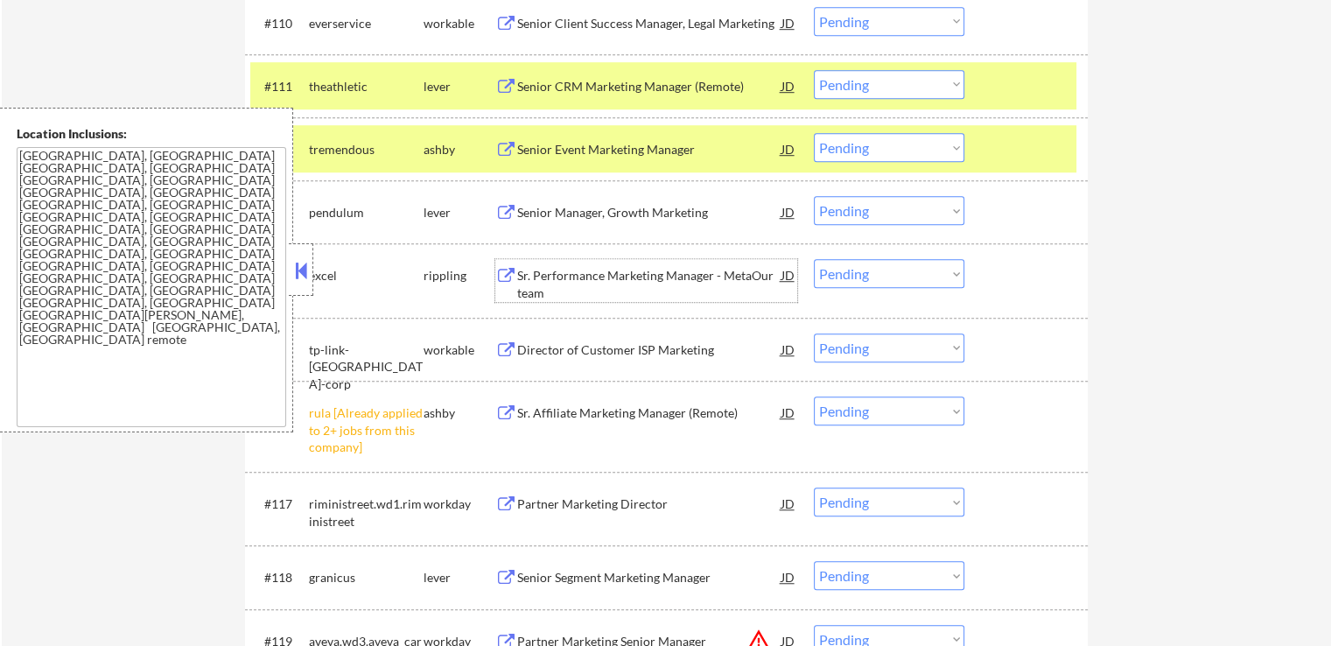
click at [553, 271] on div "Sr. Performance Marketing Manager - MetaOur team" at bounding box center [649, 284] width 264 height 34
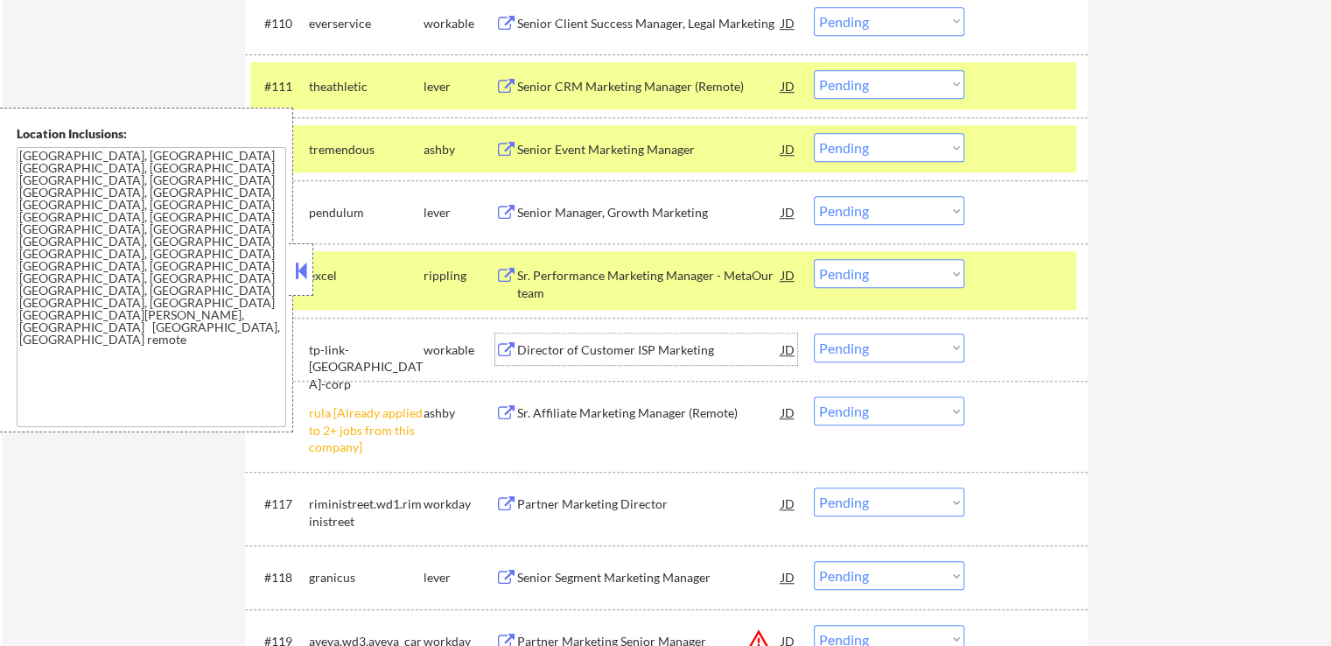
click at [544, 354] on div "Director of Customer ISP Marketing" at bounding box center [649, 350] width 264 height 18
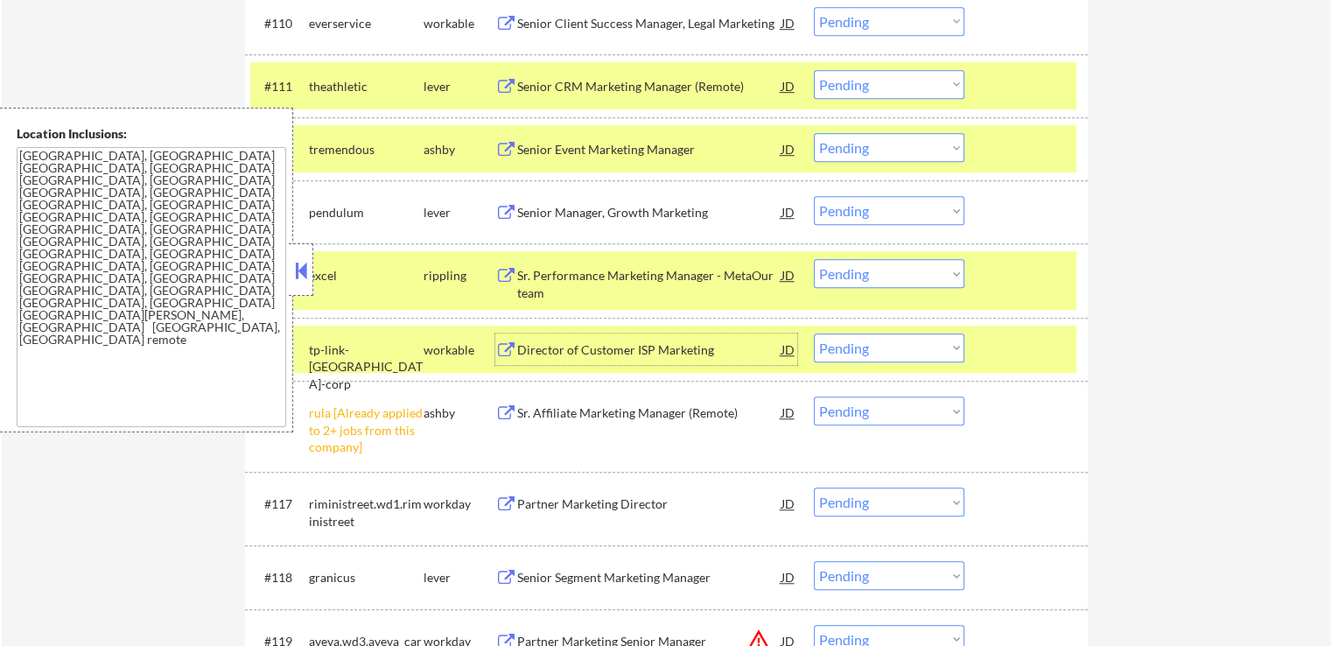
scroll to position [1138, 0]
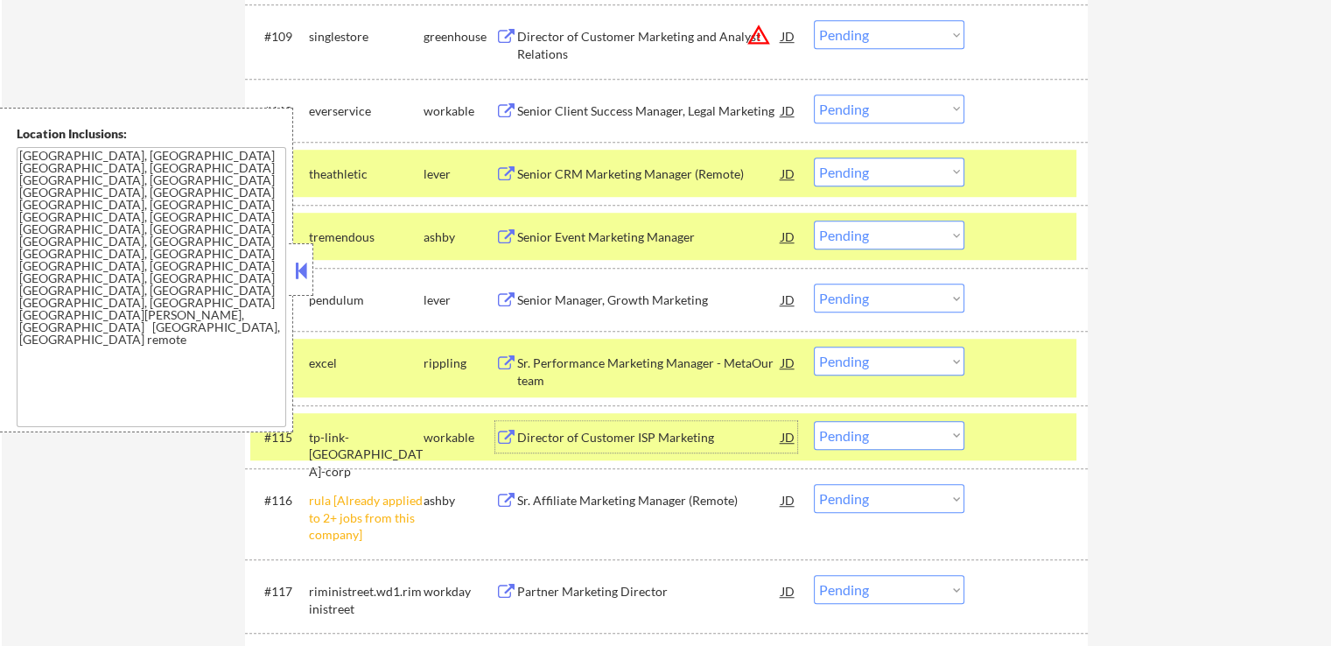
click at [865, 372] on select "Choose an option... Pending Applied Excluded (Questions) Excluded (Expired) Exc…" at bounding box center [889, 361] width 151 height 29
click at [814, 347] on select "Choose an option... Pending Applied Excluded (Questions) Excluded (Expired) Exc…" at bounding box center [889, 361] width 151 height 29
select select ""pending""
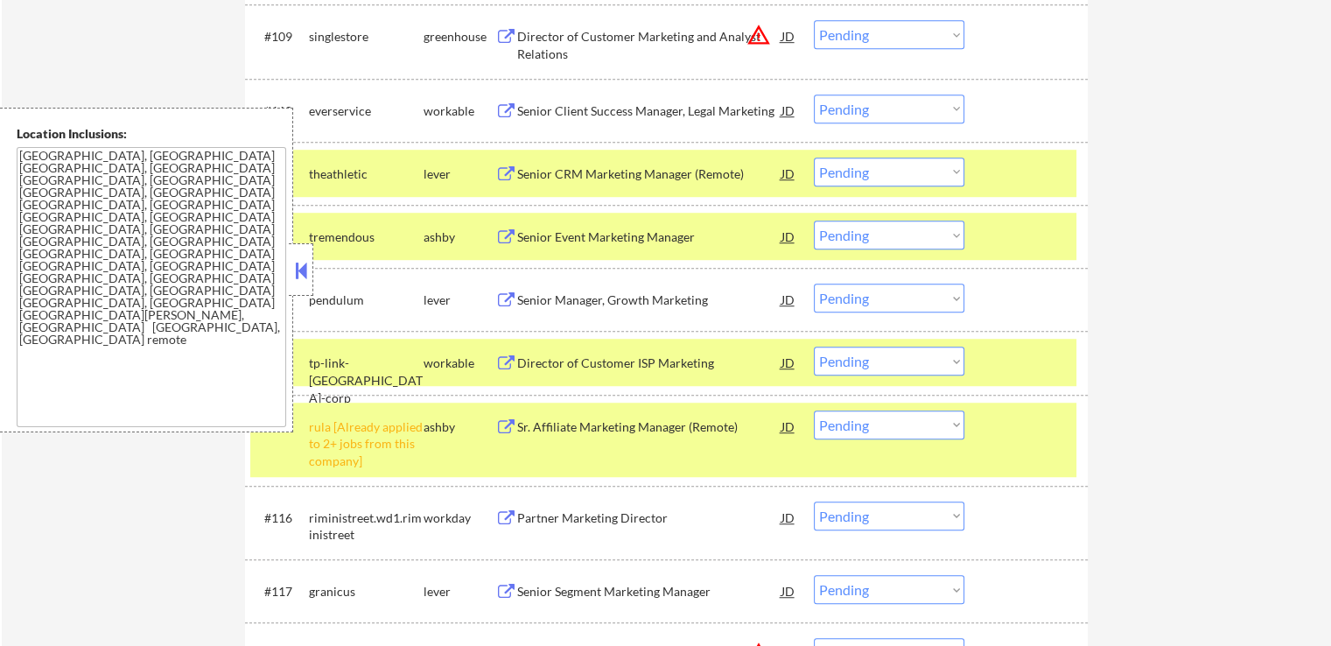
scroll to position [1225, 0]
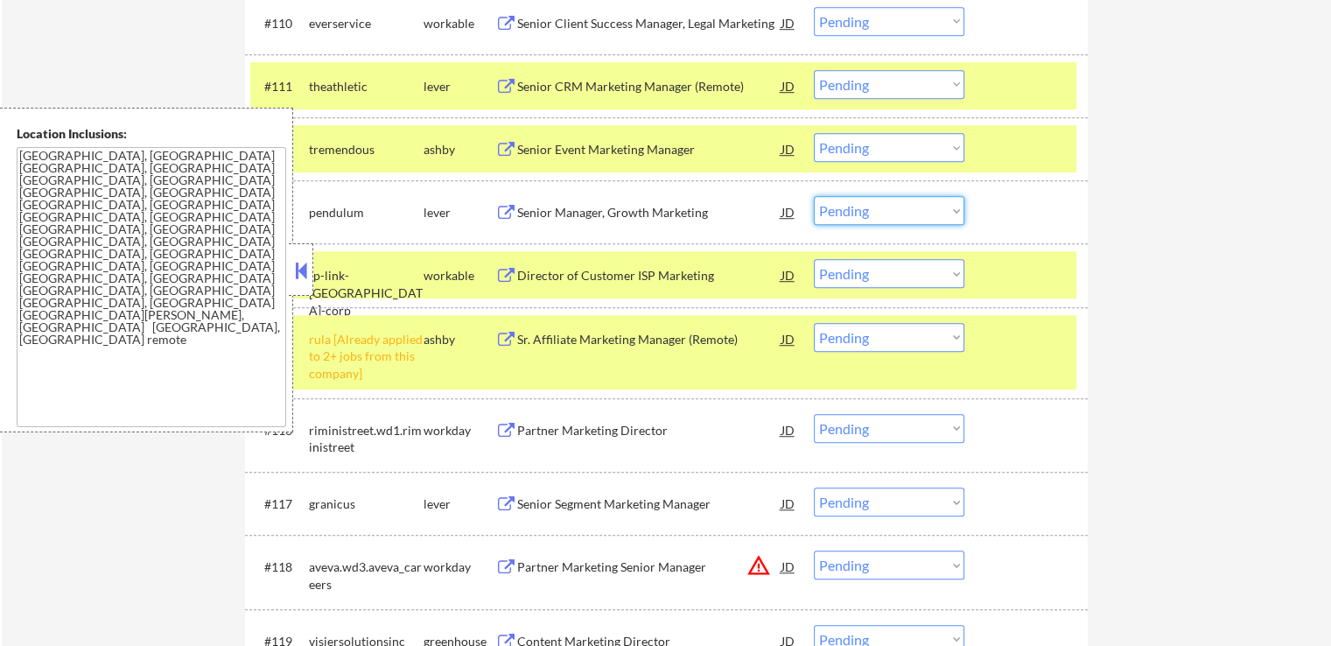
click at [855, 214] on select "Choose an option... Pending Applied Excluded (Questions) Excluded (Expired) Exc…" at bounding box center [889, 210] width 151 height 29
click at [814, 196] on select "Choose an option... Pending Applied Excluded (Questions) Excluded (Expired) Exc…" at bounding box center [889, 210] width 151 height 29
select select ""pending""
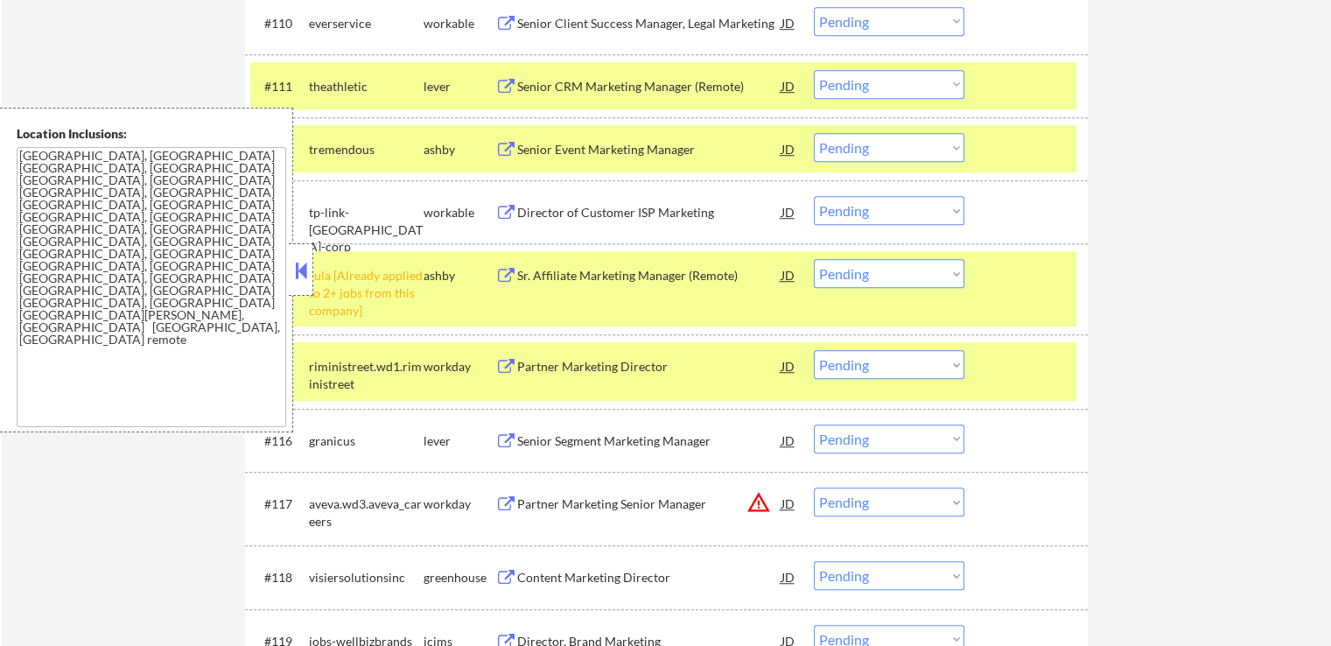
drag, startPoint x: 860, startPoint y: 142, endPoint x: 865, endPoint y: 151, distance: 9.8
click at [860, 142] on select "Choose an option... Pending Applied Excluded (Questions) Excluded (Expired) Exc…" at bounding box center [889, 147] width 151 height 29
click at [814, 133] on select "Choose an option... Pending Applied Excluded (Questions) Excluded (Expired) Exc…" at bounding box center [889, 147] width 151 height 29
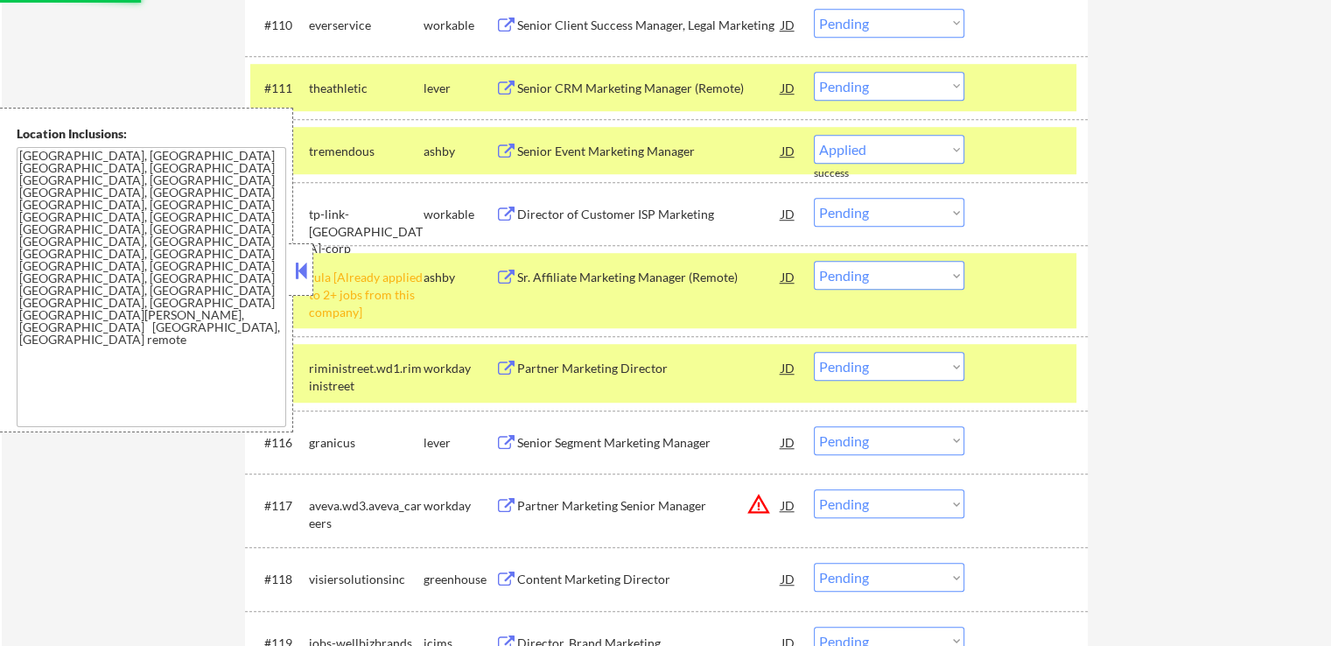
select select ""pending""
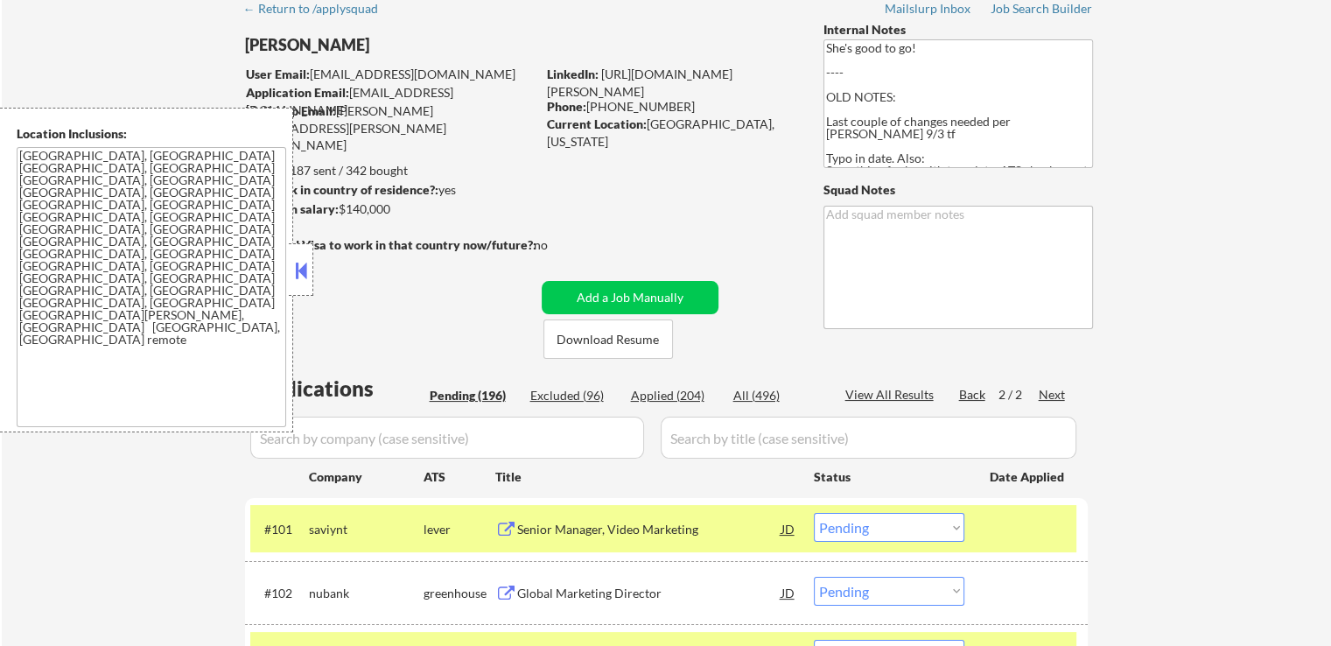
scroll to position [175, 0]
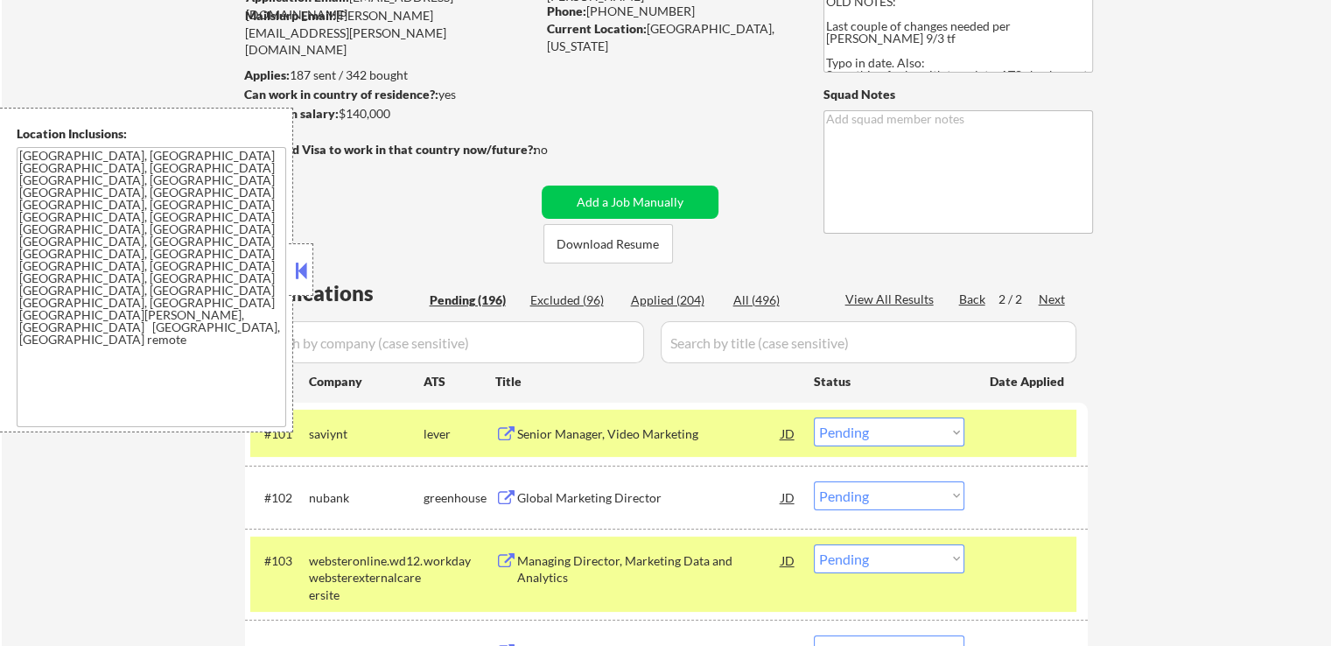
click at [308, 274] on button at bounding box center [300, 270] width 19 height 26
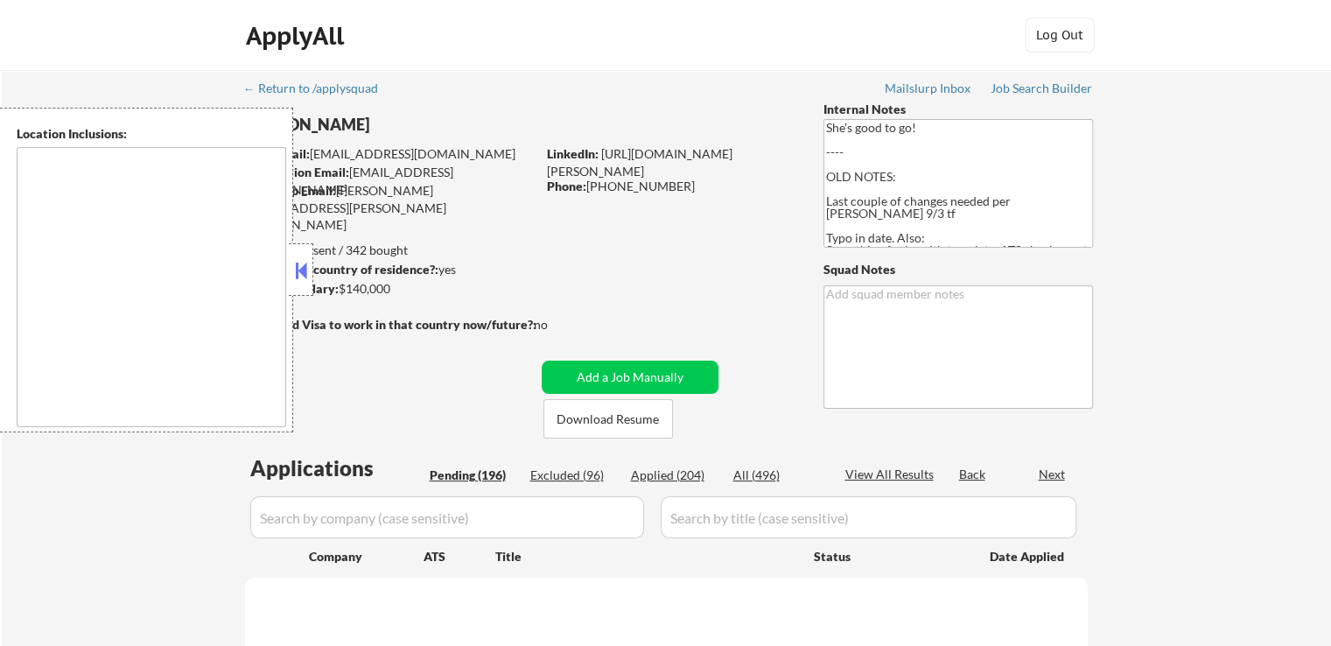
select select ""pending""
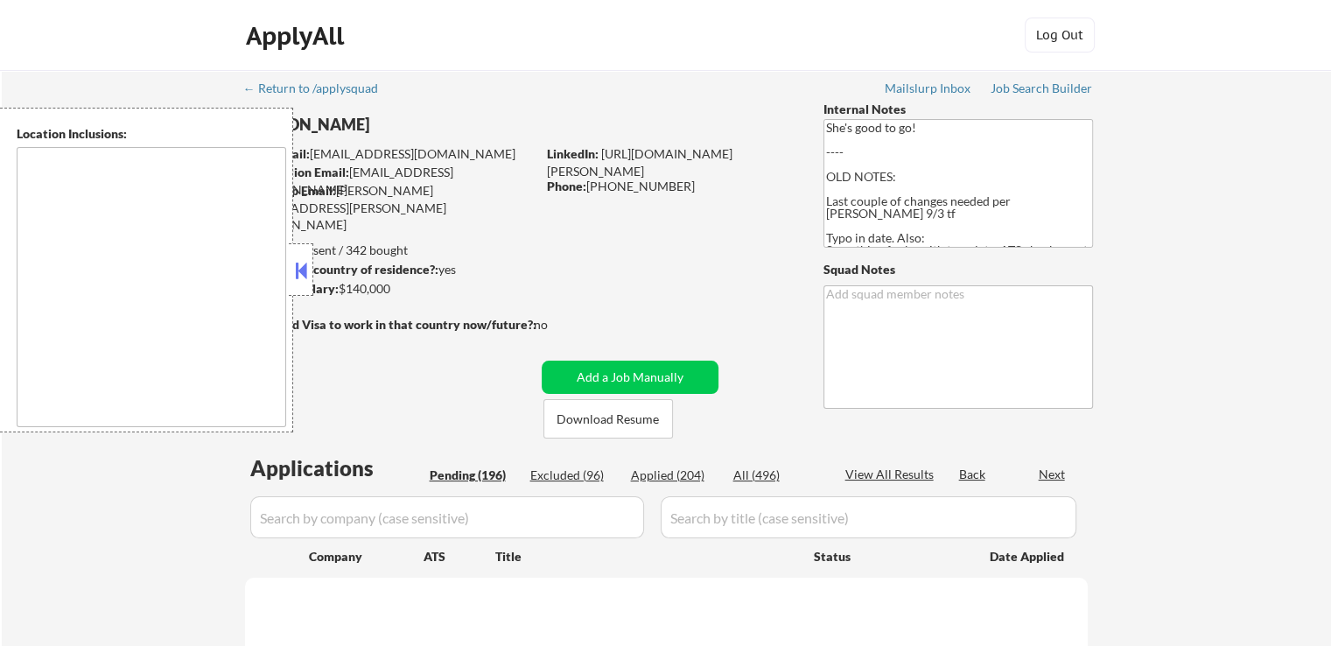
select select ""pending""
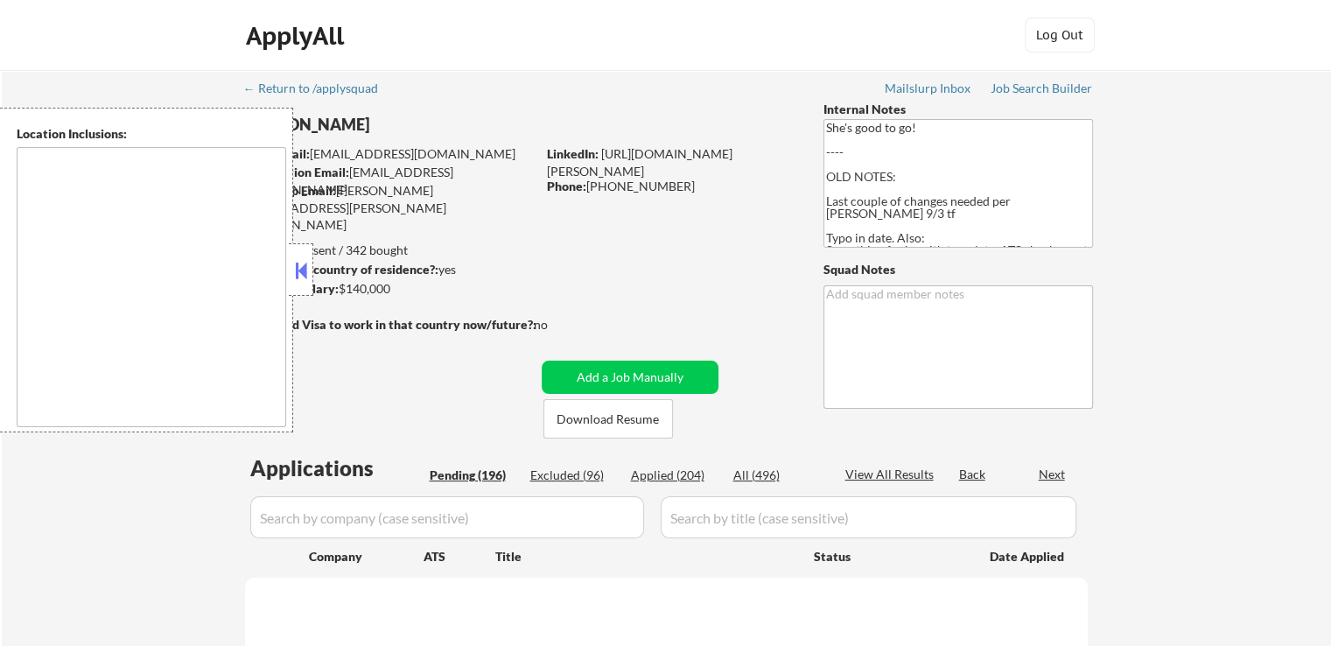
select select ""pending""
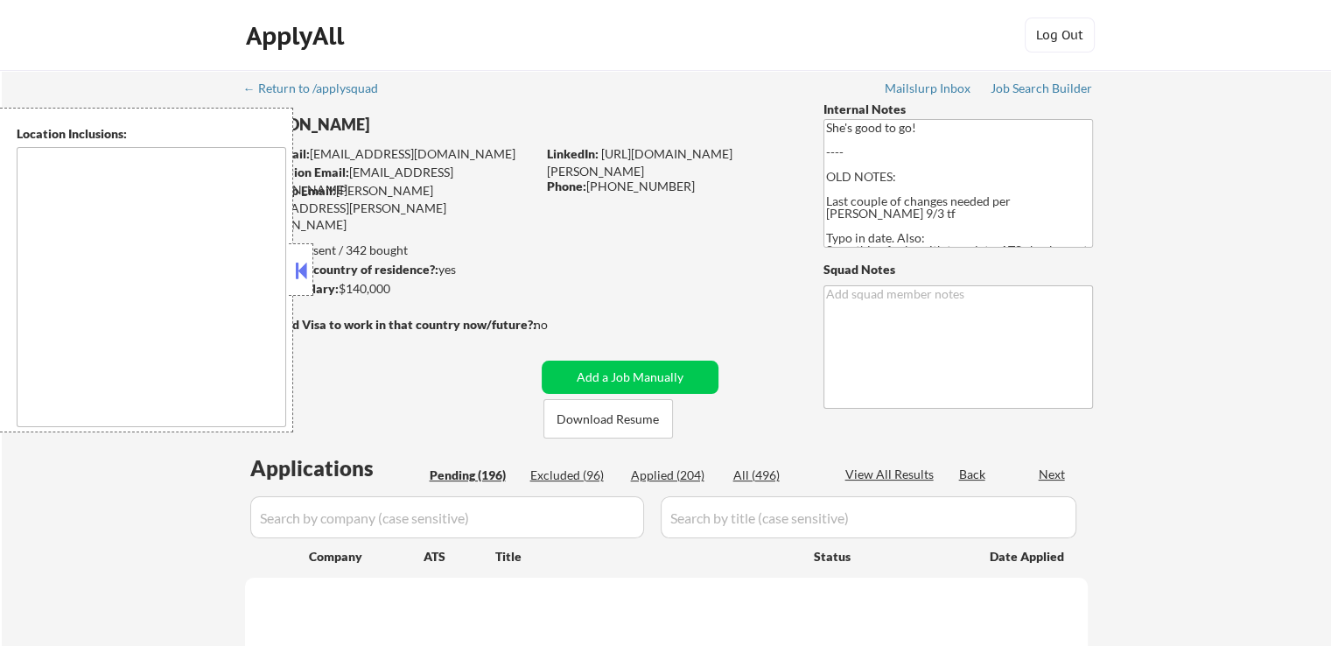
select select ""pending""
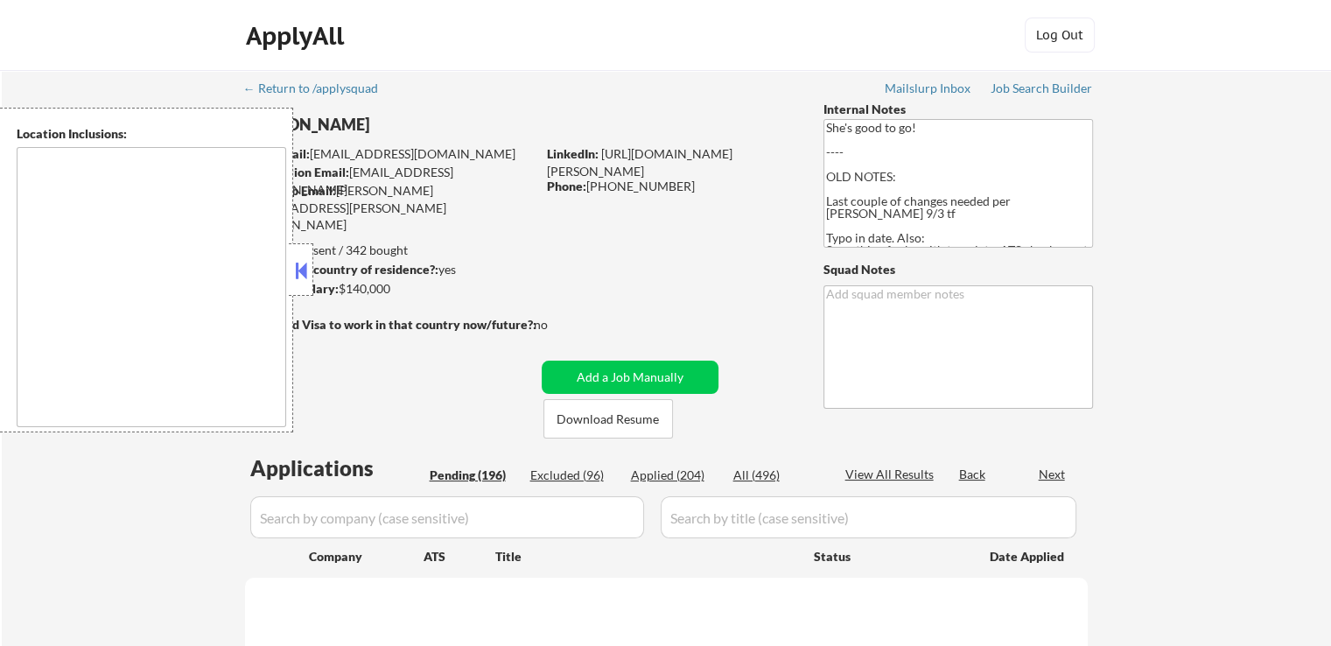
select select ""pending""
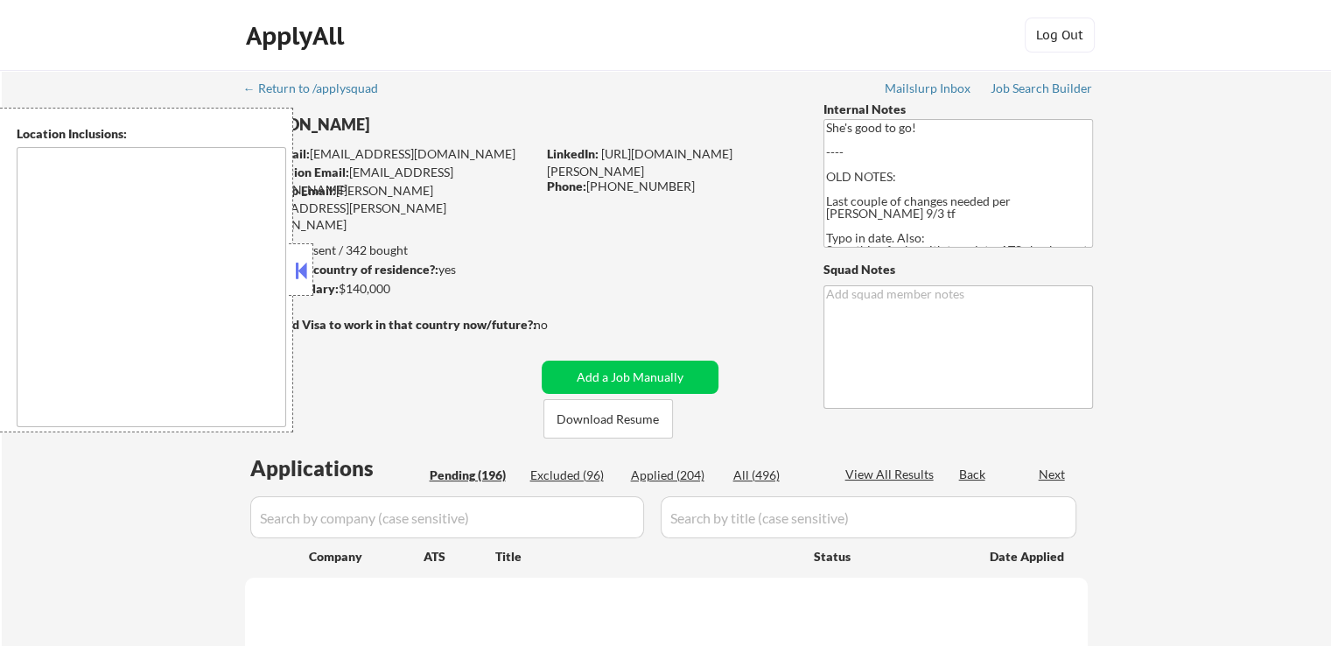
select select ""pending""
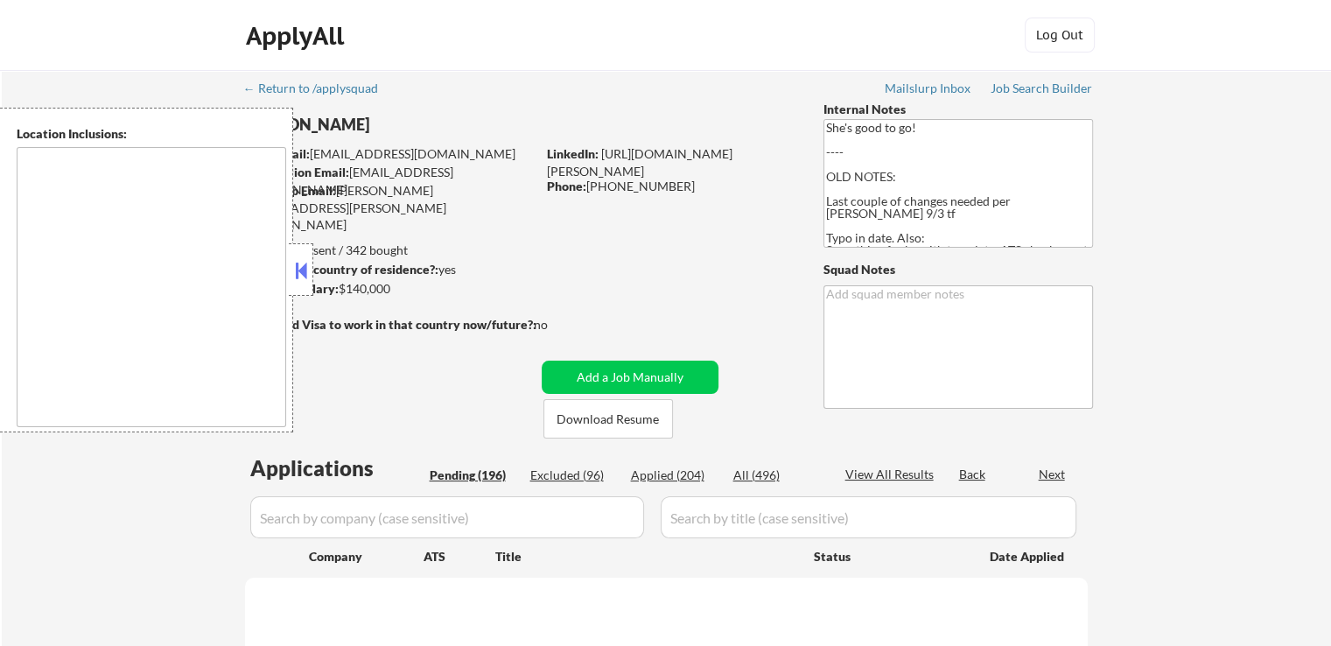
select select ""pending""
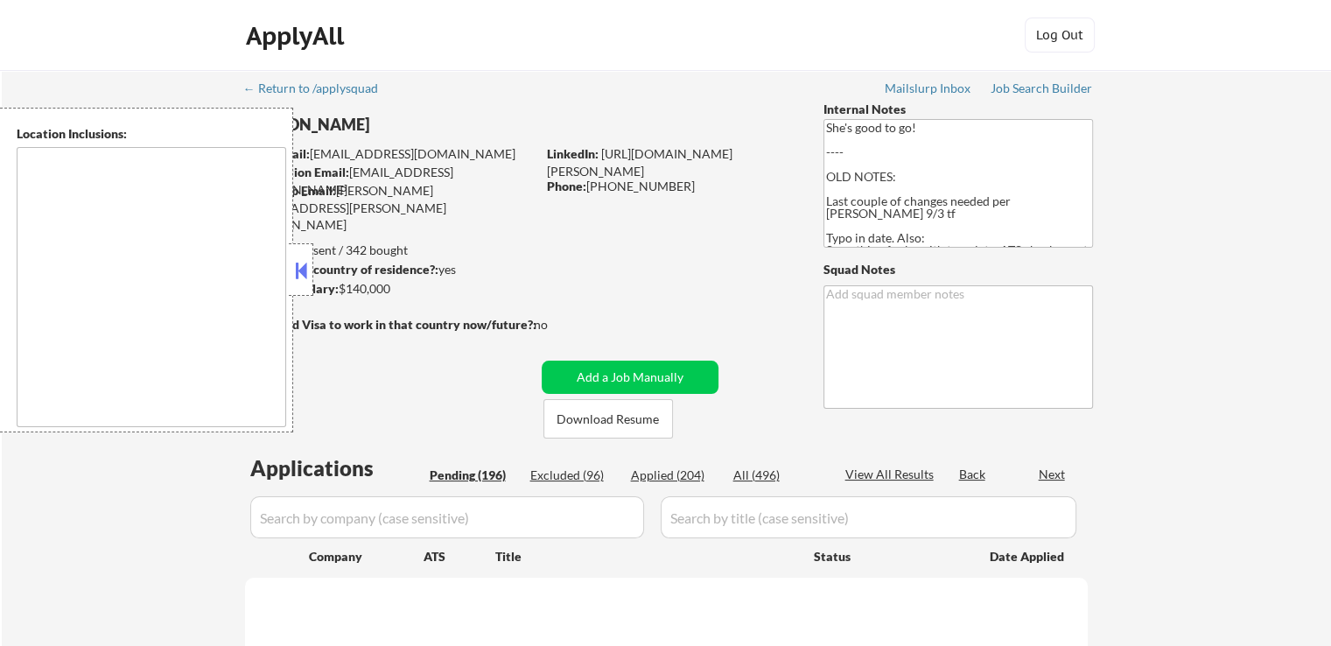
select select ""pending""
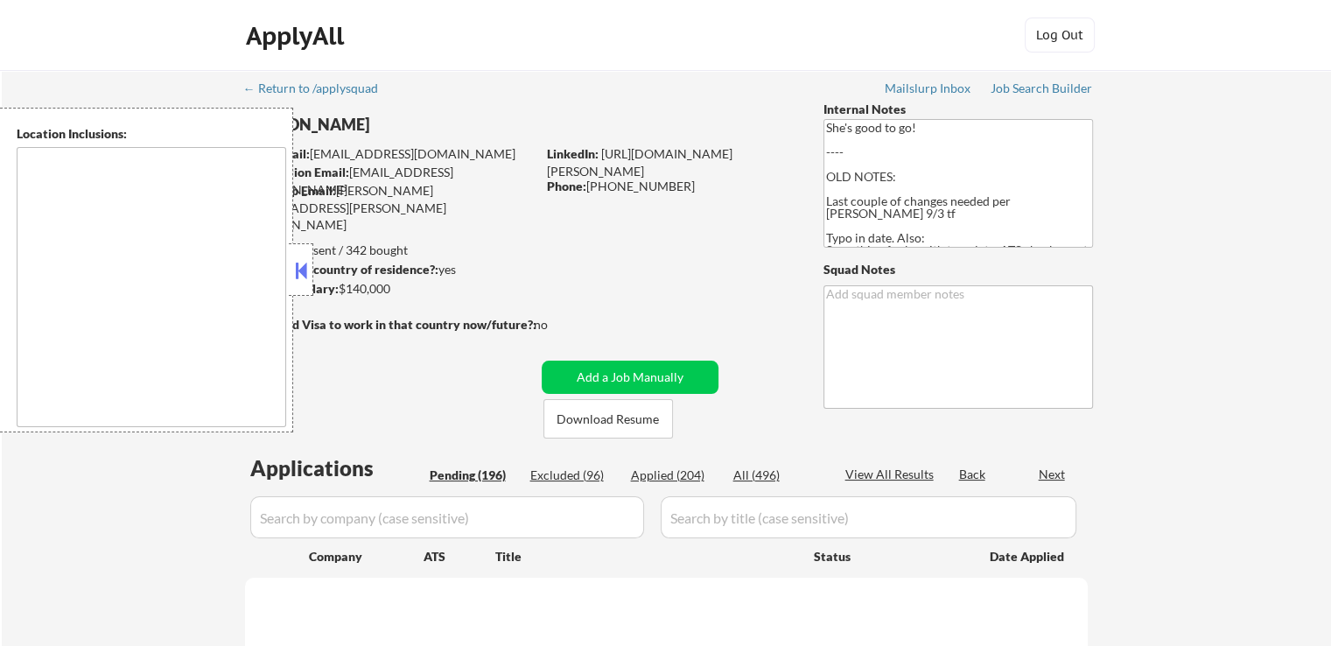
select select ""pending""
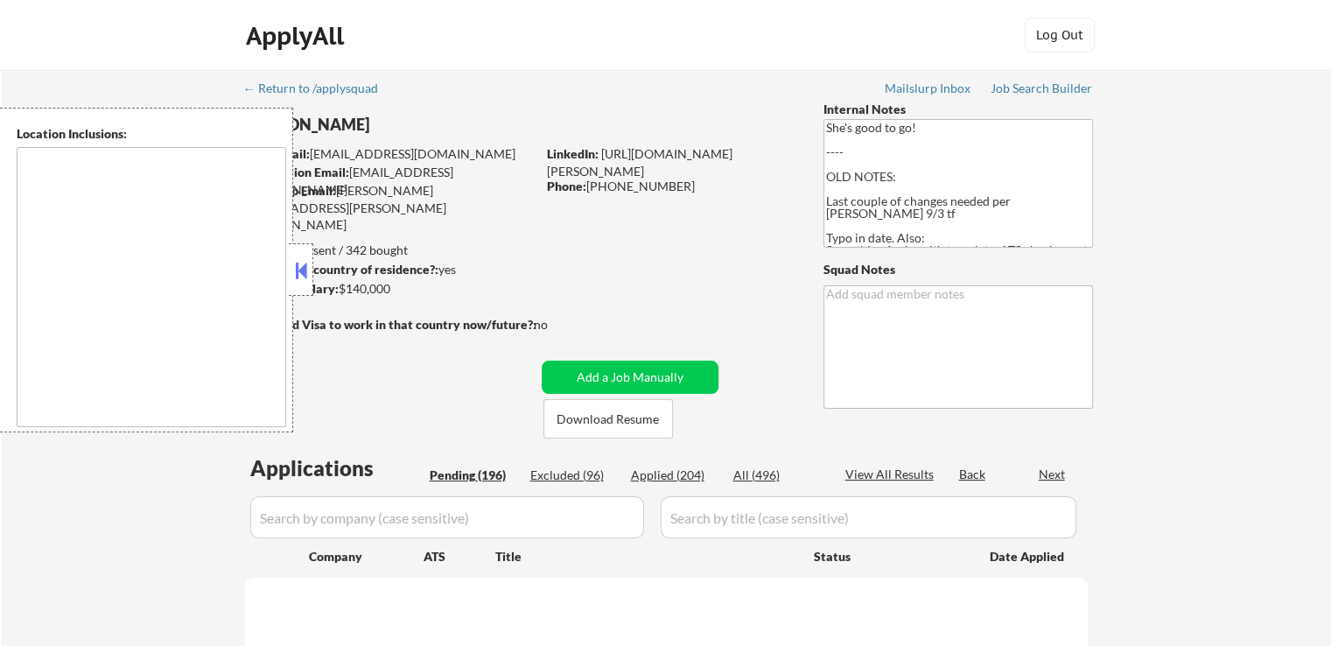
select select ""pending""
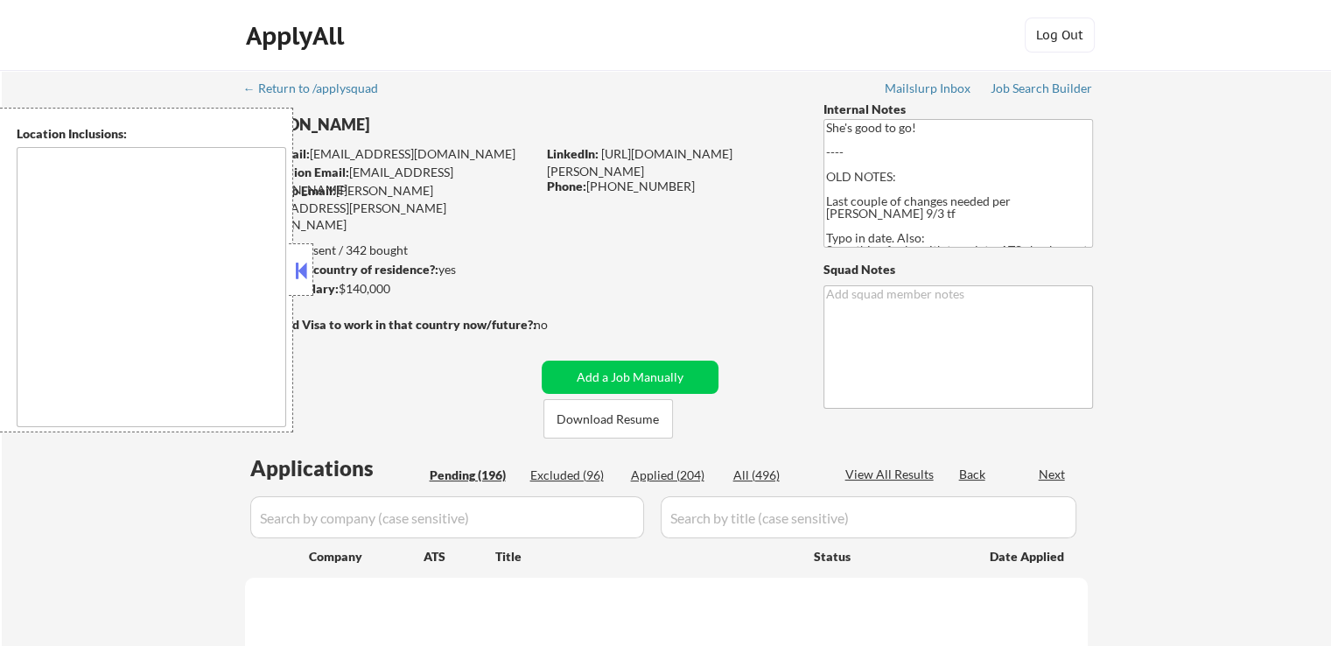
select select ""pending""
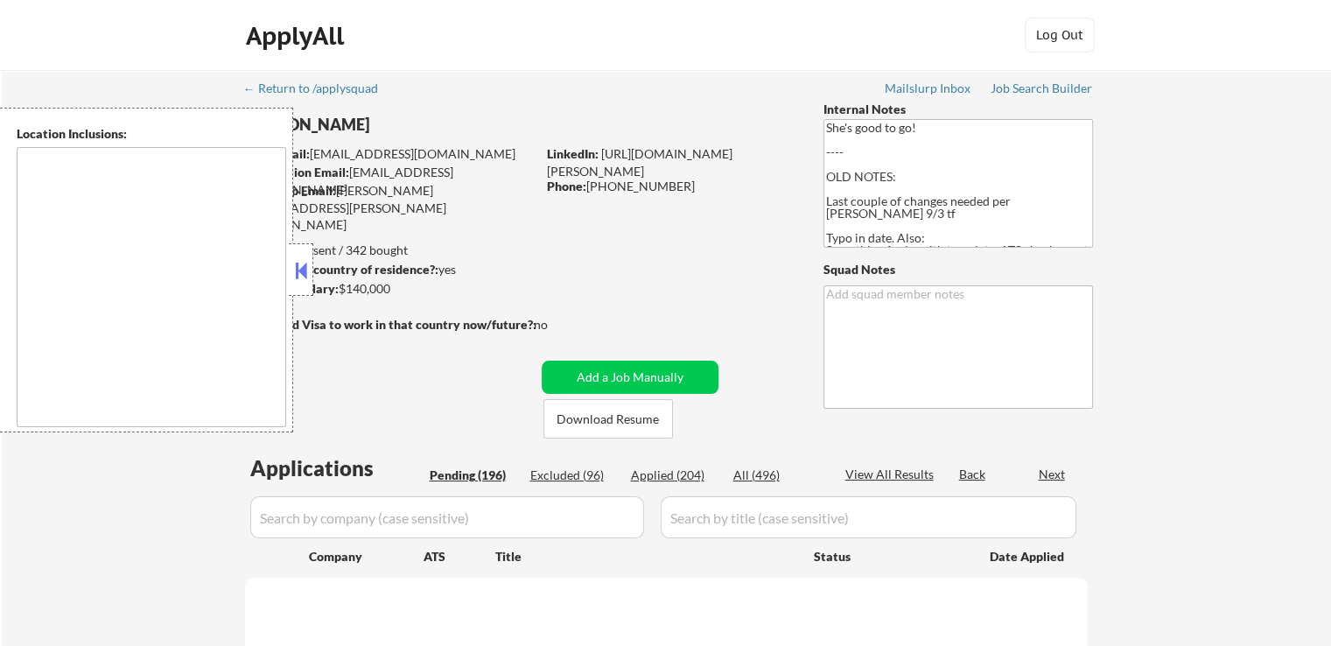
select select ""pending""
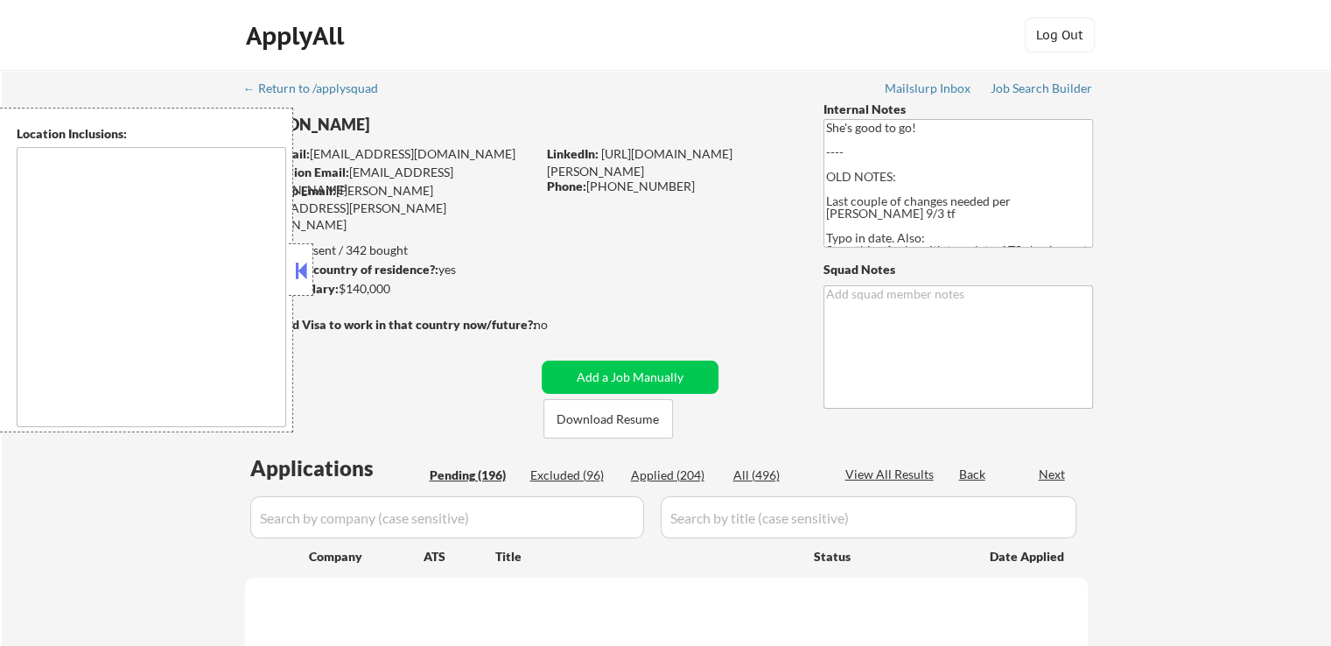
select select ""pending""
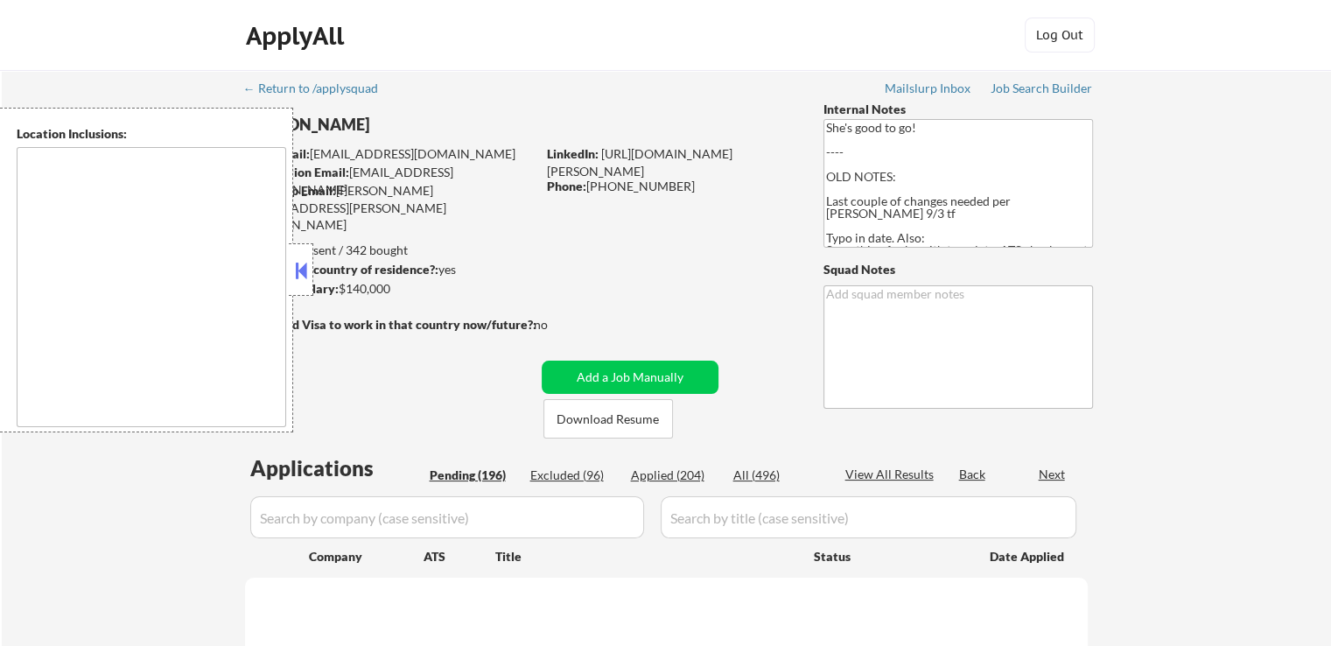
select select ""pending""
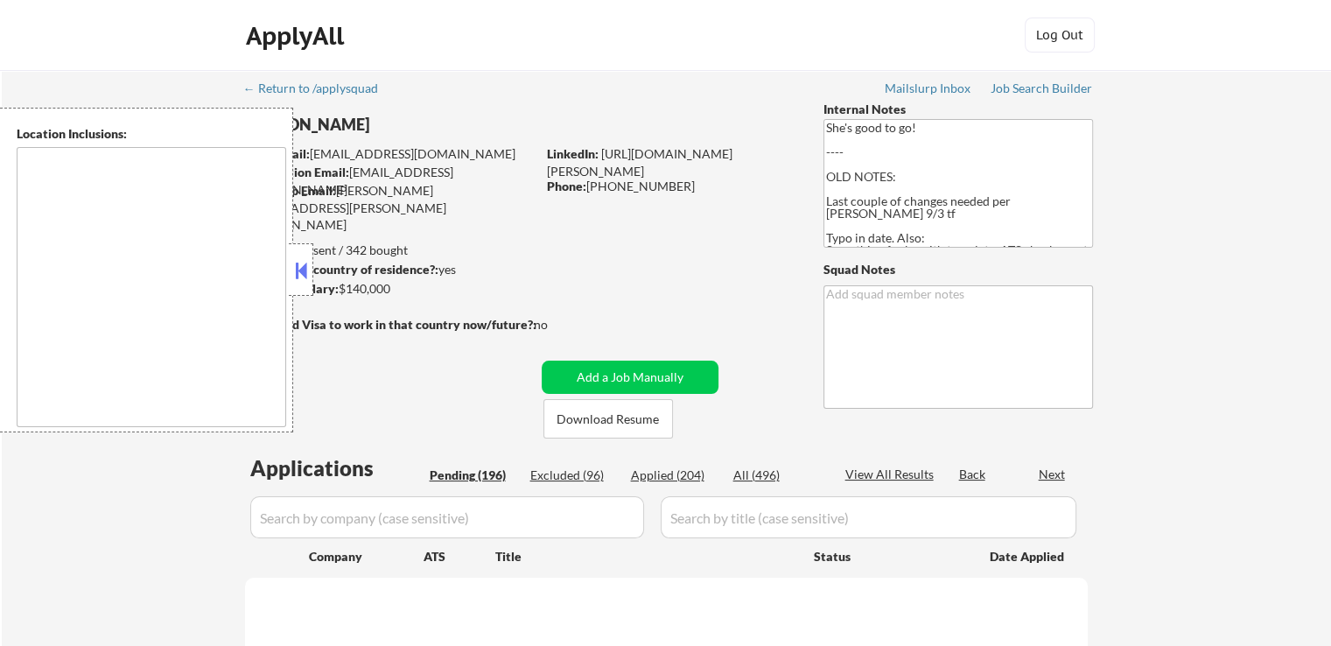
select select ""pending""
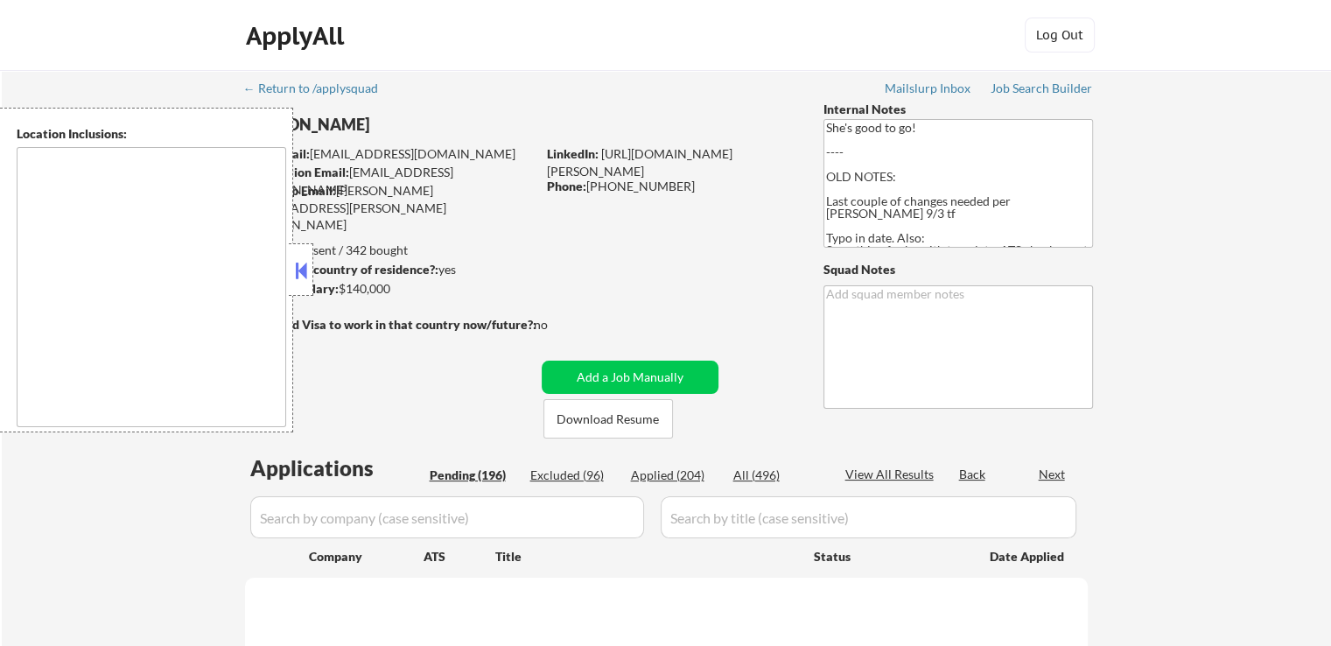
select select ""pending""
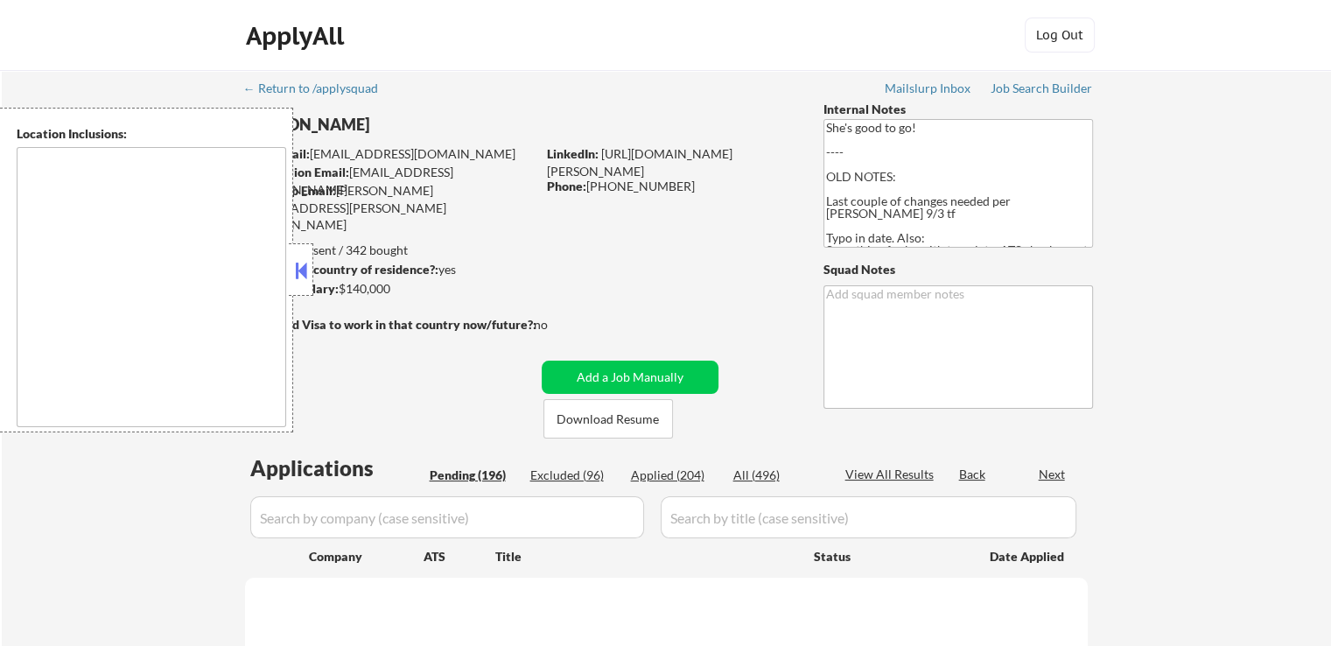
select select ""pending""
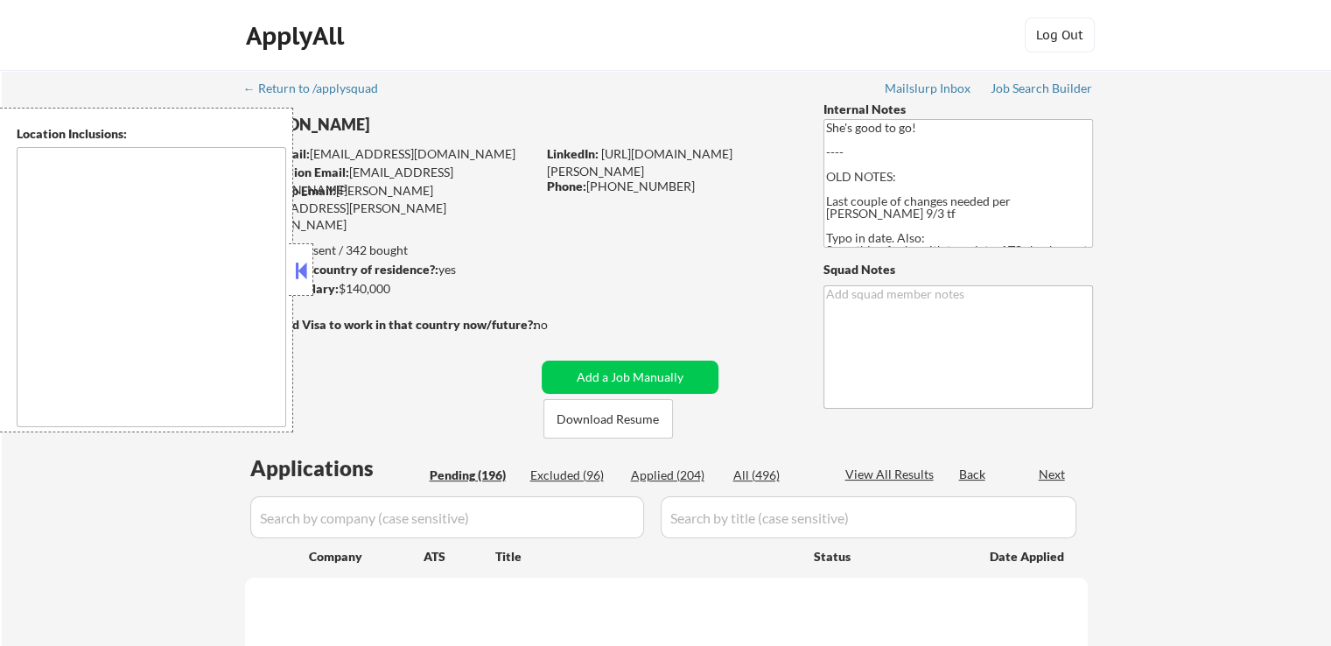
select select ""pending""
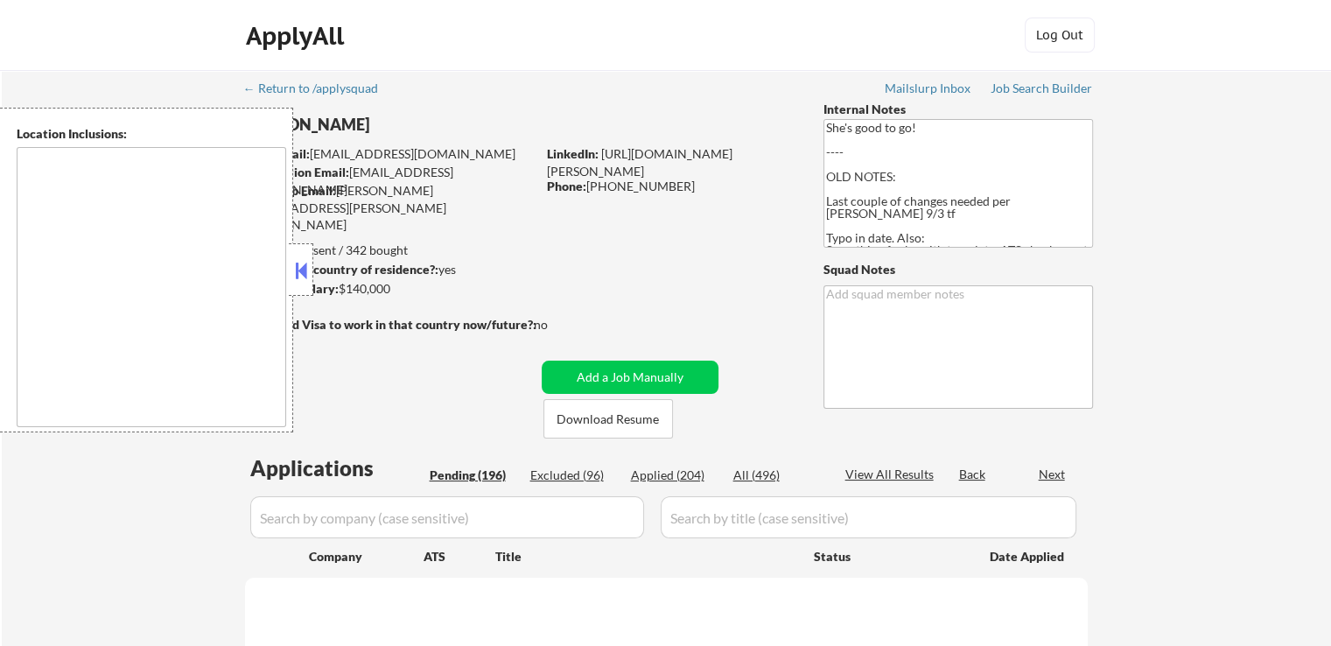
select select ""pending""
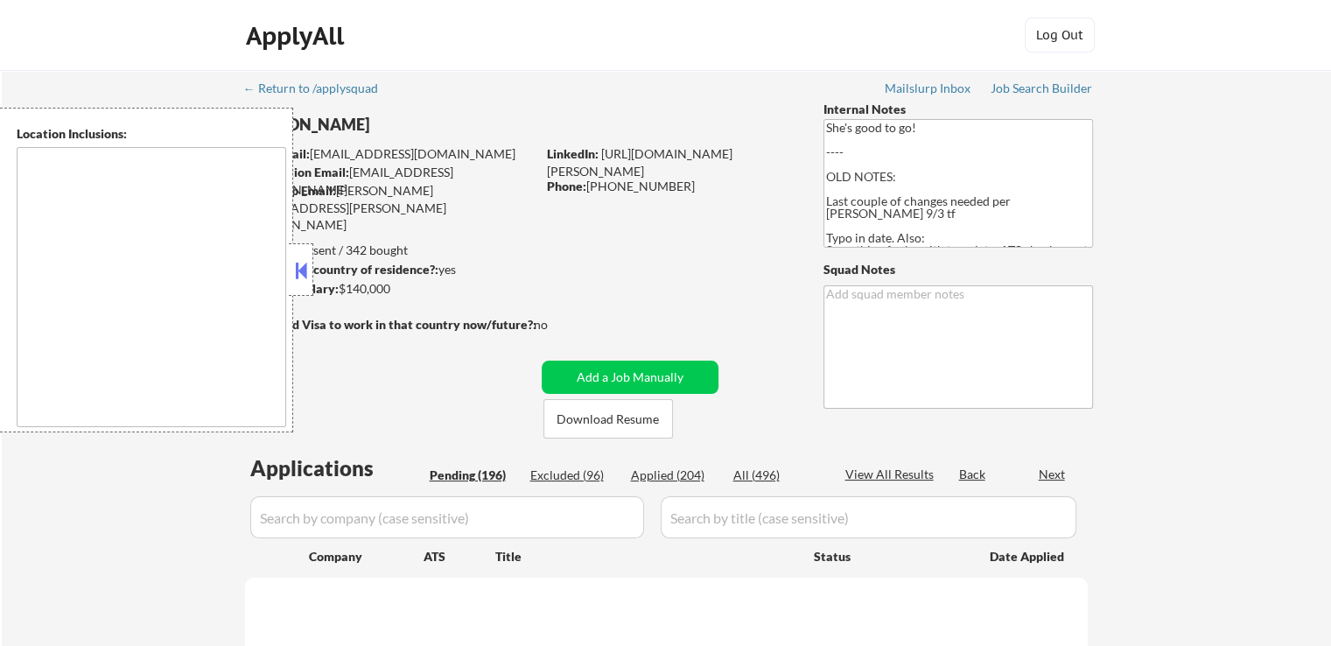
select select ""pending""
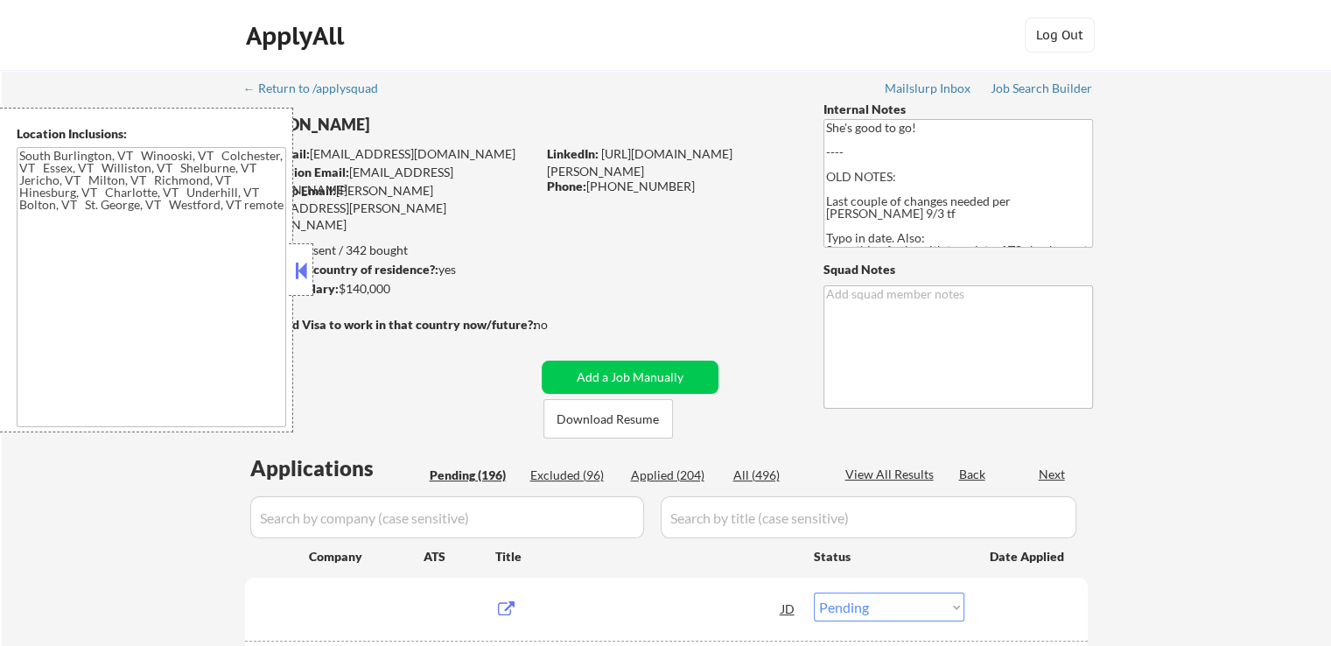
type textarea "[GEOGRAPHIC_DATA], [GEOGRAPHIC_DATA] [GEOGRAPHIC_DATA], [GEOGRAPHIC_DATA] [GEOG…"
